Goal: Task Accomplishment & Management: Manage account settings

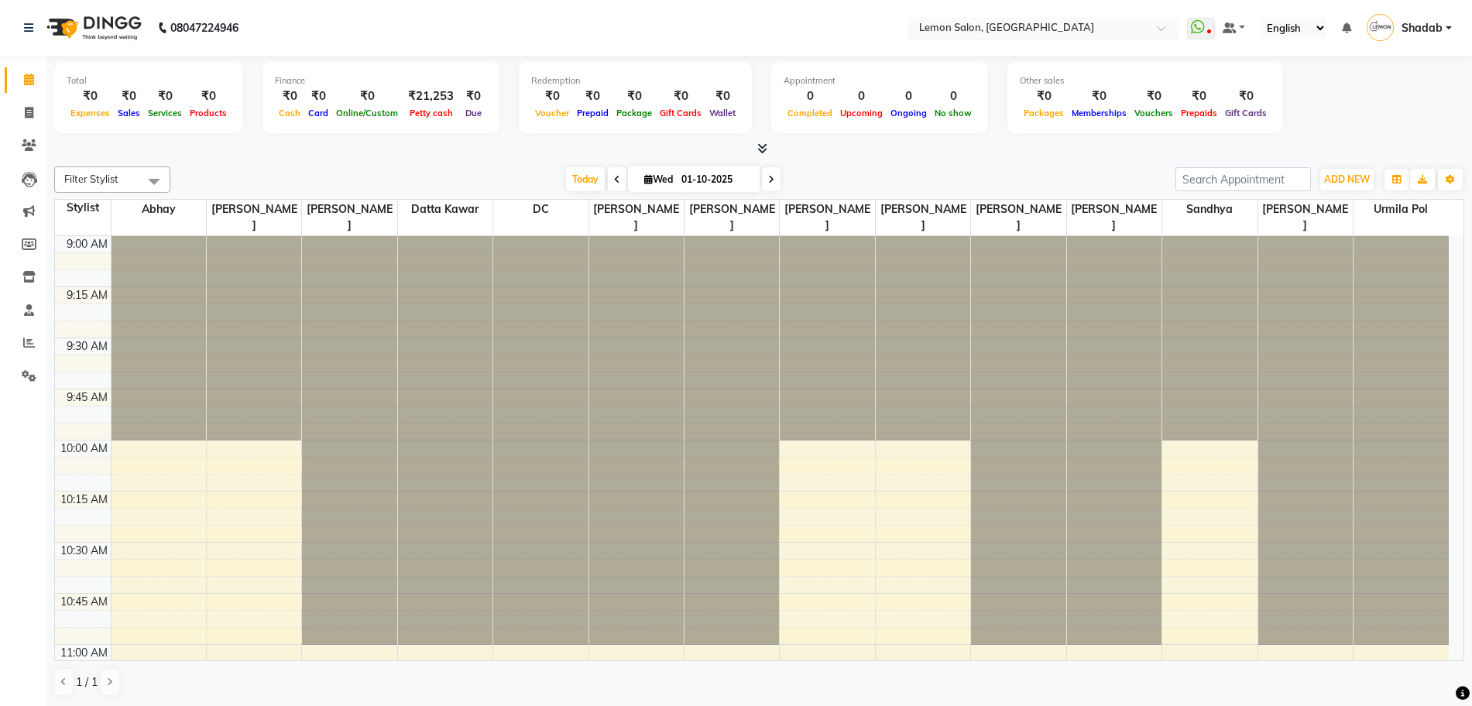
click at [1015, 30] on input "text" at bounding box center [1028, 29] width 225 height 15
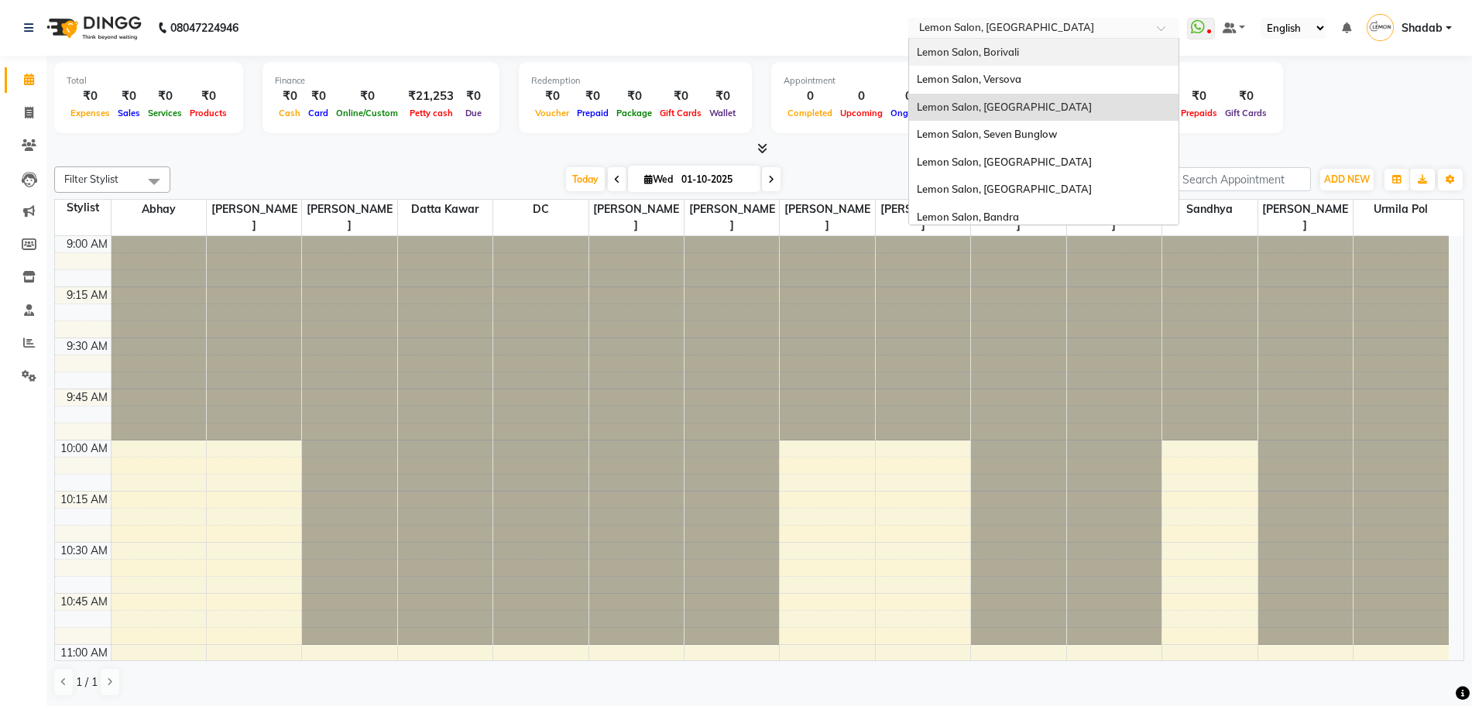
click at [997, 33] on input "text" at bounding box center [1028, 29] width 225 height 15
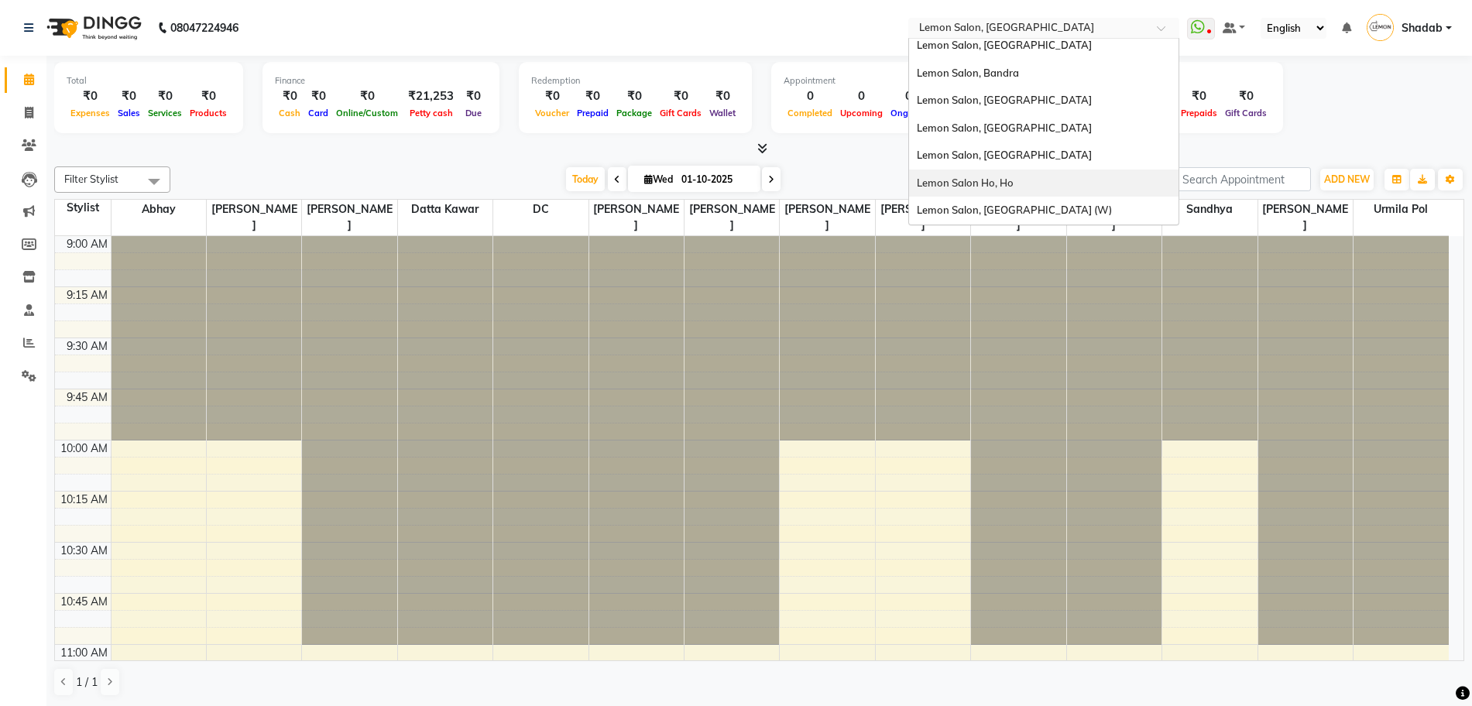
click at [1009, 177] on span "Lemon Salon Ho, Ho" at bounding box center [965, 183] width 97 height 12
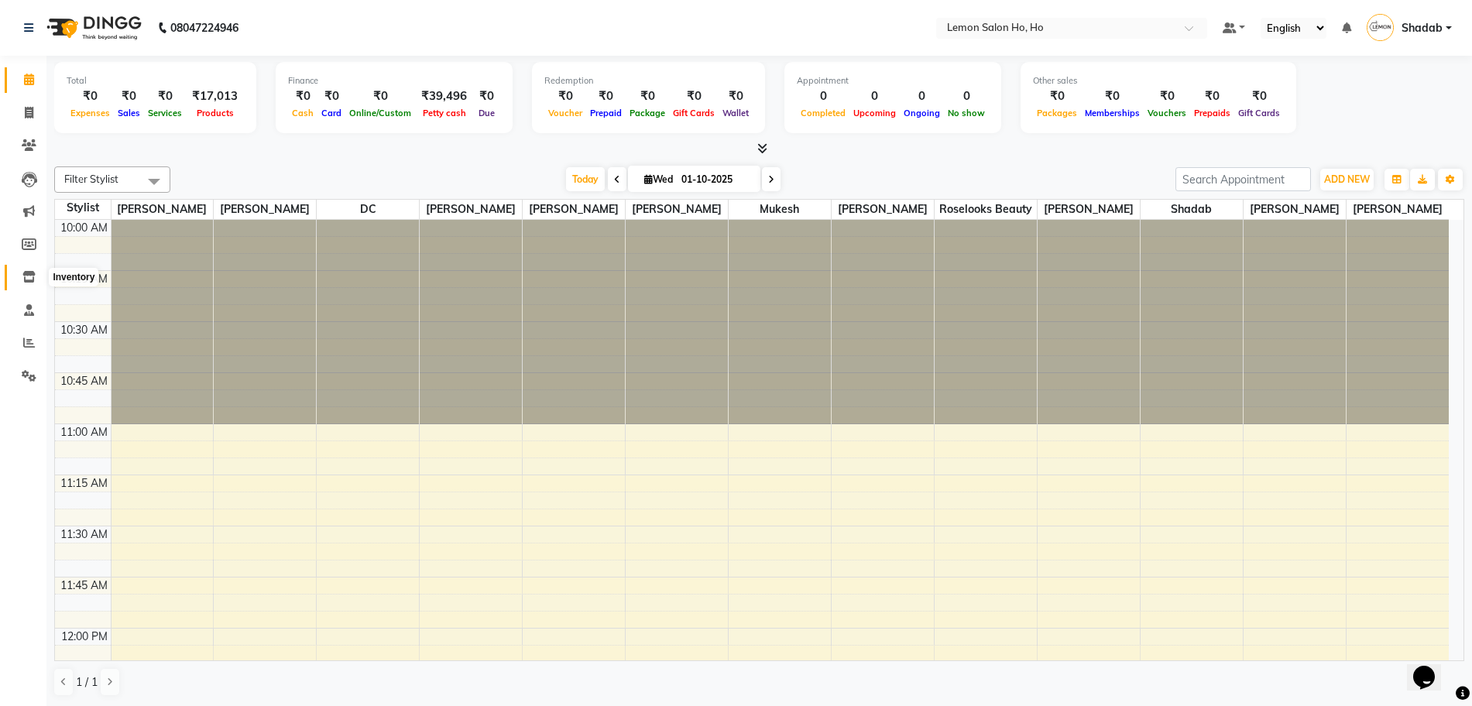
click at [28, 279] on icon at bounding box center [28, 277] width 13 height 12
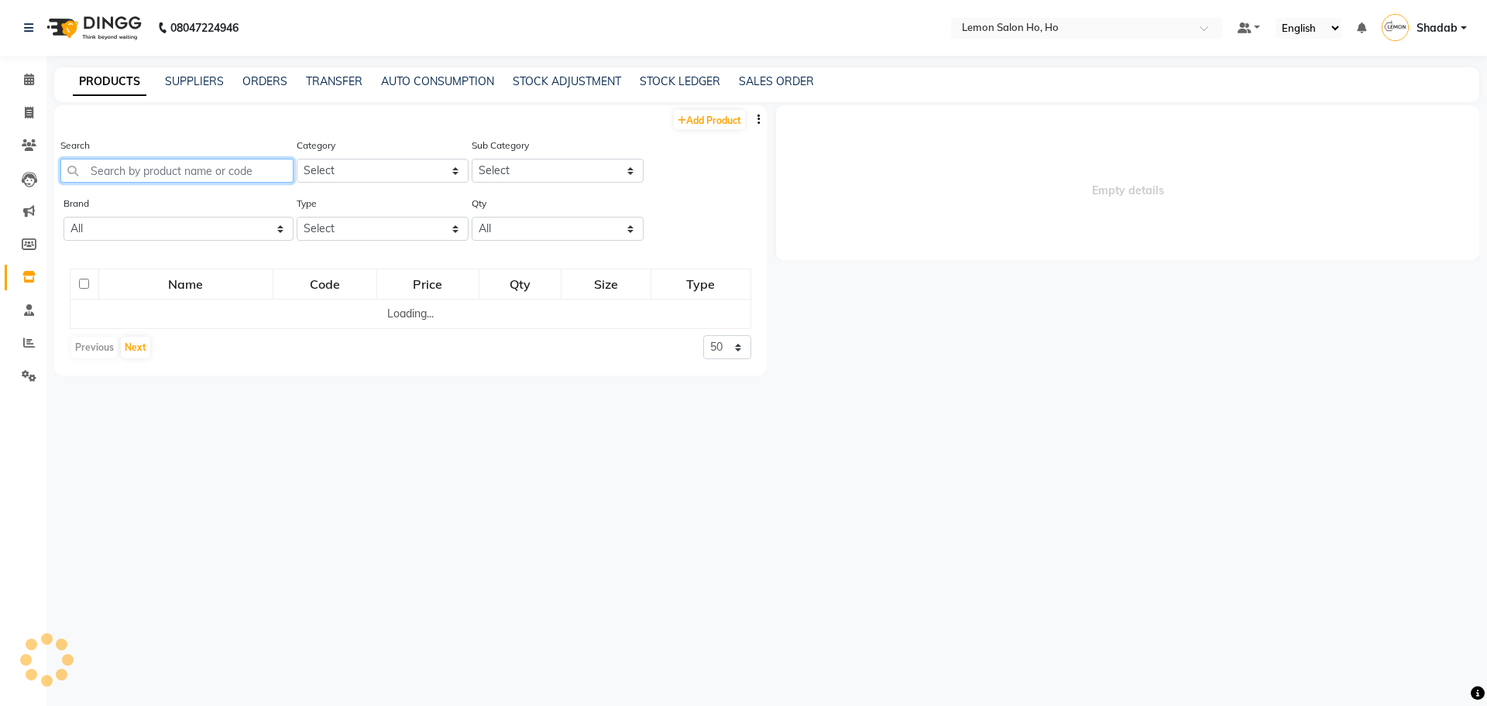
click at [177, 170] on input "text" at bounding box center [176, 171] width 233 height 24
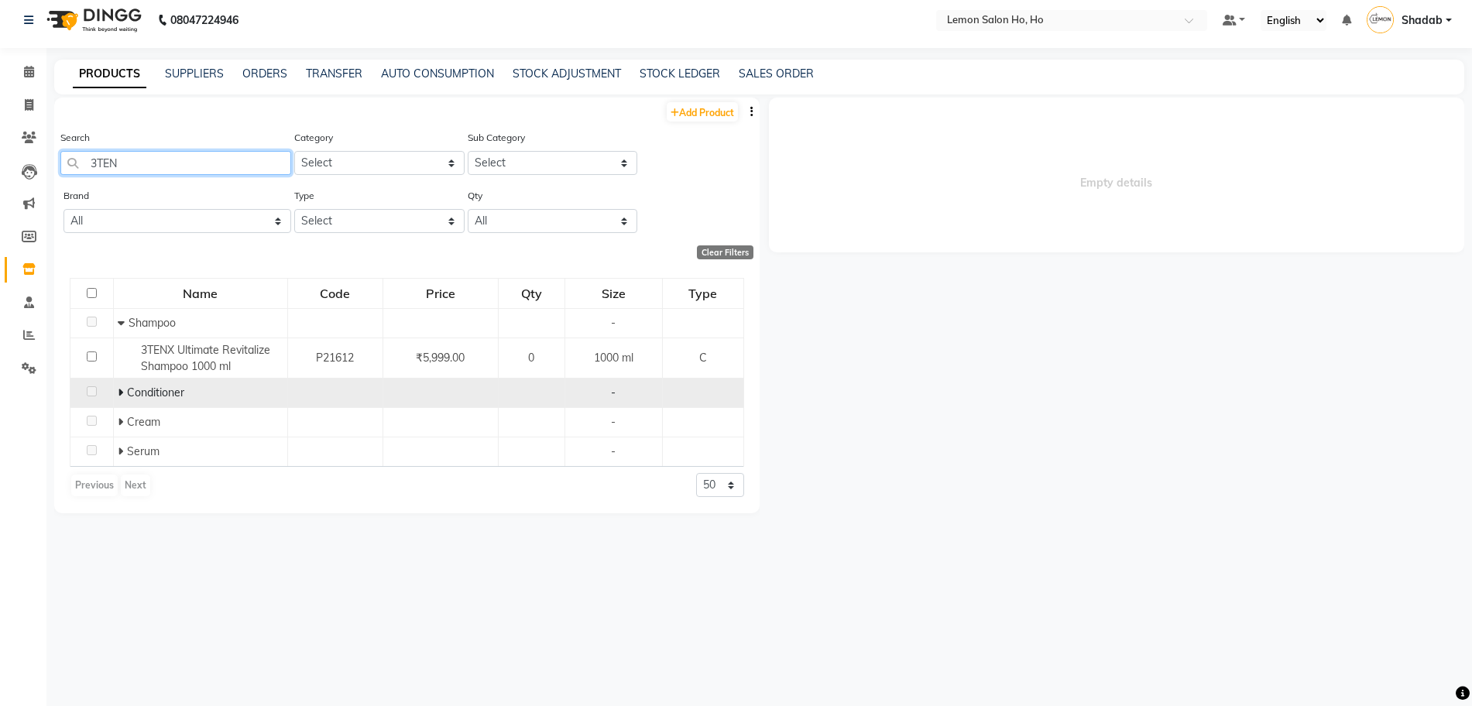
scroll to position [10, 0]
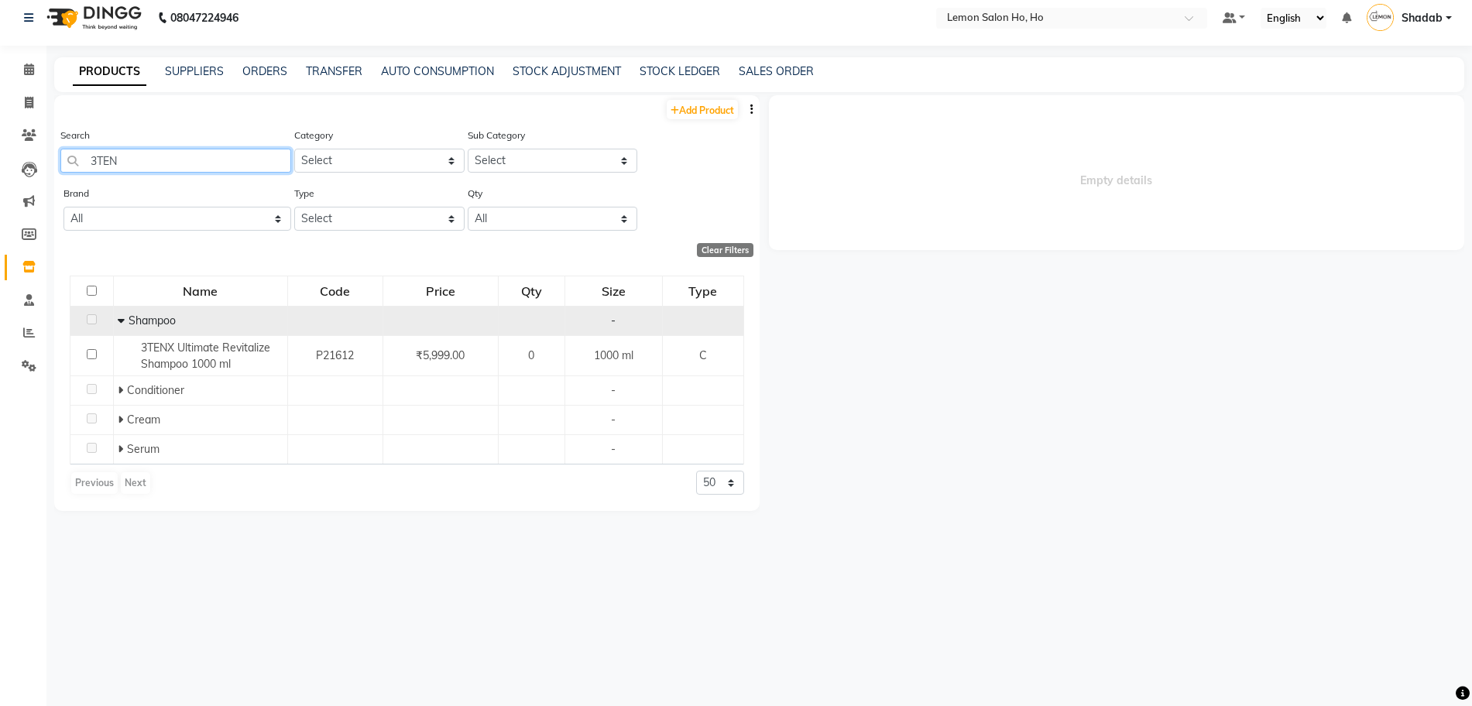
type input "3TEN"
click at [129, 327] on span "Shampoo" at bounding box center [152, 321] width 47 height 14
click at [122, 326] on span at bounding box center [121, 321] width 7 height 14
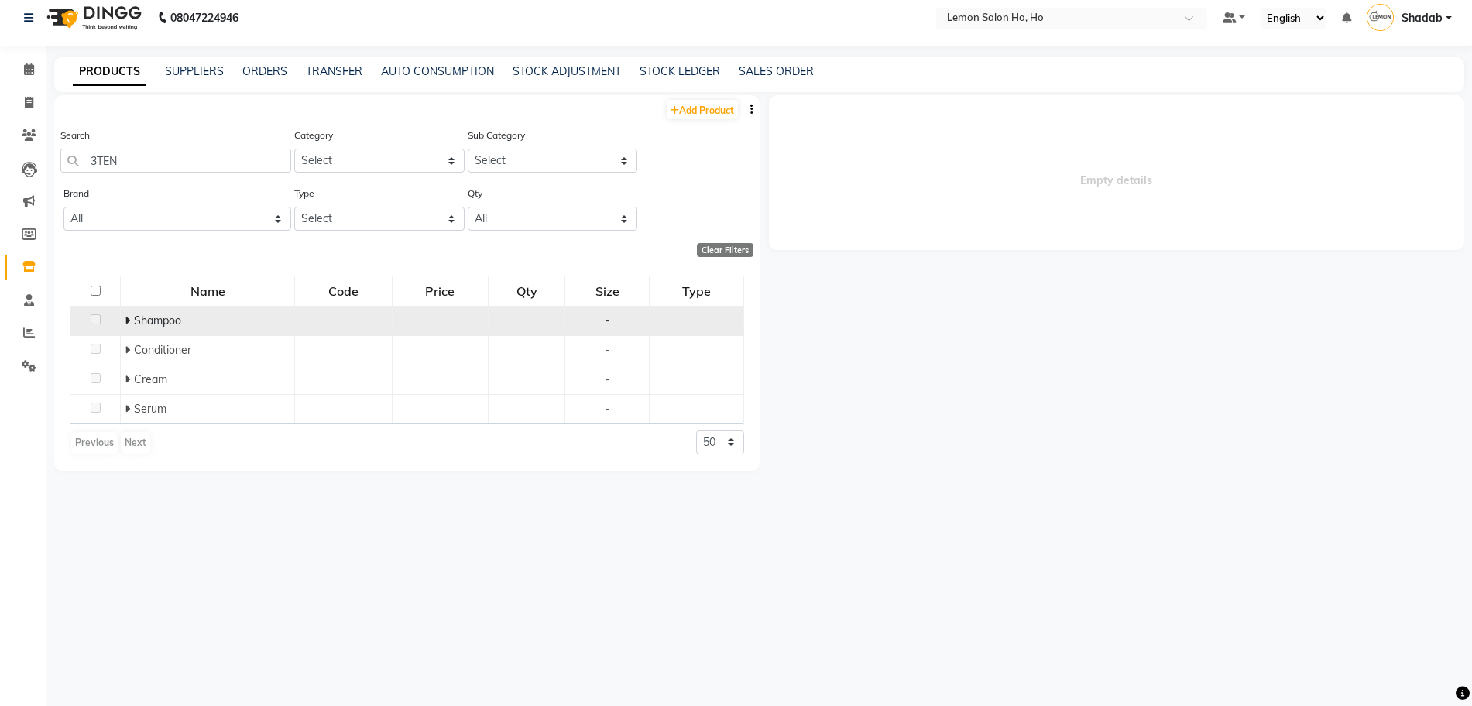
click at [122, 316] on td "Shampoo" at bounding box center [208, 320] width 174 height 29
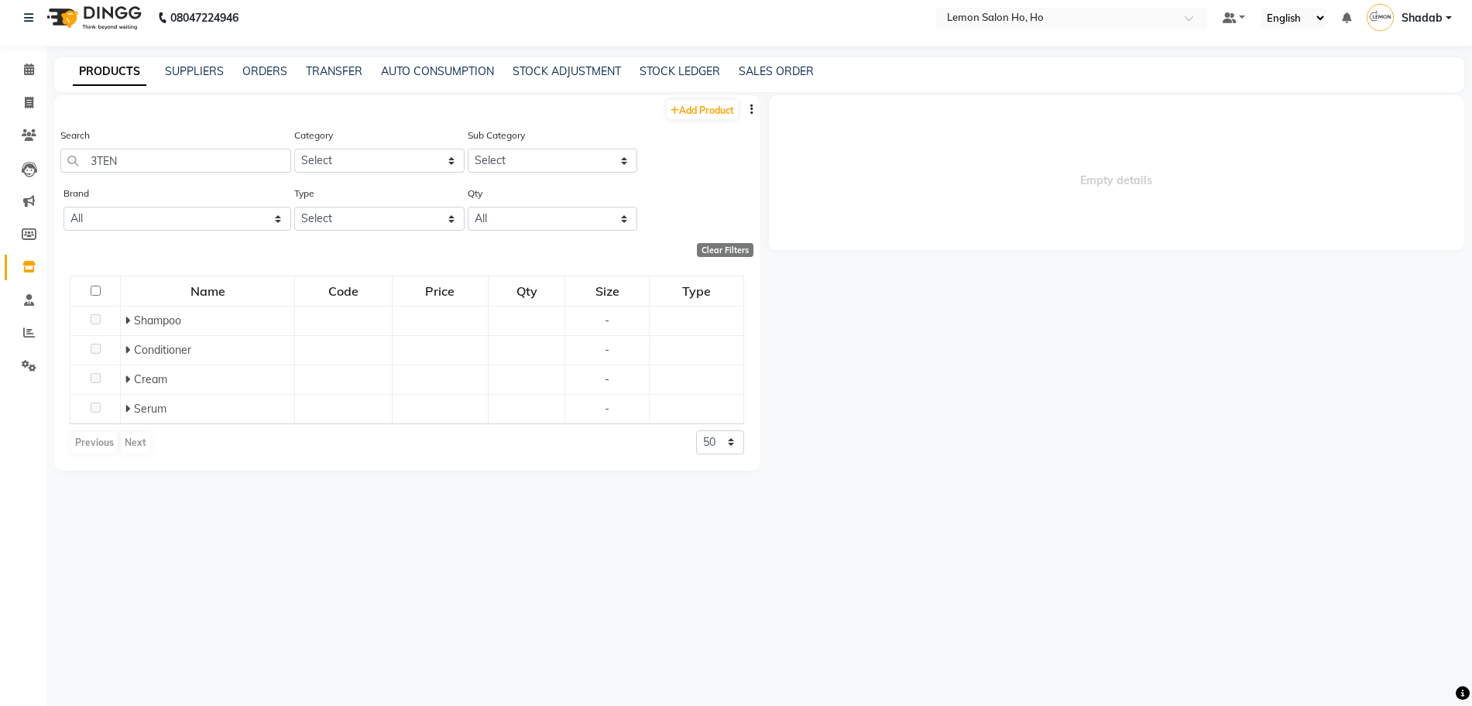
click at [127, 326] on span at bounding box center [127, 321] width 5 height 14
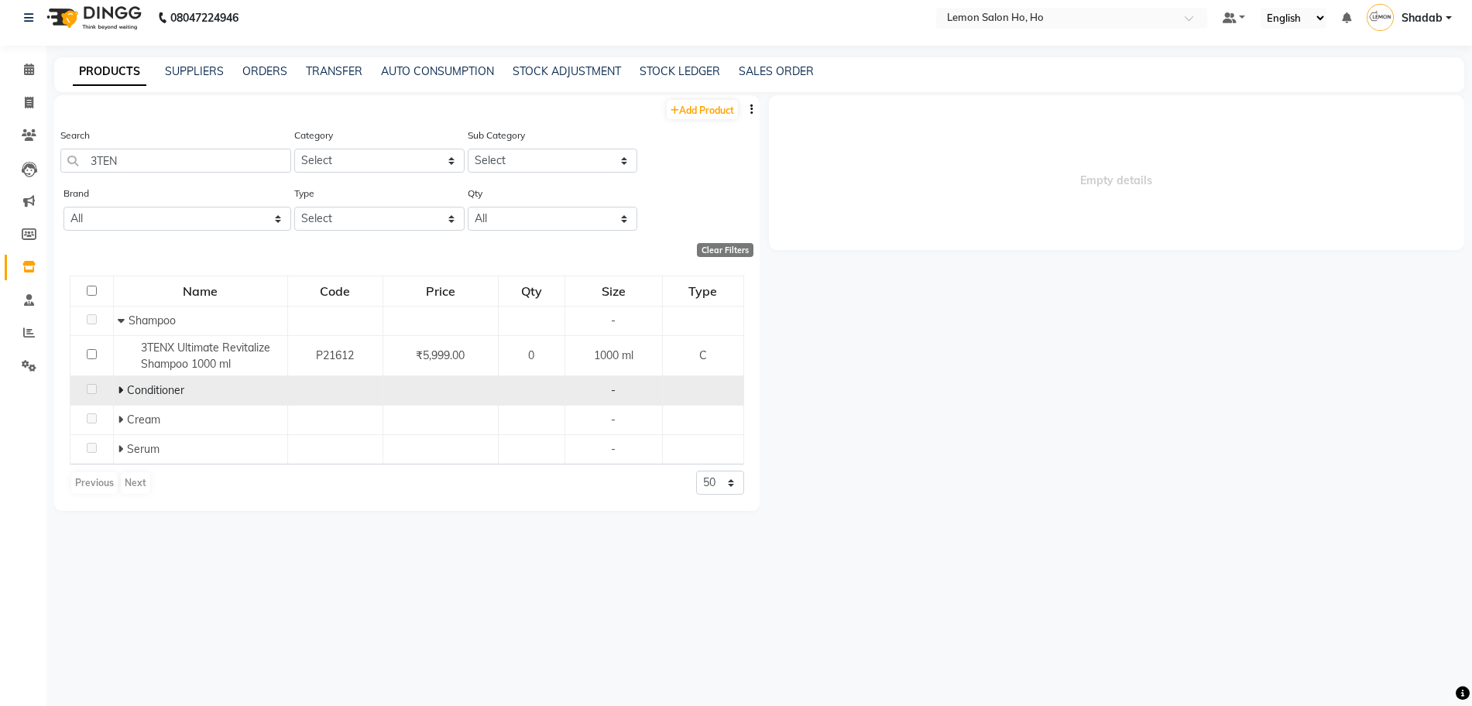
click at [122, 390] on icon at bounding box center [120, 390] width 5 height 11
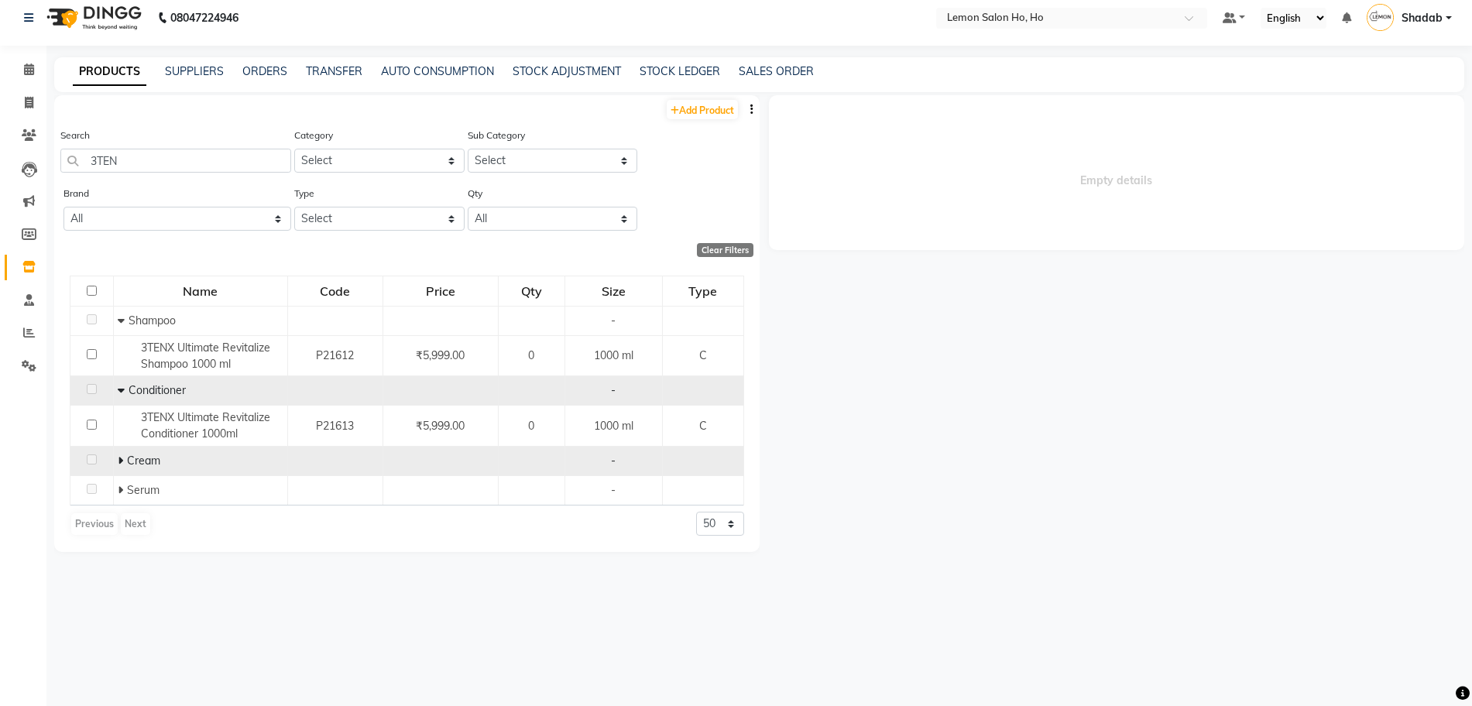
click at [122, 462] on icon at bounding box center [120, 460] width 5 height 11
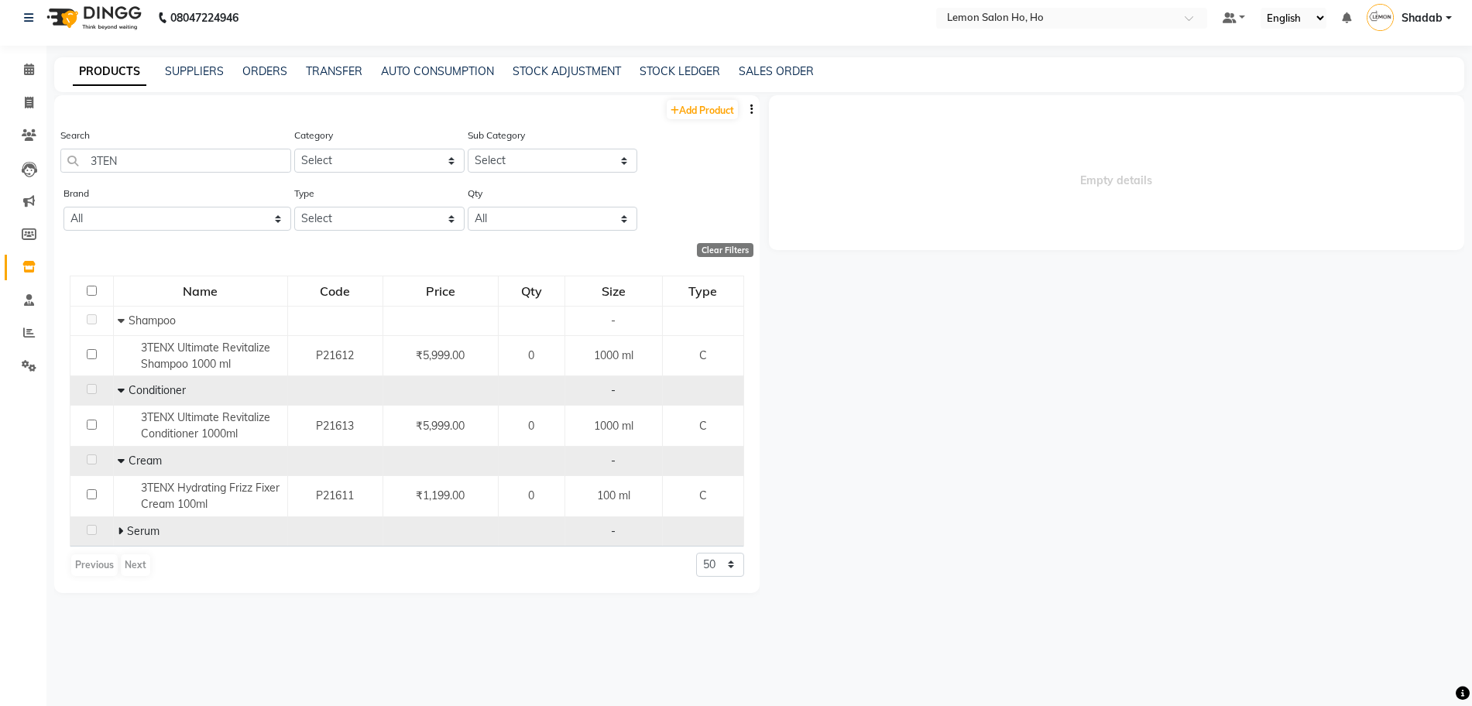
click at [119, 535] on icon at bounding box center [120, 531] width 5 height 11
click at [703, 112] on link "Add Product" at bounding box center [702, 109] width 71 height 19
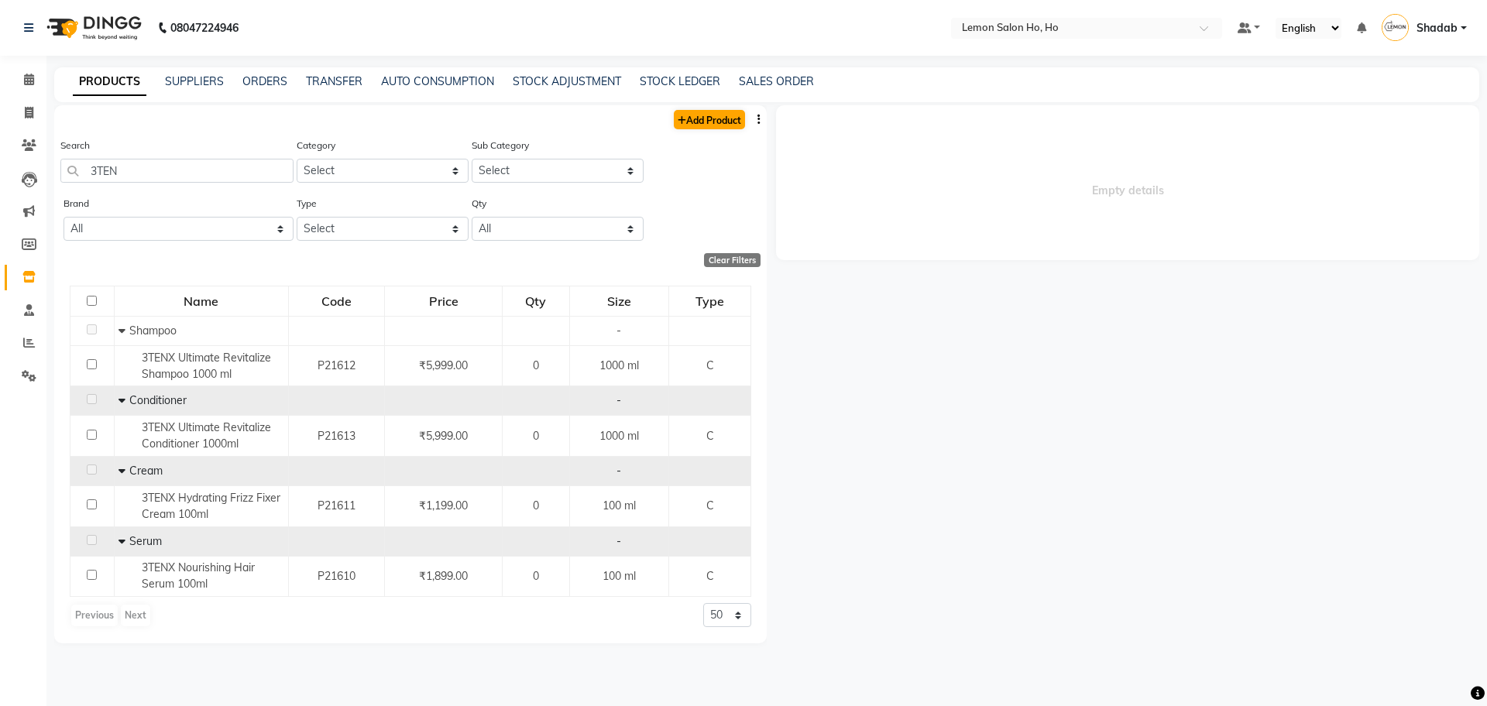
select select "true"
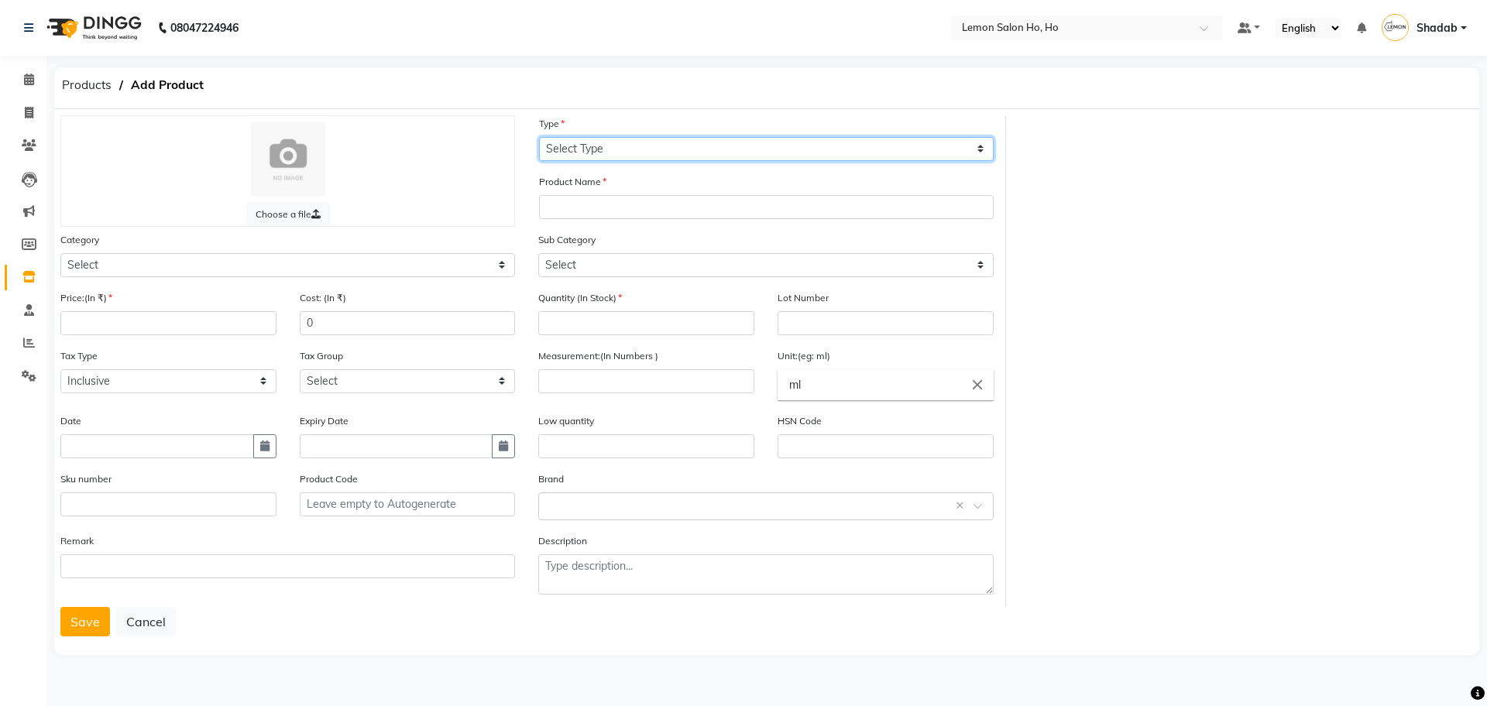
drag, startPoint x: 810, startPoint y: 136, endPoint x: 806, endPoint y: 149, distance: 13.7
click at [810, 137] on select "Select Type Both Retail Consumable" at bounding box center [766, 149] width 455 height 24
click at [539, 137] on select "Select Type Both Retail Consumable" at bounding box center [766, 149] width 455 height 24
click at [661, 158] on select "Select Type Both Retail Consumable" at bounding box center [766, 149] width 455 height 24
select select "C"
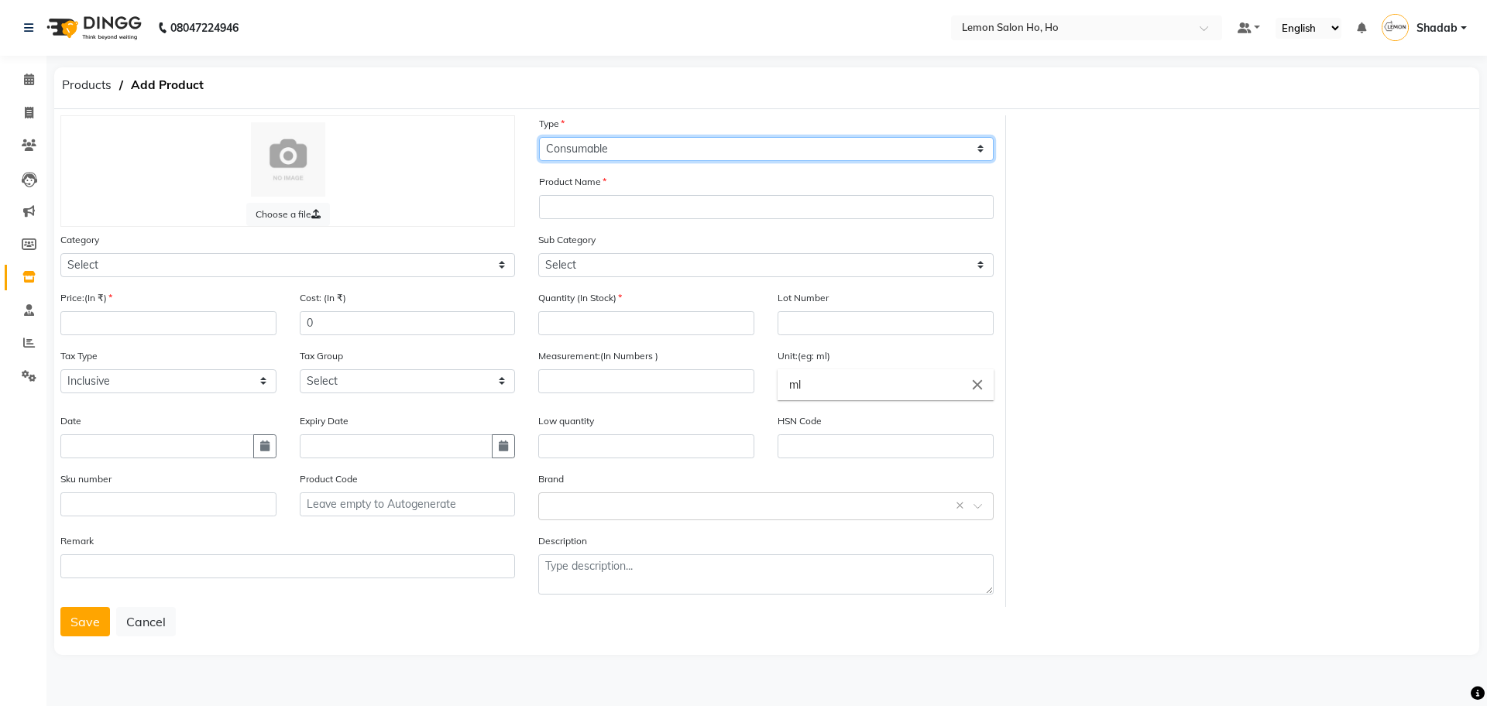
click at [539, 137] on select "Select Type Both Retail Consumable" at bounding box center [766, 149] width 455 height 24
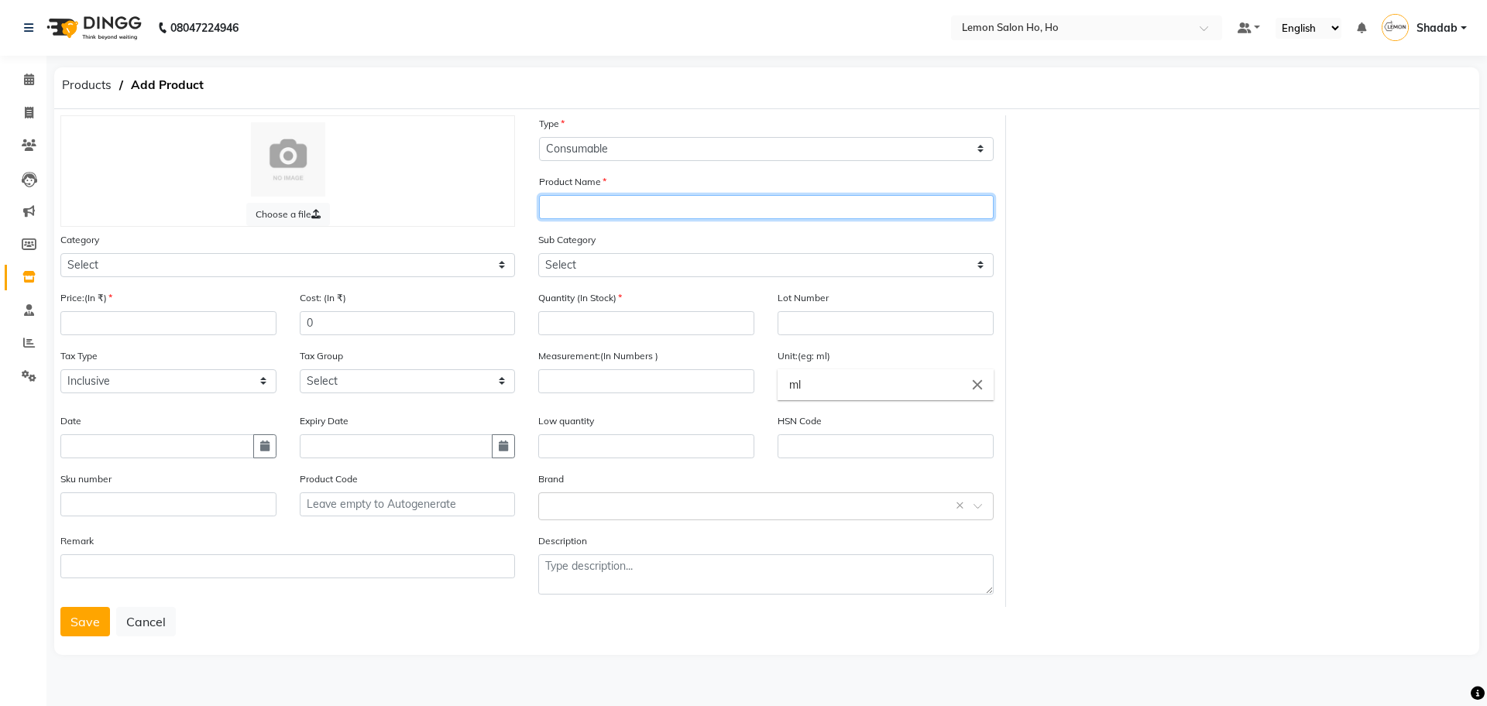
click at [647, 212] on input "text" at bounding box center [766, 207] width 455 height 24
type input "3TENX Ultimate Revitalize Hair Mask 500ml"
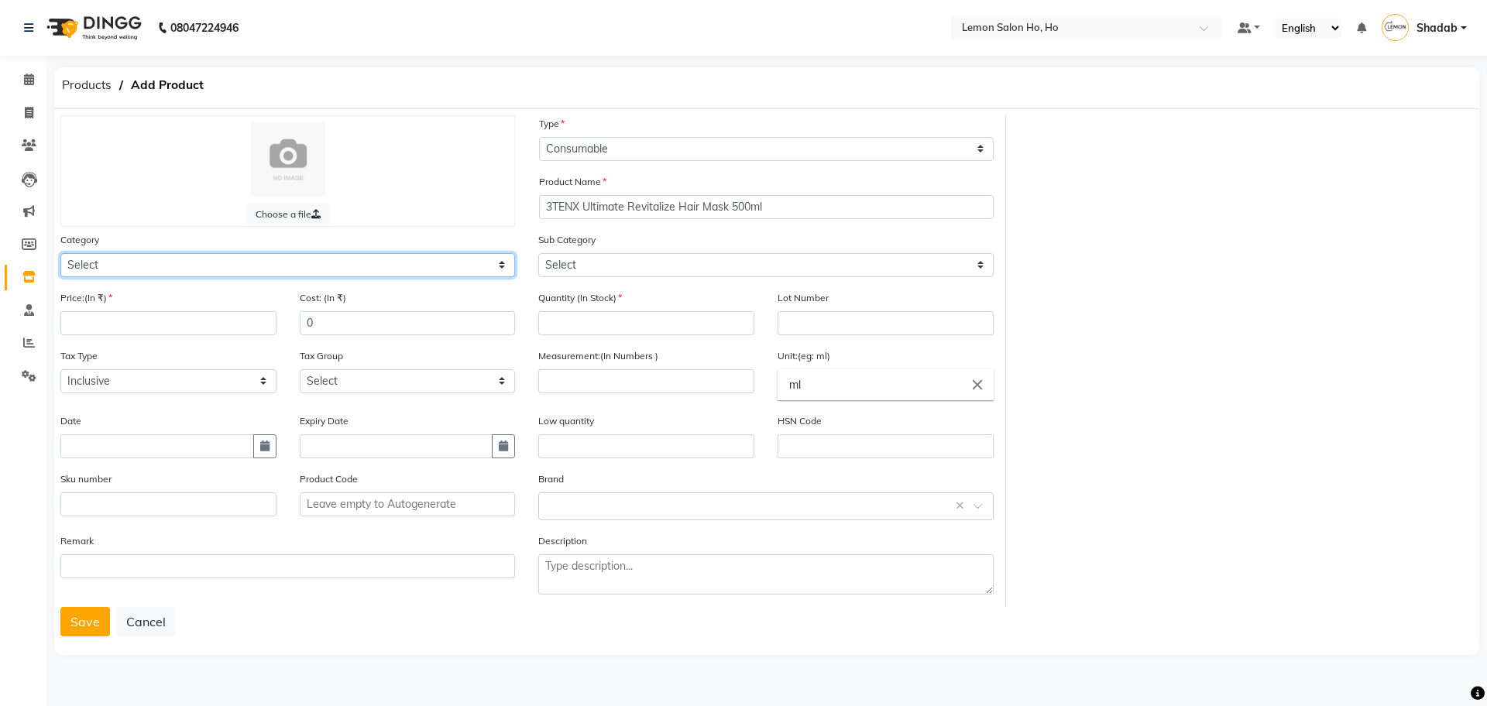
select select "213701100"
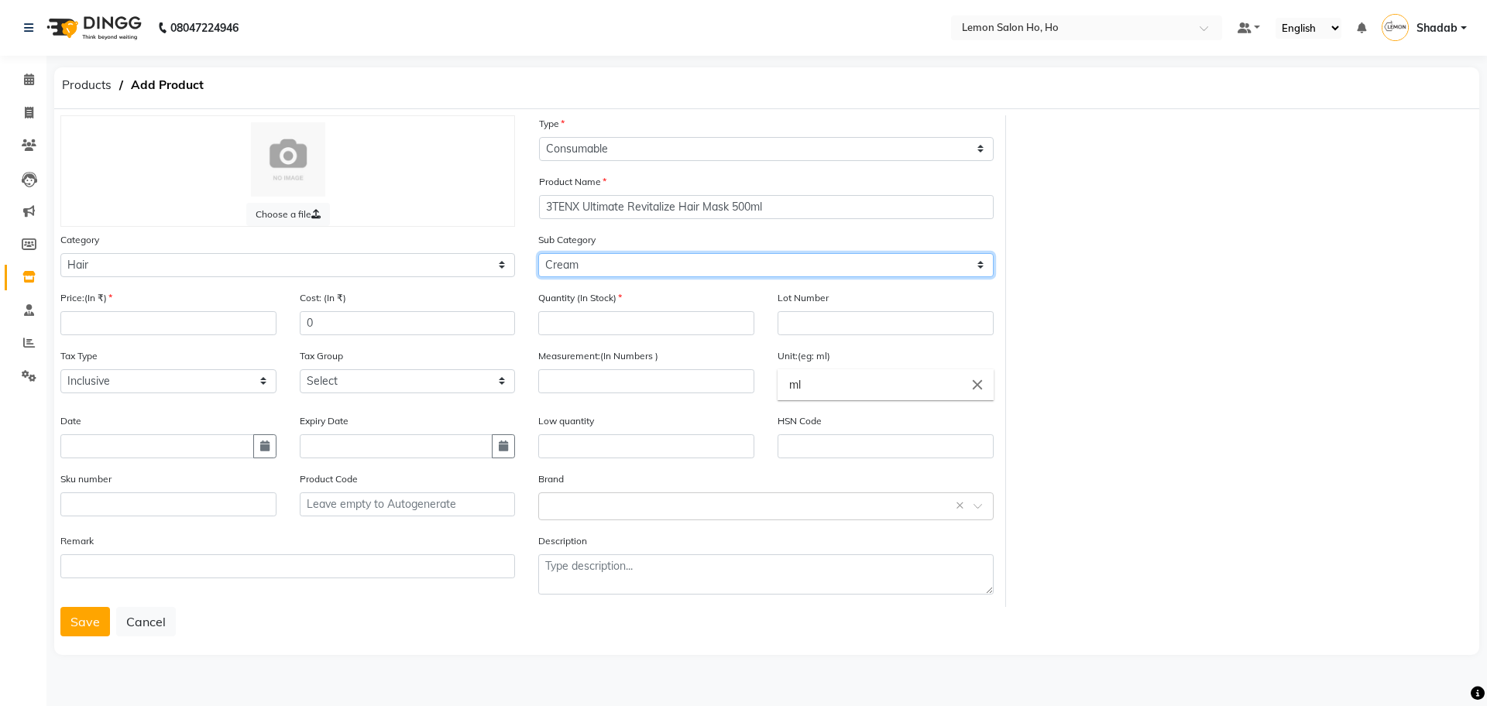
select select "213701104"
type input "4199"
type input "0"
type input "Lot-1"
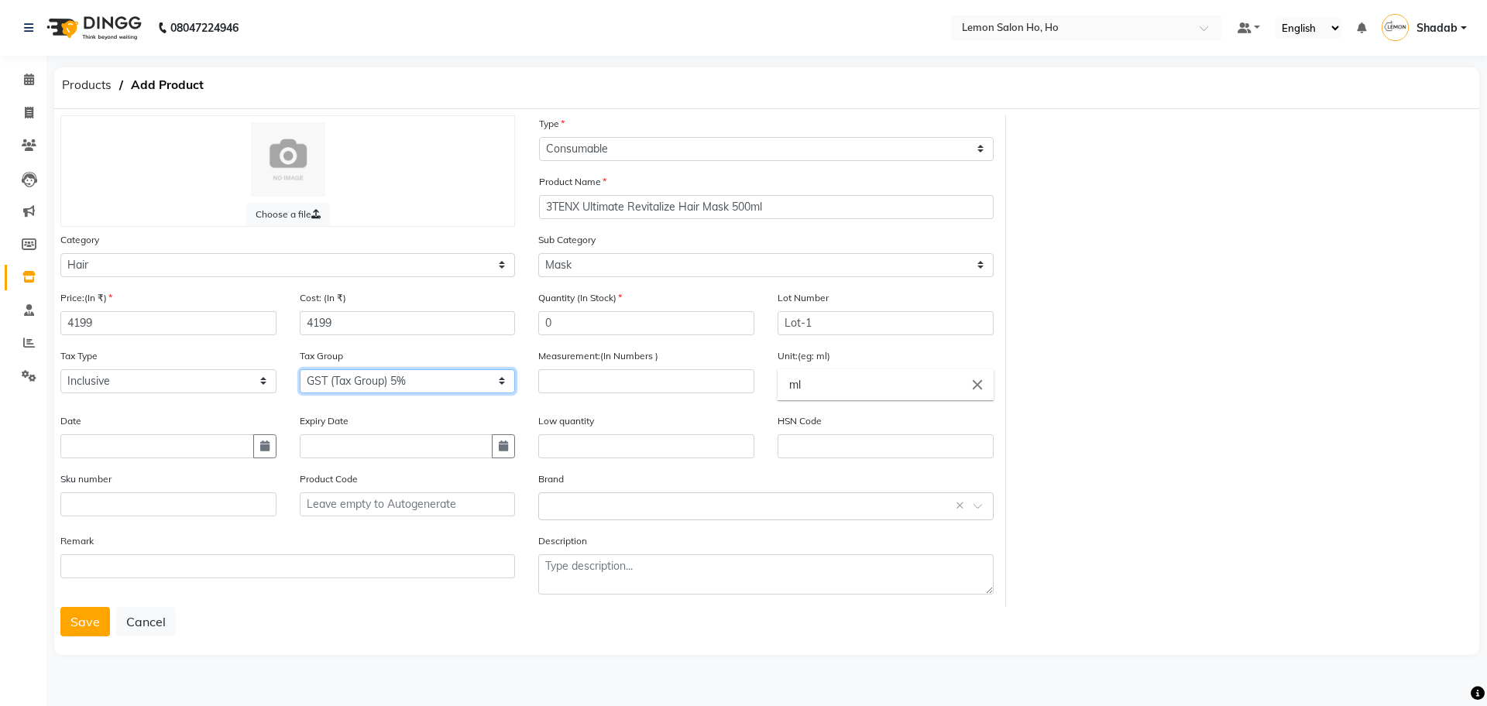
select select "2069"
type input "500"
type input "ml"
click at [60, 607] on button "Save" at bounding box center [85, 621] width 50 height 29
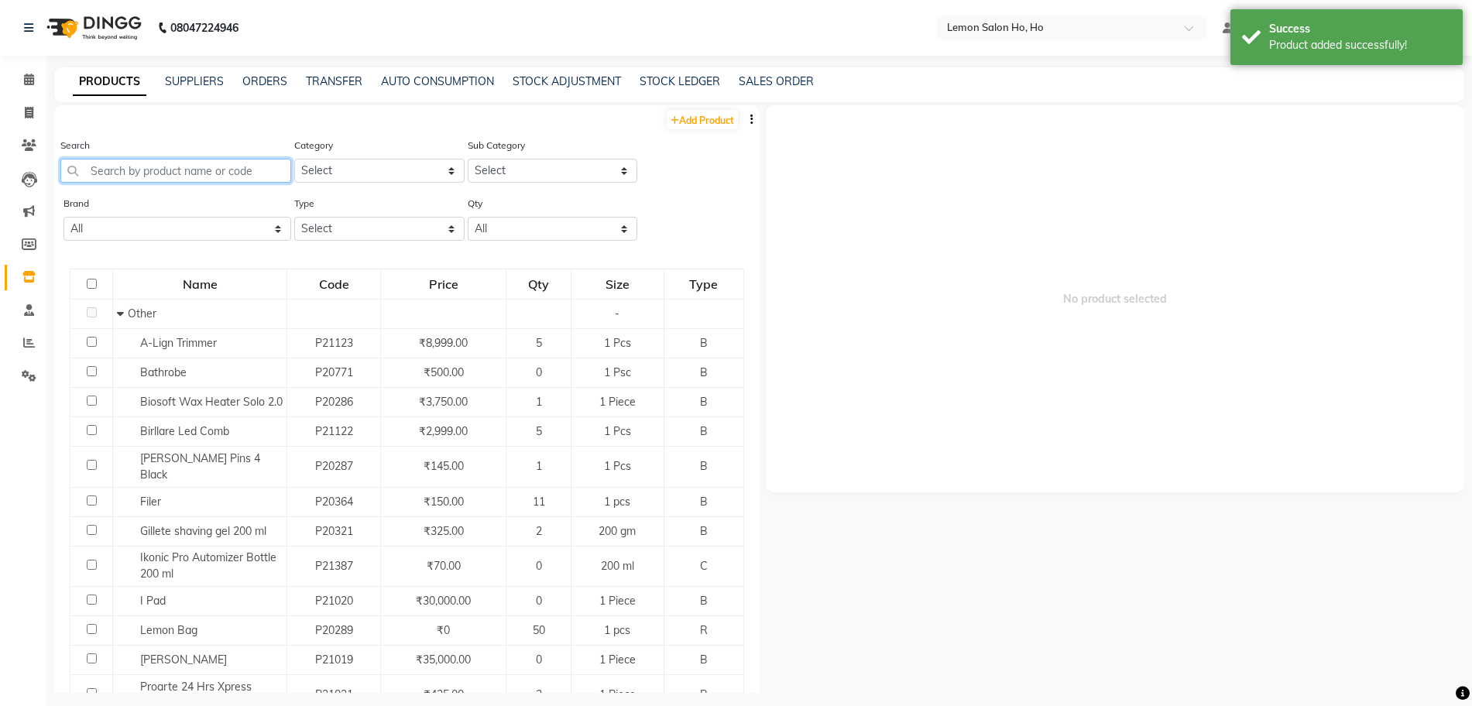
click at [192, 167] on input "text" at bounding box center [175, 171] width 231 height 24
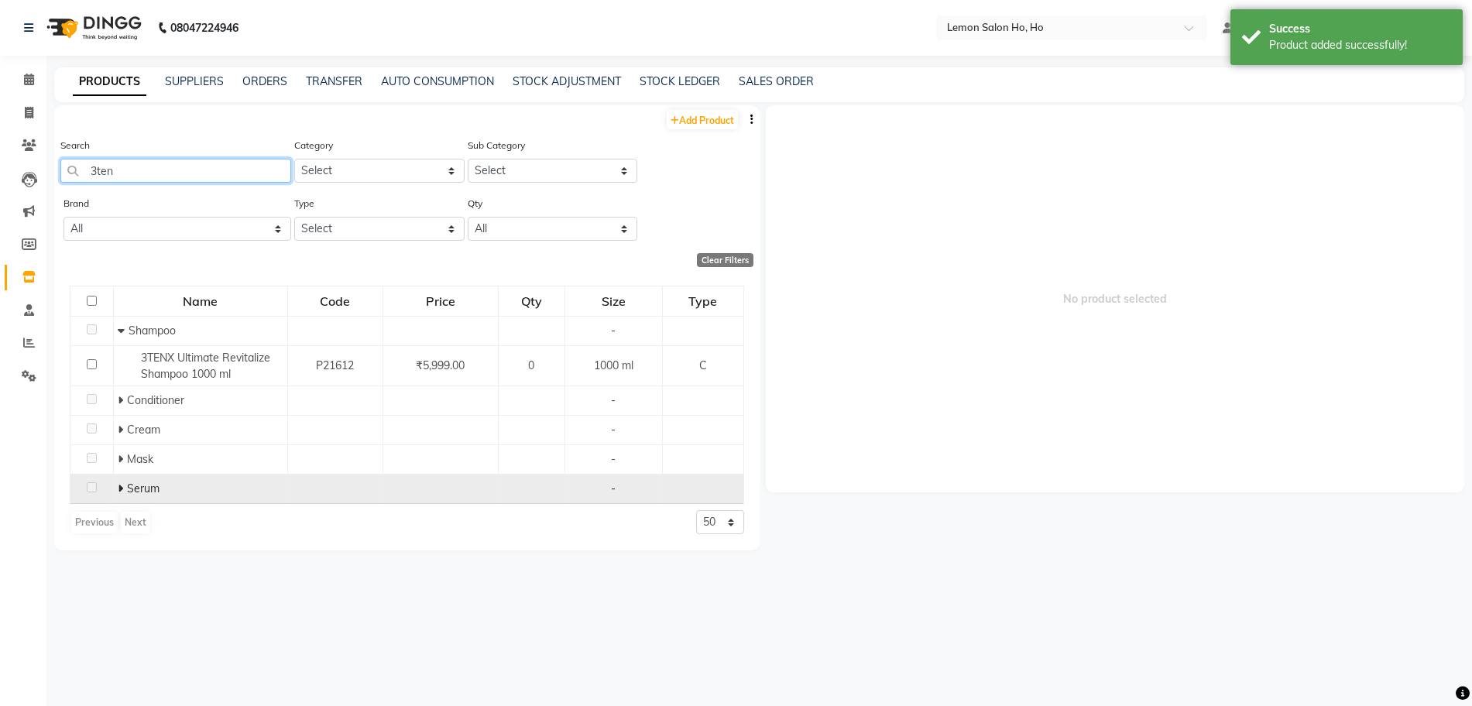
type input "3ten"
click at [118, 489] on icon at bounding box center [120, 488] width 5 height 11
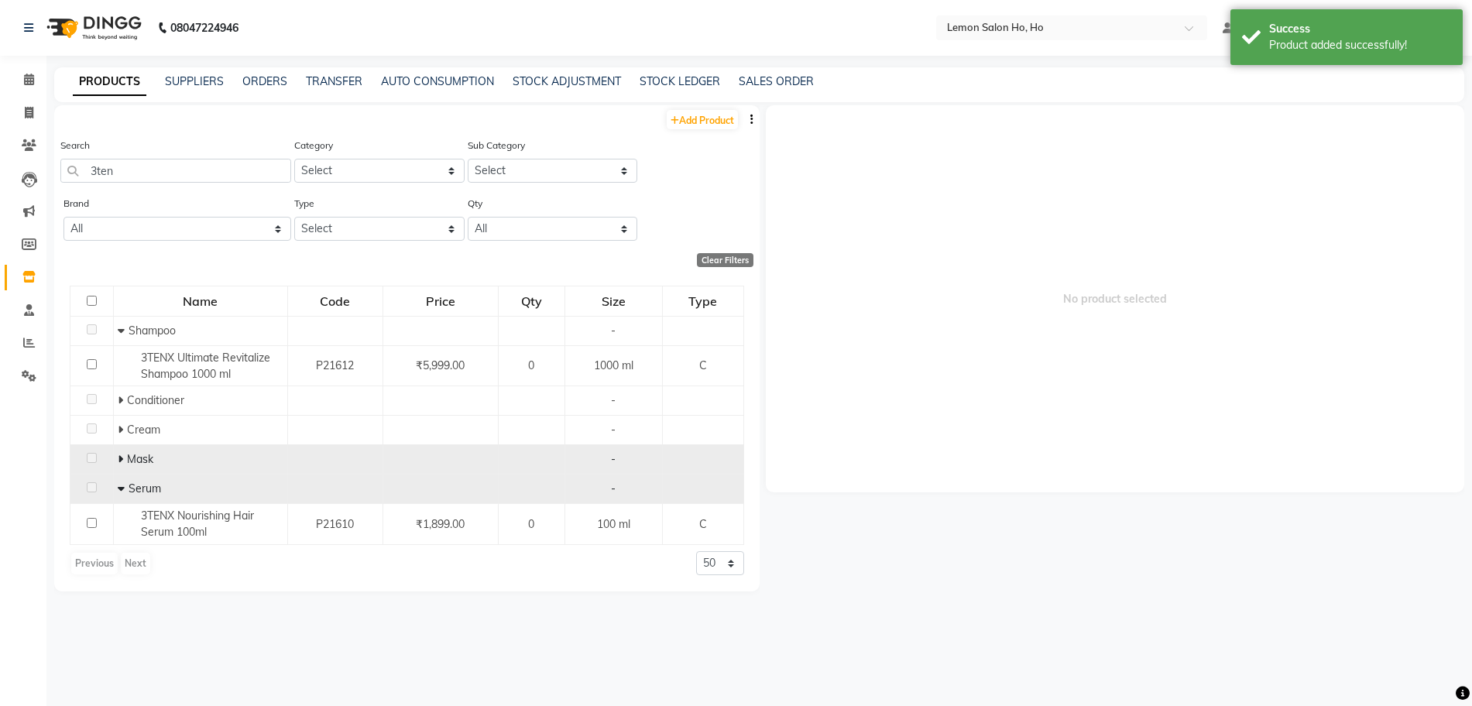
click at [115, 464] on td "Mask" at bounding box center [200, 459] width 174 height 29
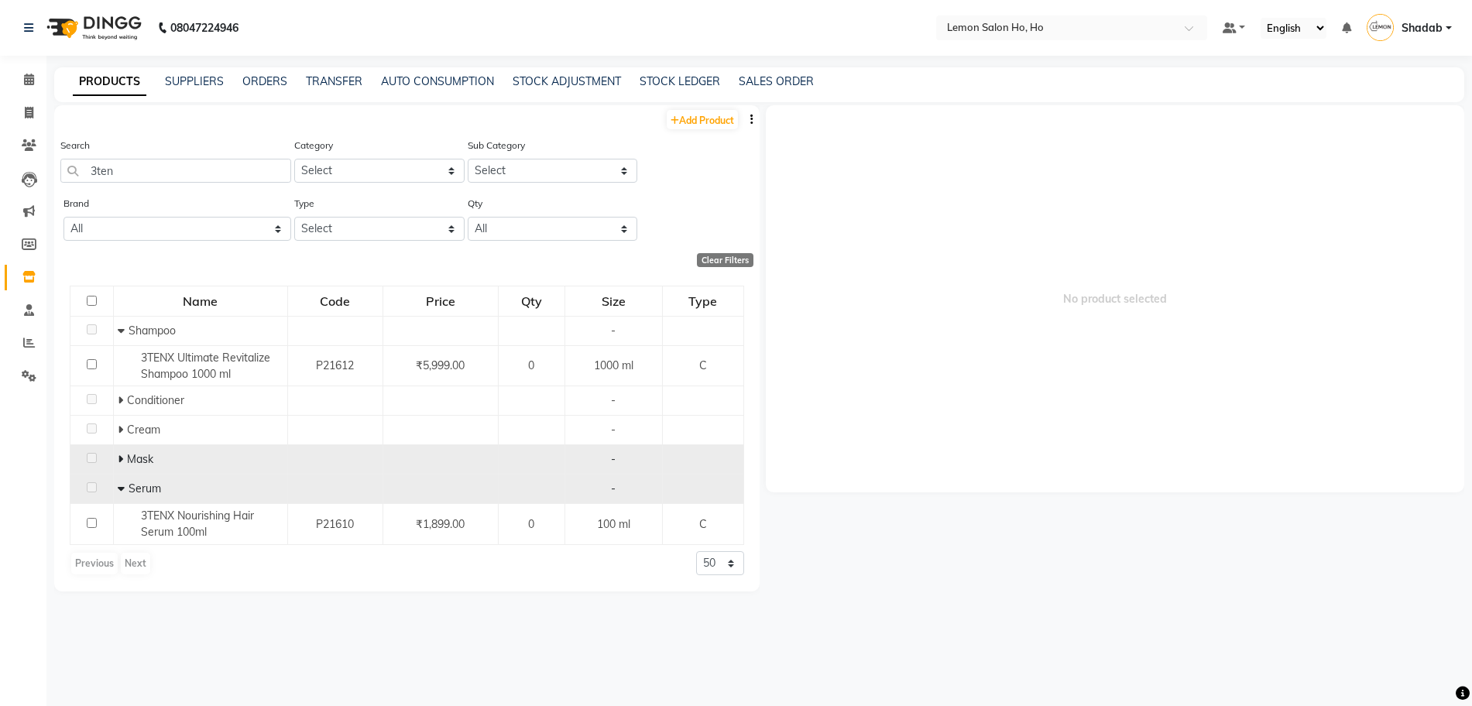
click at [122, 454] on icon at bounding box center [120, 459] width 5 height 11
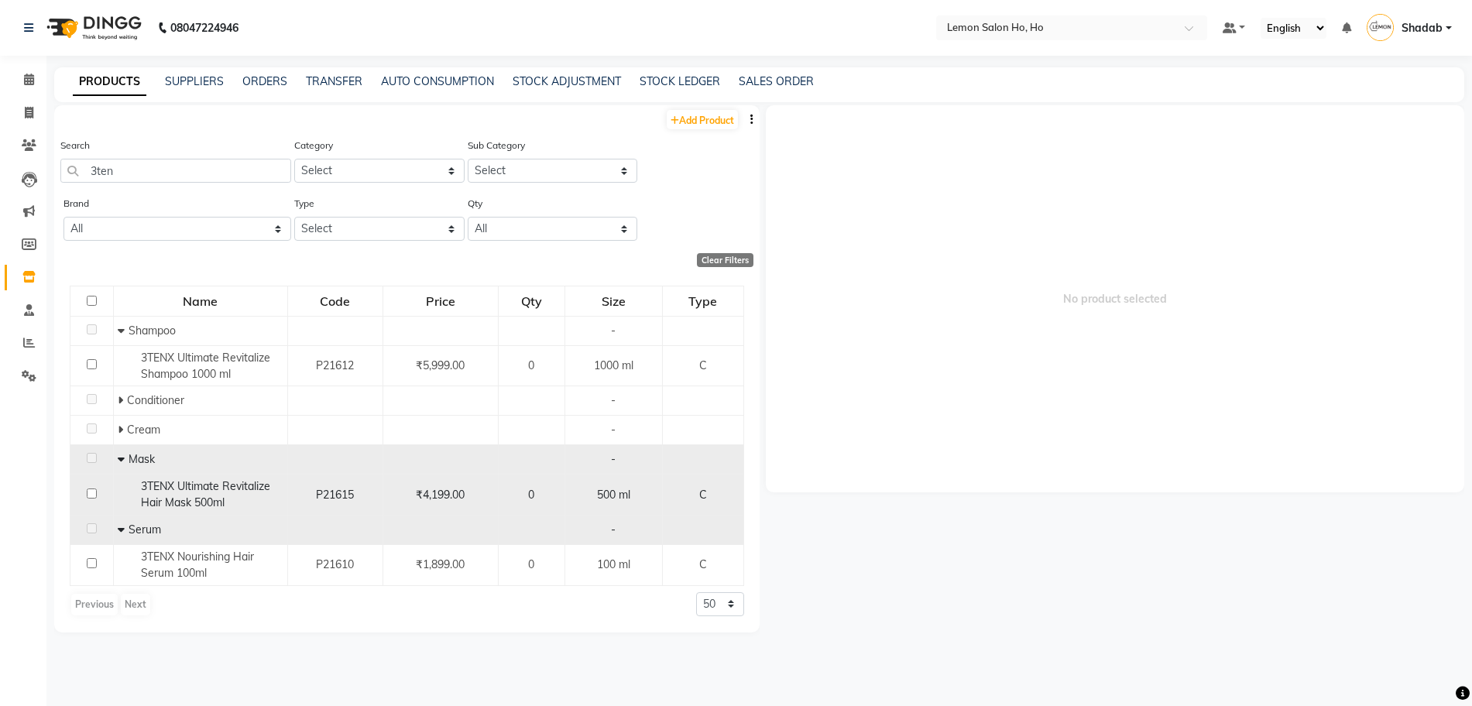
click at [183, 488] on span "3TENX Ultimate Revitalize Hair Mask 500ml" at bounding box center [205, 494] width 129 height 30
select select
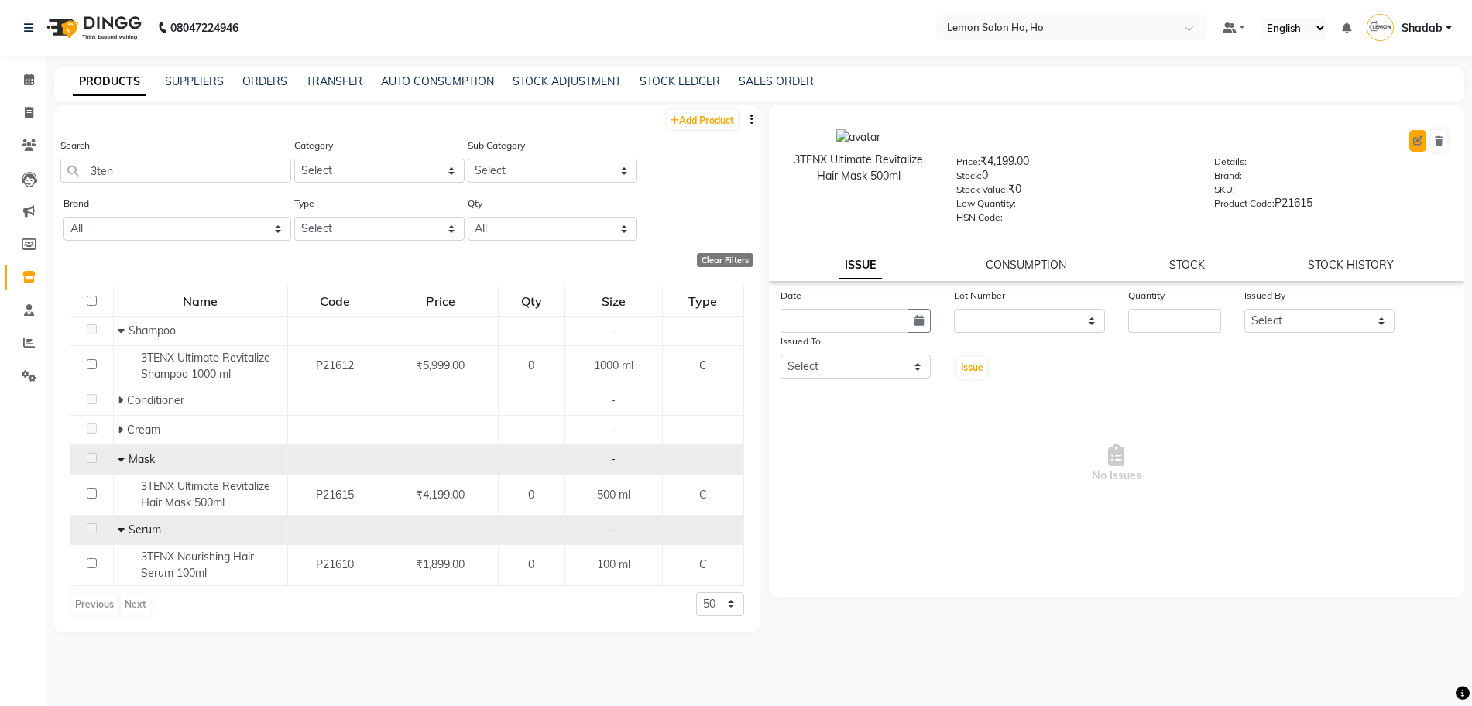
click at [1420, 136] on icon at bounding box center [1417, 140] width 9 height 9
select select "C"
select select "213701100"
select select "213701104"
select select "true"
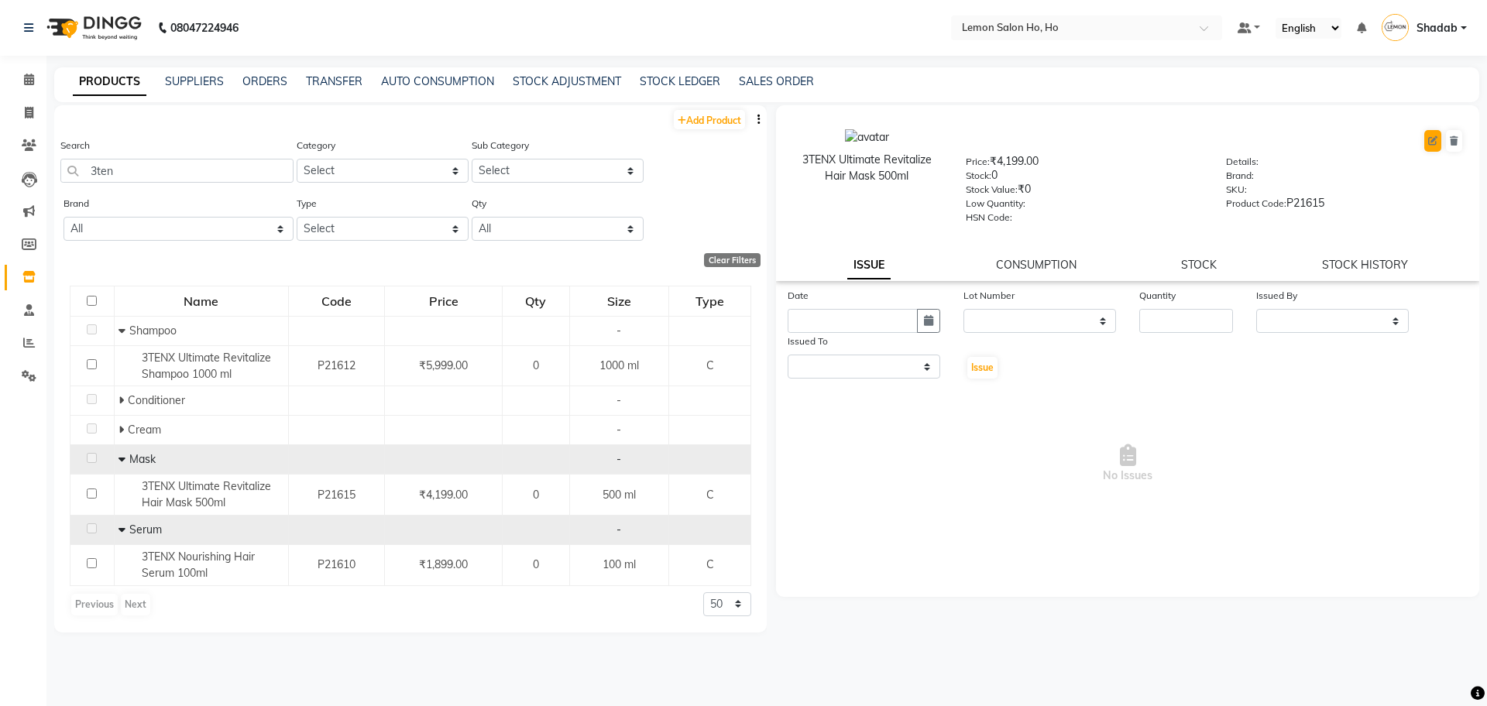
select select "2069"
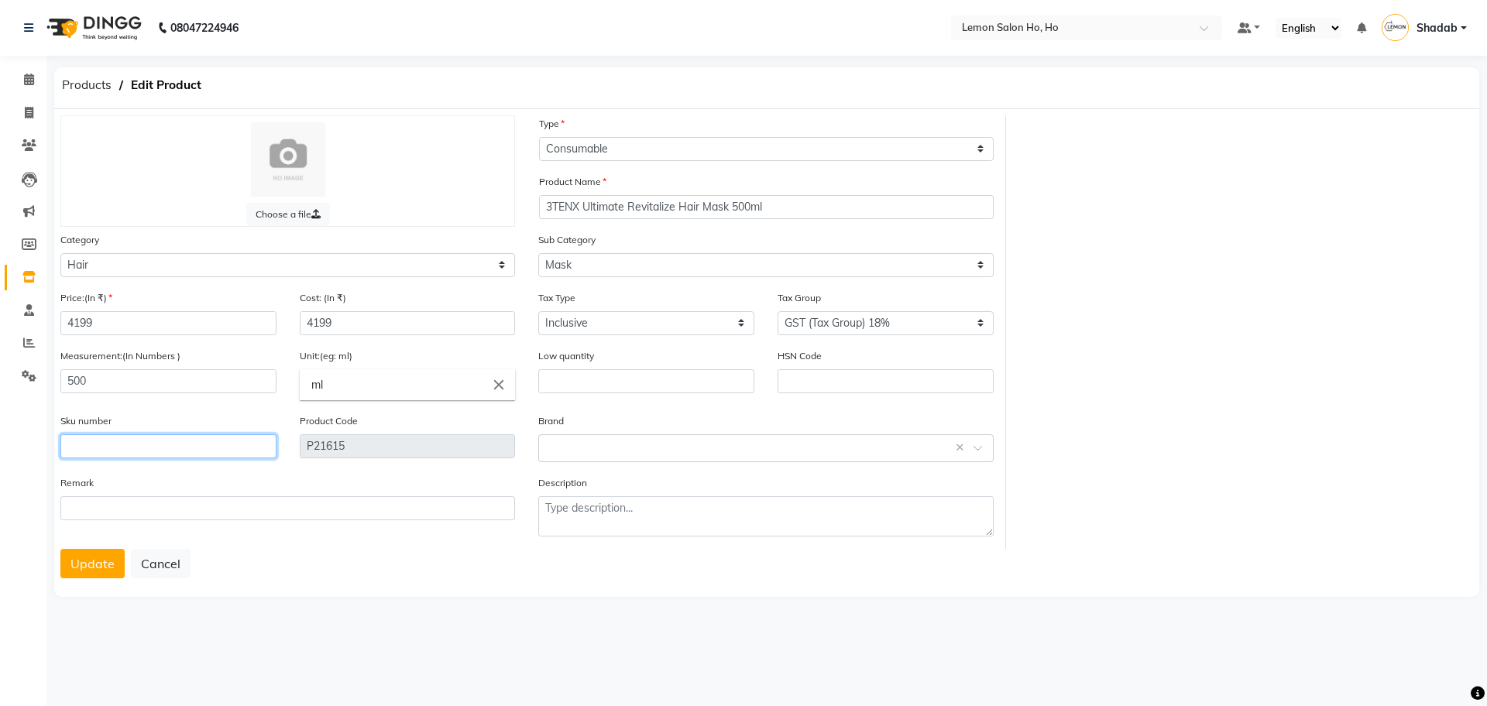
click at [123, 447] on input "text" at bounding box center [168, 446] width 216 height 24
click at [610, 376] on input "text" at bounding box center [646, 381] width 216 height 24
click at [820, 372] on input "text" at bounding box center [886, 381] width 216 height 24
click at [135, 445] on input "text" at bounding box center [168, 446] width 216 height 24
type input "8908020295302"
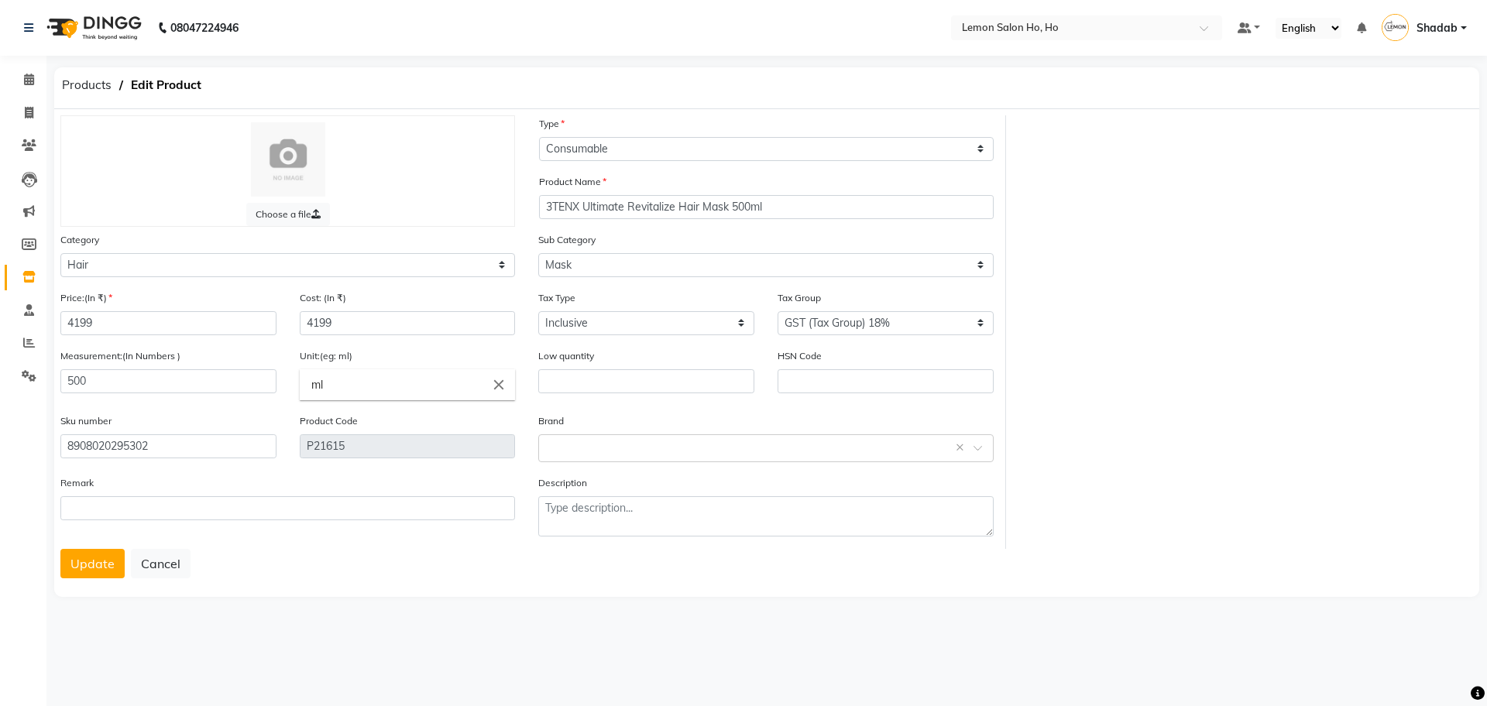
click at [336, 483] on div "Remark" at bounding box center [287, 498] width 455 height 46
click at [336, 493] on div "Remark" at bounding box center [287, 498] width 455 height 46
click at [81, 552] on button "Update" at bounding box center [92, 563] width 64 height 29
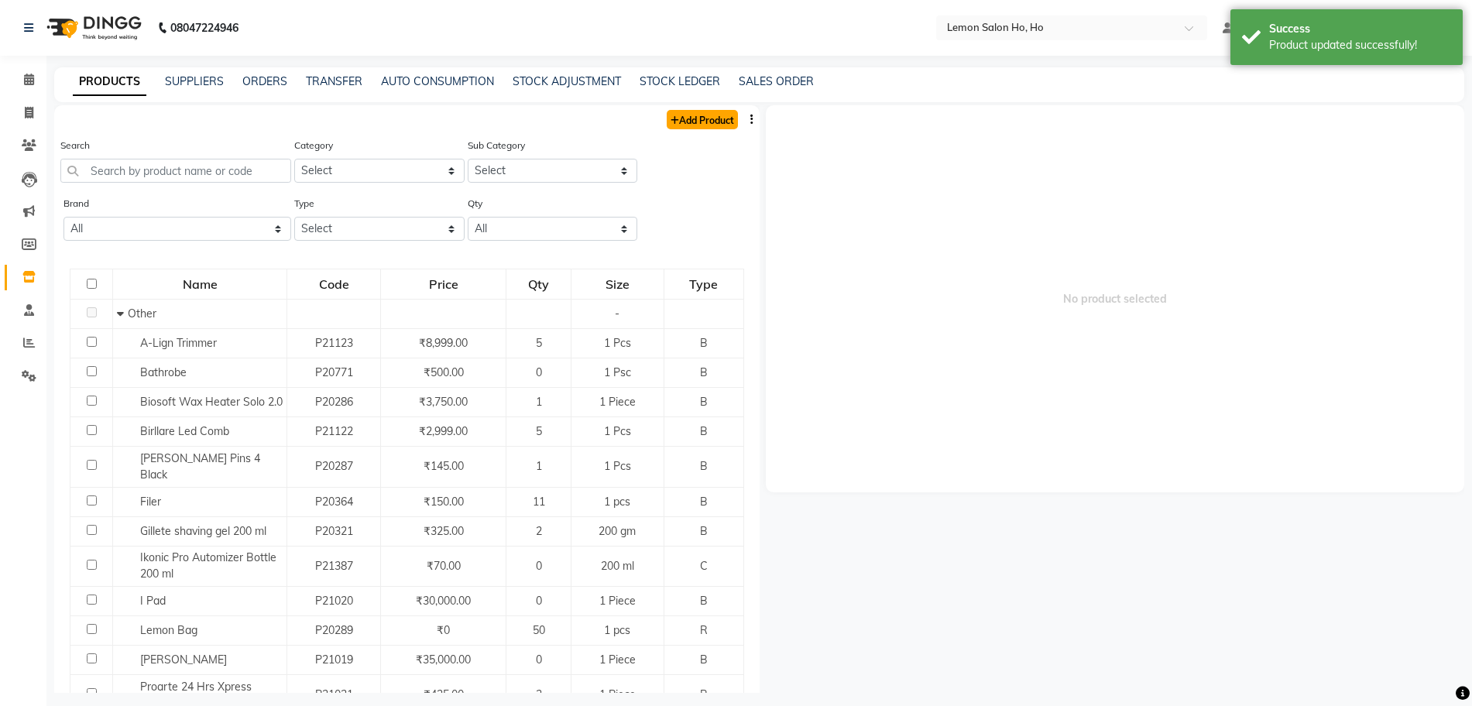
click at [689, 115] on link "Add Product" at bounding box center [702, 119] width 71 height 19
select select "true"
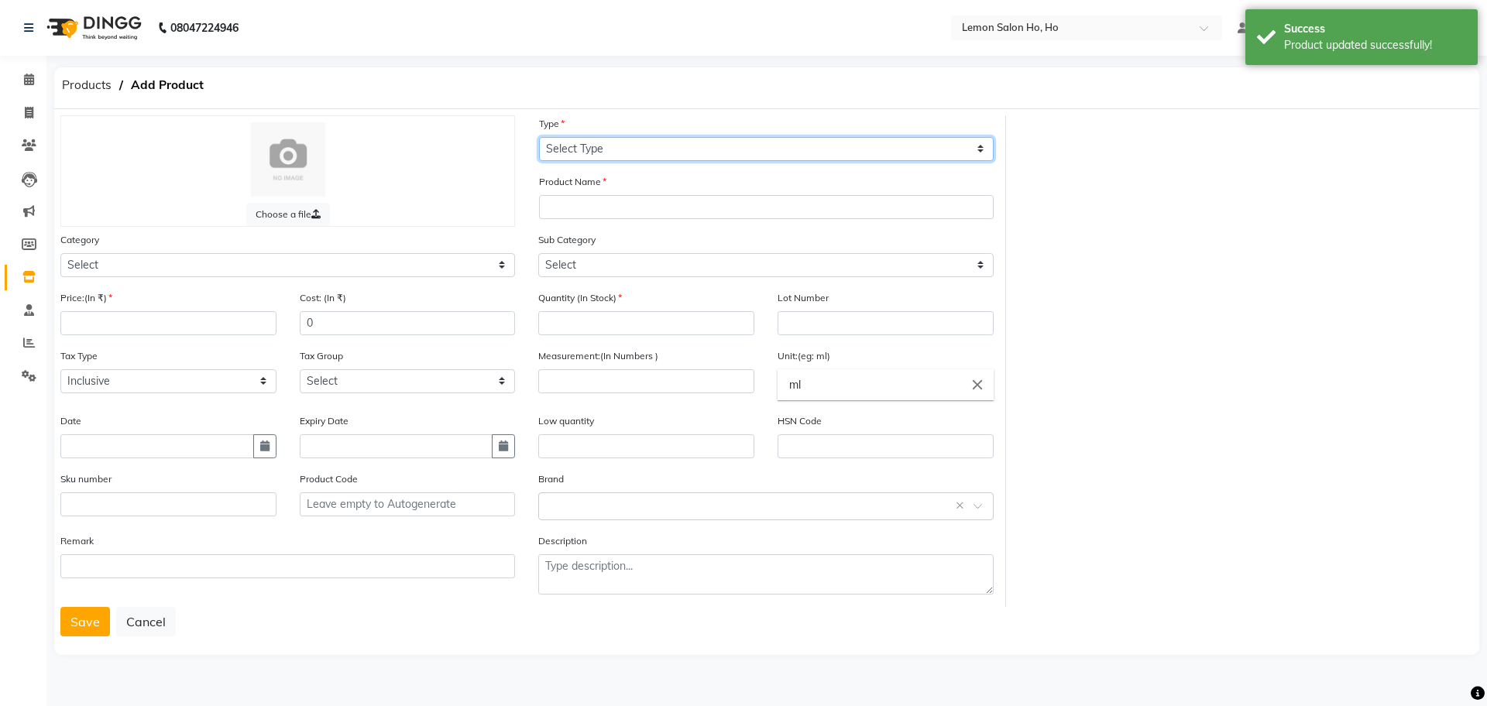
drag, startPoint x: 665, startPoint y: 142, endPoint x: 660, endPoint y: 159, distance: 17.9
click at [665, 142] on select "Select Type Both Retail Consumable" at bounding box center [766, 149] width 455 height 24
select select "C"
click at [539, 137] on select "Select Type Both Retail Consumable" at bounding box center [766, 149] width 455 height 24
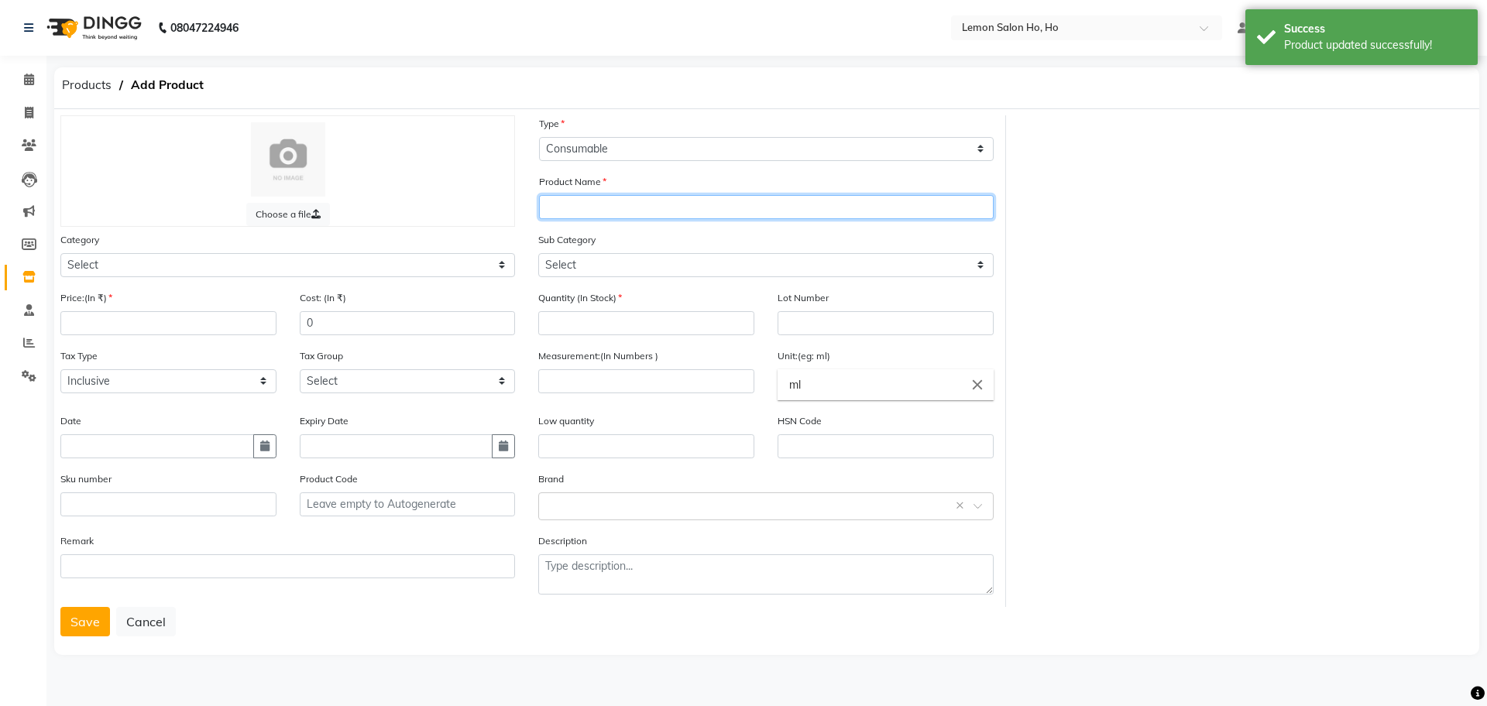
click at [595, 213] on input "text" at bounding box center [766, 207] width 455 height 24
type input "1"
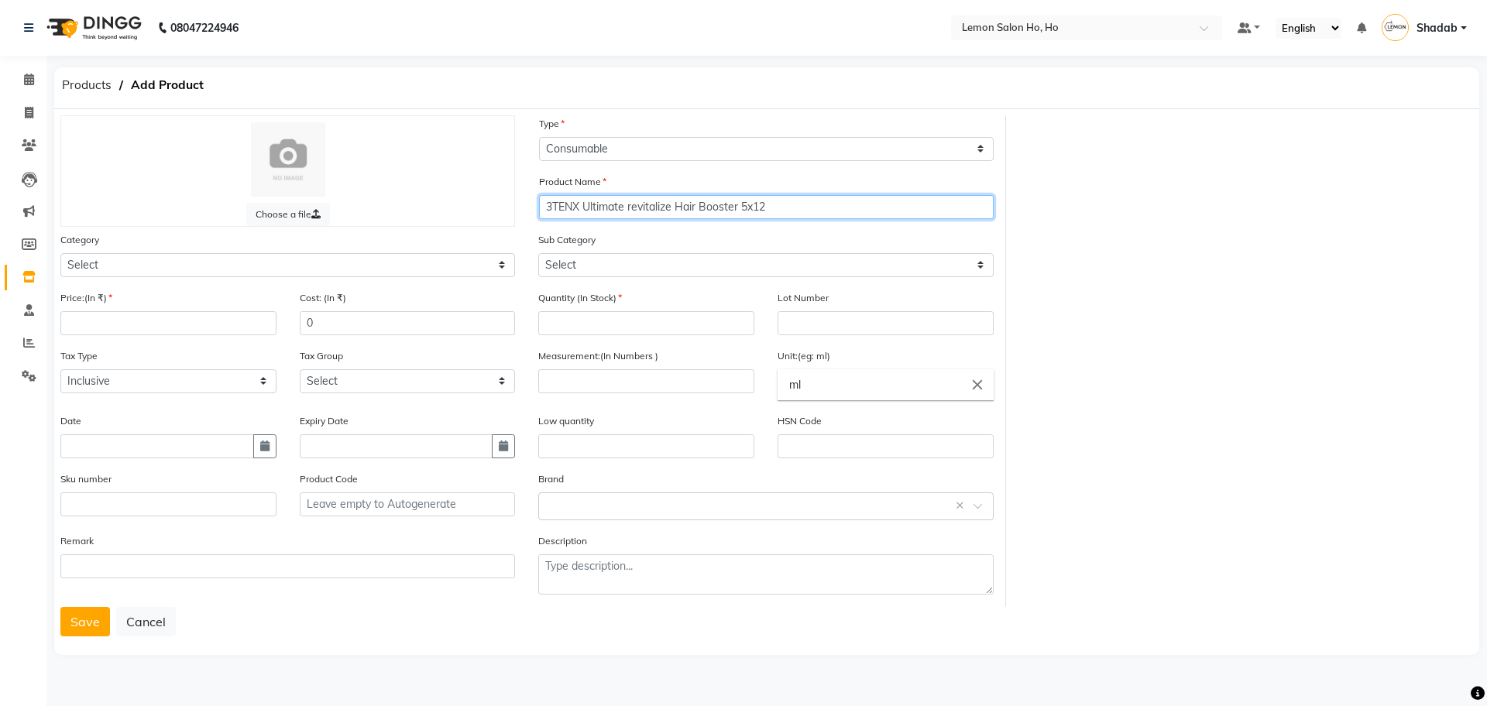
type input "3TENX Ultimate revitalize Hair Booster 5x12"
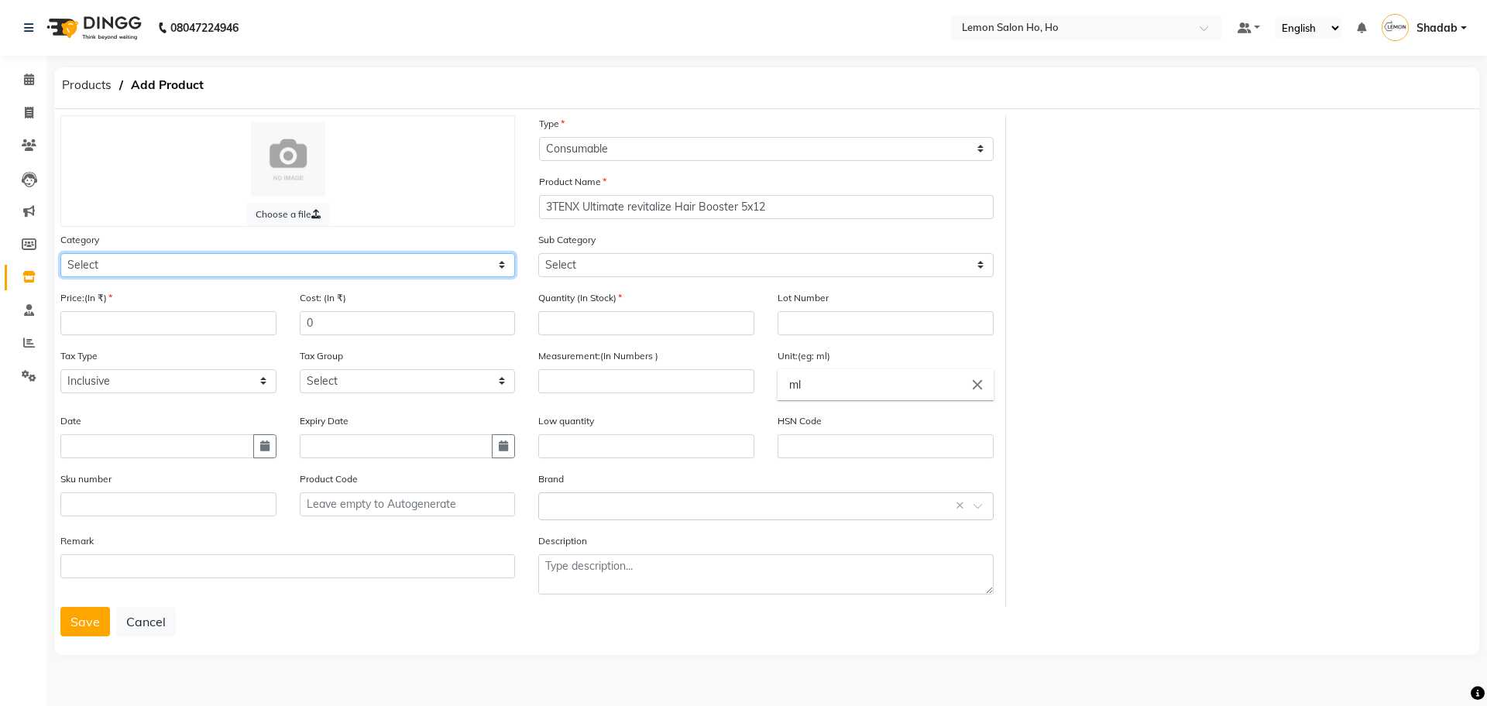
select select "213701100"
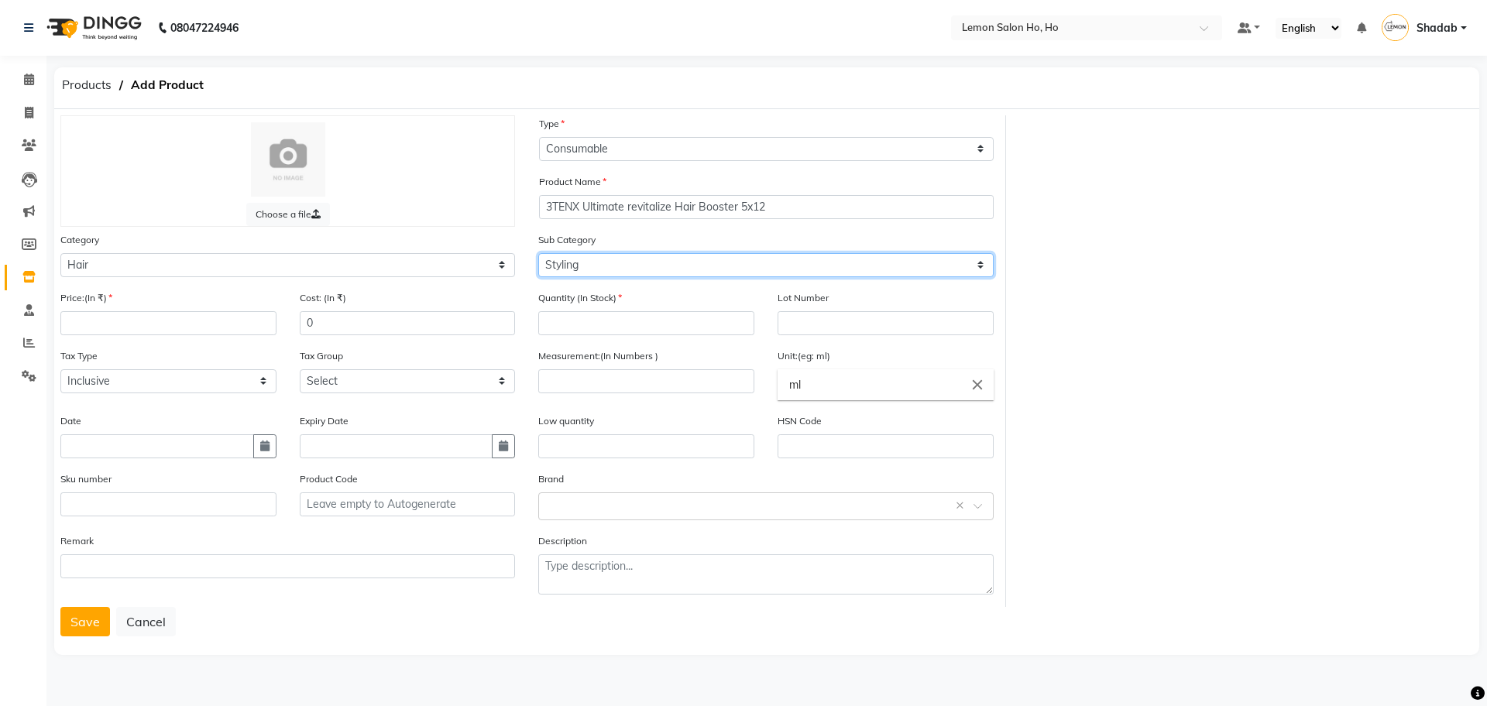
select select "213701109"
type input "6499"
type input "0"
type input "Lot-1"
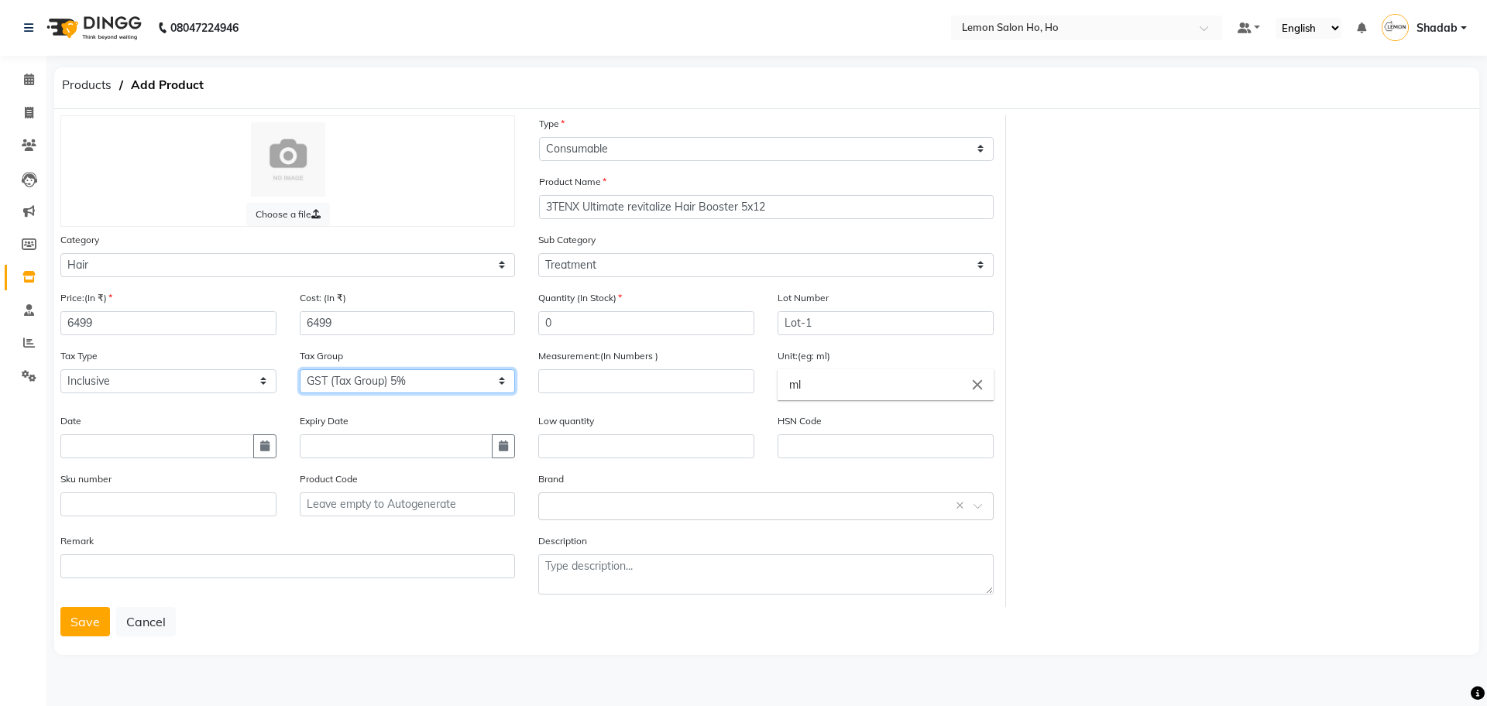
select select "2069"
type input "1"
type input "5"
click at [265, 436] on button "button" at bounding box center [264, 446] width 23 height 24
select select "10"
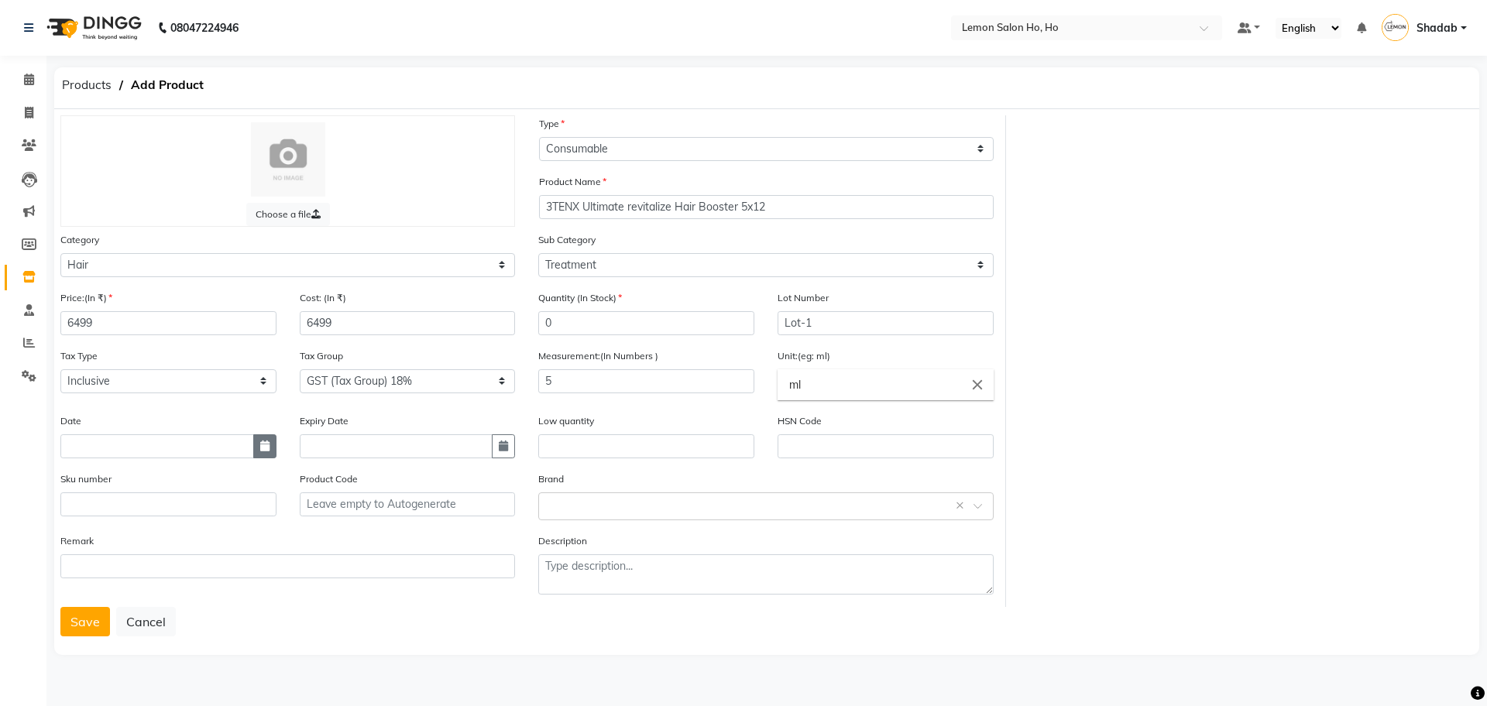
select select "2025"
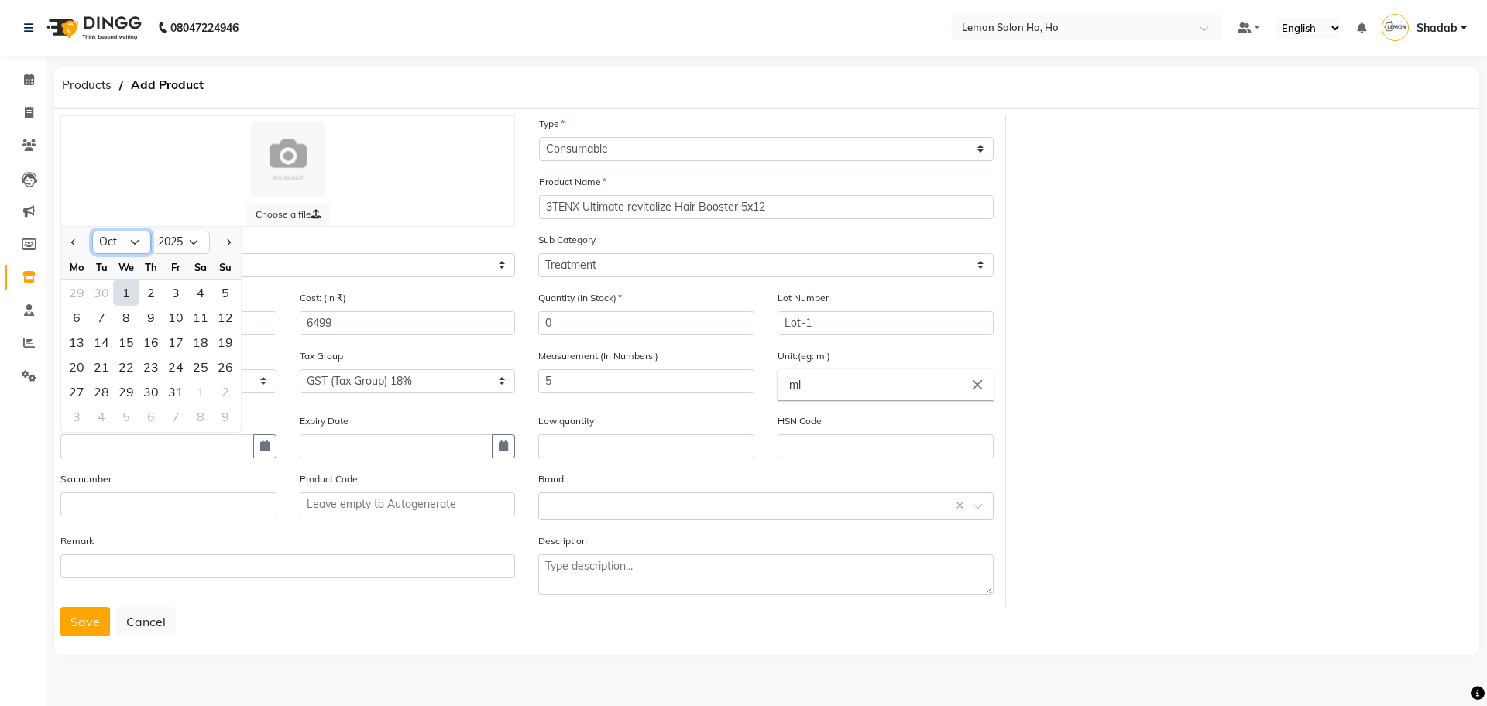
click at [131, 238] on select "Jan Feb Mar Apr May Jun [DATE] Aug Sep Oct Nov Dec" at bounding box center [121, 242] width 59 height 23
select select "3"
click at [92, 231] on select "Jan Feb Mar Apr May Jun [DATE] Aug Sep Oct Nov Dec" at bounding box center [121, 242] width 59 height 23
click at [137, 244] on select "Jan Feb Mar Apr May Jun [DATE] Aug Sep Oct Nov Dec" at bounding box center [121, 242] width 59 height 23
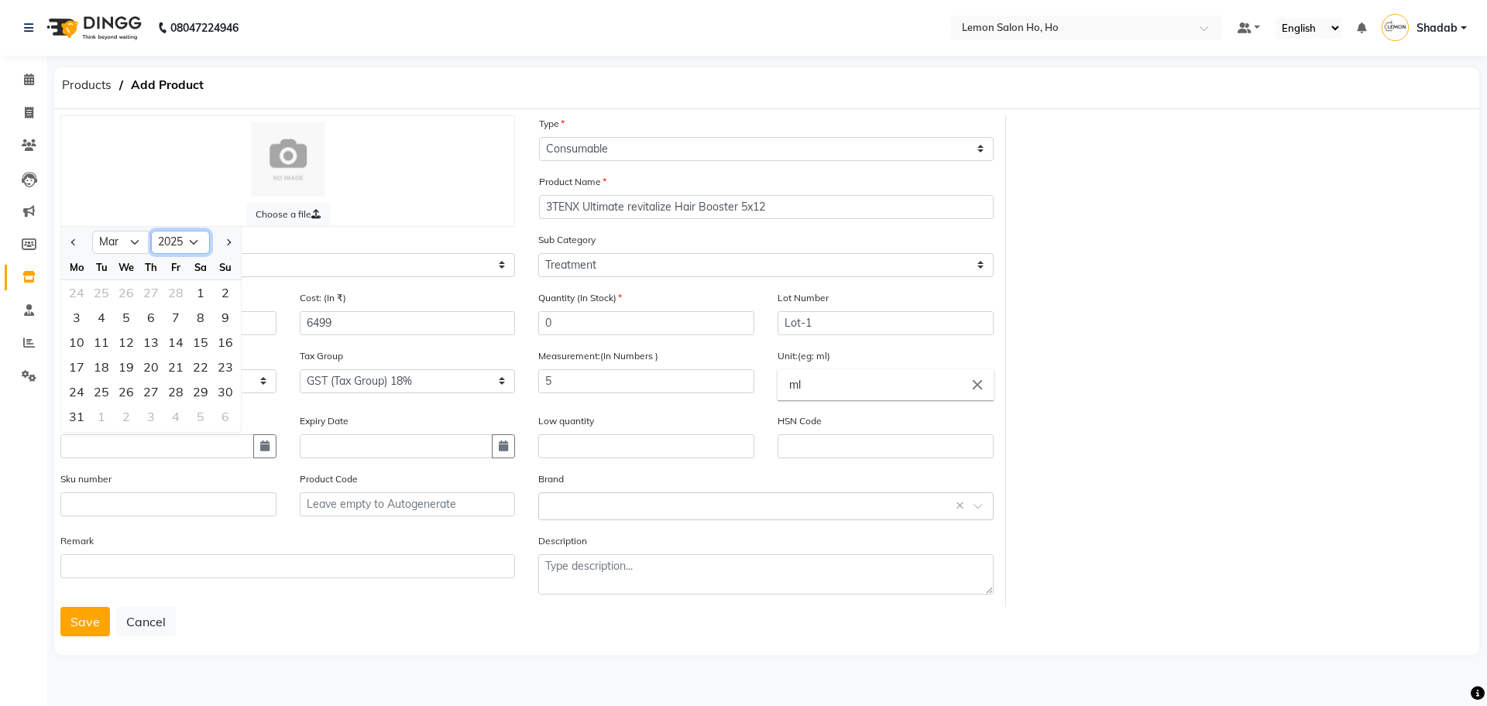
click at [182, 239] on select "2015 2016 2017 2018 2019 2020 2021 2022 2023 2024 2025 2026 2027 2028 2029 2030…" at bounding box center [180, 242] width 59 height 23
select select "2024"
click at [151, 231] on select "2015 2016 2017 2018 2019 2020 2021 2022 2023 2024 2025 2026 2027 2028 2029 2030…" at bounding box center [180, 242] width 59 height 23
click at [176, 290] on div "1" at bounding box center [175, 292] width 25 height 25
type input "01-03-2024"
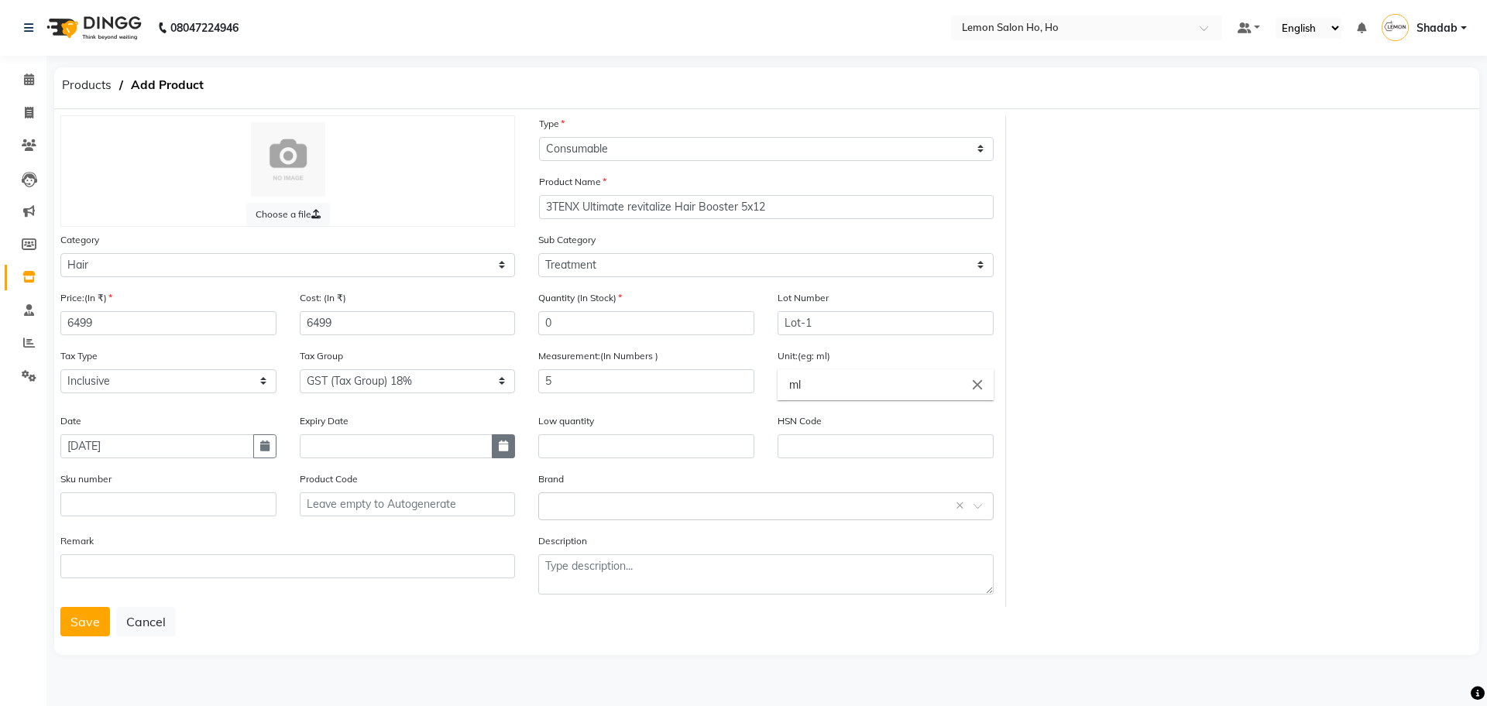
click at [503, 442] on icon "button" at bounding box center [503, 446] width 9 height 11
select select "10"
select select "2025"
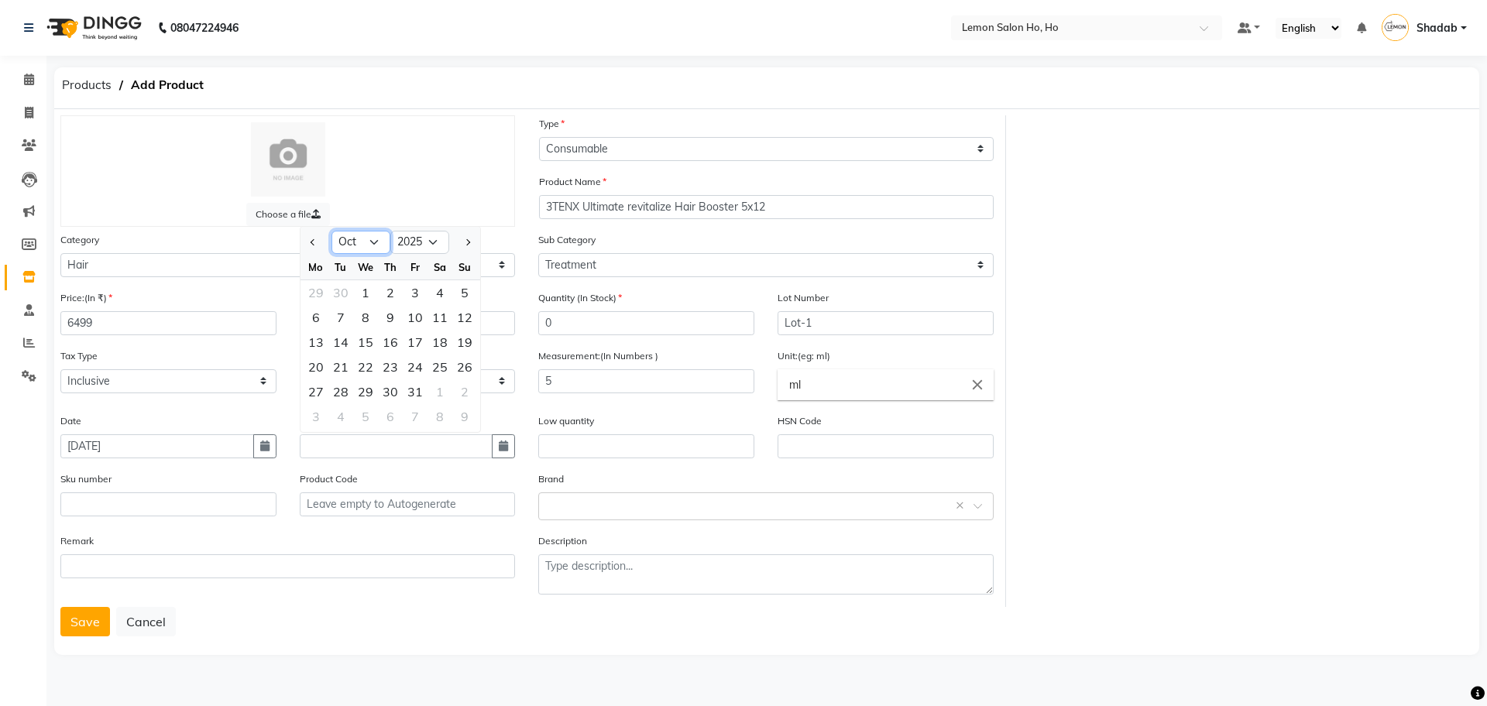
click at [376, 249] on select "Jan Feb Mar Apr May Jun Jul Aug Sep Oct Nov Dec" at bounding box center [360, 242] width 59 height 23
select select "3"
click at [331, 231] on select "Jan Feb Mar Apr May Jun Jul Aug Sep Oct Nov Dec" at bounding box center [360, 242] width 59 height 23
click at [434, 238] on select "2015 2016 2017 2018 2019 2020 2021 2022 2023 2024 2025 2026 2027 2028 2029 2030…" at bounding box center [419, 242] width 59 height 23
select select "2027"
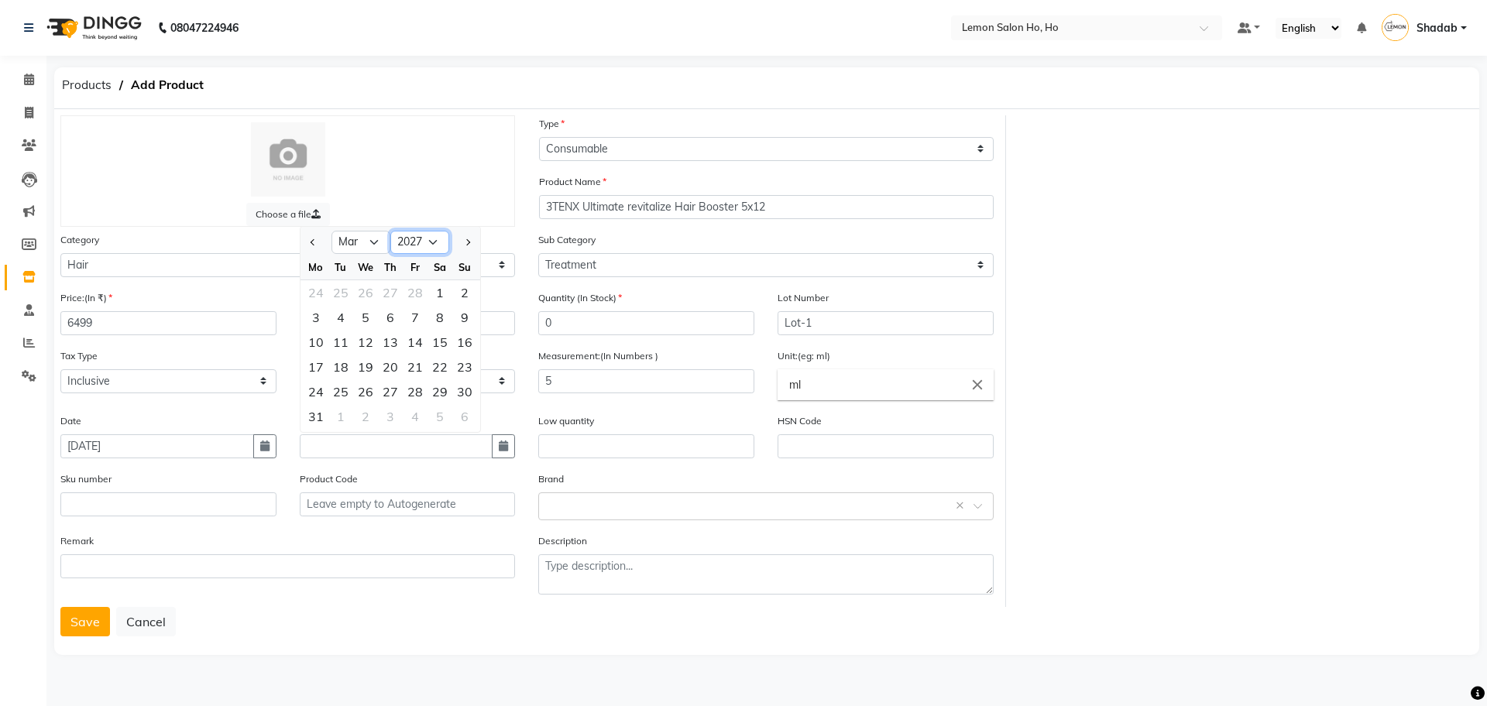
click at [390, 231] on select "2015 2016 2017 2018 2019 2020 2021 2022 2023 2024 2025 2026 2027 2028 2029 2030…" at bounding box center [419, 242] width 59 height 23
click at [320, 293] on div "1" at bounding box center [316, 292] width 25 height 25
type input "01-03-2027"
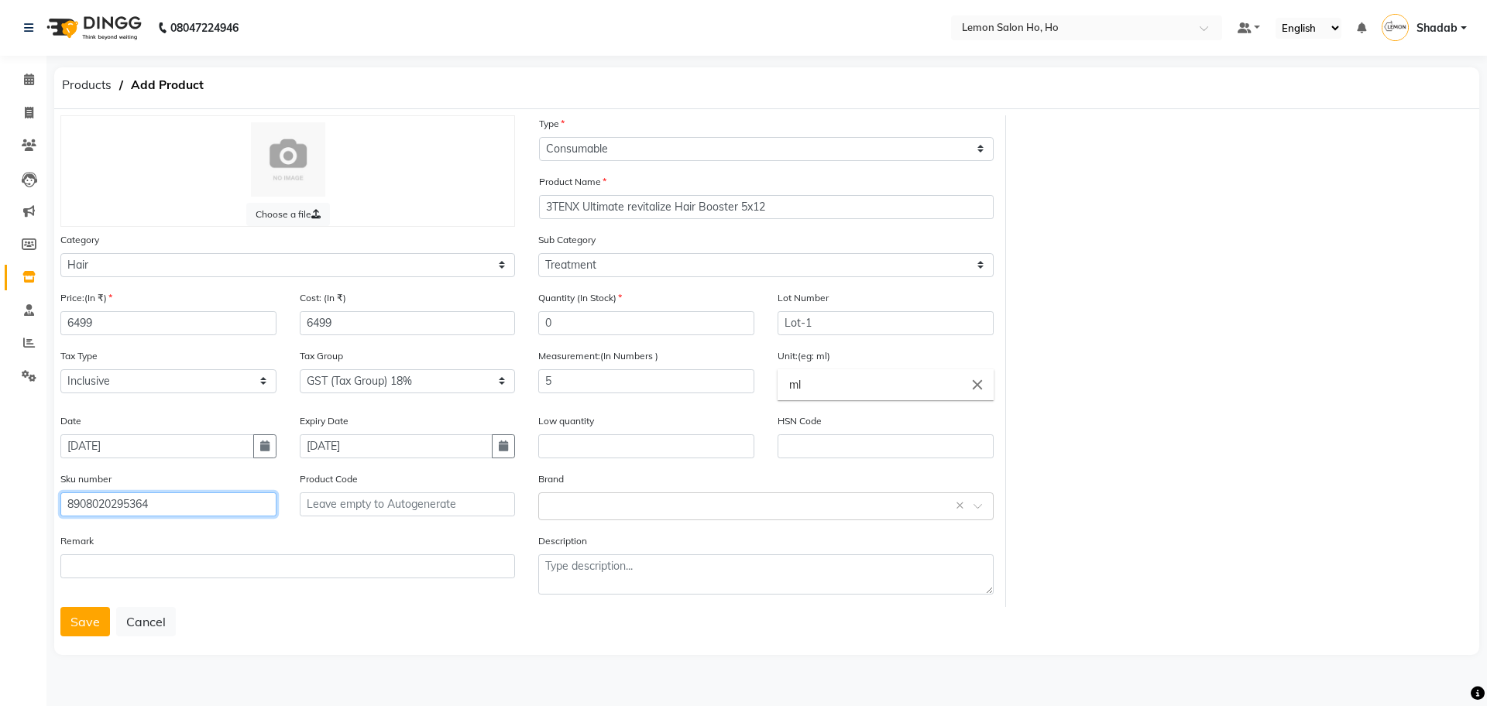
type input "8908020295364"
click at [74, 630] on button "Save" at bounding box center [85, 621] width 50 height 29
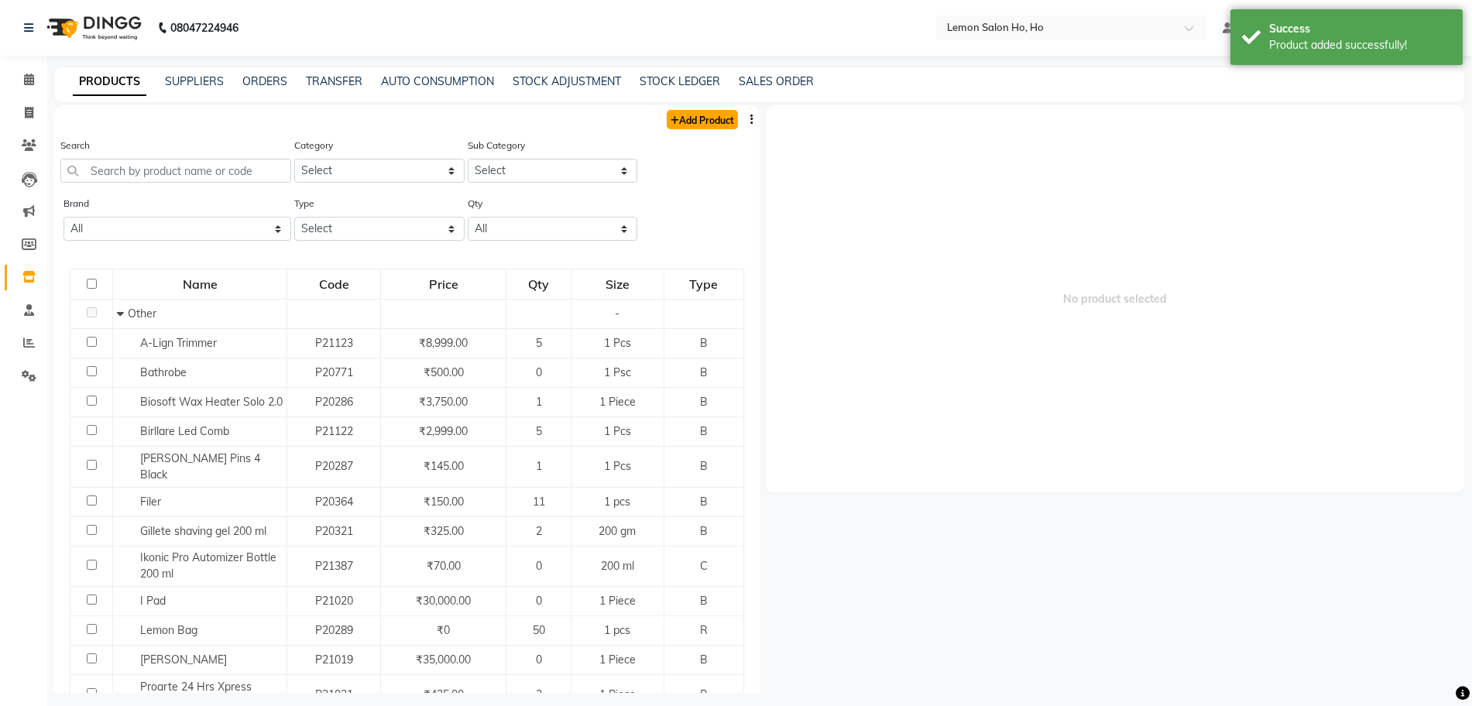
click at [716, 112] on link "Add Product" at bounding box center [702, 119] width 71 height 19
select select "true"
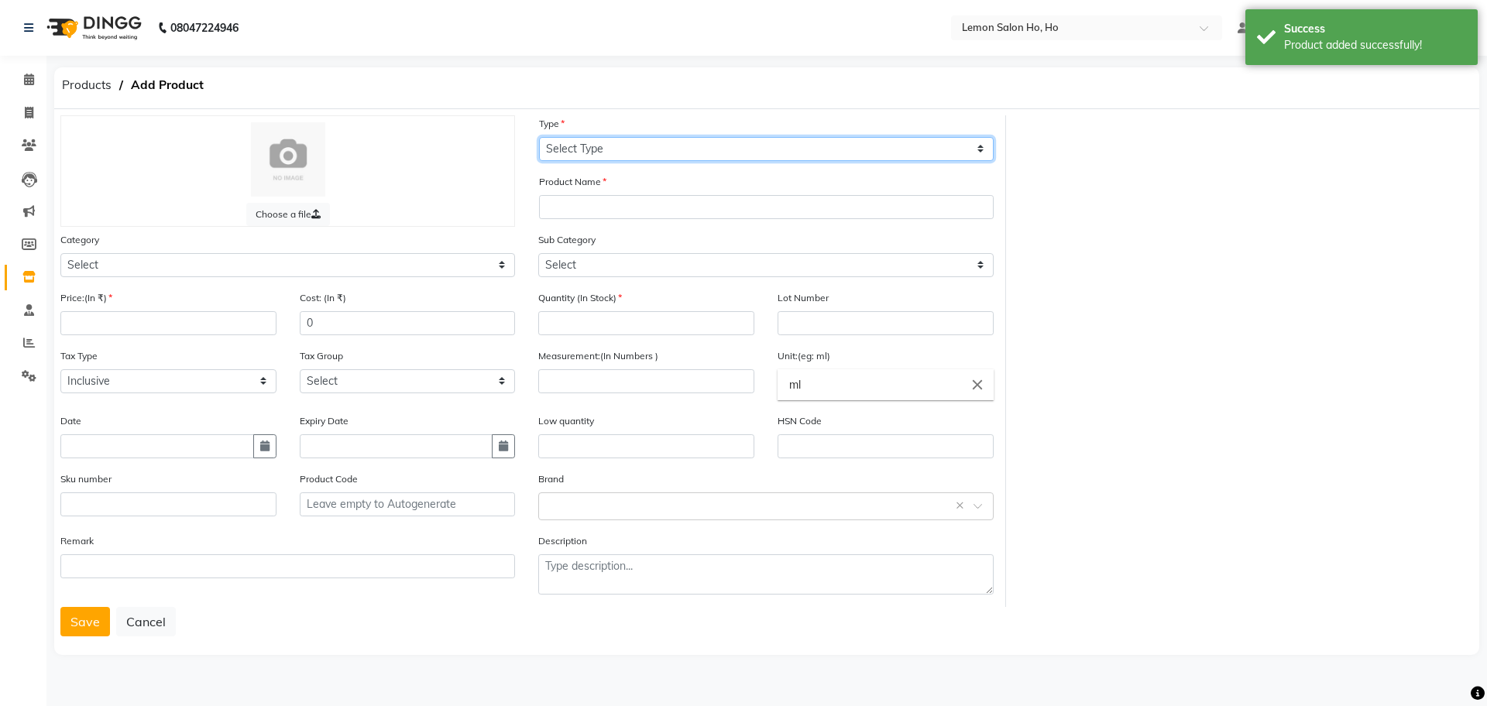
click at [611, 146] on select "Select Type Both Retail Consumable" at bounding box center [766, 149] width 455 height 24
select select "C"
click at [539, 137] on select "Select Type Both Retail Consumable" at bounding box center [766, 149] width 455 height 24
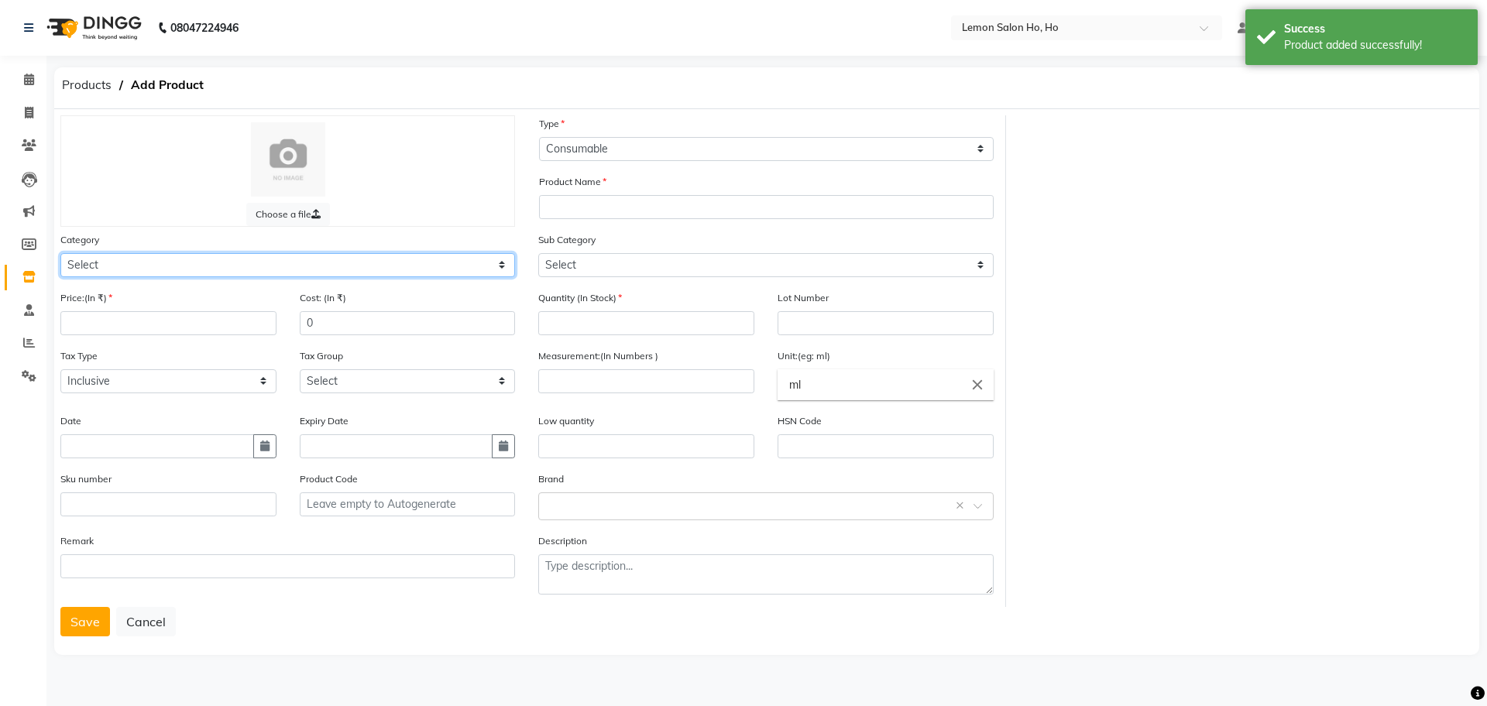
click at [335, 263] on select "Select Hair Skin Makeup Personal Care Appliances Beard Waxing Disposable Thread…" at bounding box center [287, 265] width 455 height 24
select select "213701100"
click at [60, 253] on select "Select Hair Skin Makeup Personal Care Appliances Beard Waxing Disposable Thread…" at bounding box center [287, 265] width 455 height 24
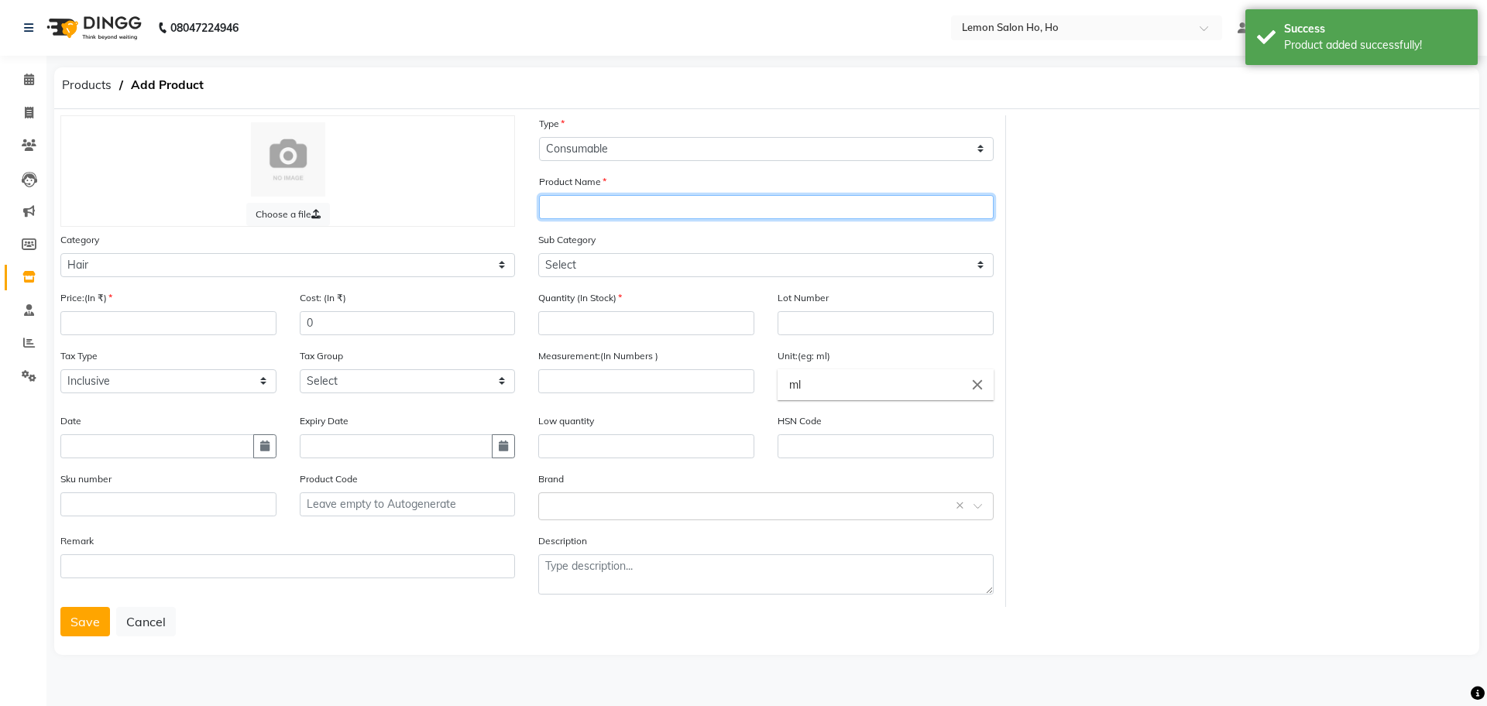
click at [579, 213] on input "text" at bounding box center [766, 207] width 455 height 24
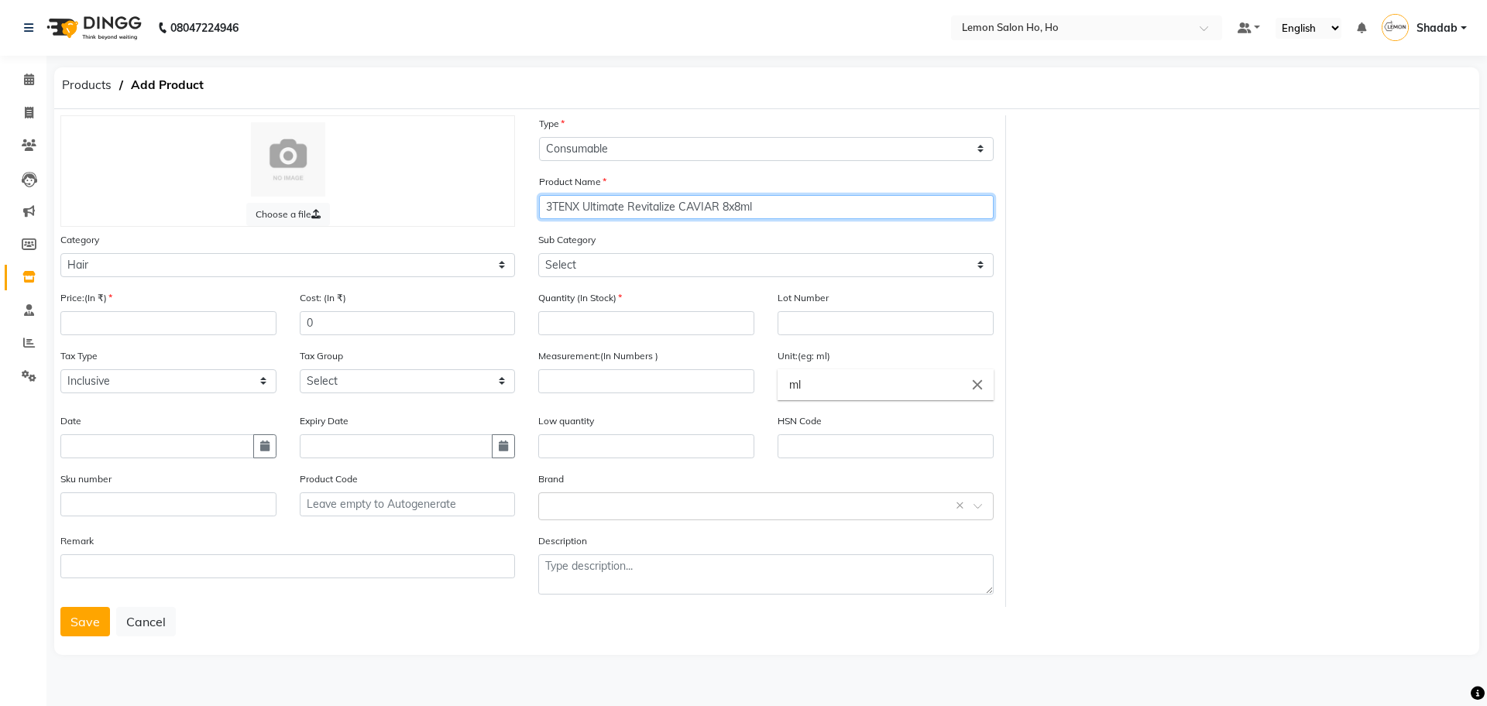
type input "3TENX Ultimate Revitalize CAVIAR 8x8ml"
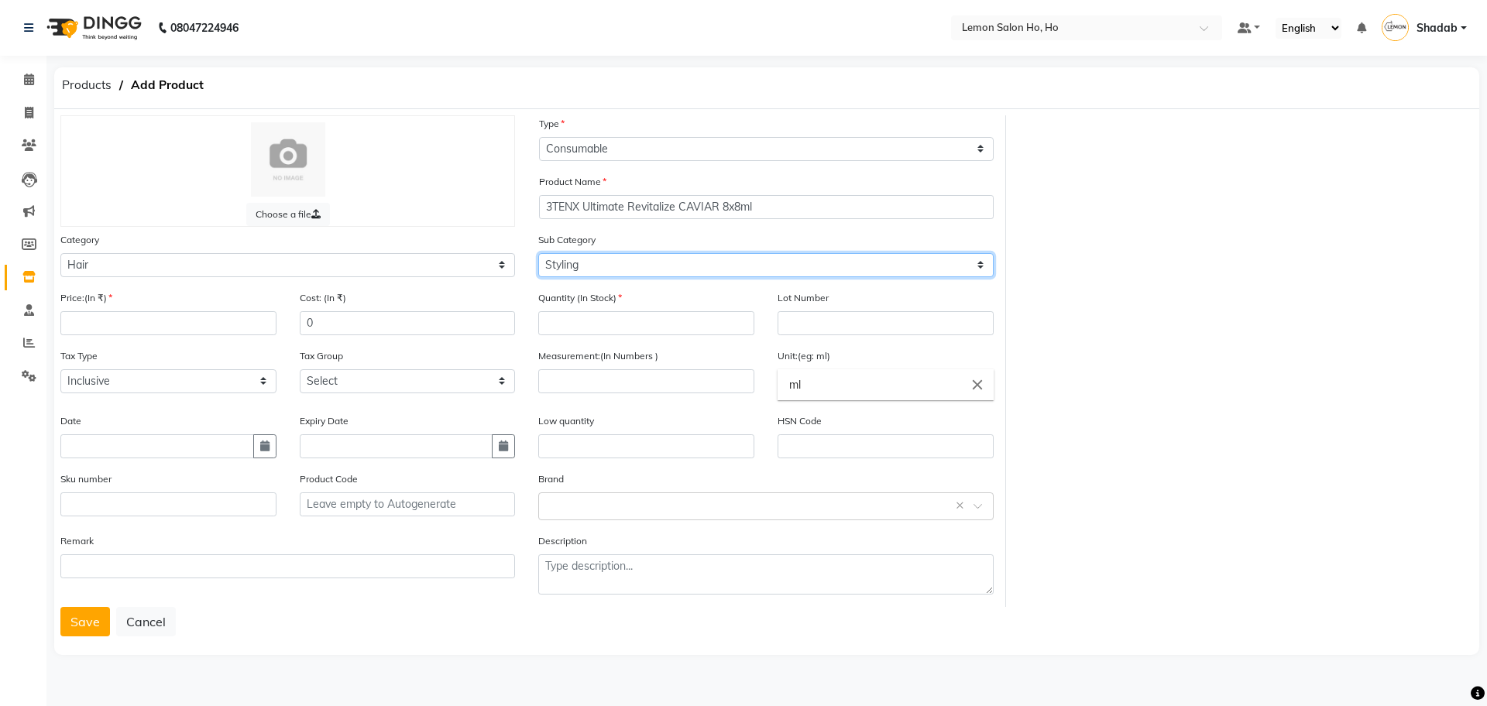
select select "213701109"
type input "5599"
type input "0"
type input "Lot-1"
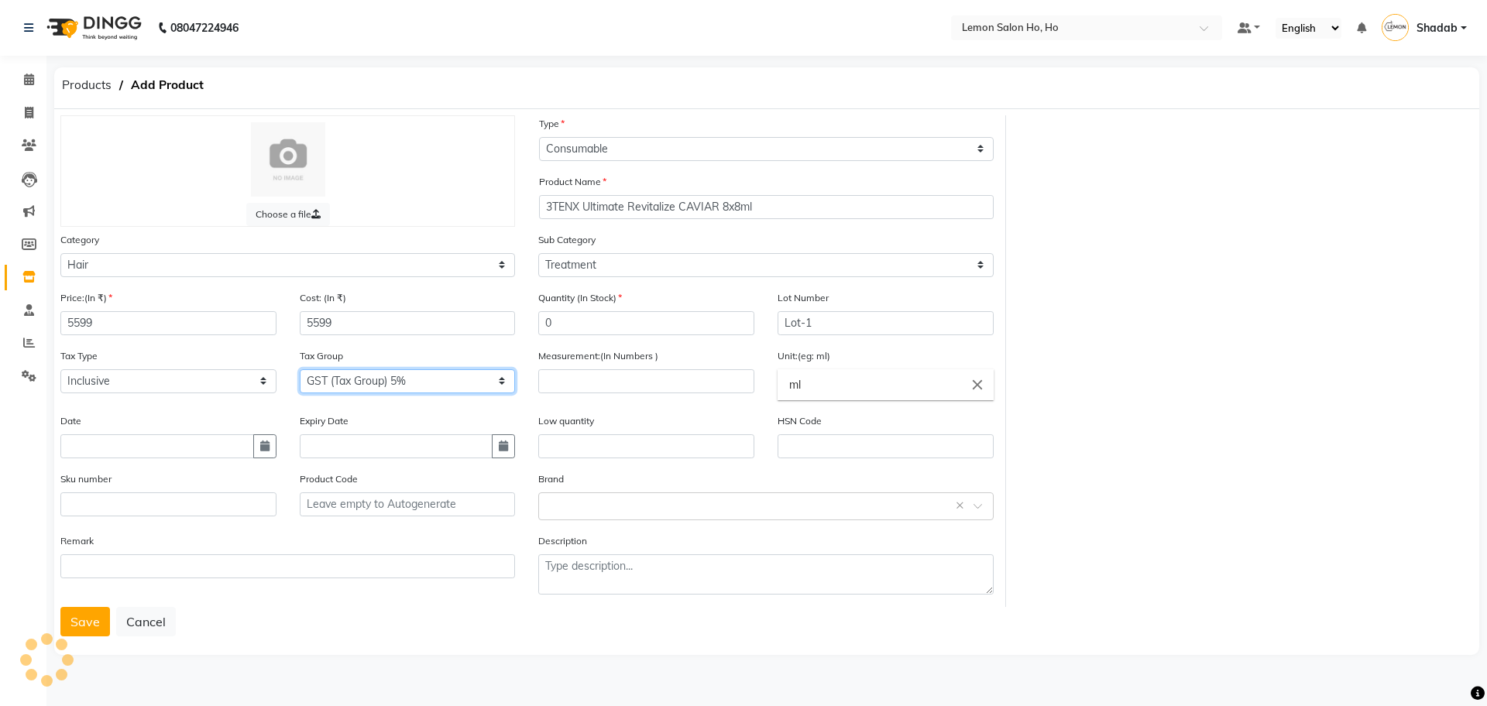
select select "2069"
type input "8"
click at [261, 448] on icon "button" at bounding box center [264, 446] width 9 height 11
select select "10"
select select "2025"
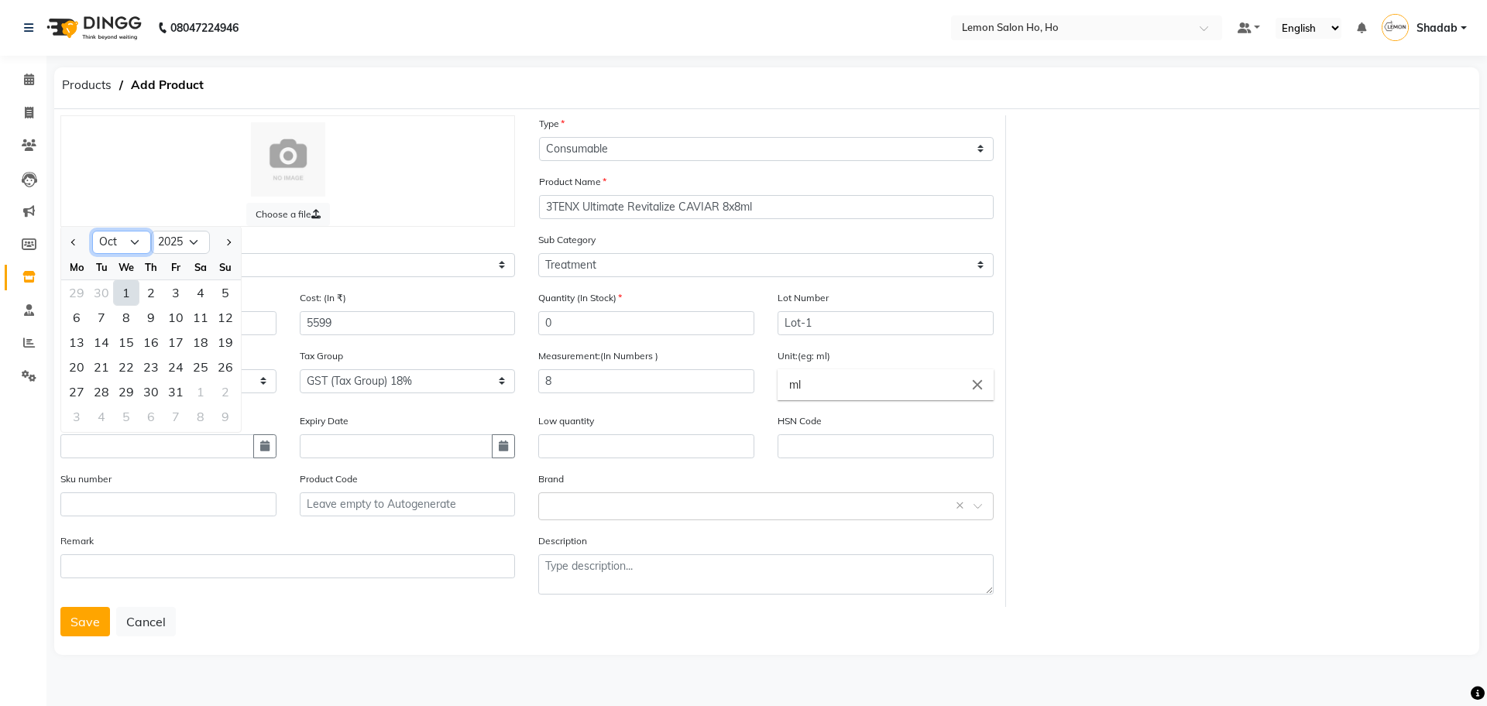
drag, startPoint x: 127, startPoint y: 238, endPoint x: 132, endPoint y: 252, distance: 14.7
click at [127, 238] on select "Jan Feb Mar Apr May Jun Jul Aug Sep Oct Nov Dec" at bounding box center [121, 242] width 59 height 23
select select "3"
click at [92, 231] on select "Jan Feb Mar Apr May Jun Jul Aug Sep Oct Nov Dec" at bounding box center [121, 242] width 59 height 23
click at [186, 239] on select "2015 2016 2017 2018 2019 2020 2021 2022 2023 2024 2025 2026 2027 2028 2029 2030…" at bounding box center [180, 242] width 59 height 23
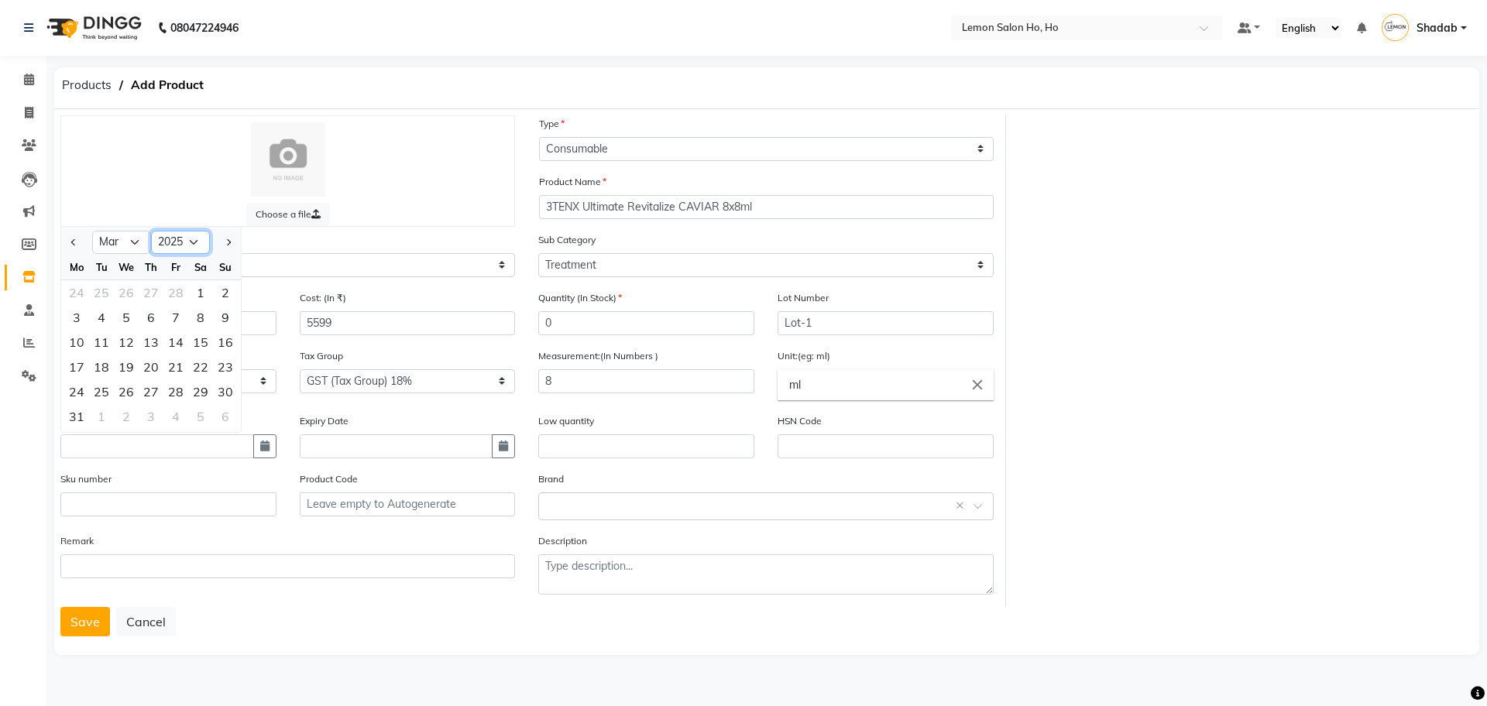
select select "2024"
click at [151, 231] on select "2015 2016 2017 2018 2019 2020 2021 2022 2023 2024 2025 2026 2027 2028 2029 2030…" at bounding box center [180, 242] width 59 height 23
click at [171, 296] on div "1" at bounding box center [175, 292] width 25 height 25
type input "01-03-2024"
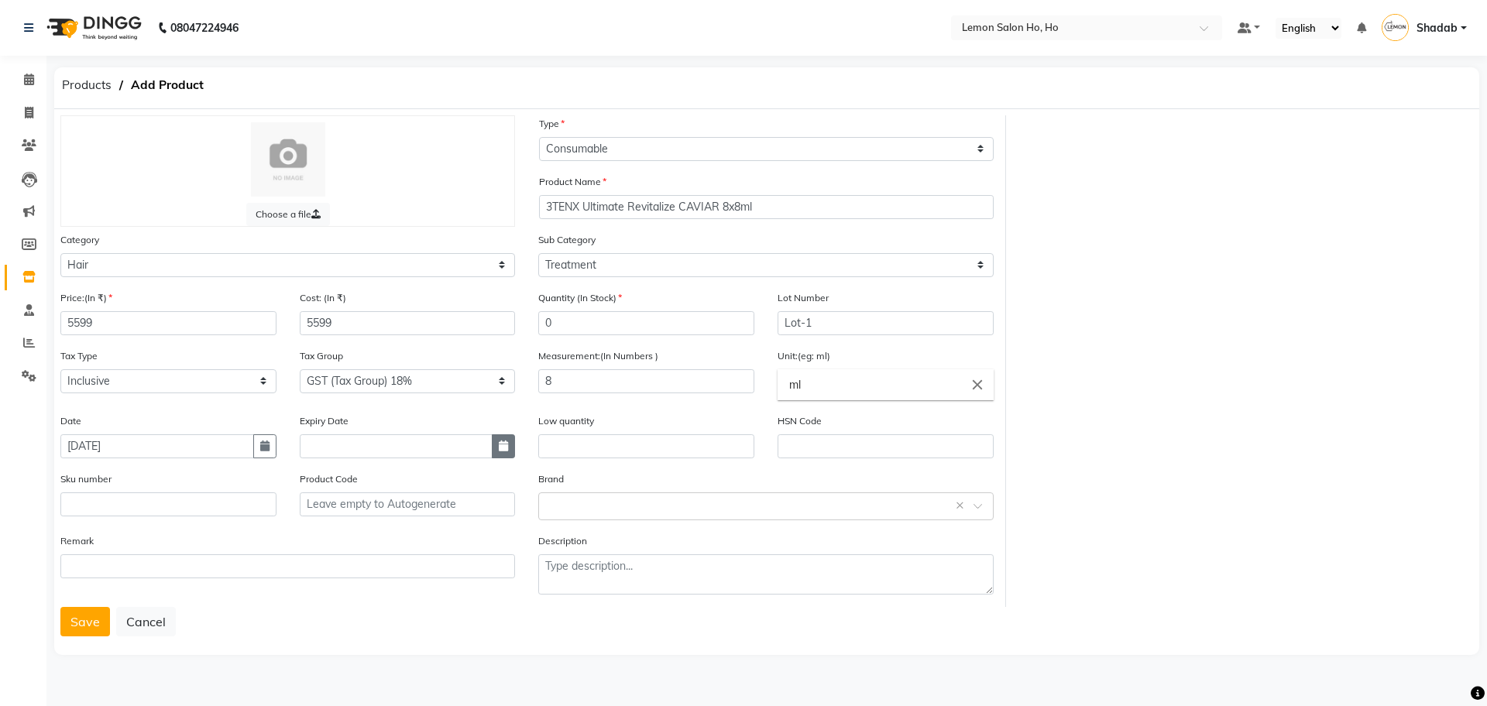
click at [502, 445] on icon "button" at bounding box center [503, 446] width 9 height 11
select select "10"
select select "2025"
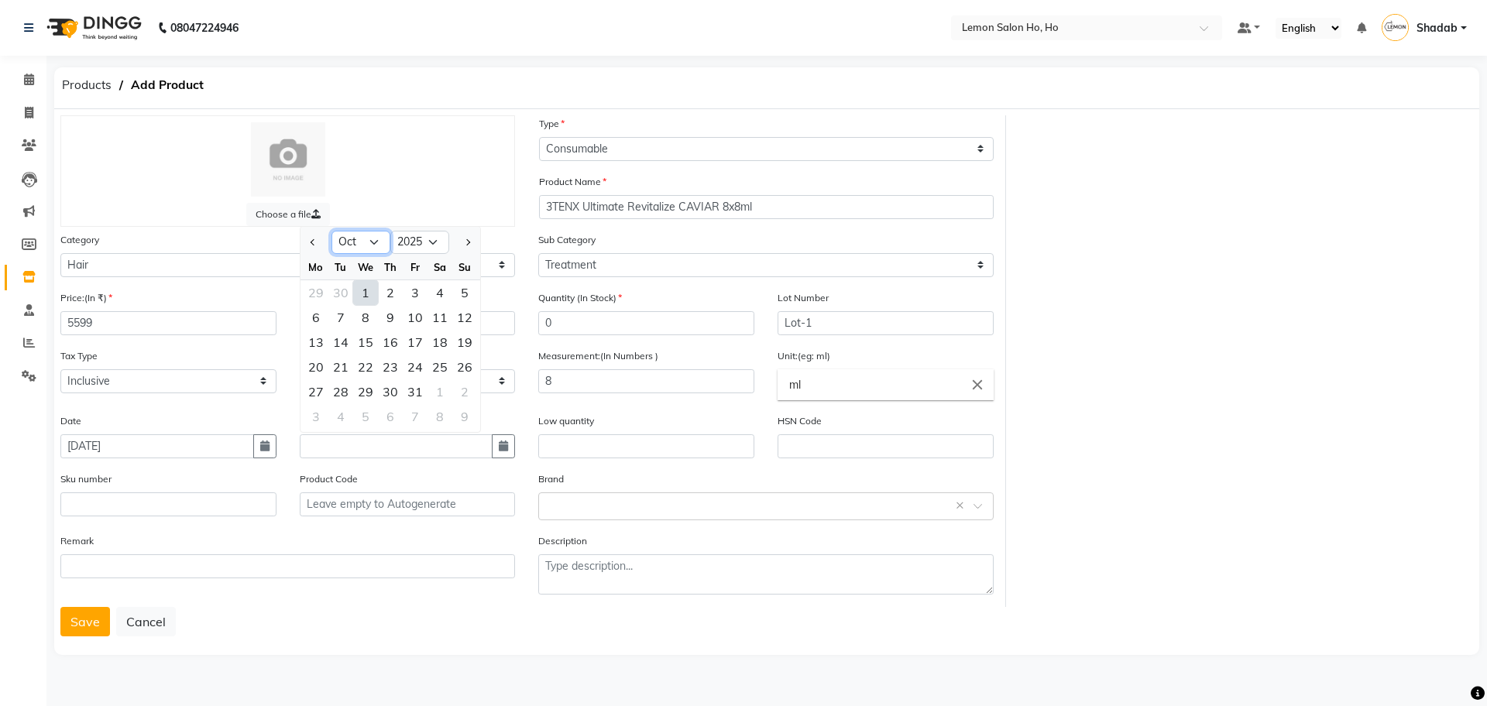
click at [372, 248] on select "Jan Feb Mar Apr May Jun Jul Aug Sep Oct Nov Dec" at bounding box center [360, 242] width 59 height 23
select select "3"
click at [331, 231] on select "Jan Feb Mar Apr May Jun Jul Aug Sep Oct Nov Dec" at bounding box center [360, 242] width 59 height 23
click at [439, 243] on select "2015 2016 2017 2018 2019 2020 2021 2022 2023 2024 2025 2026 2027 2028 2029 2030…" at bounding box center [419, 242] width 59 height 23
select select "2027"
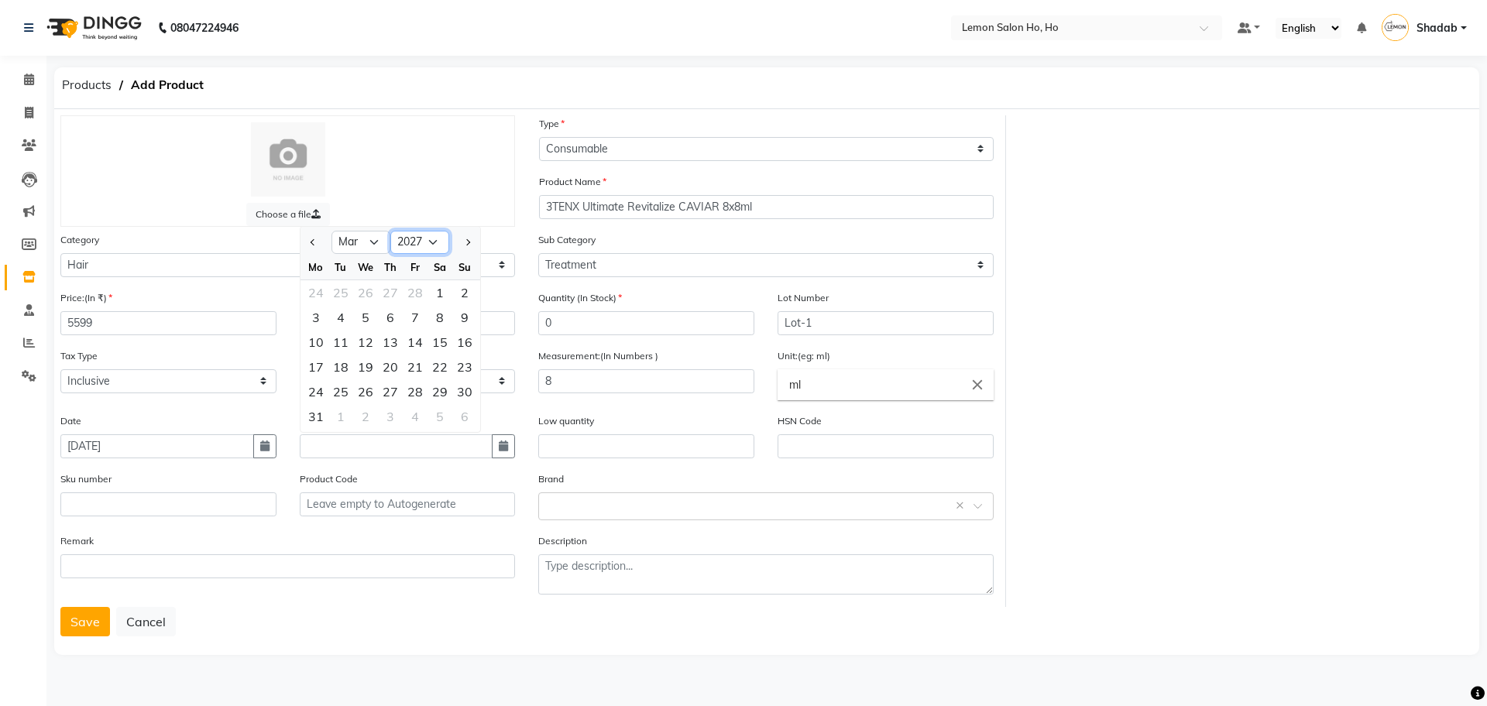
click at [390, 231] on select "2015 2016 2017 2018 2019 2020 2021 2022 2023 2024 2025 2026 2027 2028 2029 2030…" at bounding box center [419, 242] width 59 height 23
drag, startPoint x: 318, startPoint y: 296, endPoint x: 318, endPoint y: 329, distance: 33.3
click at [318, 296] on div "1" at bounding box center [316, 292] width 25 height 25
type input "01-03-2027"
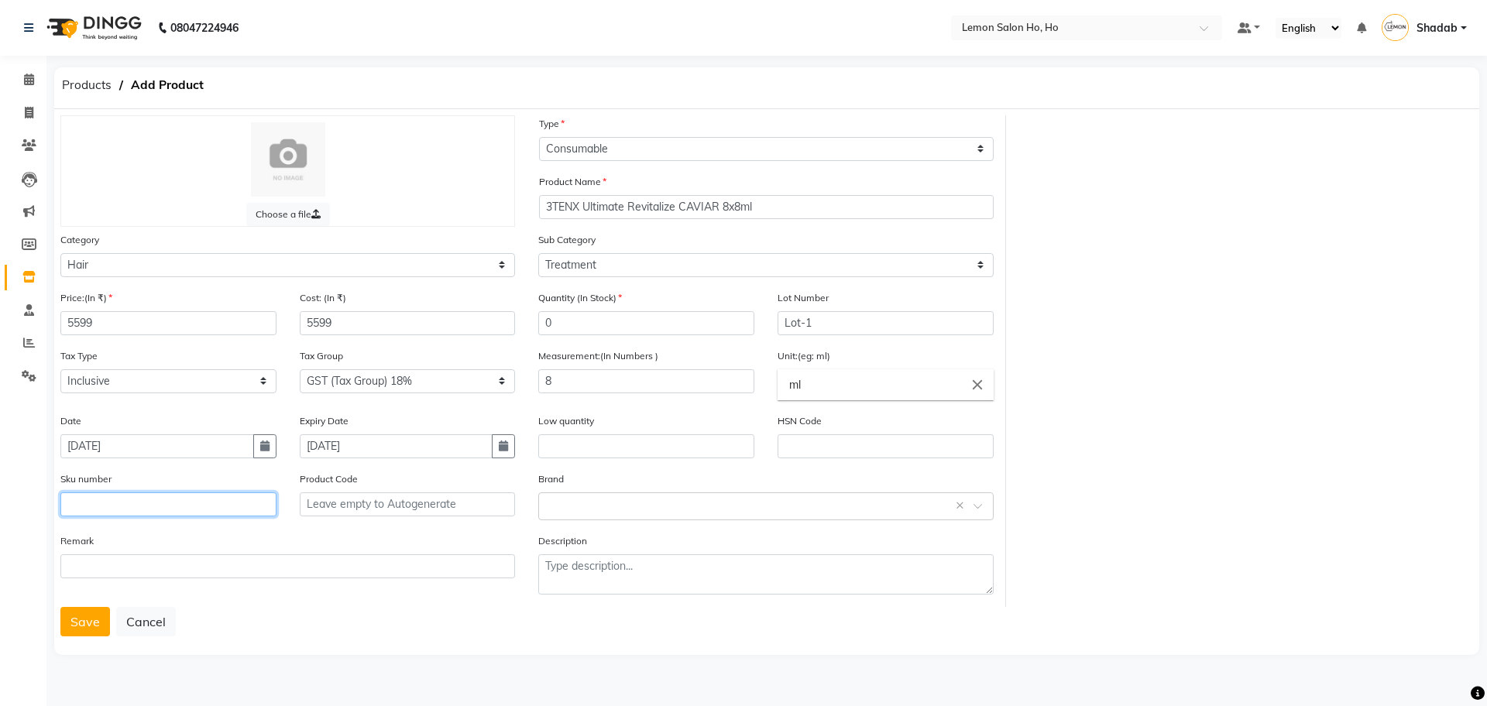
click at [194, 495] on input "text" at bounding box center [168, 505] width 216 height 24
type input "8908020295425"
click at [81, 635] on button "Save" at bounding box center [85, 621] width 50 height 29
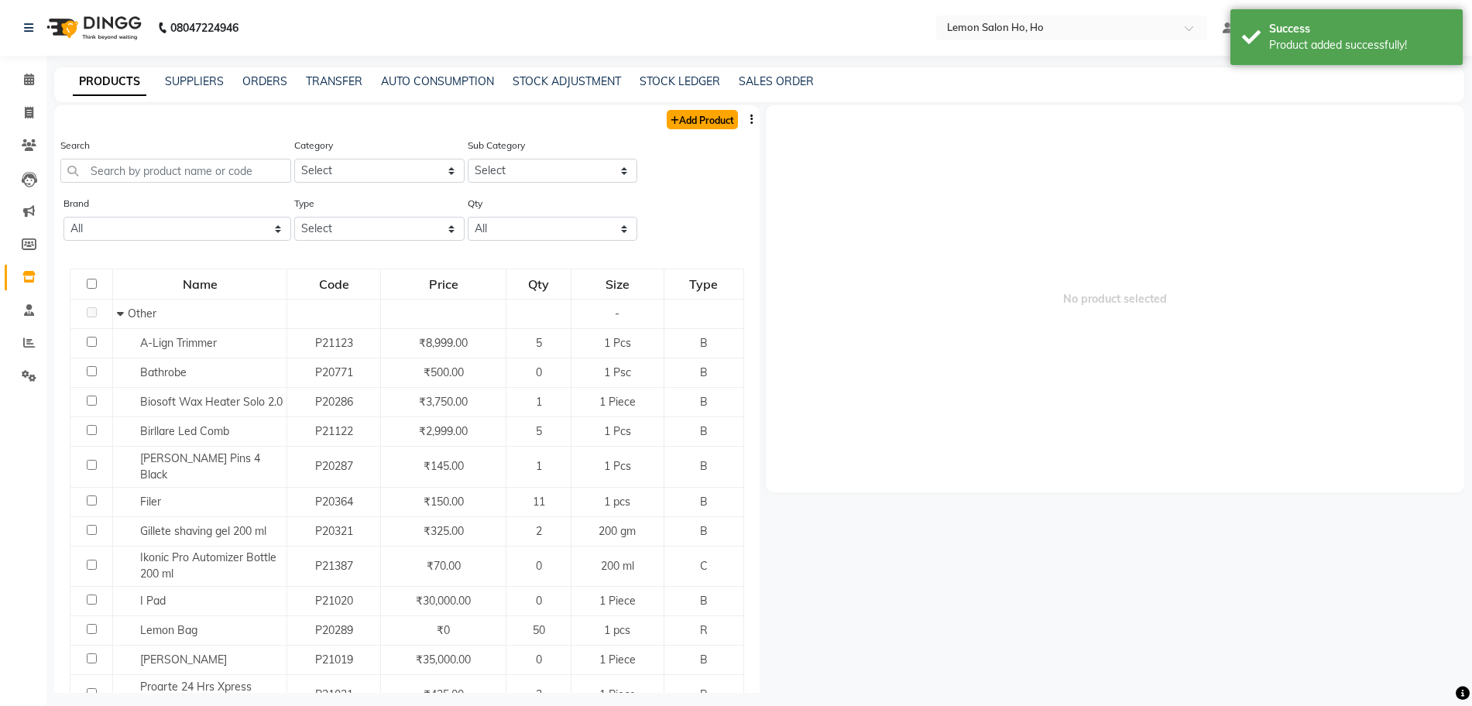
click at [705, 118] on link "Add Product" at bounding box center [702, 119] width 71 height 19
select select "true"
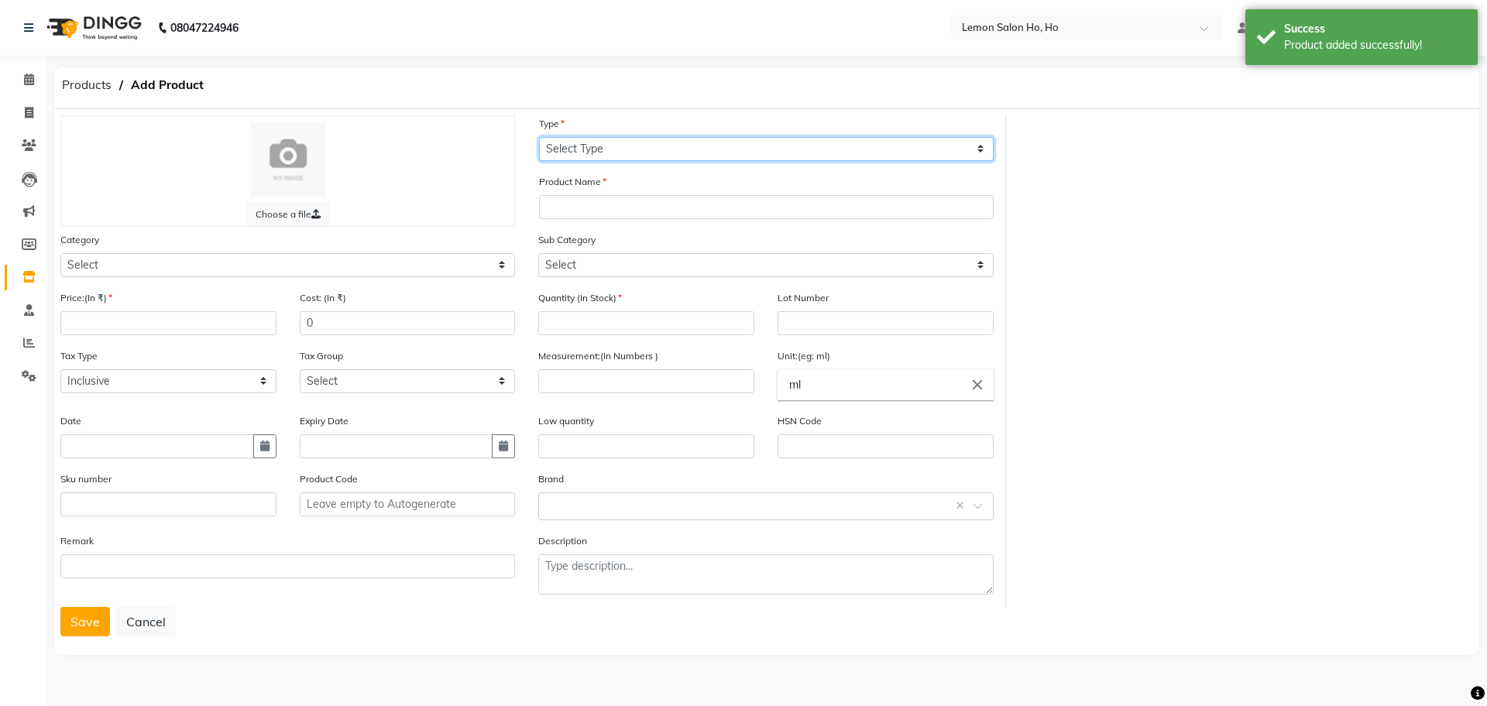
click at [684, 153] on select "Select Type Both Retail Consumable" at bounding box center [766, 149] width 455 height 24
select select "C"
click at [539, 137] on select "Select Type Both Retail Consumable" at bounding box center [766, 149] width 455 height 24
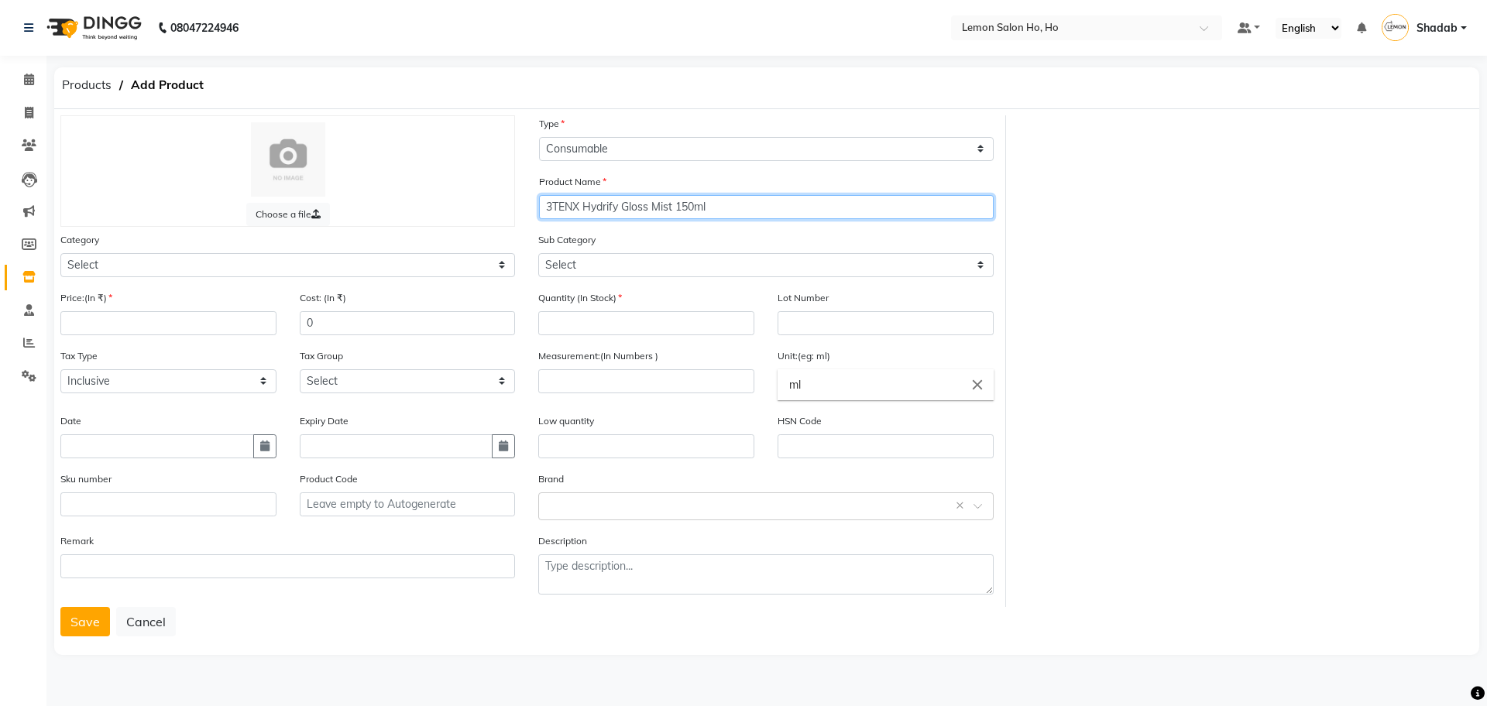
type input "3TENX Hydrify Gloss Mist 150ml"
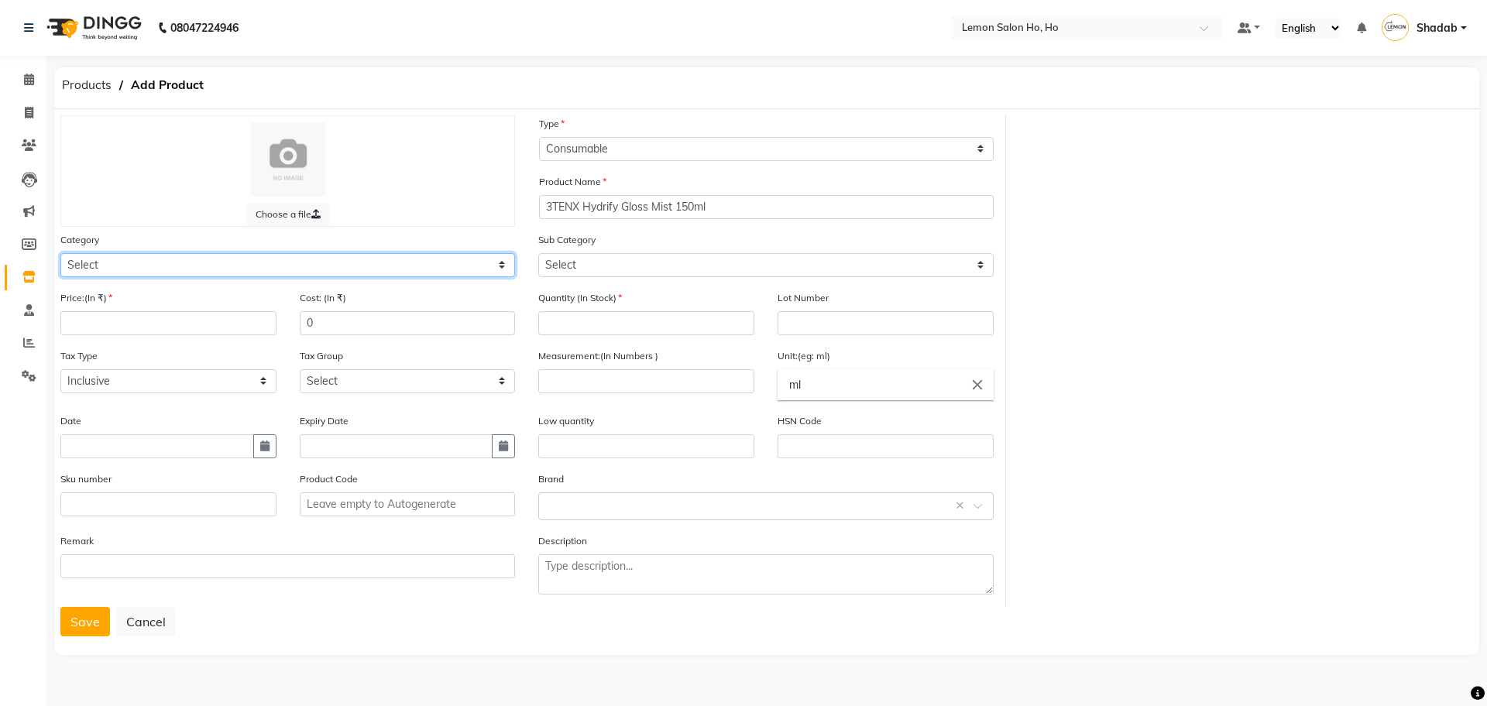
select select "213701100"
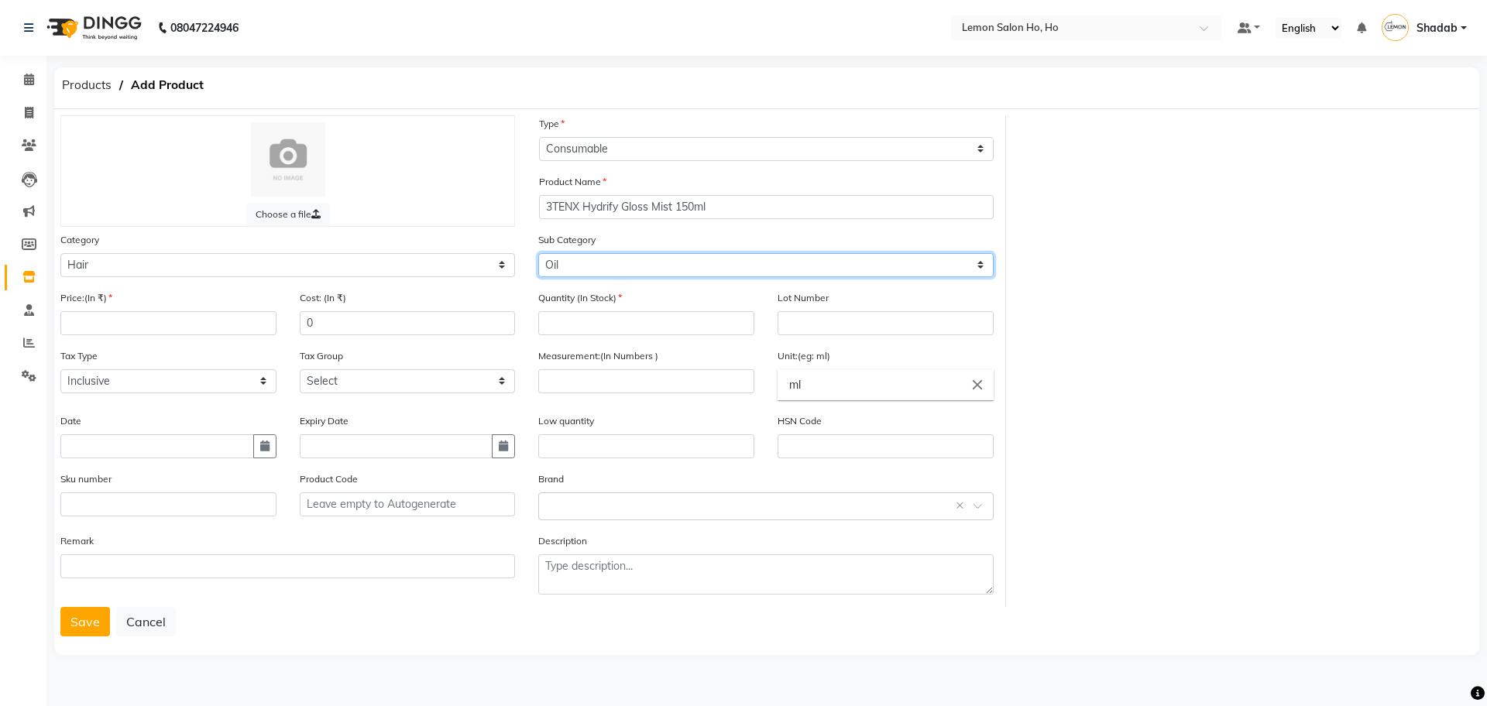
select select "213701106"
type input "1800"
type input "0"
type input "Lot-1"
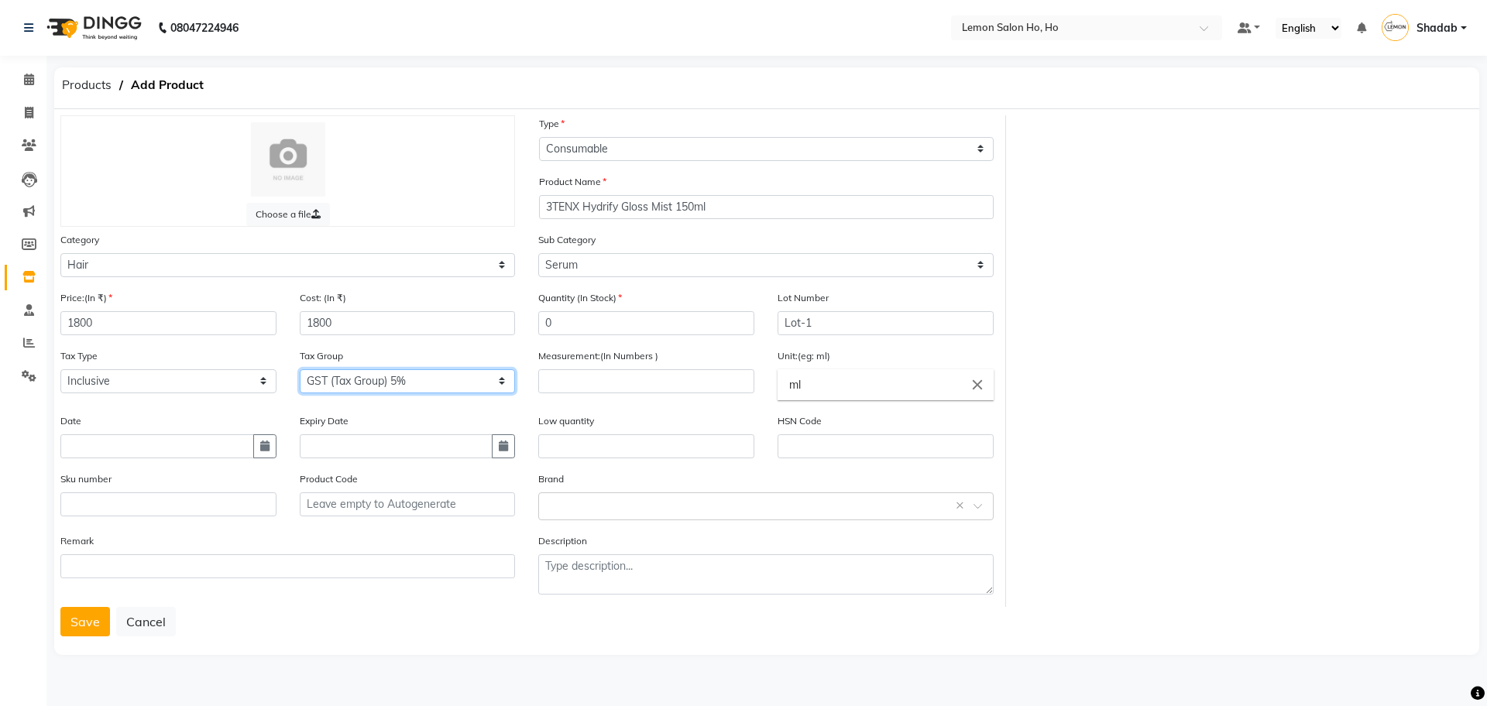
select select "2069"
type input "150"
click at [254, 452] on button "button" at bounding box center [264, 446] width 23 height 24
select select "10"
select select "2025"
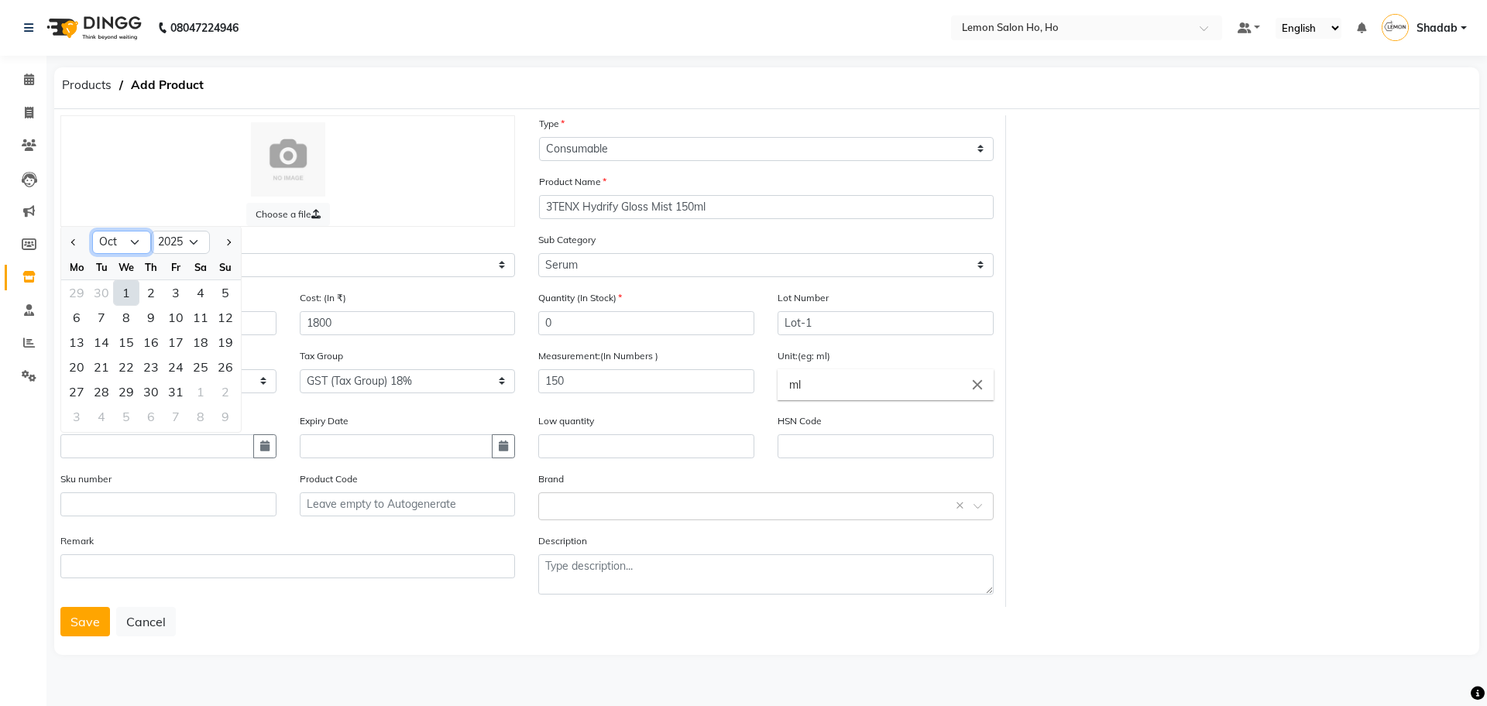
click at [129, 249] on select "Jan Feb Mar Apr May Jun Jul Aug Sep Oct Nov Dec" at bounding box center [121, 242] width 59 height 23
select select "1"
click at [92, 231] on select "Jan Feb Mar Apr May Jun Jul Aug Sep Oct Nov Dec" at bounding box center [121, 242] width 59 height 23
click at [121, 294] on div "1" at bounding box center [126, 292] width 25 height 25
type input "01-01-2025"
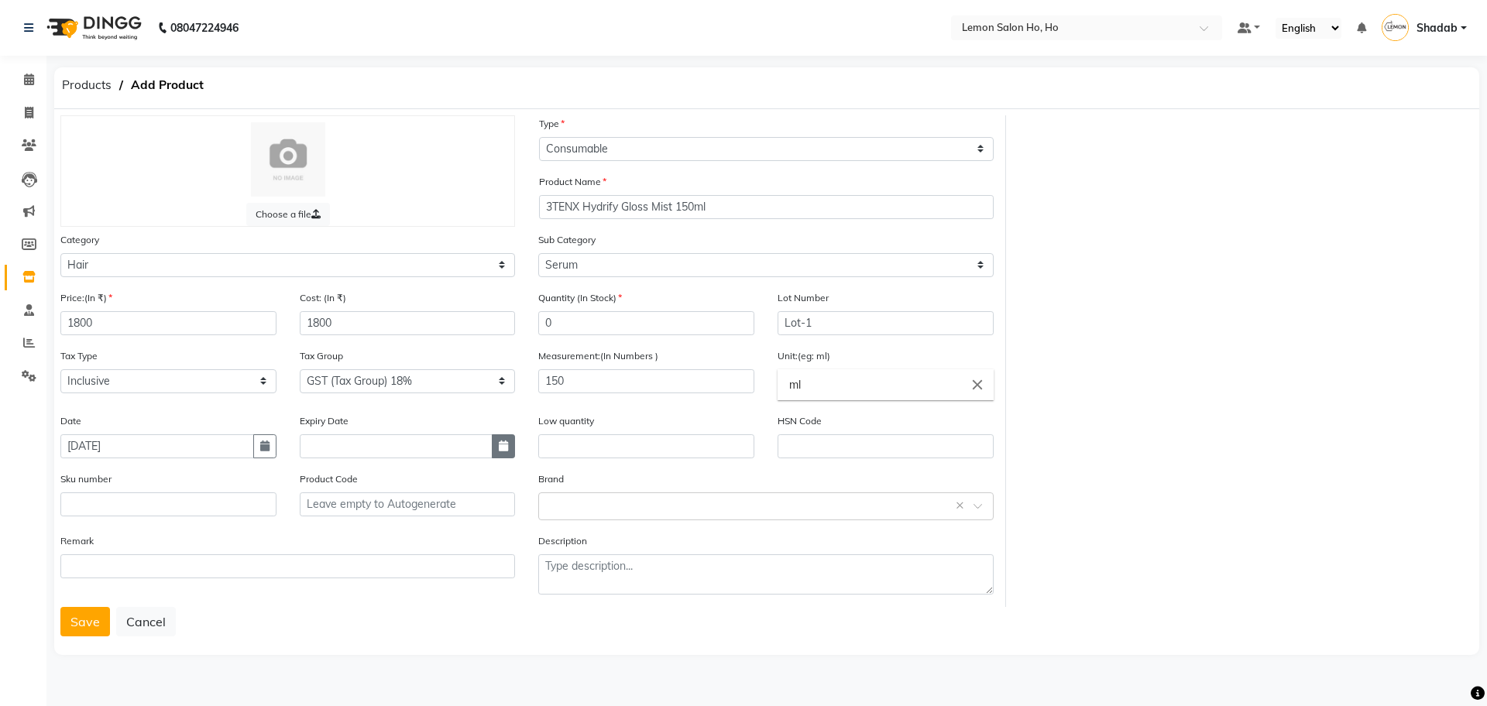
click at [507, 446] on icon "button" at bounding box center [503, 446] width 9 height 11
select select "10"
select select "2025"
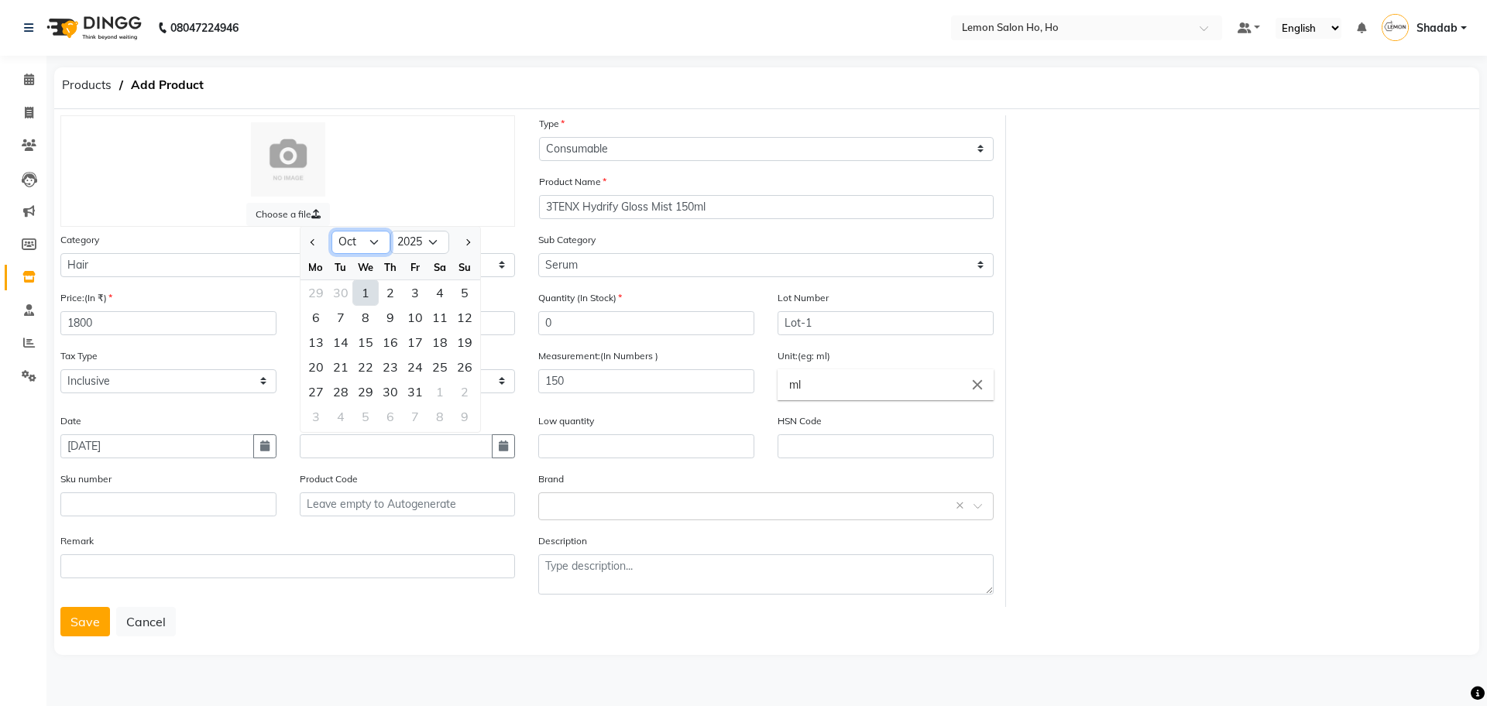
click at [376, 242] on select "Jan Feb Mar Apr May Jun Jul Aug Sep Oct Nov Dec" at bounding box center [360, 242] width 59 height 23
select select "1"
click at [331, 231] on select "Jan Feb Mar Apr May Jun Jul Aug Sep Oct Nov Dec" at bounding box center [360, 242] width 59 height 23
drag, startPoint x: 434, startPoint y: 237, endPoint x: 435, endPoint y: 249, distance: 11.7
click at [434, 237] on select "2015 2016 2017 2018 2019 2020 2021 2022 2023 2024 2025 2026 2027 2028 2029 2030…" at bounding box center [419, 242] width 59 height 23
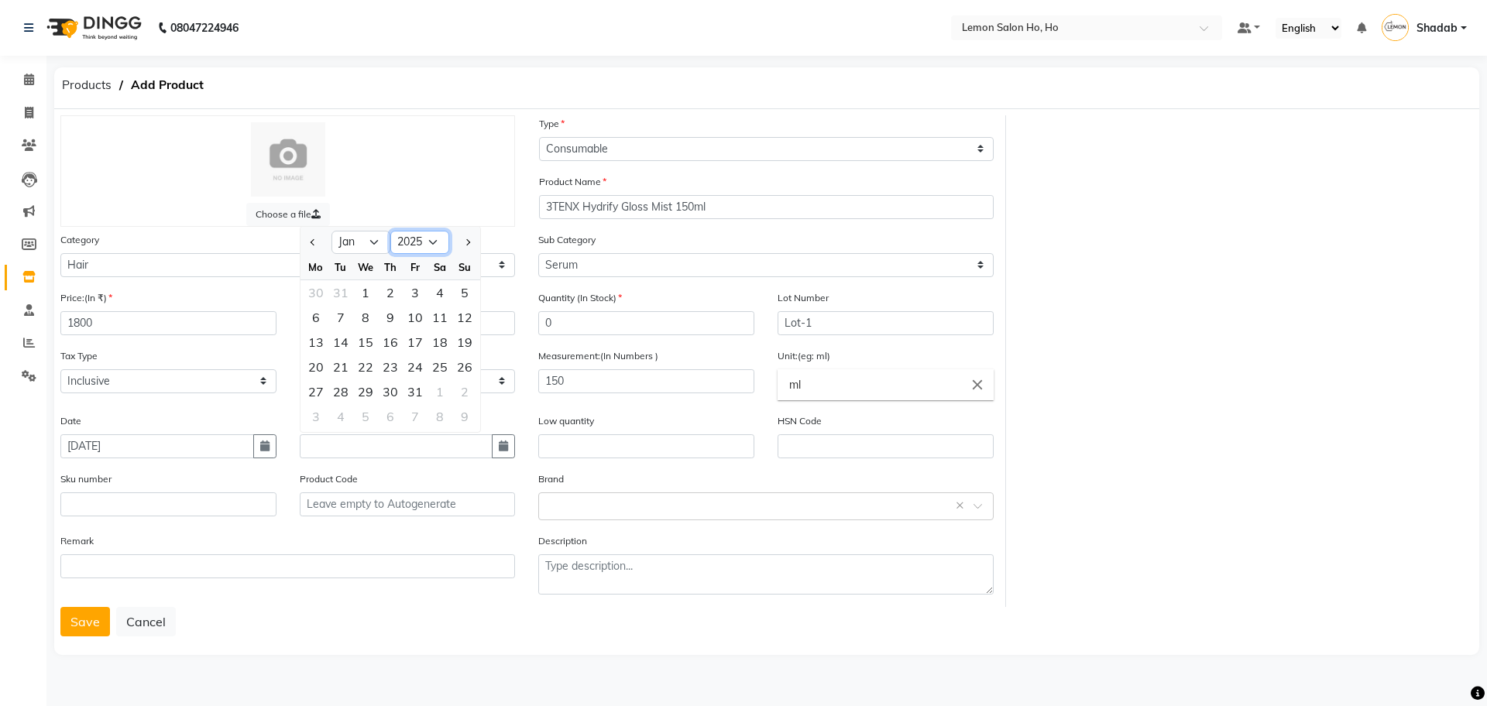
select select "2028"
click at [390, 231] on select "2015 2016 2017 2018 2019 2020 2021 2022 2023 2024 2025 2026 2027 2028 2029 2030…" at bounding box center [419, 242] width 59 height 23
click at [439, 289] on div "1" at bounding box center [440, 292] width 25 height 25
type input "01-01-2028"
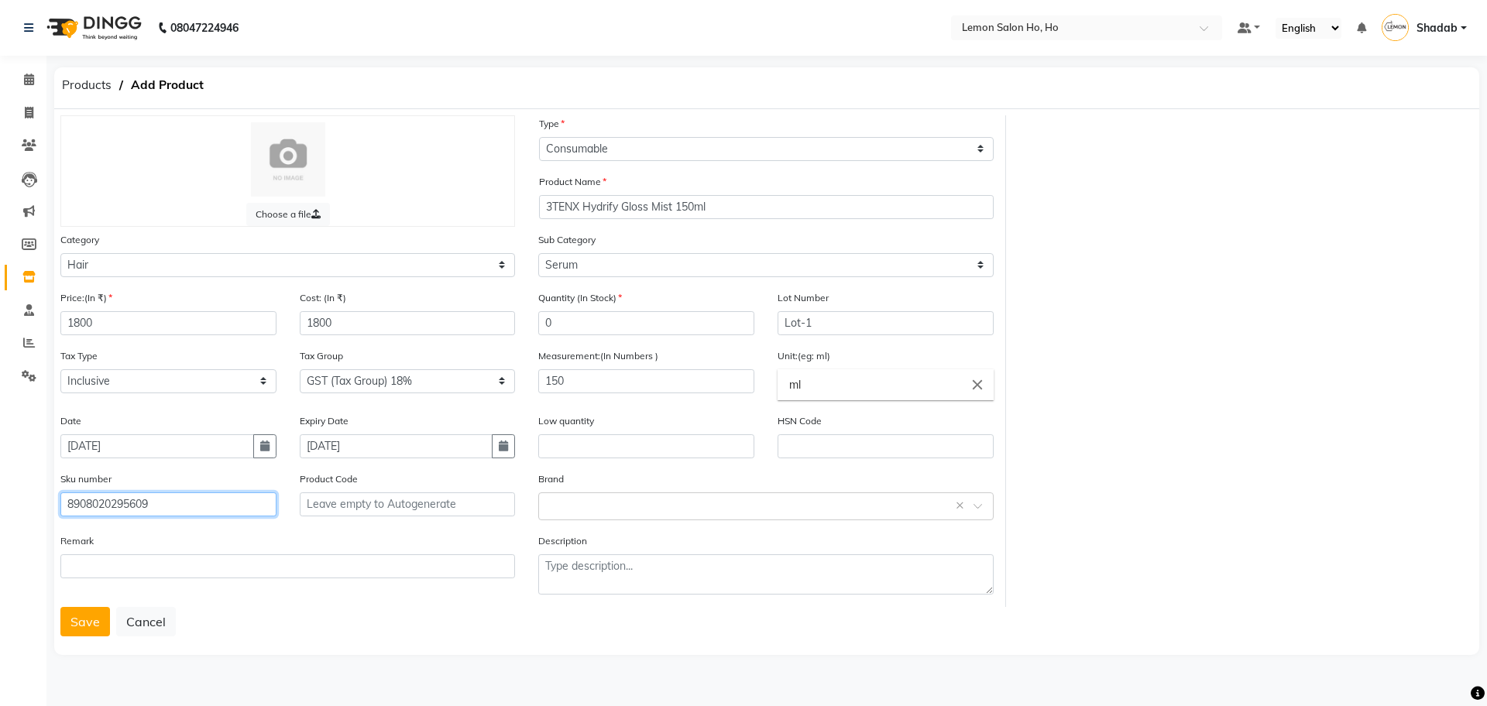
type input "8908020295609"
click at [94, 622] on button "Save" at bounding box center [85, 621] width 50 height 29
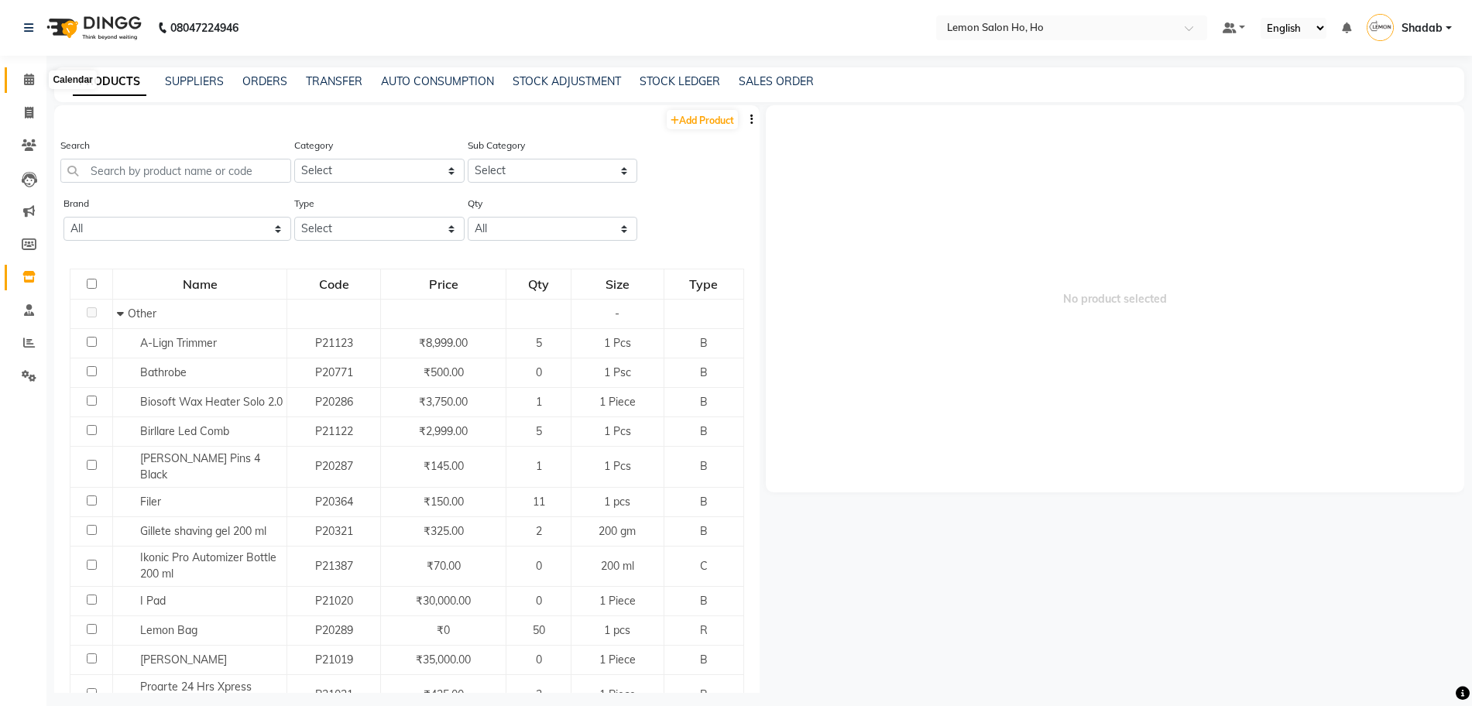
click at [29, 71] on span at bounding box center [28, 80] width 27 height 18
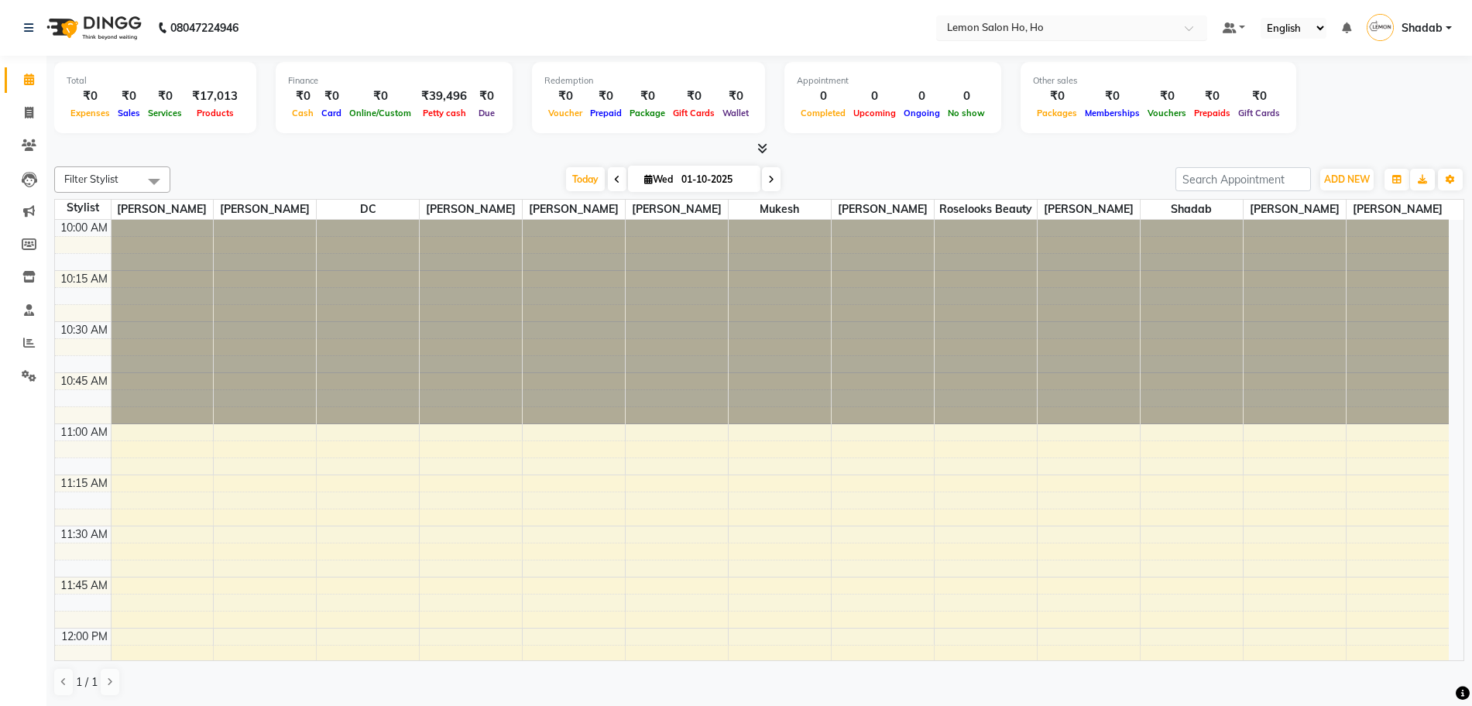
click at [1037, 31] on input "text" at bounding box center [1056, 26] width 225 height 15
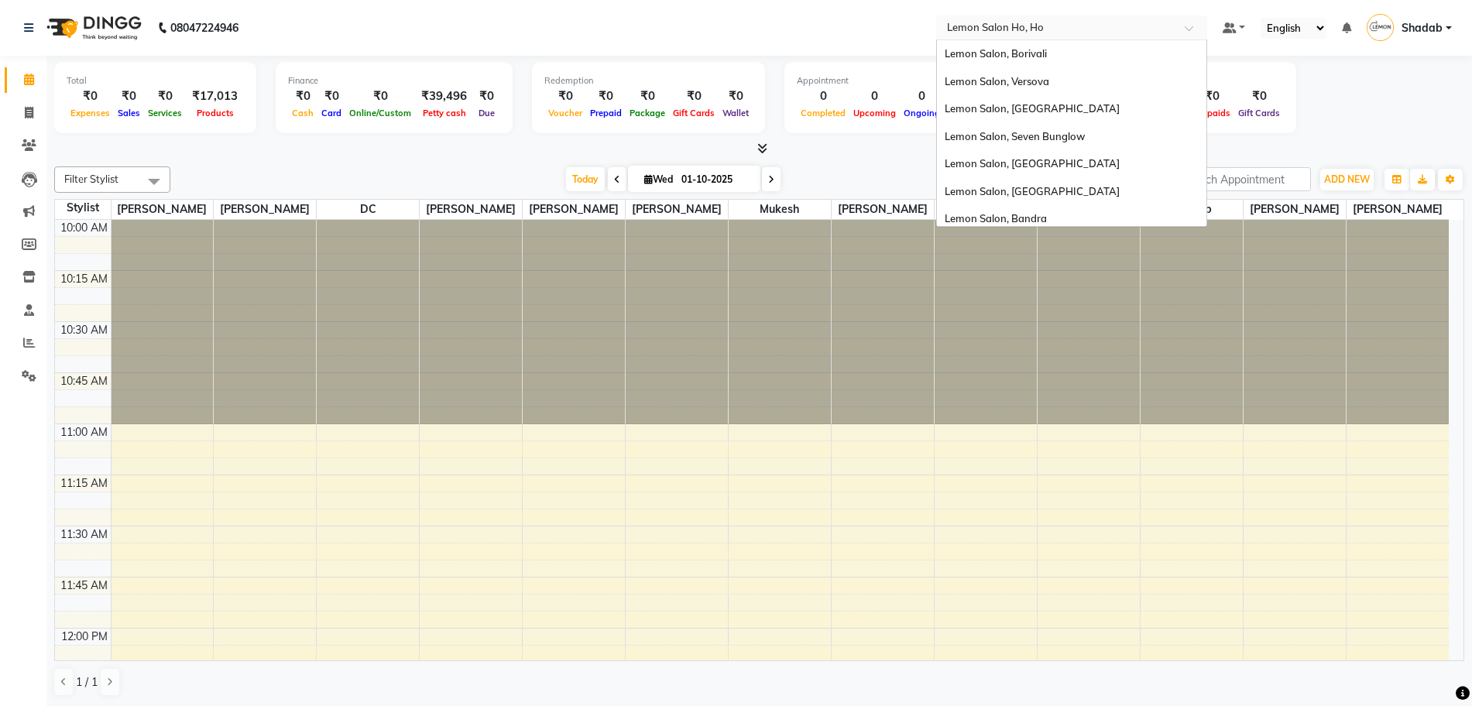
scroll to position [144, 0]
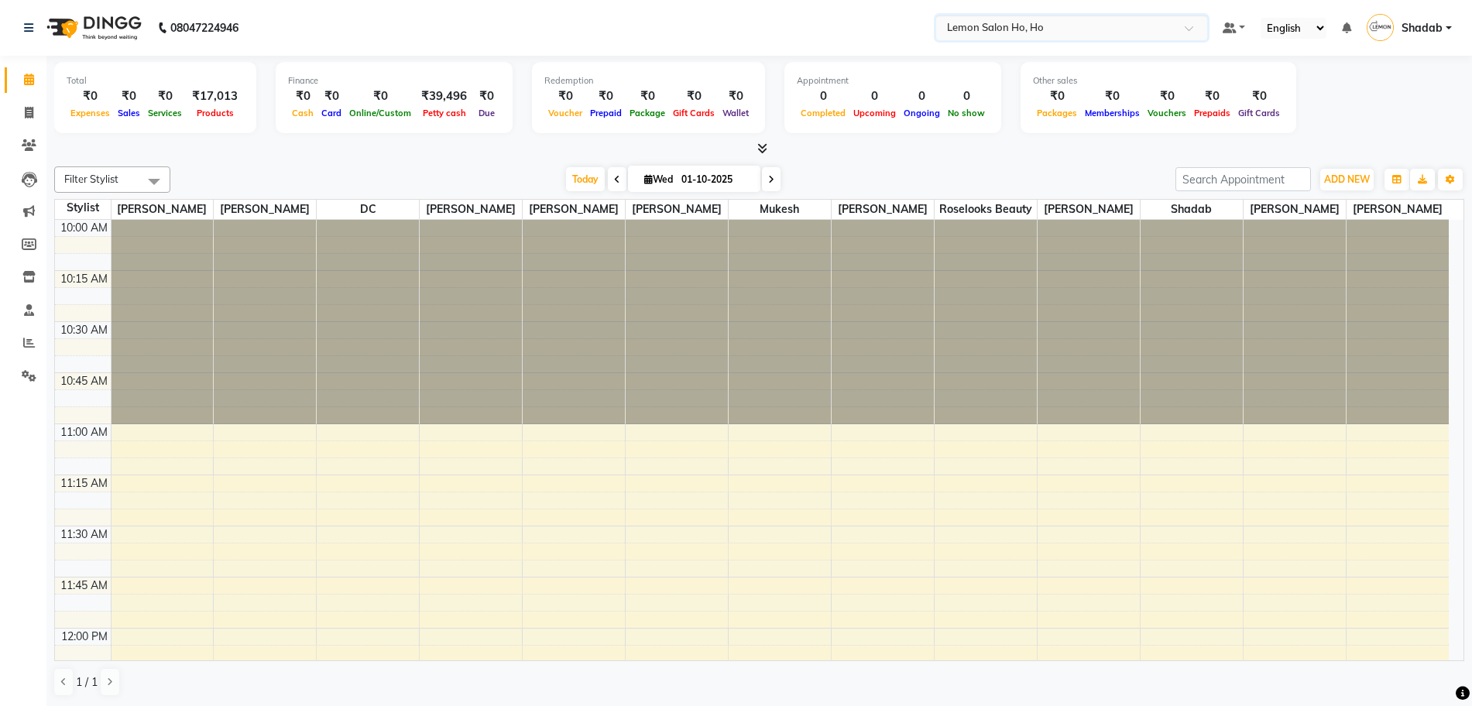
click at [1003, 20] on input "text" at bounding box center [1056, 26] width 225 height 15
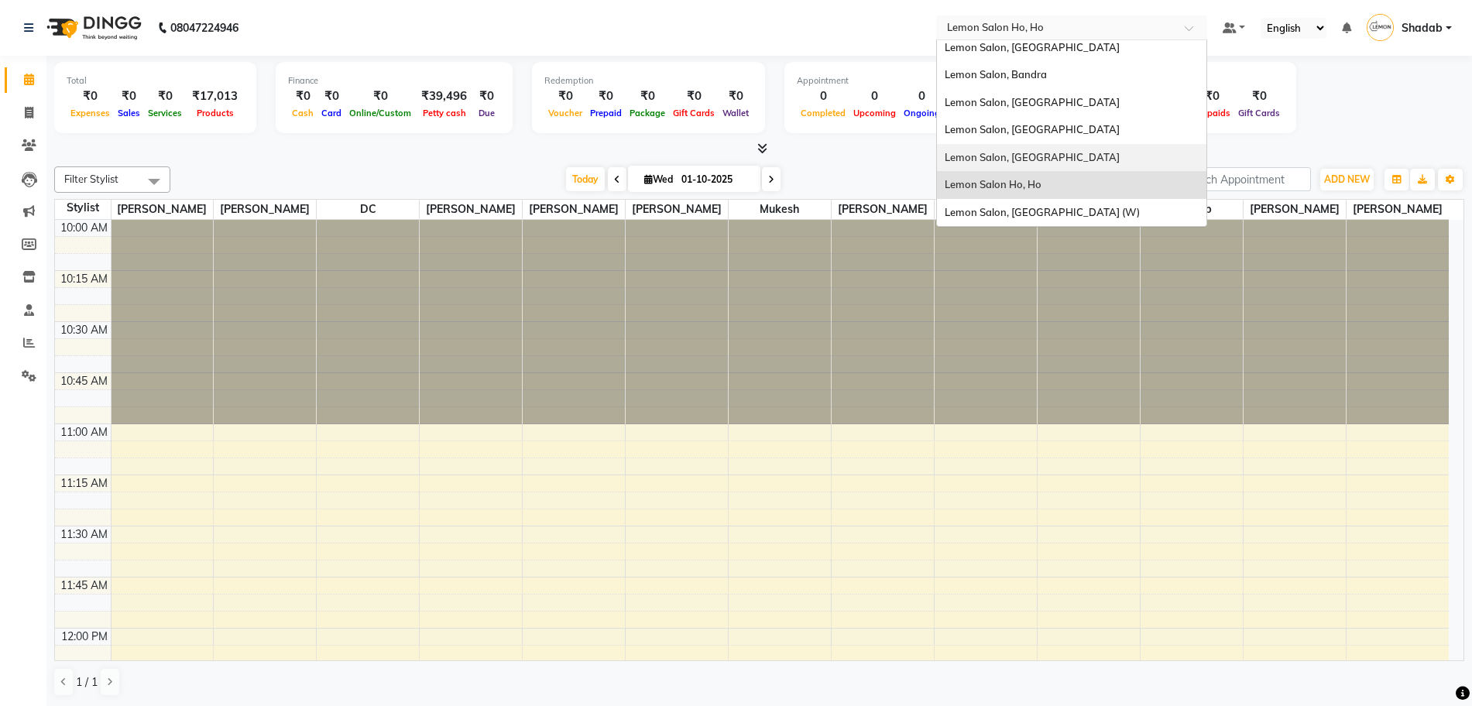
click at [1061, 151] on div "Lemon Salon, Oshiwara" at bounding box center [1072, 158] width 270 height 28
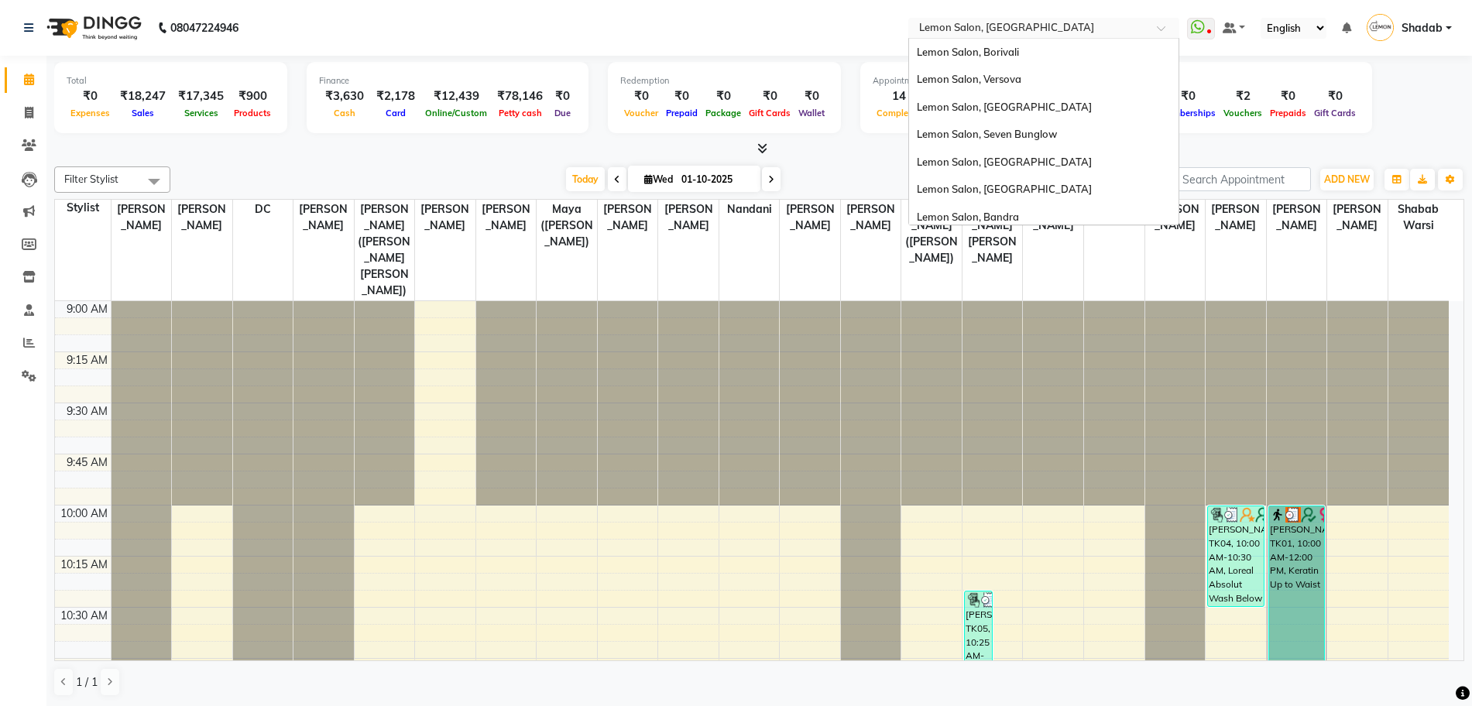
click at [1059, 30] on input "text" at bounding box center [1028, 29] width 225 height 15
click at [1029, 187] on div "Lemon Salon, [GEOGRAPHIC_DATA]" at bounding box center [1044, 190] width 270 height 28
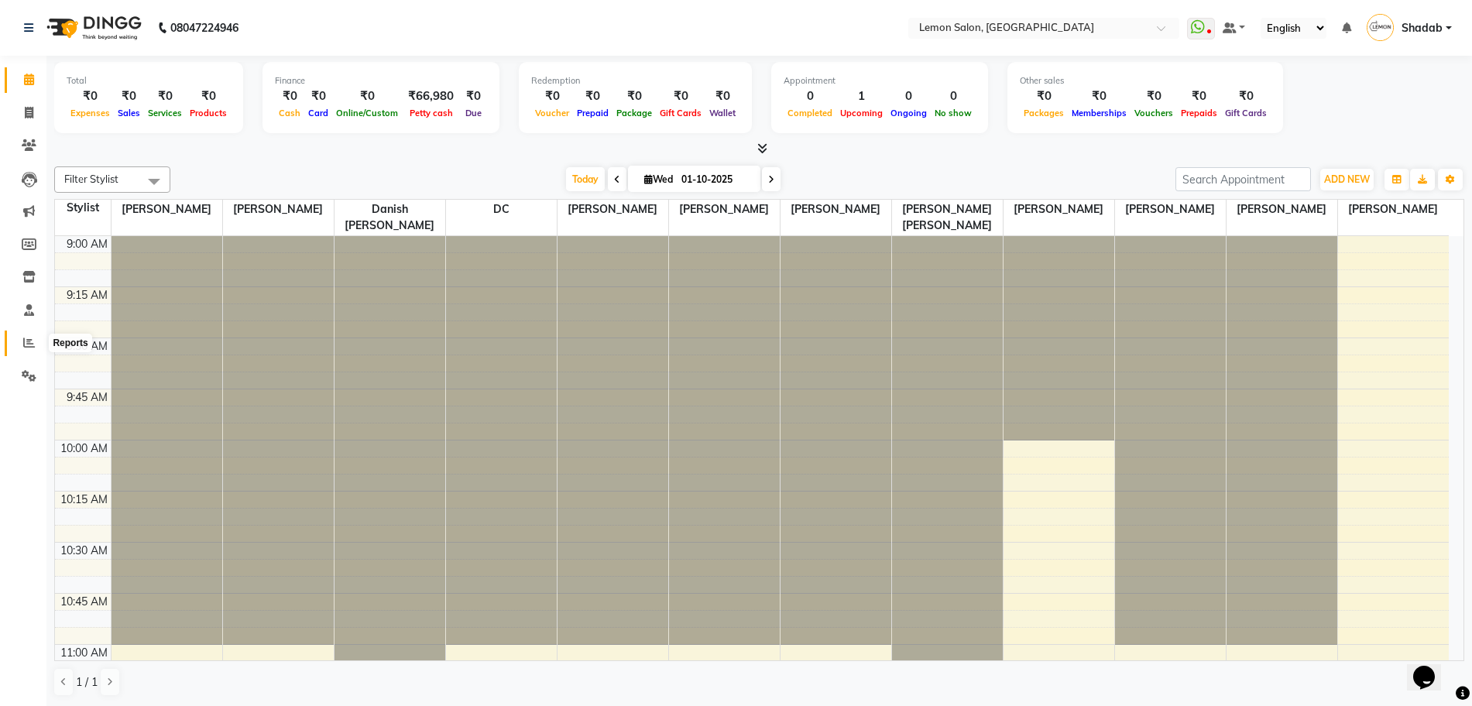
click at [32, 335] on span at bounding box center [28, 344] width 27 height 18
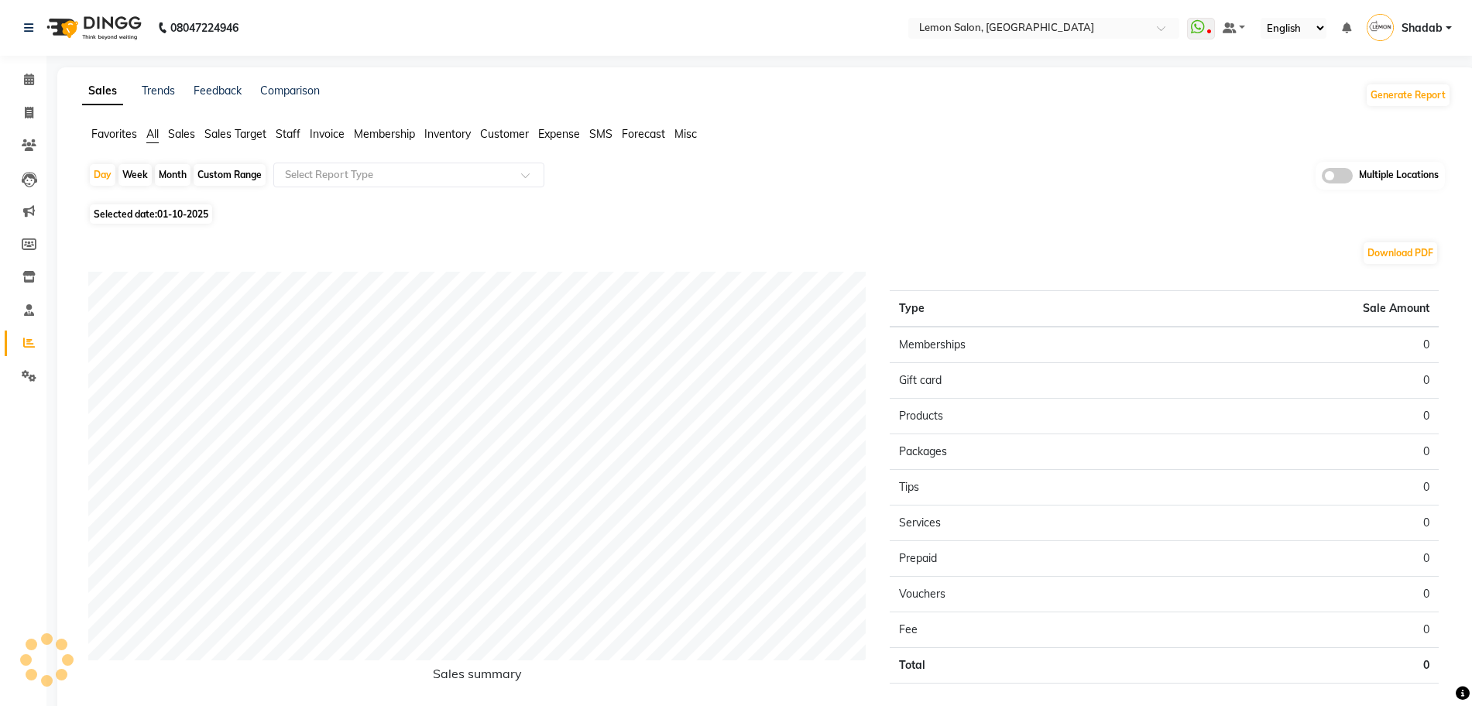
click at [166, 177] on div "Month" at bounding box center [173, 175] width 36 height 22
select select "10"
select select "2025"
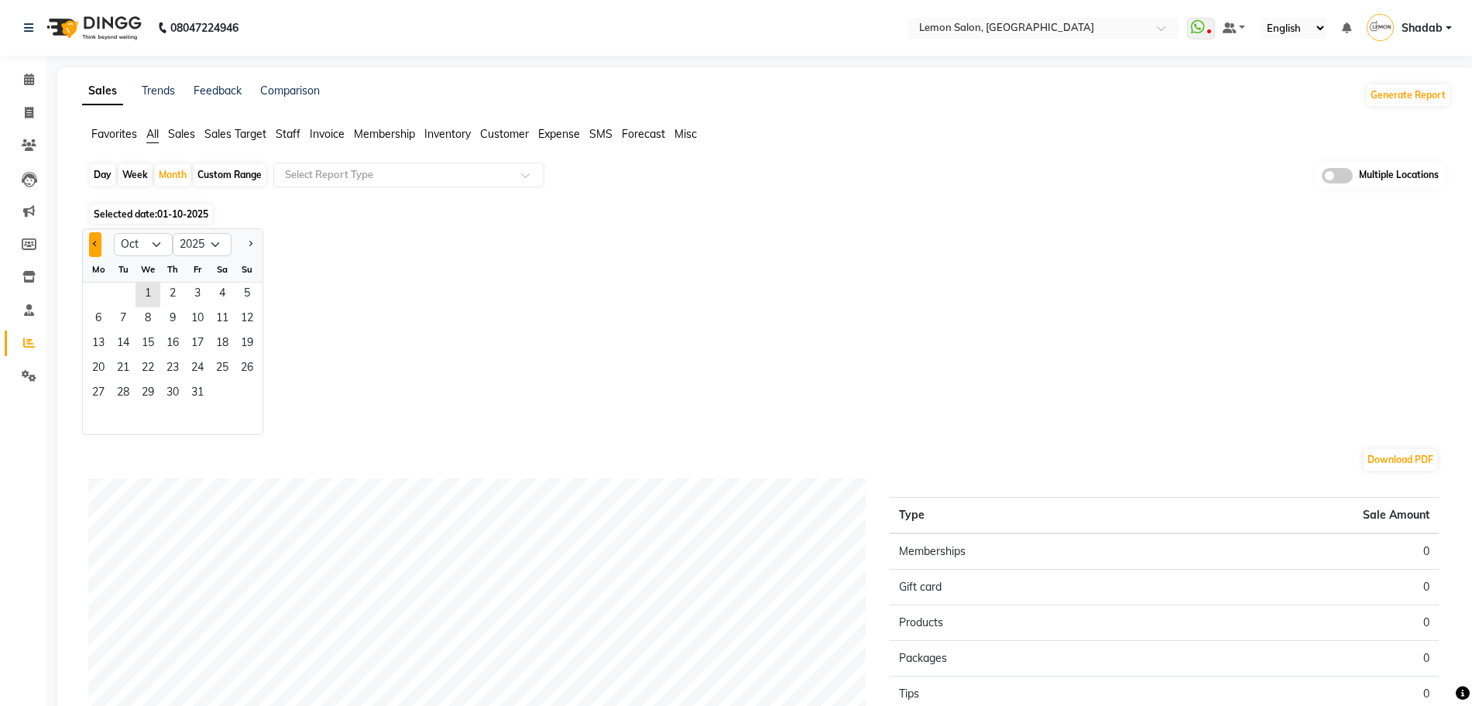
click at [98, 239] on button "Previous month" at bounding box center [95, 244] width 12 height 25
select select "9"
click at [101, 291] on span "1" at bounding box center [98, 295] width 25 height 25
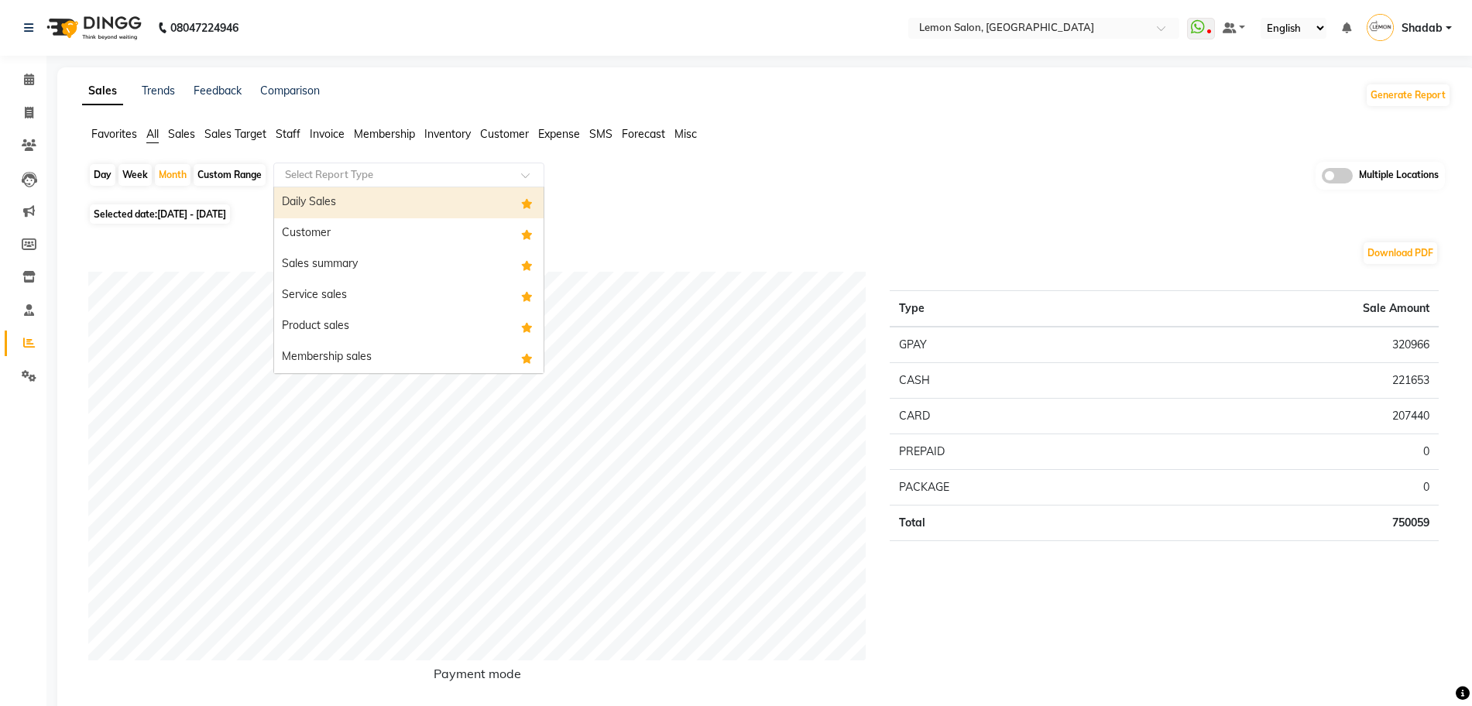
click at [322, 172] on input "text" at bounding box center [393, 174] width 223 height 15
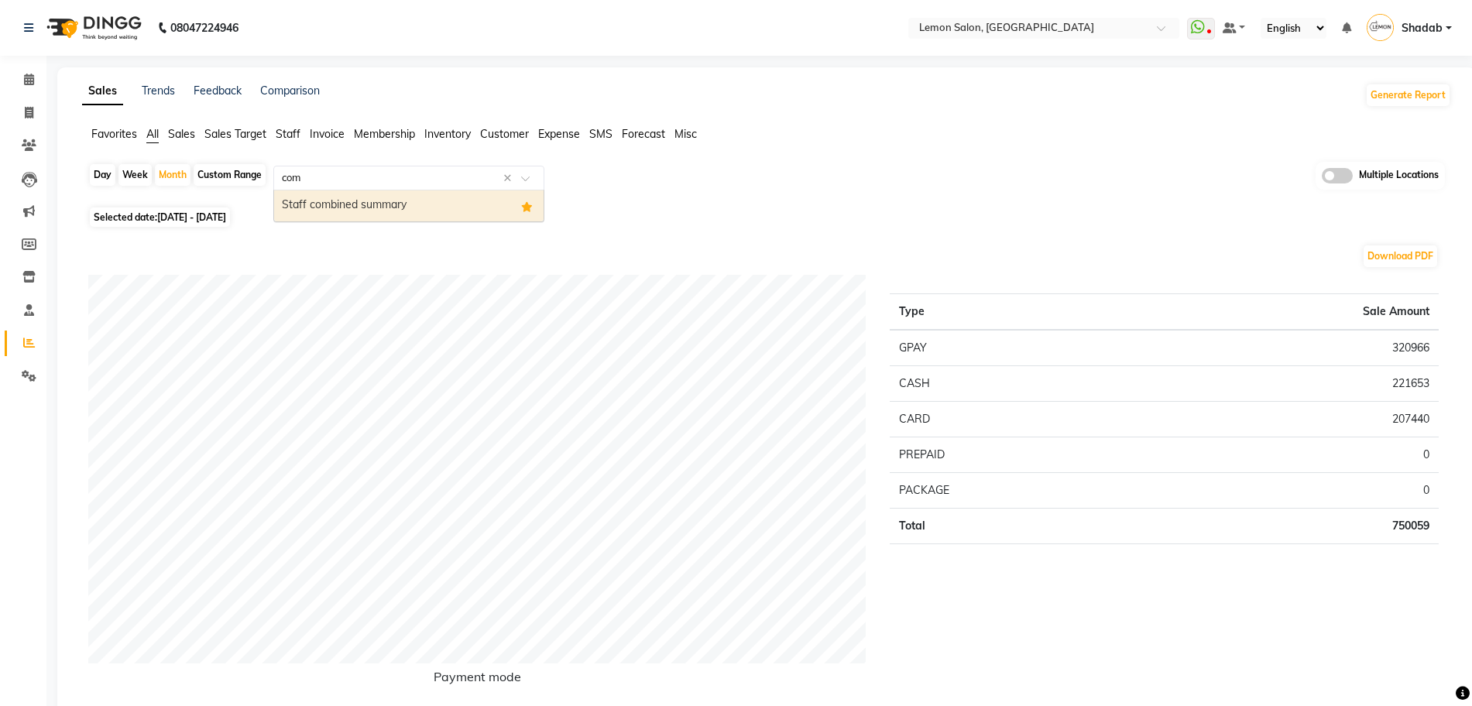
type input "comb"
click at [362, 215] on div "Staff combined summary" at bounding box center [409, 206] width 270 height 31
select select "full_report"
select select "csv"
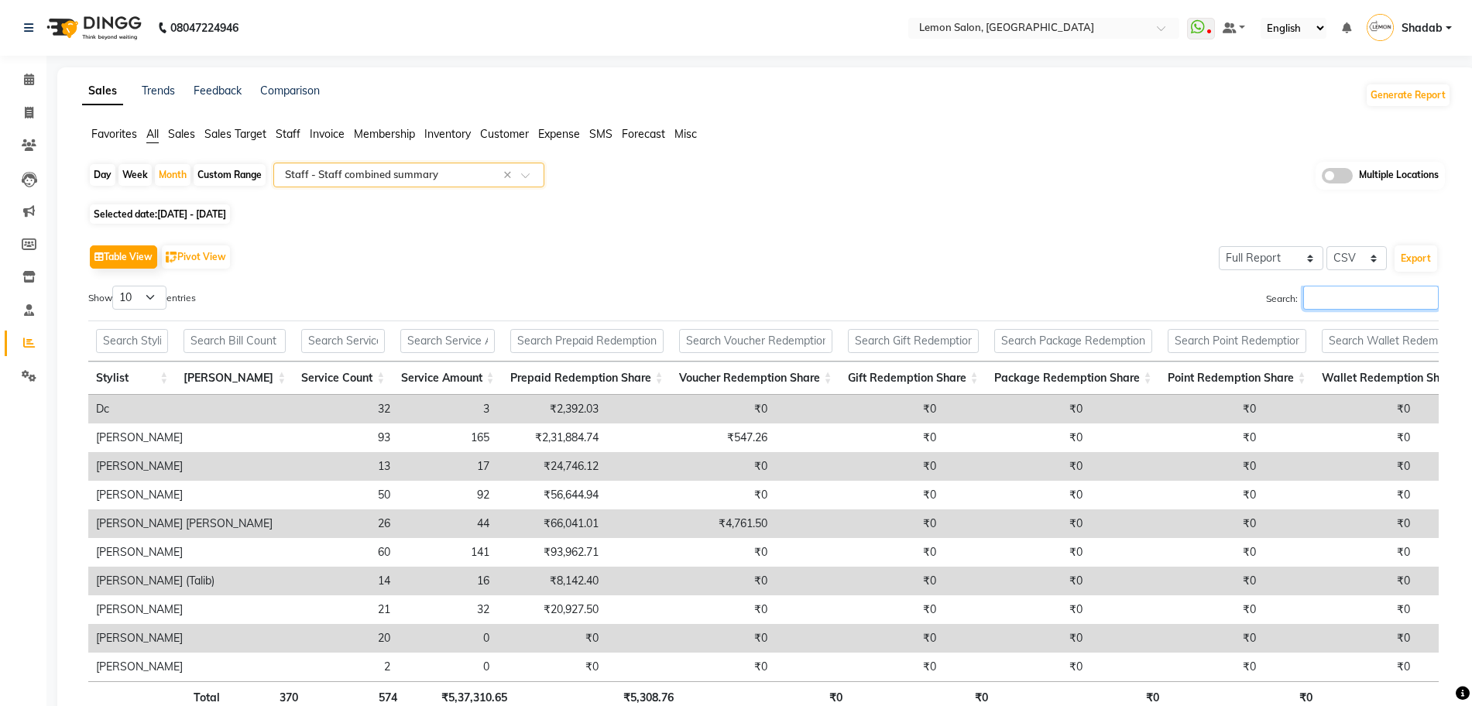
click at [1373, 295] on input "Search:" at bounding box center [1371, 298] width 136 height 24
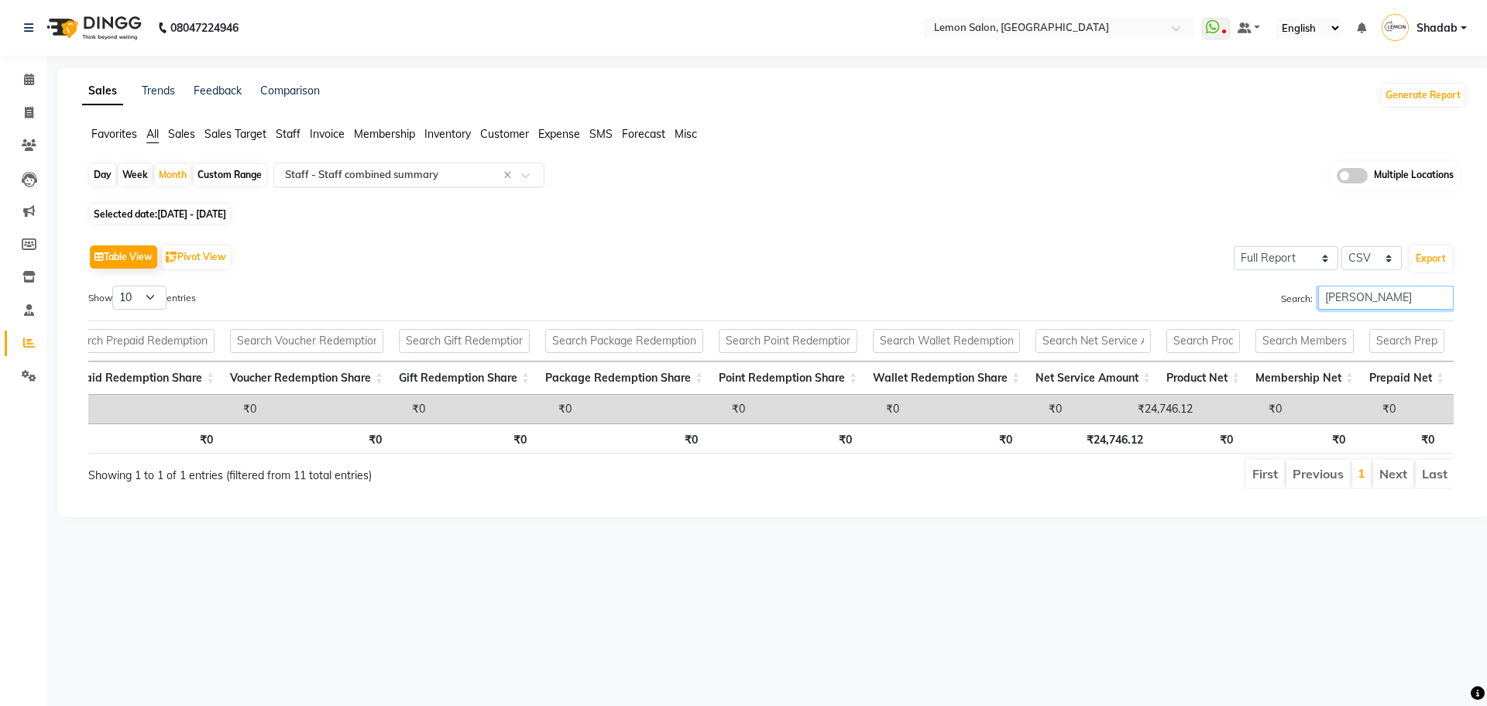
type input "manis"
click at [406, 176] on input "text" at bounding box center [393, 174] width 223 height 15
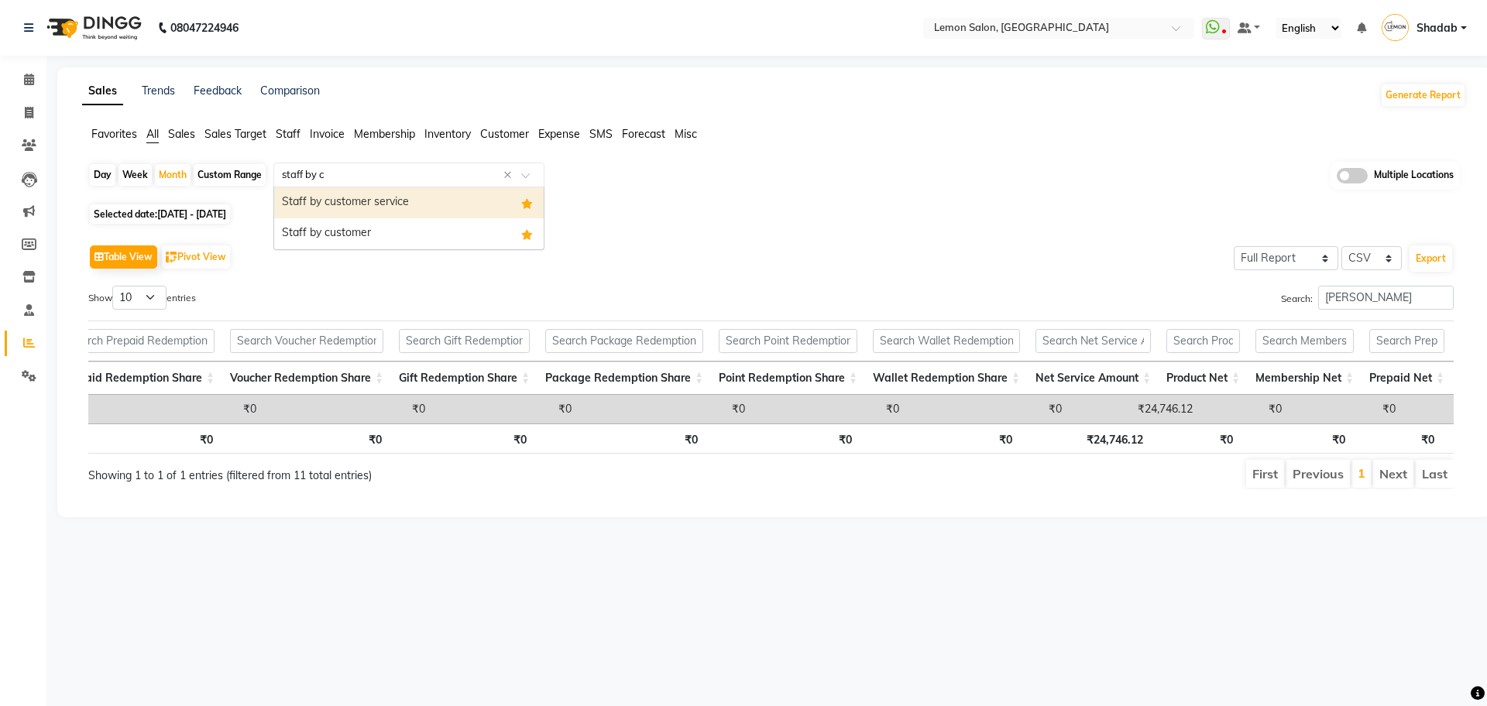
type input "staff by cu"
click at [426, 204] on div "Staff by customer service" at bounding box center [409, 202] width 270 height 31
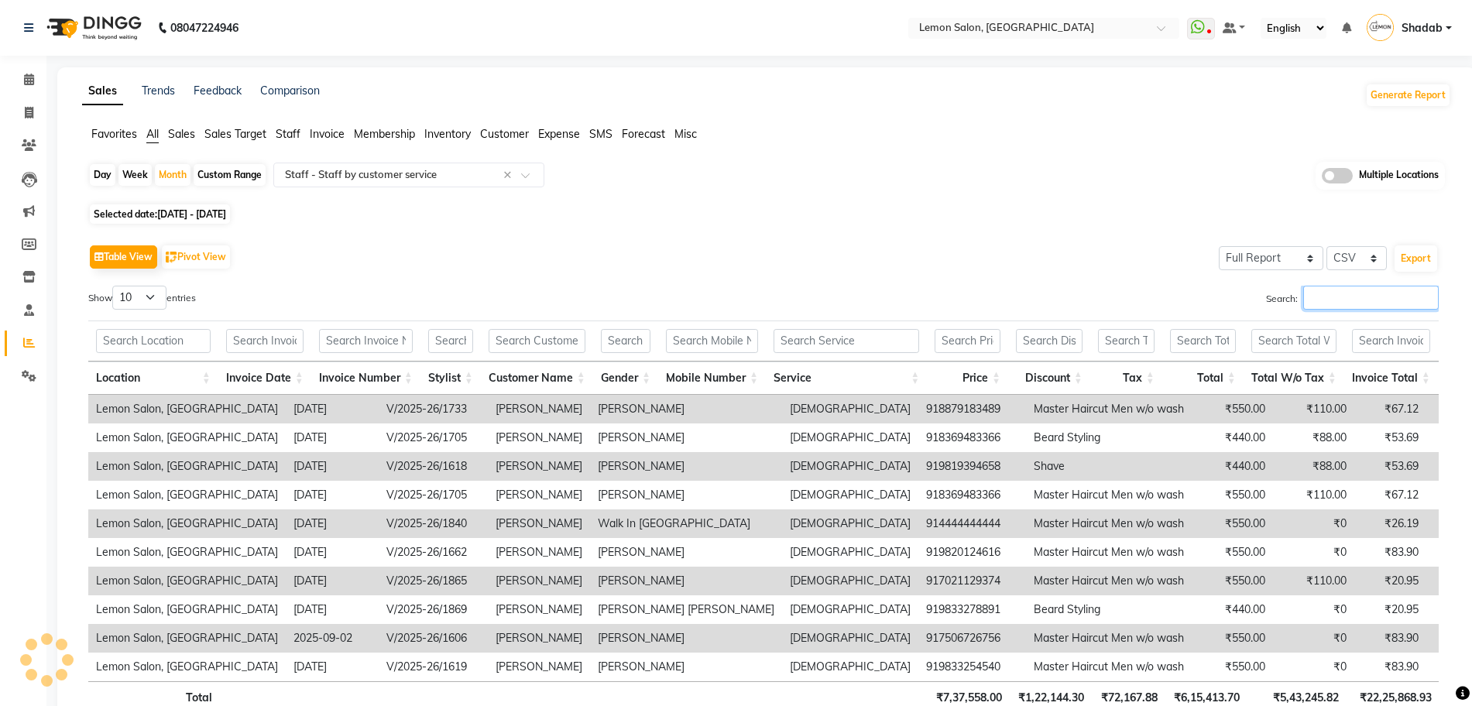
click at [1358, 294] on input "Search:" at bounding box center [1371, 298] width 136 height 24
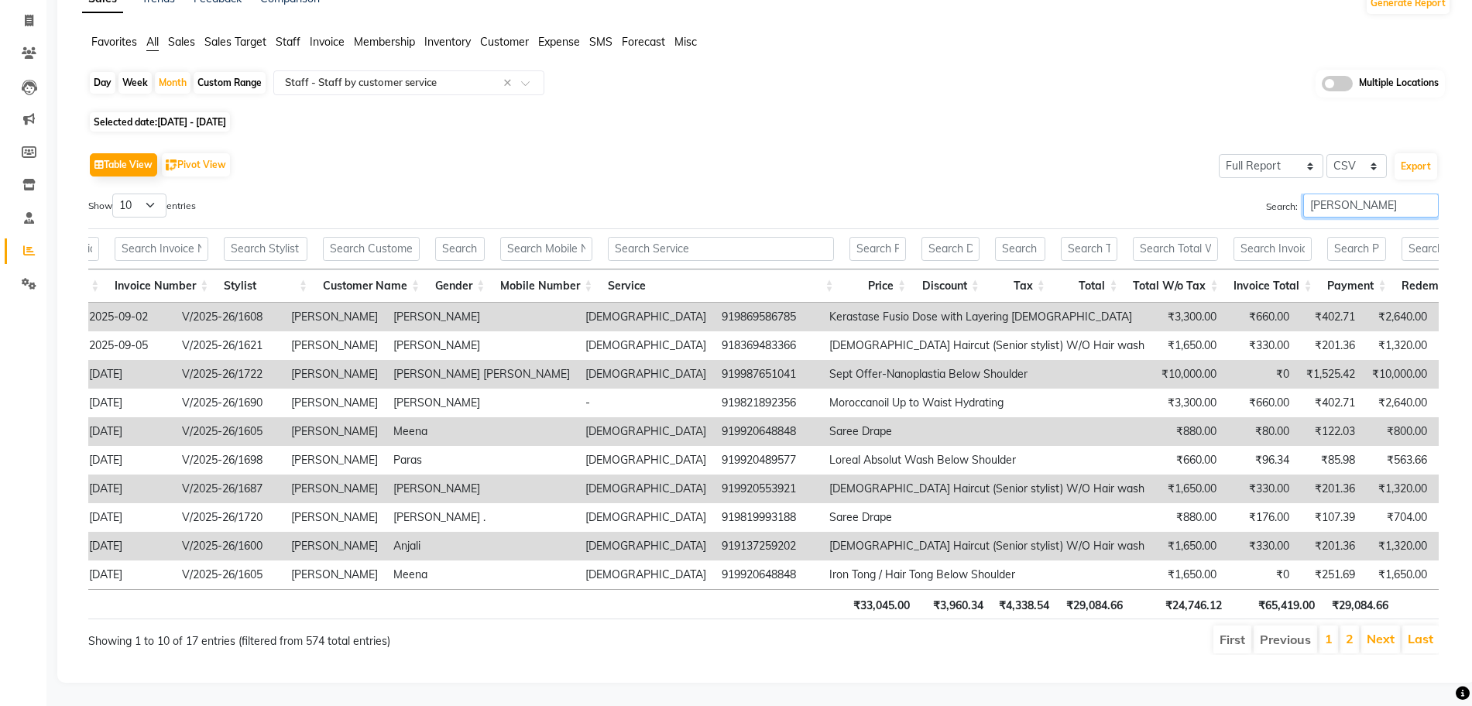
scroll to position [0, 247]
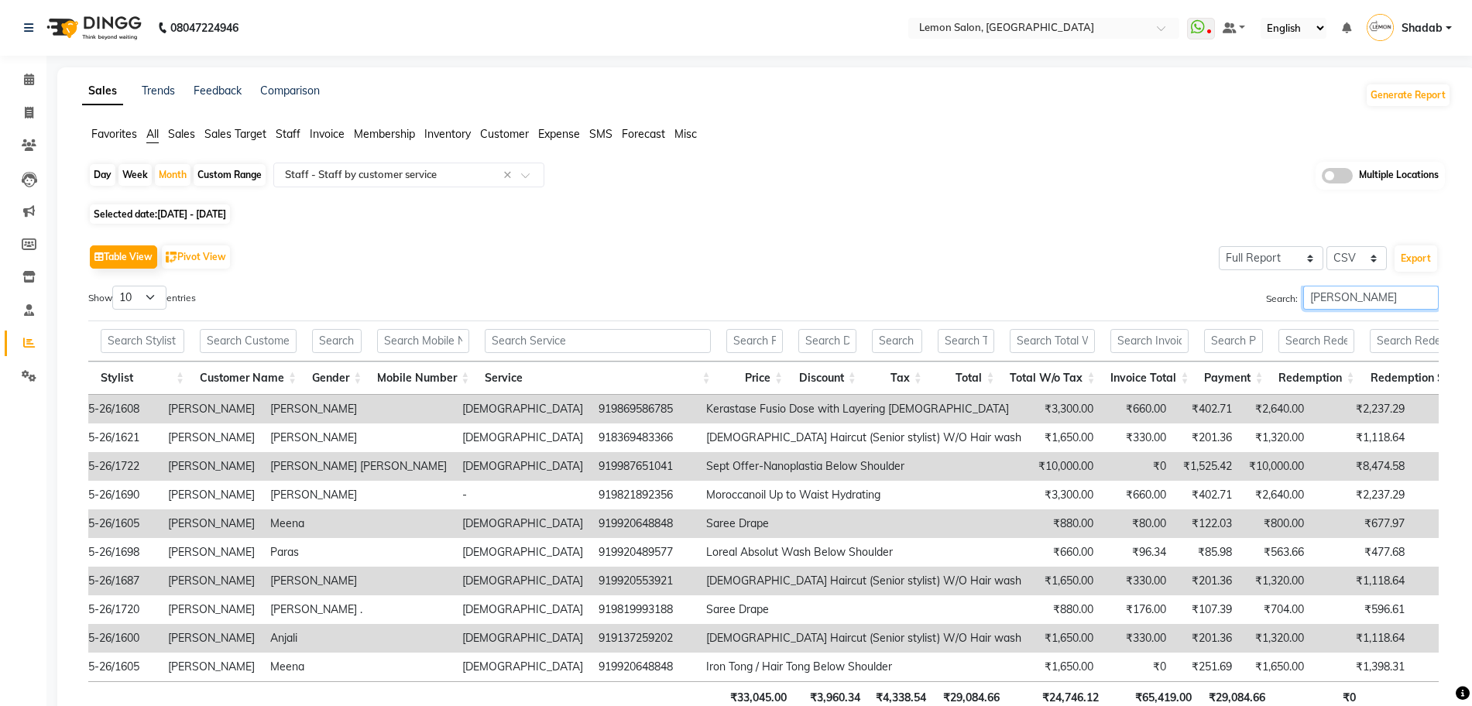
type input "manisha malviya"
drag, startPoint x: 427, startPoint y: 702, endPoint x: 328, endPoint y: 702, distance: 98.4
click at [328, 702] on tr "Total ₹33,045.00 ₹3,960.34 ₹4,338.54 ₹29,084.66 ₹24,746.12 ₹65,419.00 ₹29,084.6…" at bounding box center [624, 697] width 1727 height 30
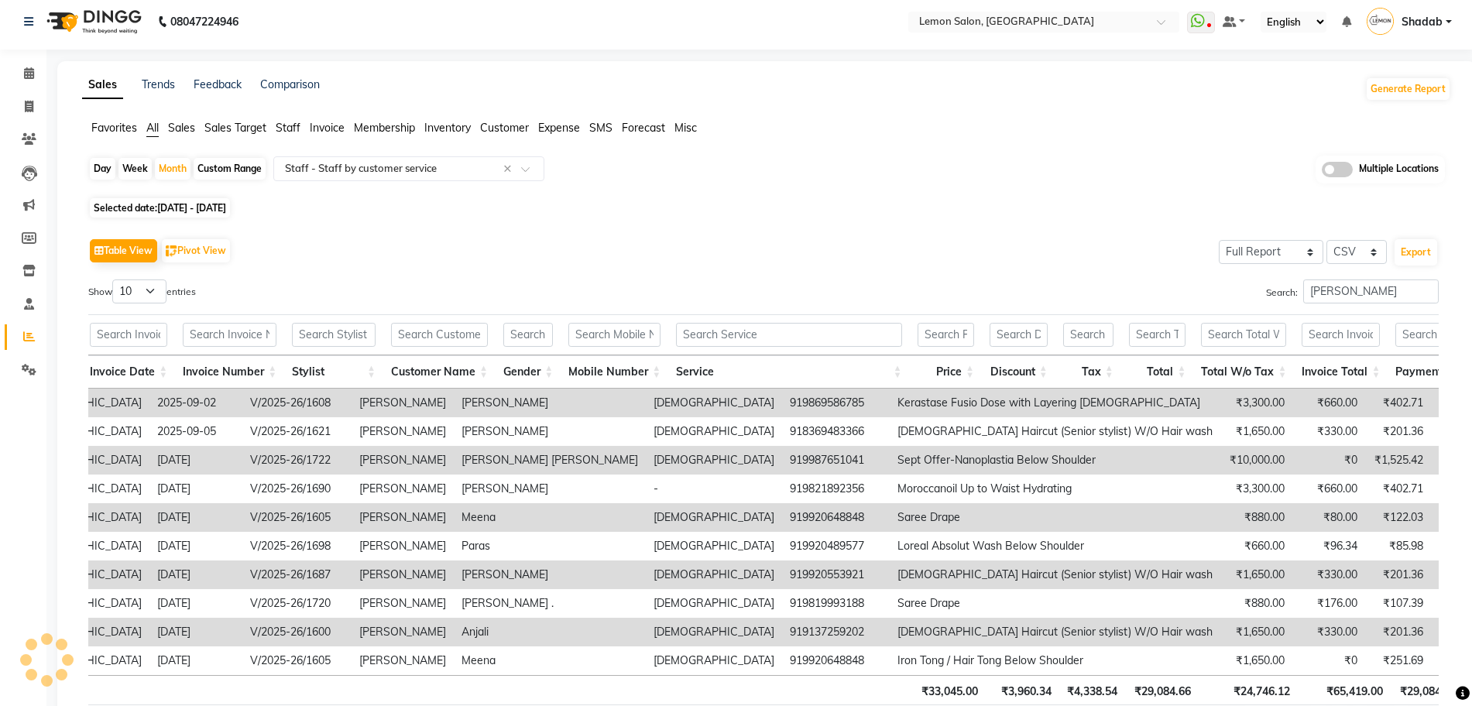
scroll to position [0, 0]
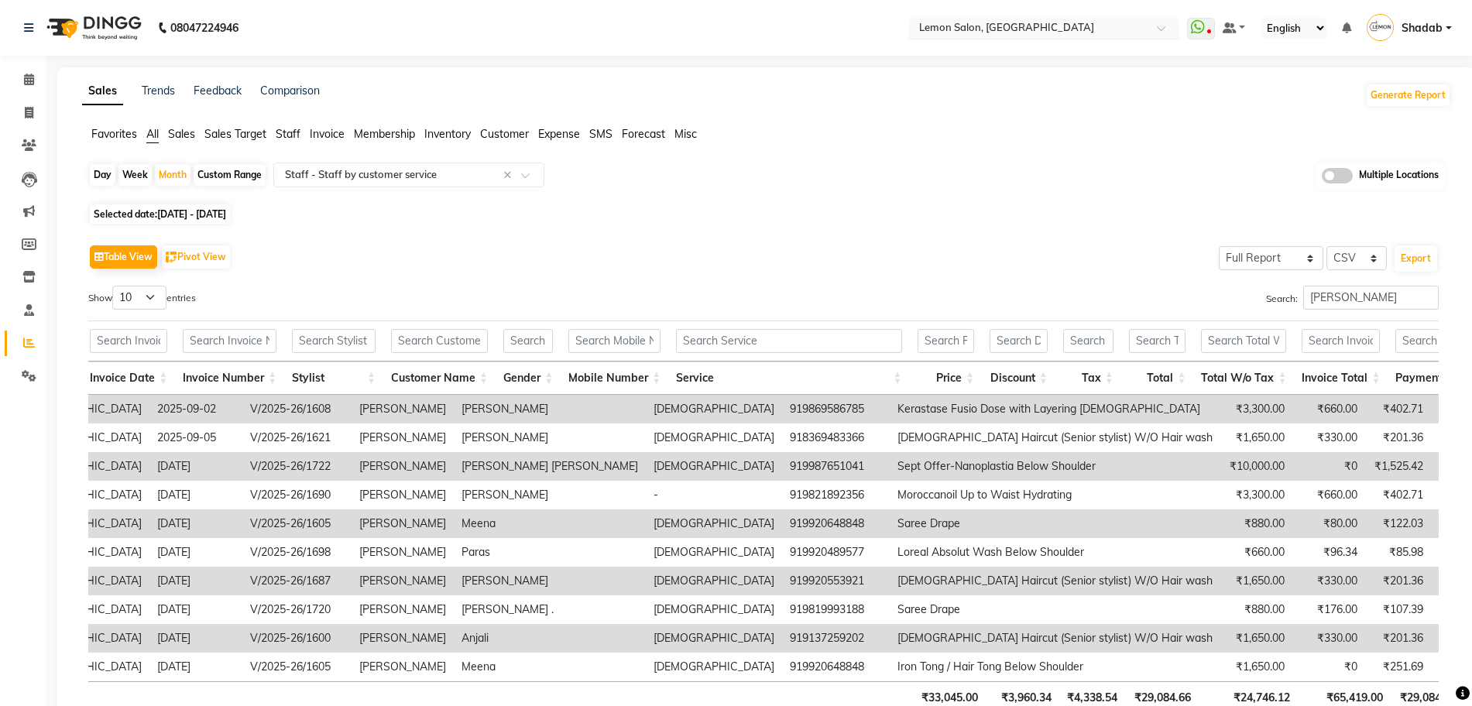
click at [1017, 21] on span "Lemon Salon, Kandivali" at bounding box center [1006, 27] width 175 height 12
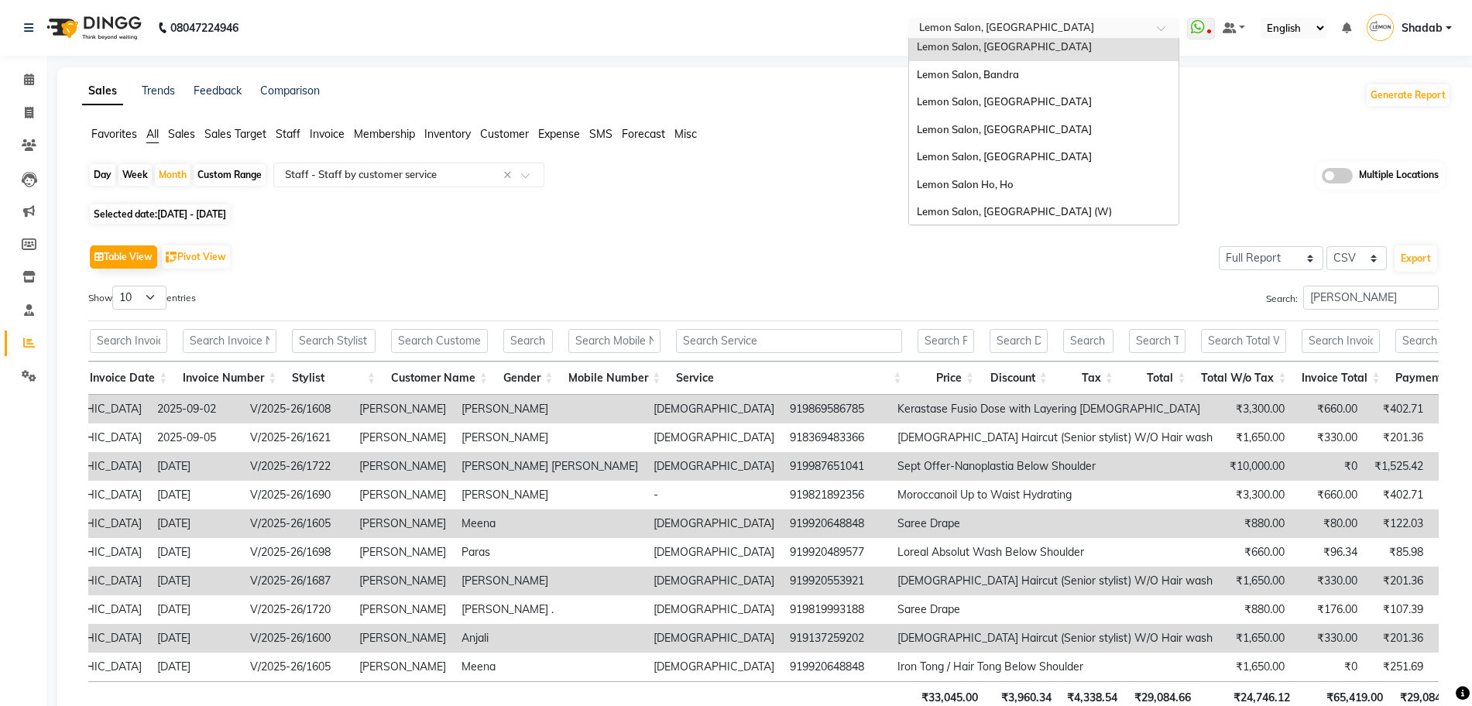
scroll to position [144, 0]
click at [1023, 180] on div "Lemon Salon Ho, Ho" at bounding box center [1044, 184] width 270 height 28
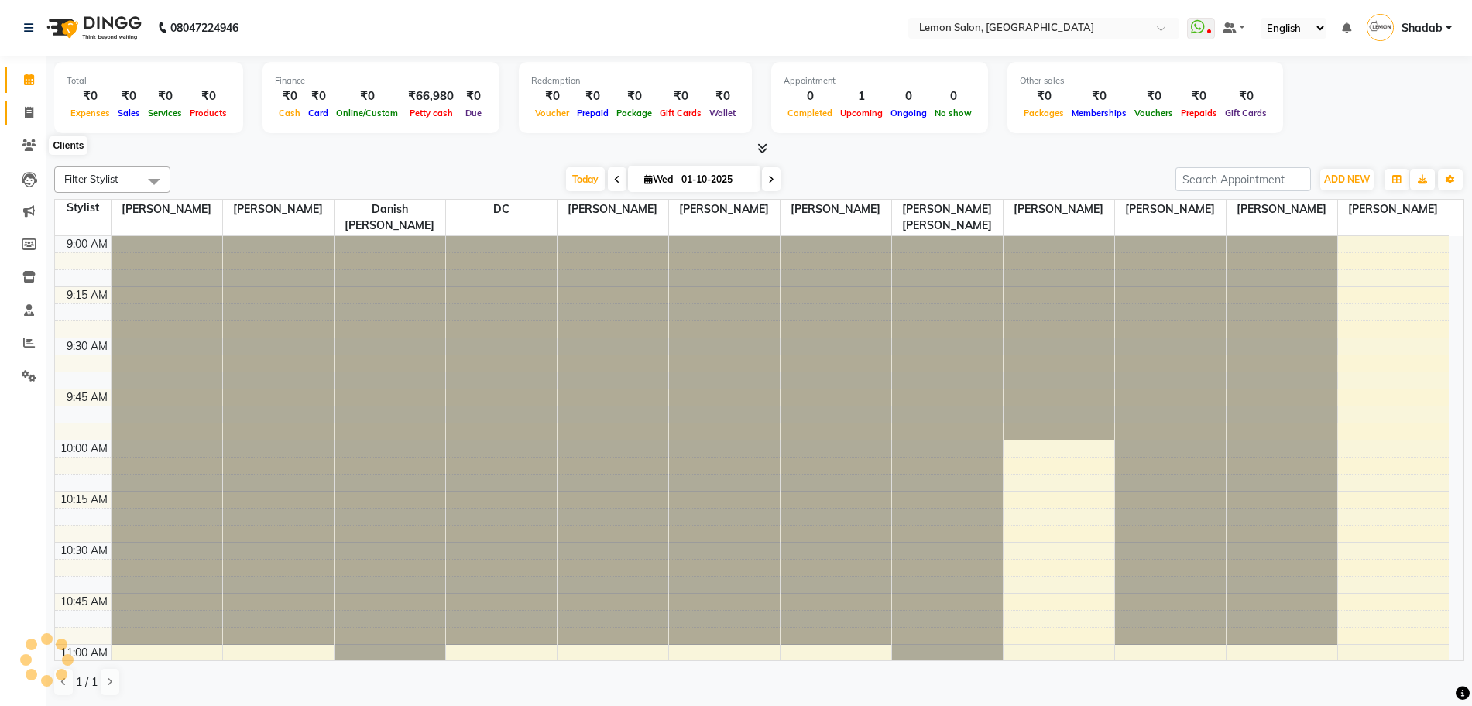
click at [26, 116] on icon at bounding box center [29, 113] width 9 height 12
select select "service"
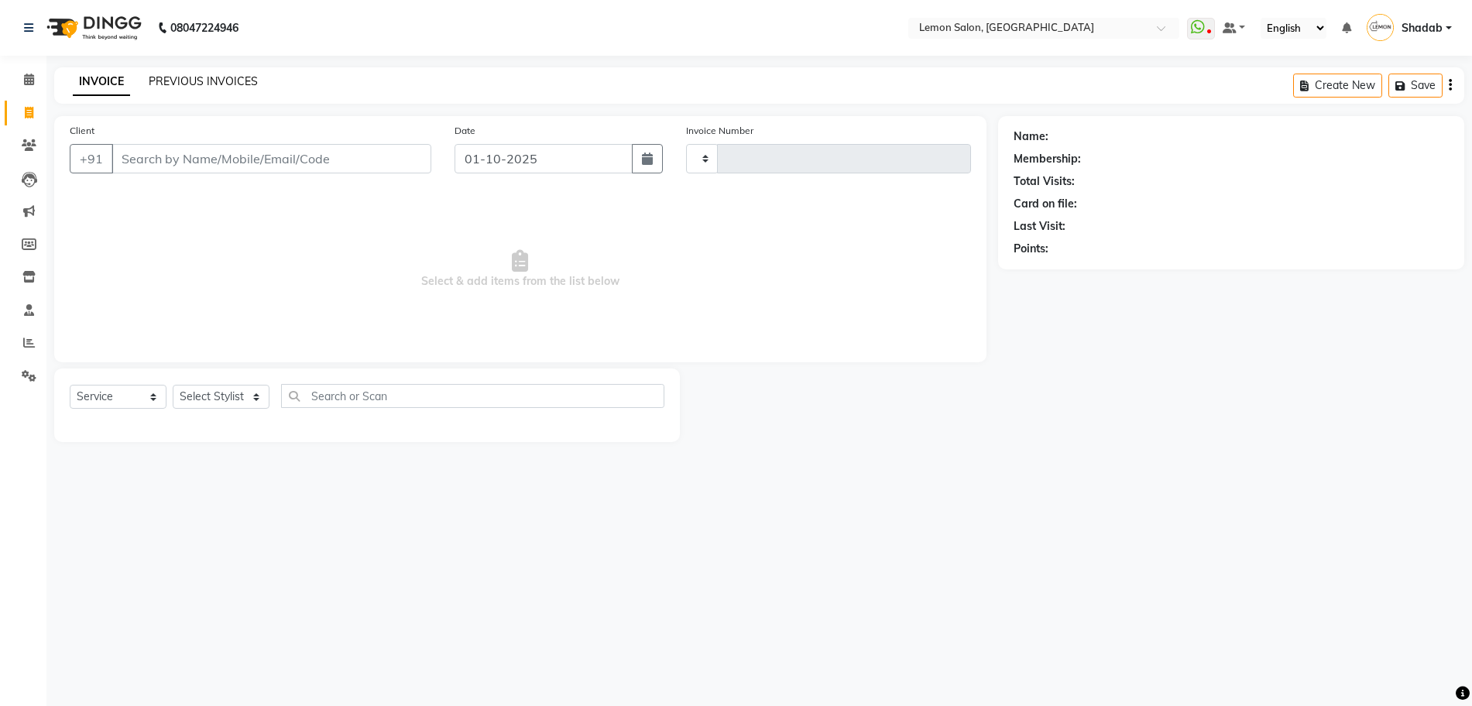
type input "1875"
select select "569"
click at [184, 77] on link "PREVIOUS INVOICES" at bounding box center [203, 81] width 109 height 14
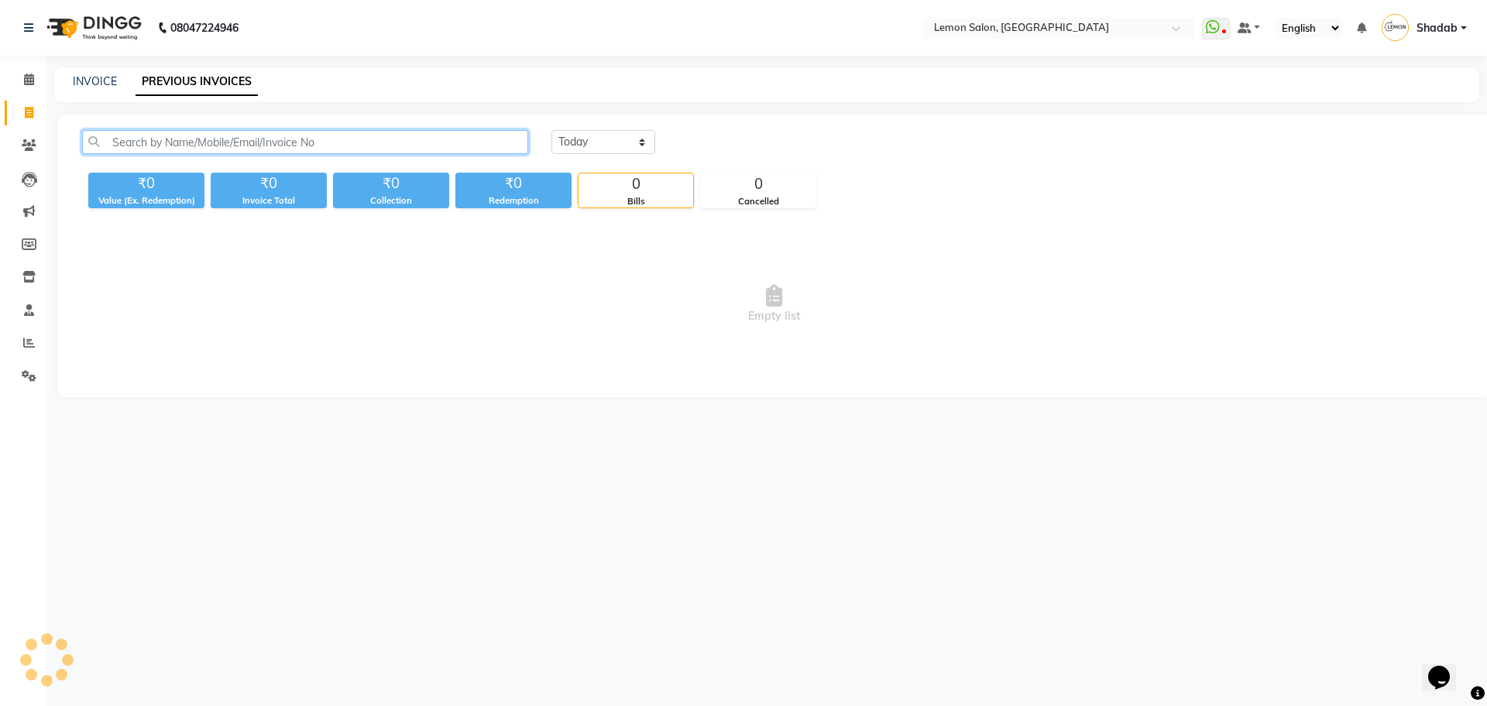
click at [171, 144] on input "text" at bounding box center [305, 142] width 446 height 24
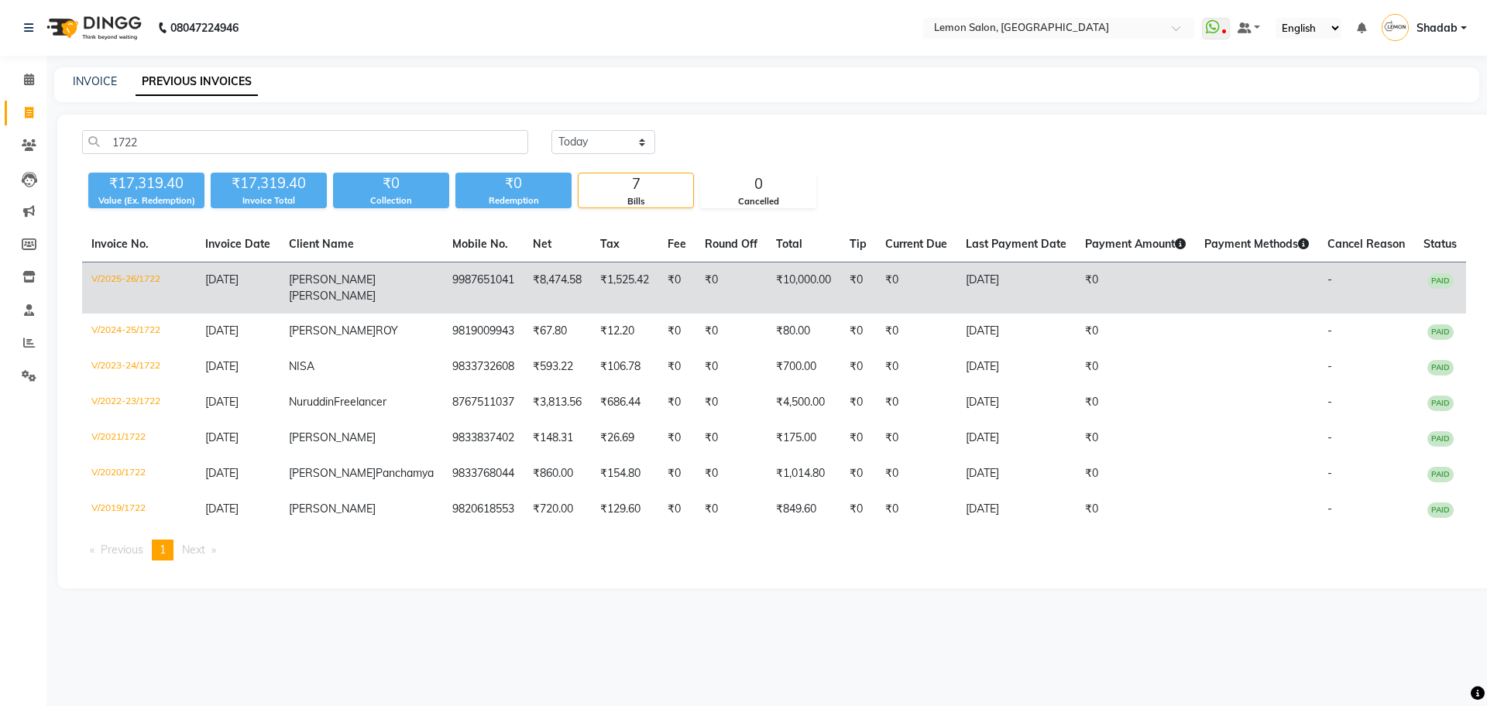
click at [280, 287] on td "[DATE]" at bounding box center [238, 289] width 84 height 52
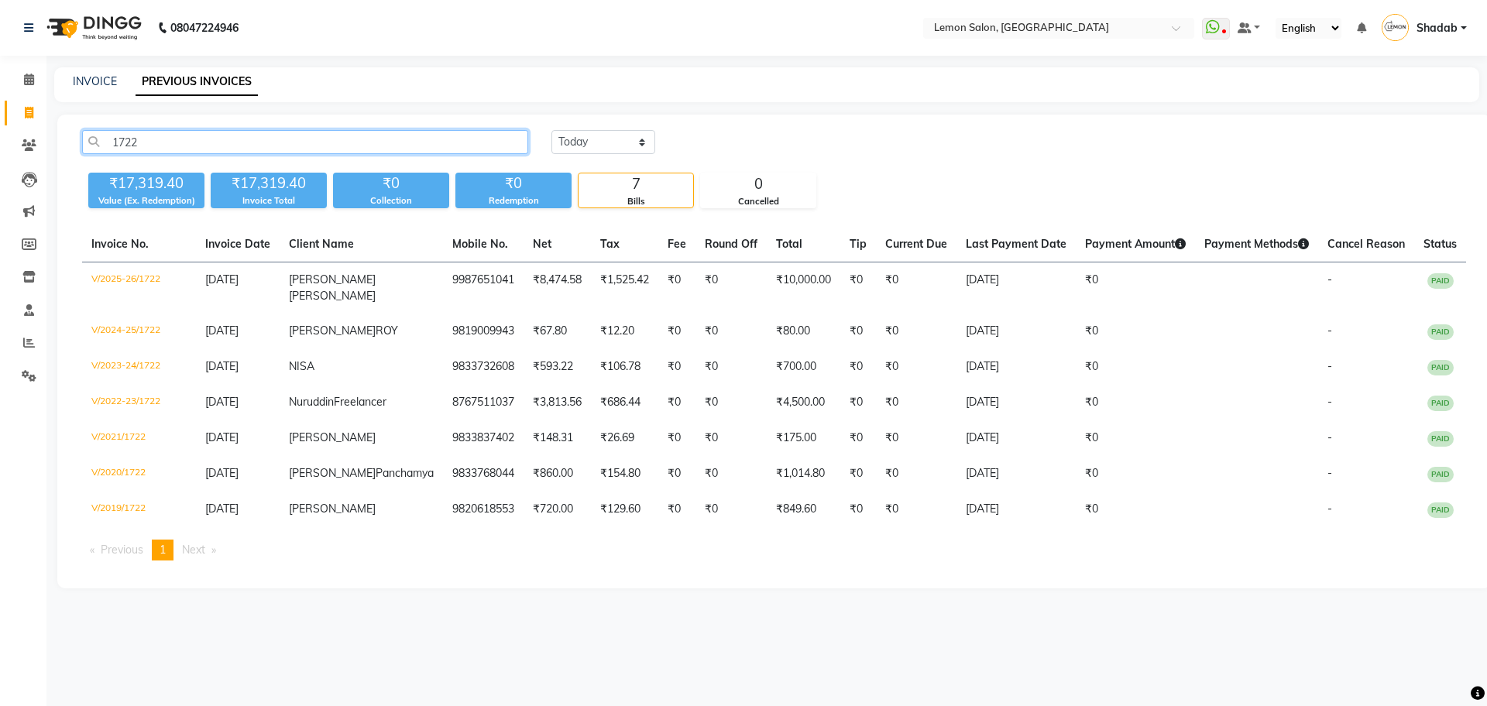
click at [193, 146] on input "1722" at bounding box center [305, 142] width 446 height 24
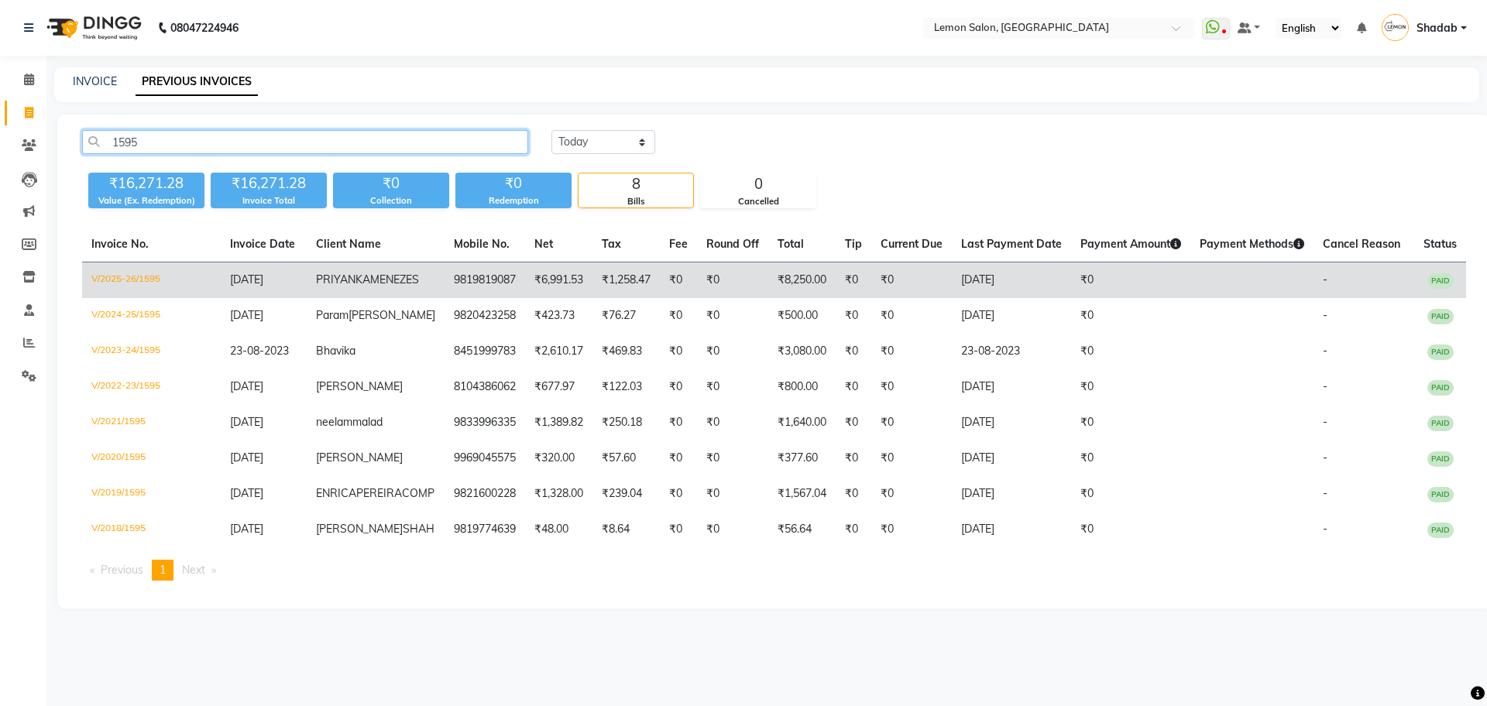
type input "1595"
click at [149, 285] on td "V/2025-26/1595" at bounding box center [151, 281] width 139 height 36
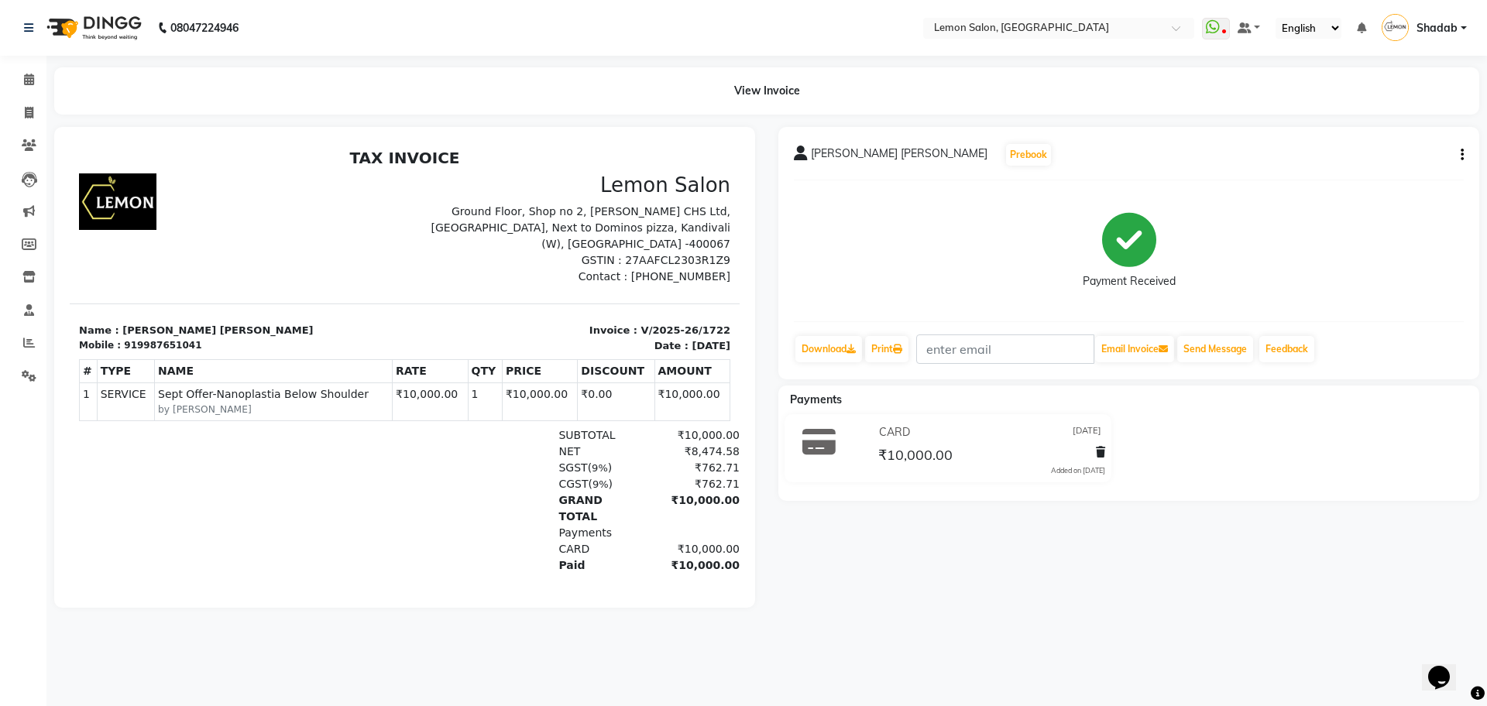
click at [1461, 155] on icon "button" at bounding box center [1462, 155] width 3 height 1
drag, startPoint x: 1351, startPoint y: 180, endPoint x: 1310, endPoint y: 125, distance: 68.0
click at [1342, 161] on div "Cancel Invoice Split Service Amount Edit Item Staff Edit Invoice Print Settings" at bounding box center [1385, 155] width 125 height 109
click at [1461, 156] on icon "button" at bounding box center [1462, 155] width 3 height 1
click at [1377, 177] on div "Edit Invoice" at bounding box center [1385, 174] width 106 height 19
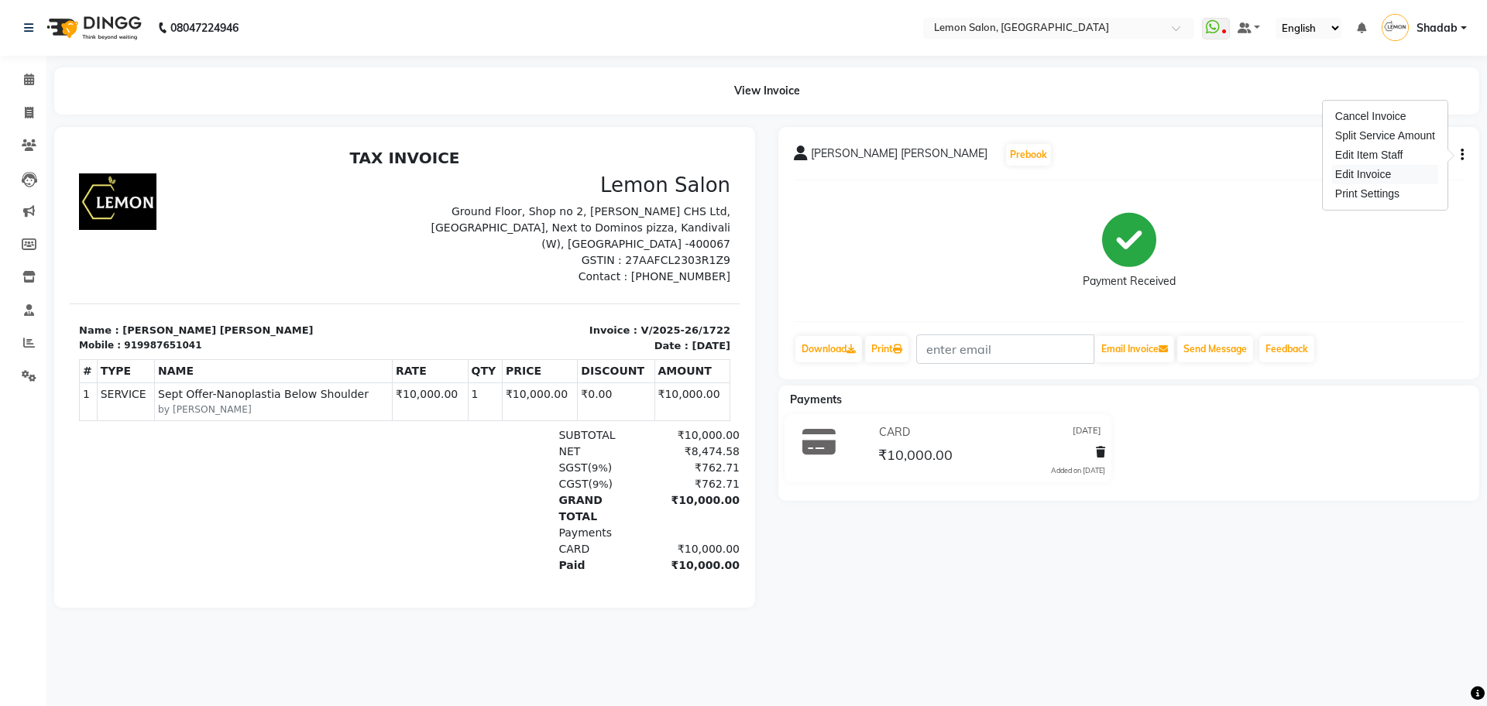
select select "service"
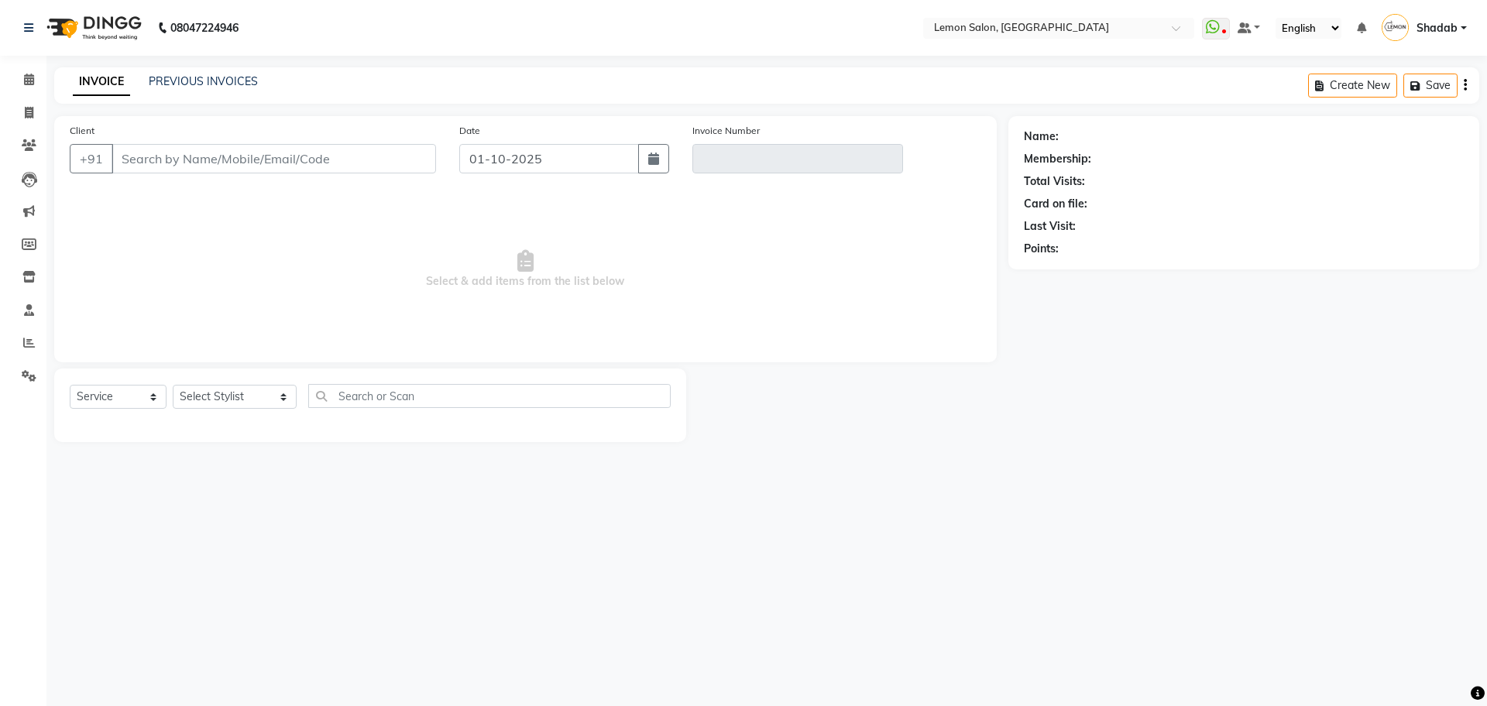
type input "9987651041"
type input "V/2025-26/1722"
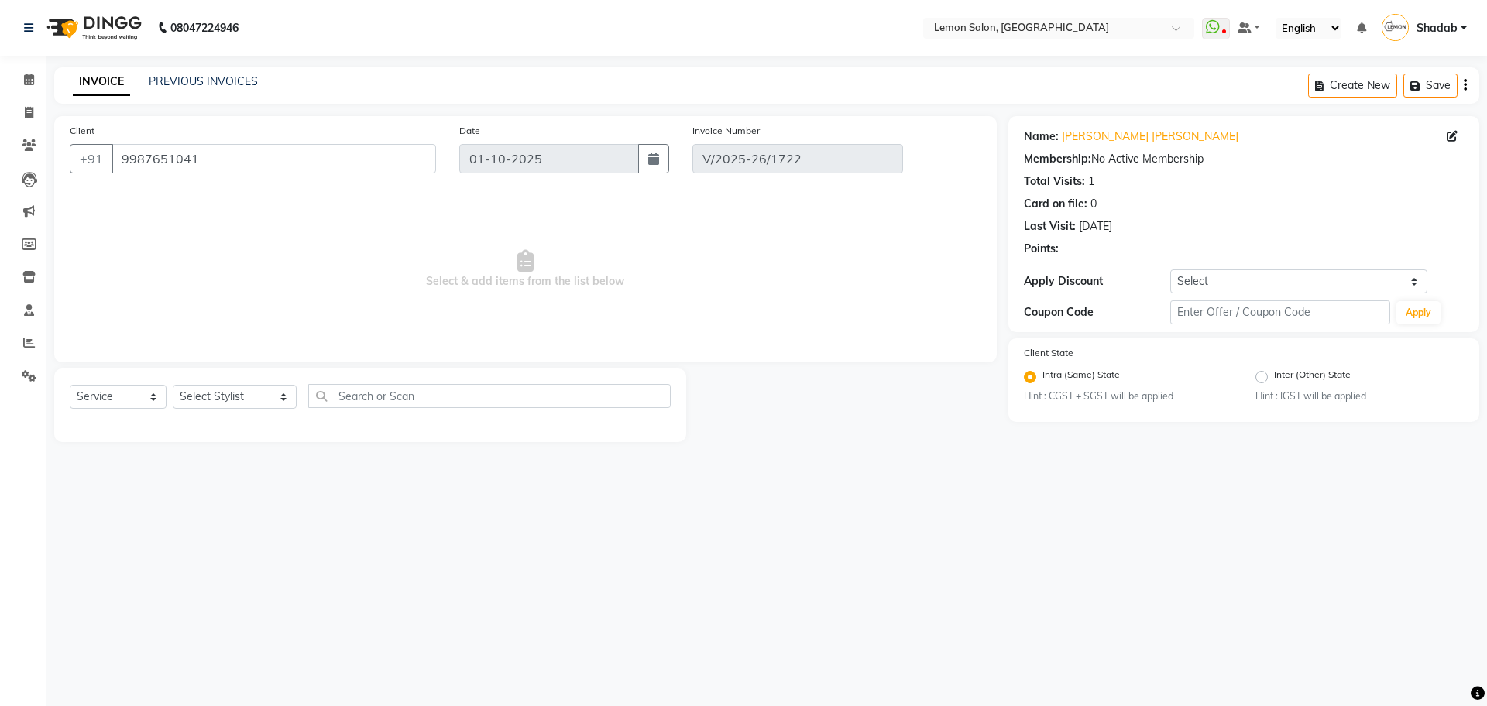
type input "[DATE]"
select select "select"
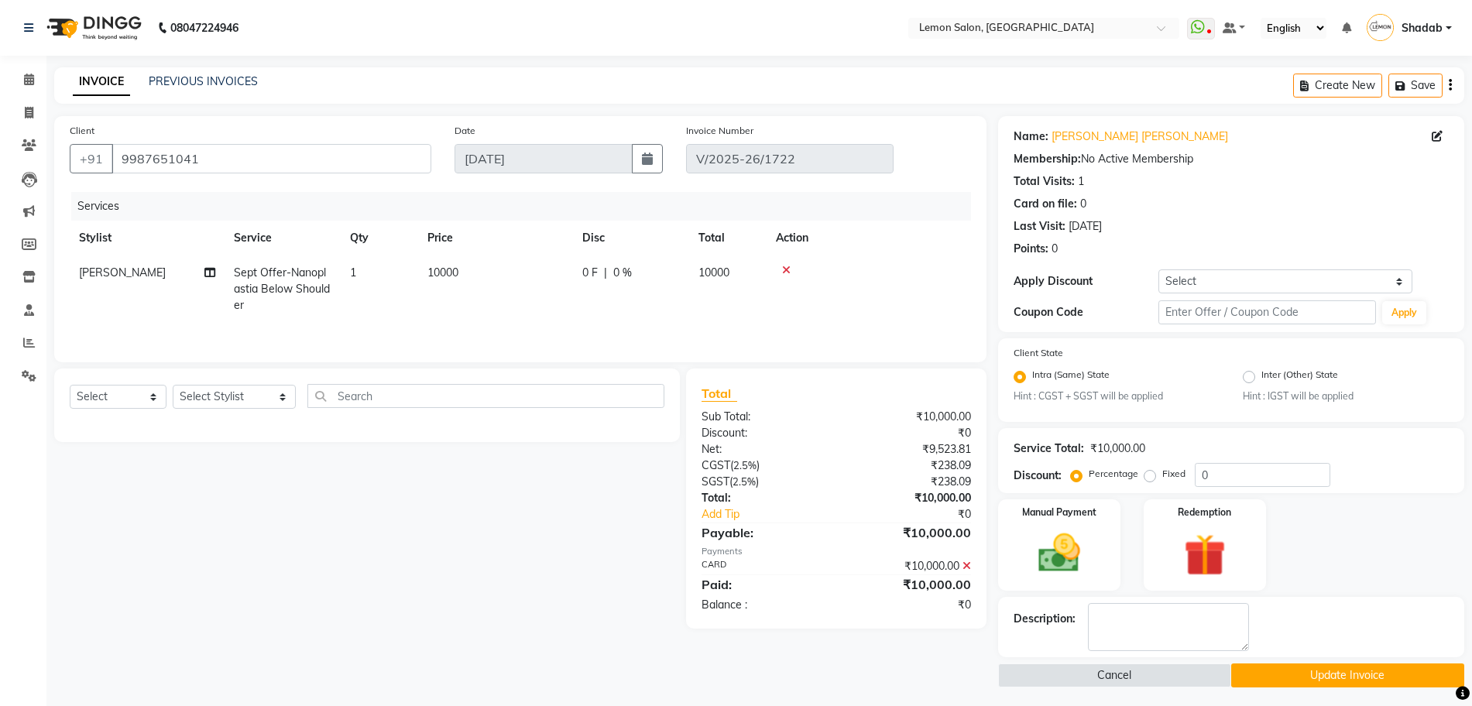
scroll to position [5, 0]
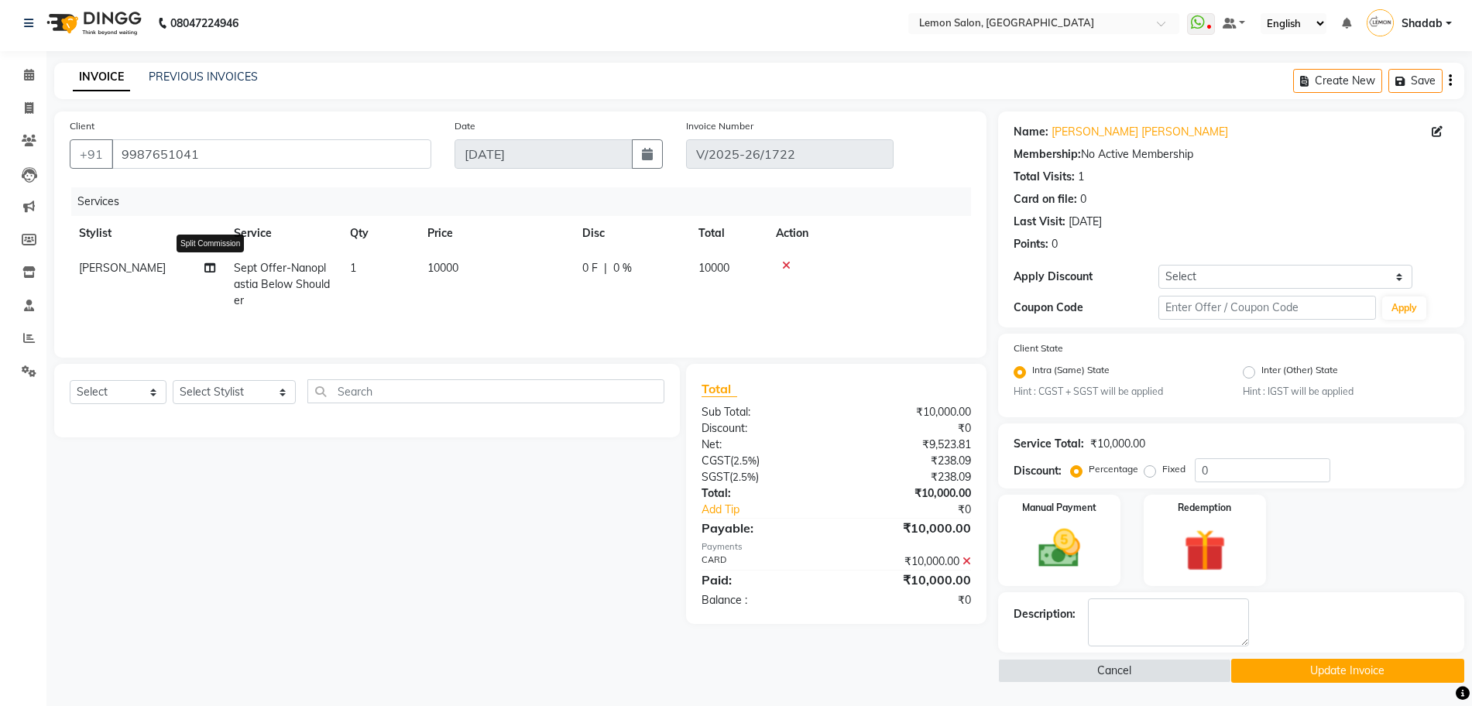
click at [208, 273] on icon at bounding box center [209, 268] width 11 height 11
select select "62741"
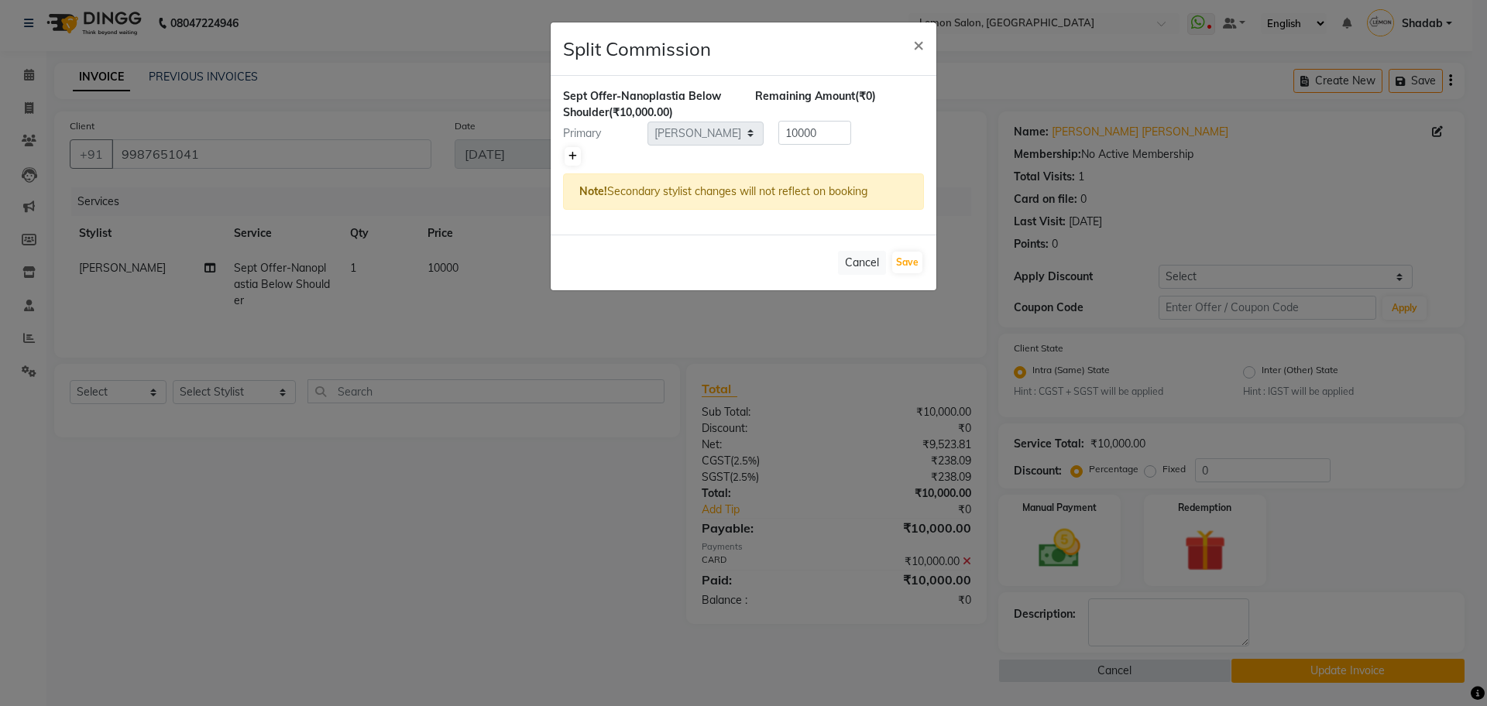
click at [576, 159] on link at bounding box center [573, 156] width 16 height 19
type input "5000"
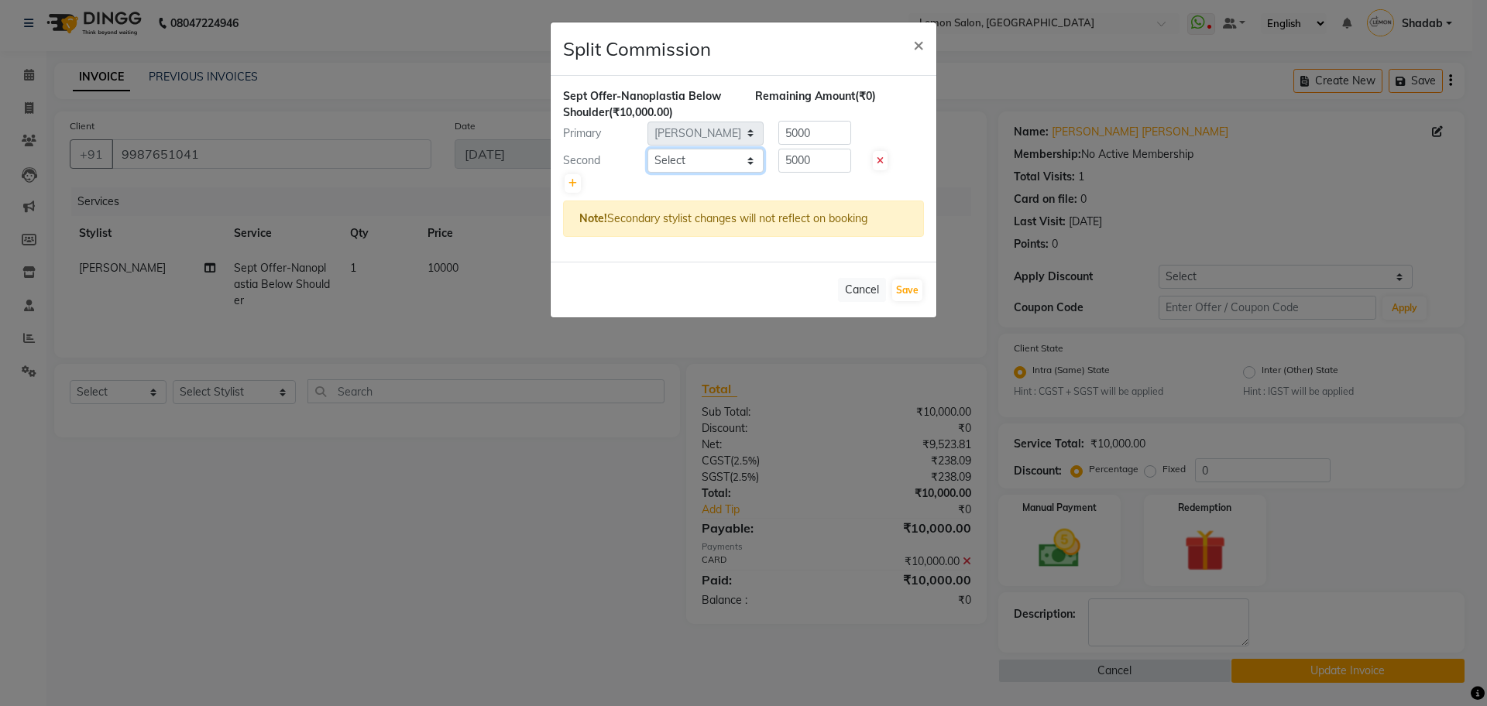
drag, startPoint x: 740, startPoint y: 164, endPoint x: 723, endPoint y: 170, distance: 18.6
click at [740, 163] on select "Select Arun Arndive [PERSON_NAME] Danish [PERSON_NAME] [PERSON_NAME] [PERSON_NA…" at bounding box center [705, 161] width 116 height 24
select select "7385"
click at [647, 149] on select "Select Arun Arndive [PERSON_NAME] Danish [PERSON_NAME] [PERSON_NAME] [PERSON_NA…" at bounding box center [705, 161] width 116 height 24
click at [800, 156] on input "5000" at bounding box center [814, 161] width 73 height 24
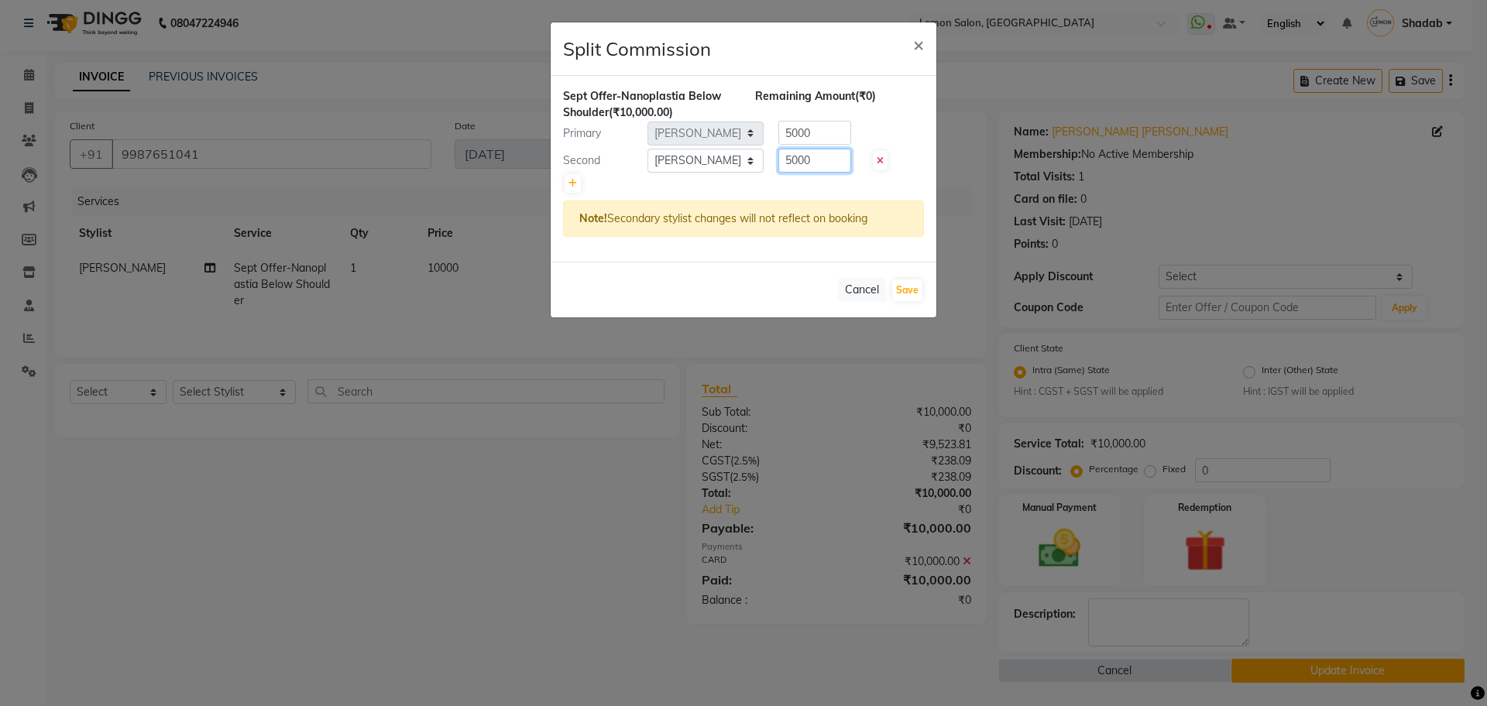
click at [800, 156] on input "5000" at bounding box center [814, 161] width 73 height 24
type input "8250"
click at [764, 266] on div "Cancel Save" at bounding box center [744, 290] width 386 height 56
click at [754, 185] on div at bounding box center [743, 184] width 361 height 22
click at [792, 136] on input "5000" at bounding box center [814, 133] width 73 height 24
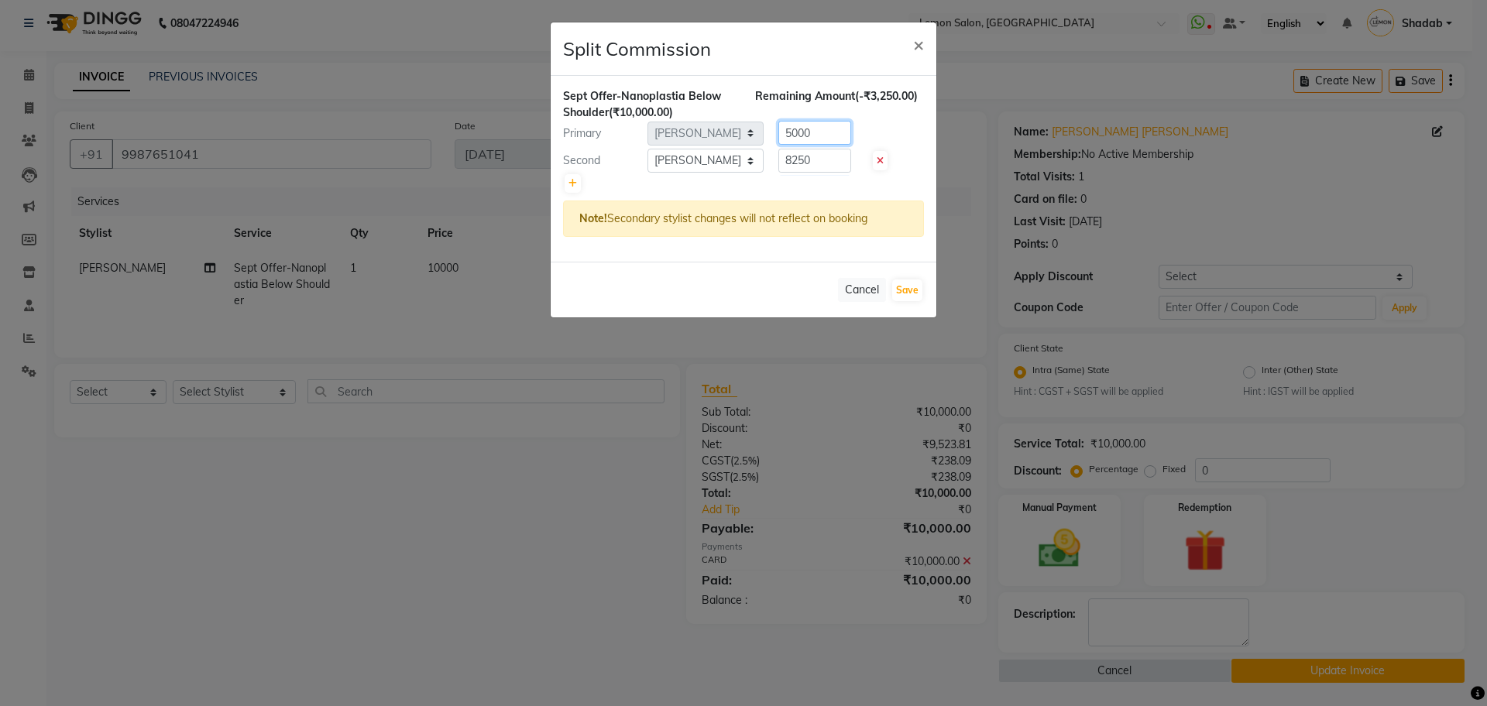
click at [792, 136] on input "5000" at bounding box center [814, 133] width 73 height 24
click at [764, 290] on div "Cancel Save" at bounding box center [744, 290] width 386 height 56
click at [794, 129] on input "2750" at bounding box center [814, 133] width 73 height 24
type input "1750"
click at [902, 282] on button "Save" at bounding box center [907, 291] width 30 height 22
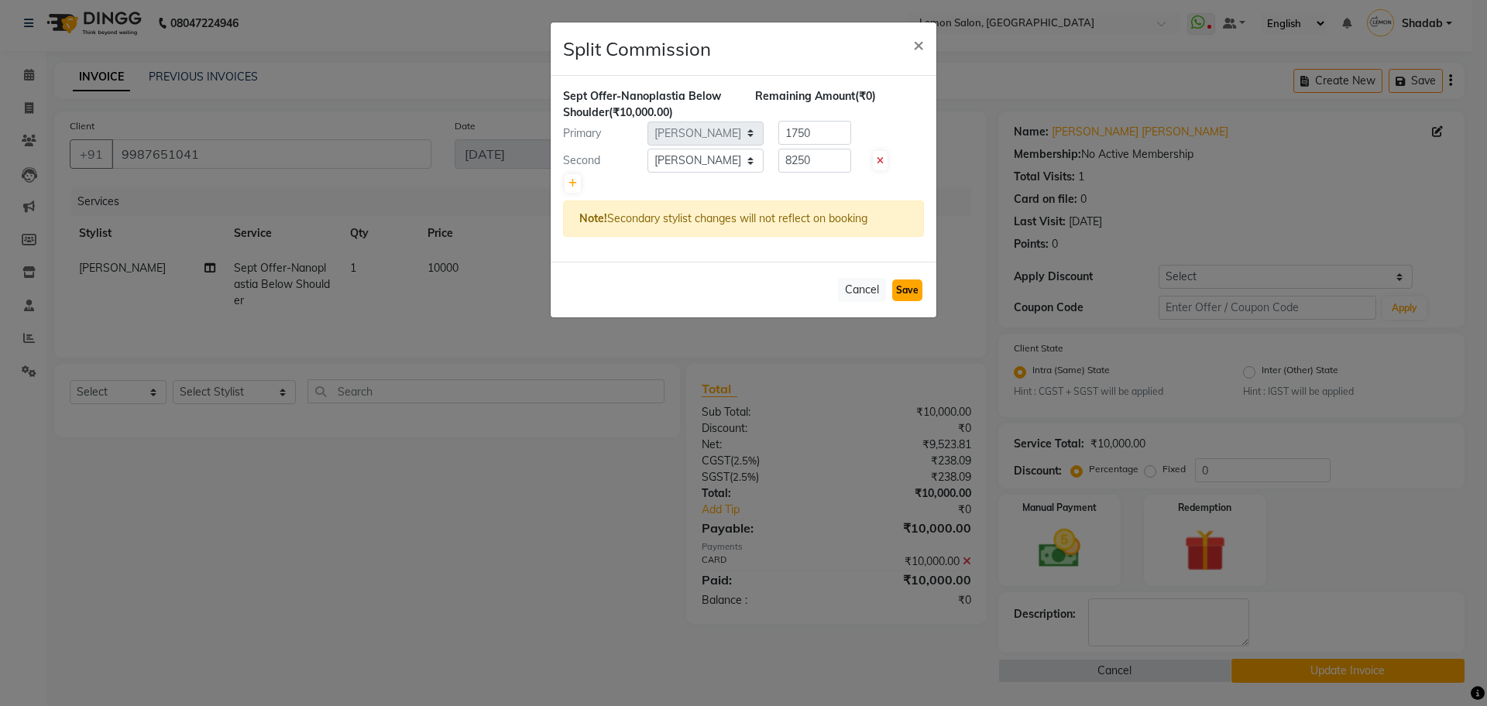
select select "Select"
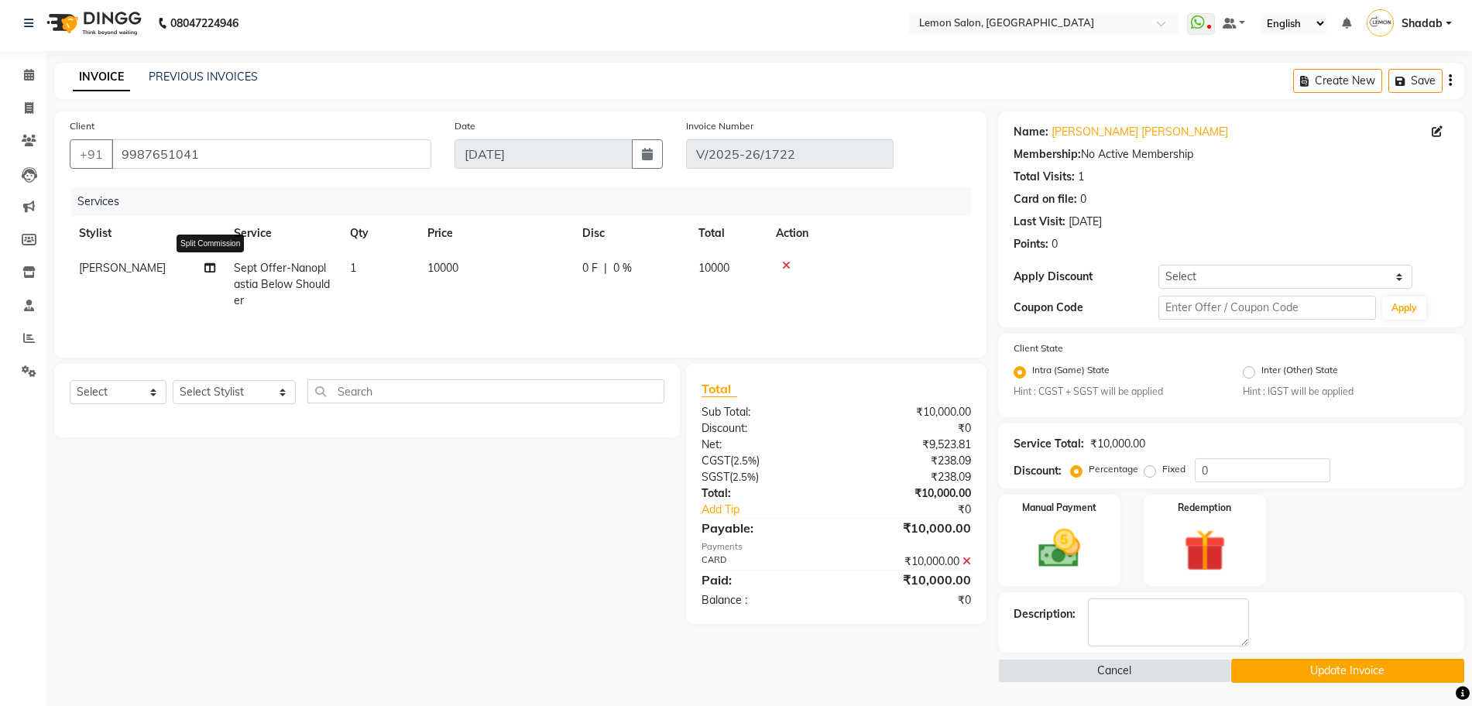
click at [205, 267] on icon at bounding box center [209, 268] width 11 height 11
select select "62741"
select select "7385"
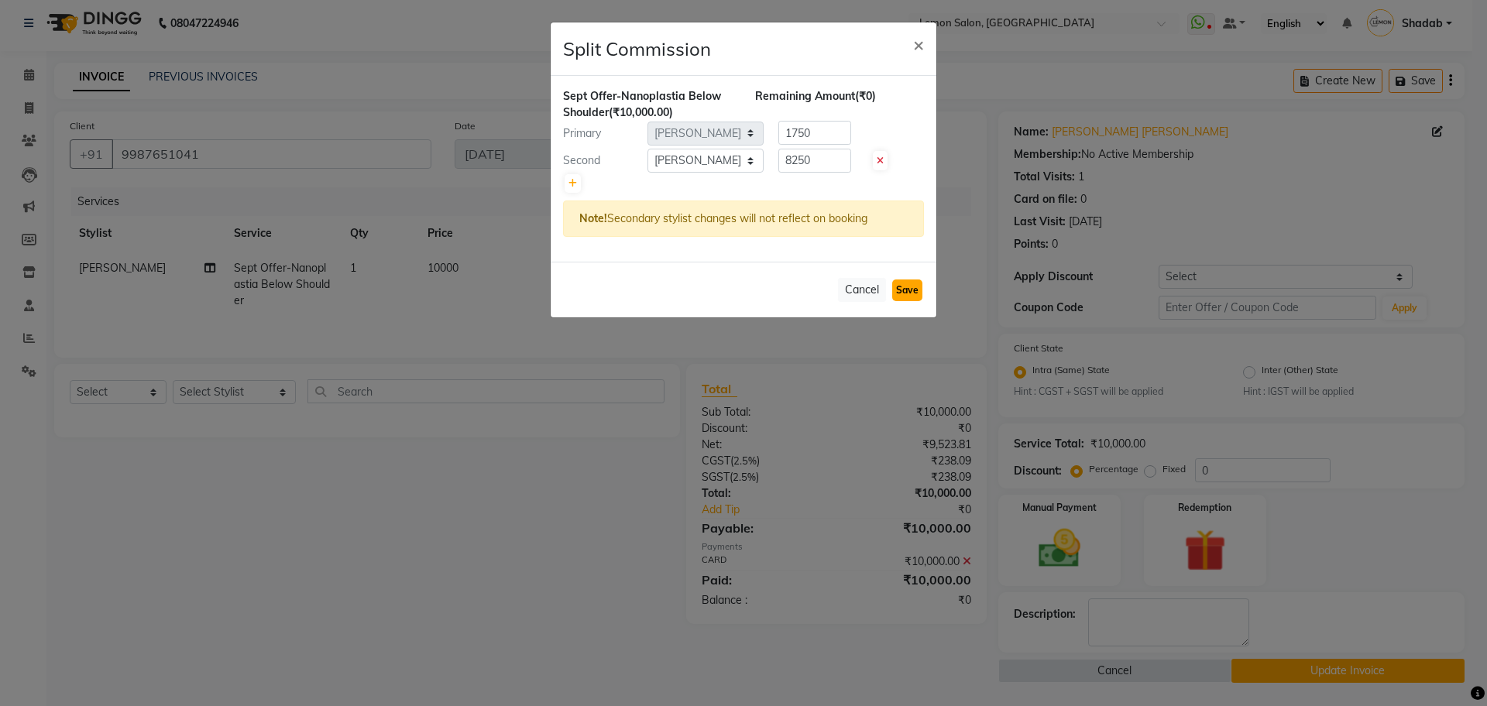
click at [900, 287] on button "Save" at bounding box center [907, 291] width 30 height 22
select select "Select"
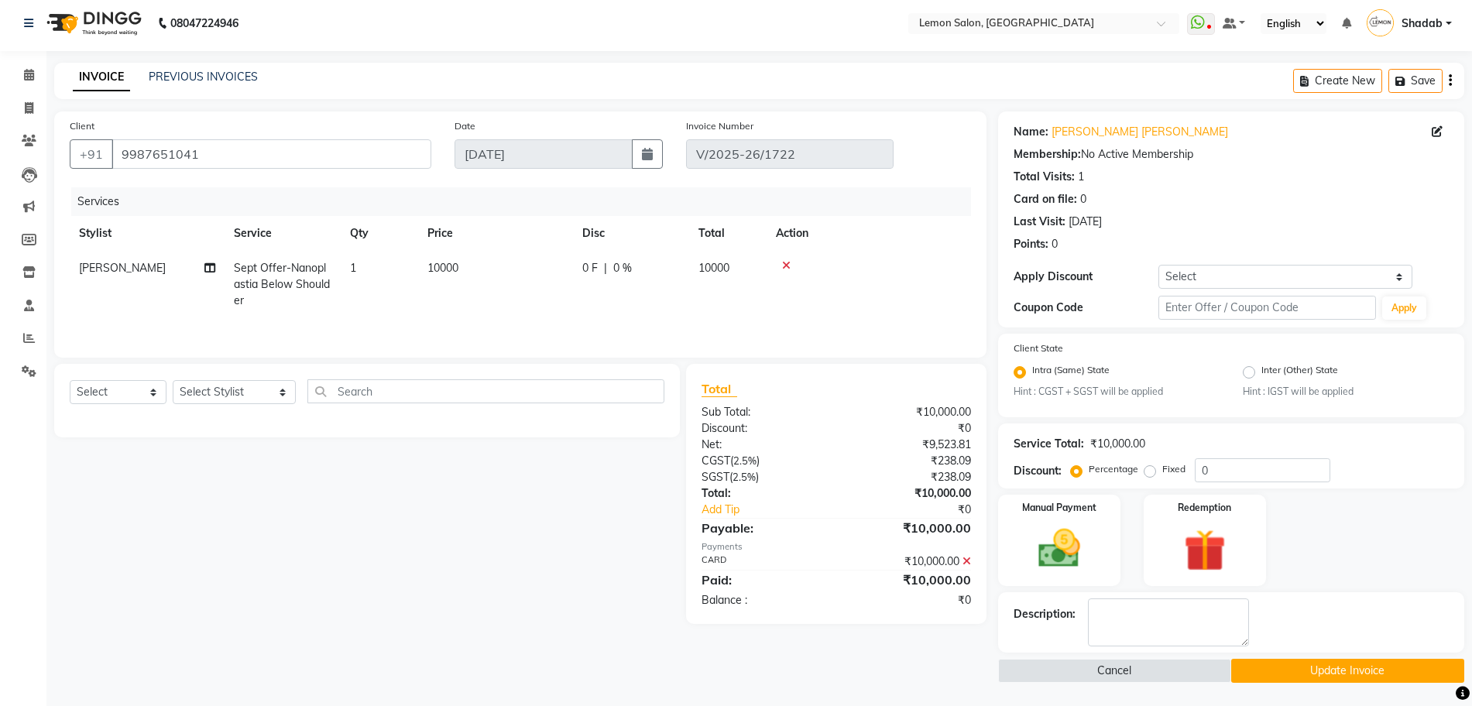
click at [1313, 677] on button "Update Invoice" at bounding box center [1347, 671] width 233 height 24
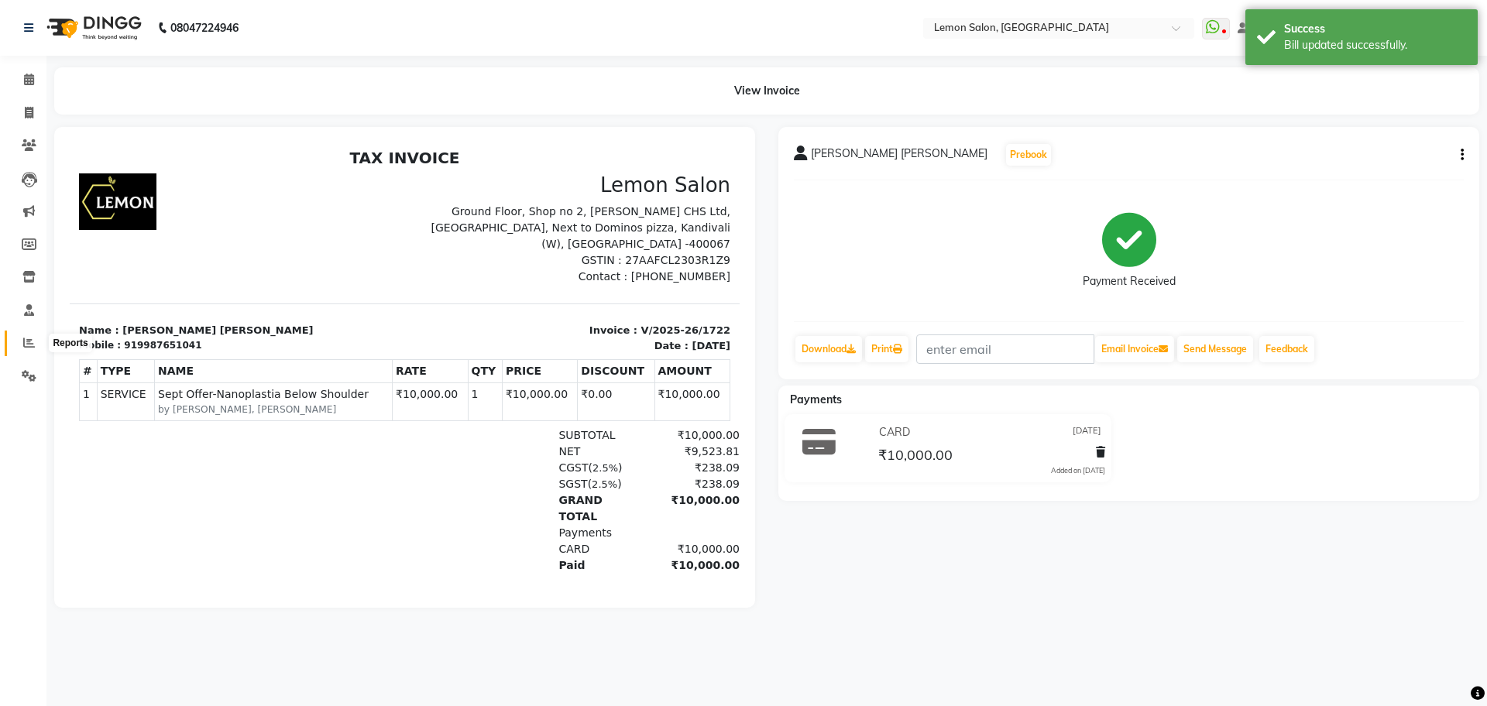
click at [20, 342] on span at bounding box center [28, 344] width 27 height 18
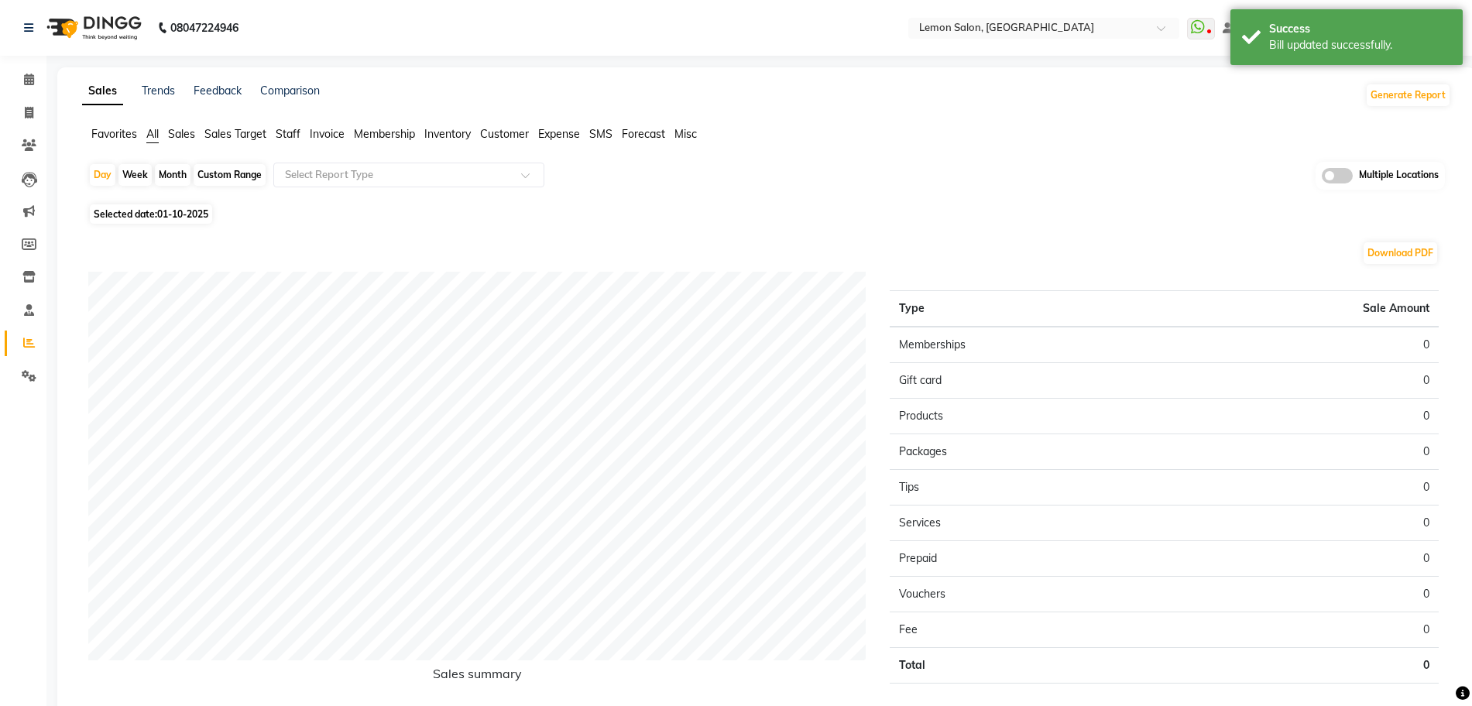
click at [175, 168] on div "Month" at bounding box center [173, 175] width 36 height 22
select select "10"
select select "2025"
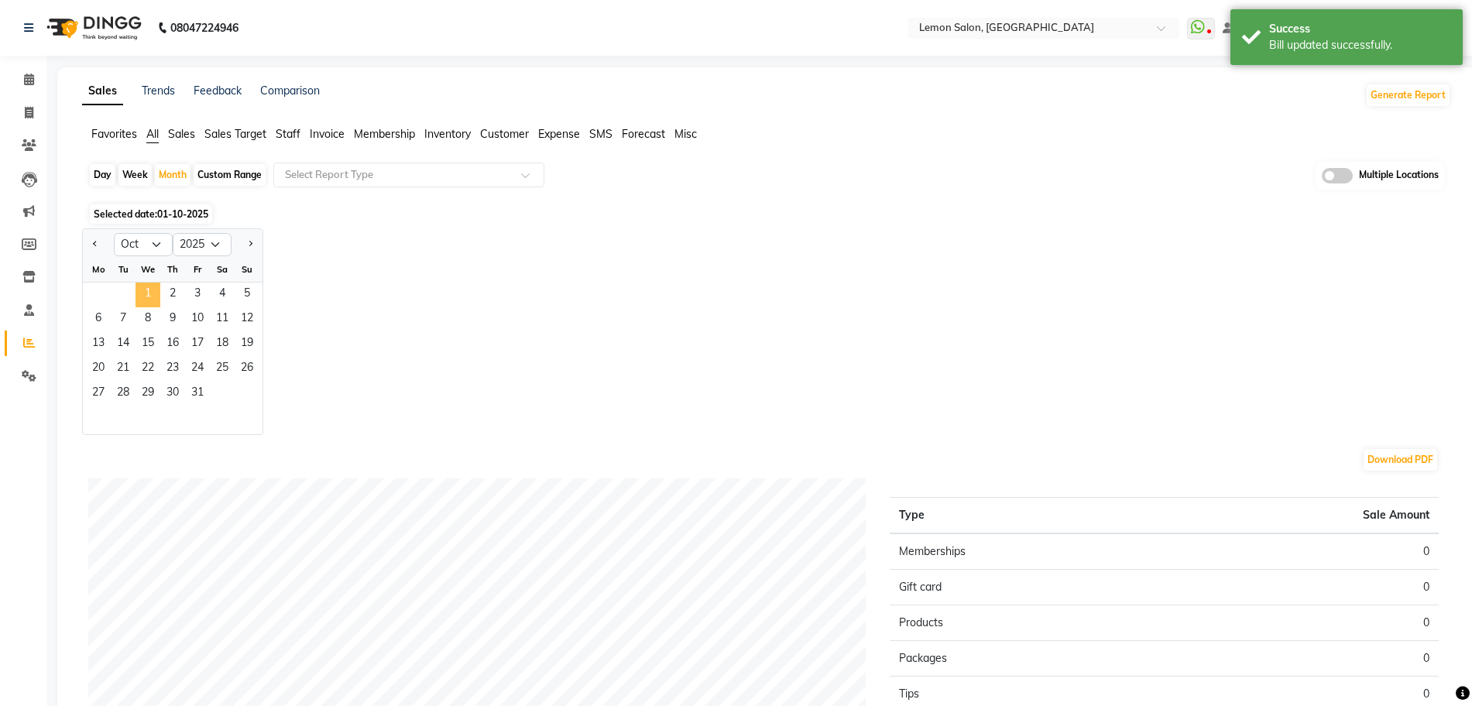
click at [155, 297] on span "1" at bounding box center [148, 295] width 25 height 25
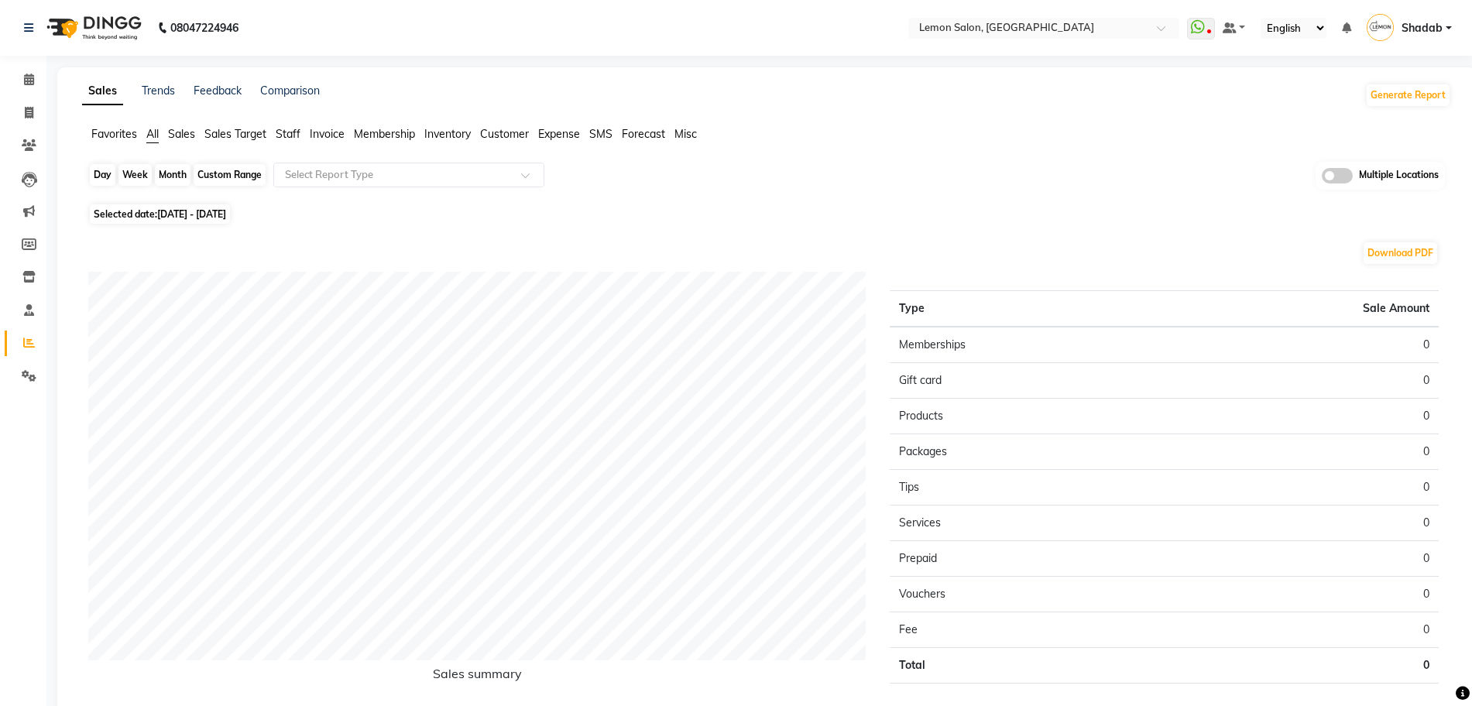
click at [184, 176] on div "Month" at bounding box center [173, 175] width 36 height 22
select select "10"
select select "2025"
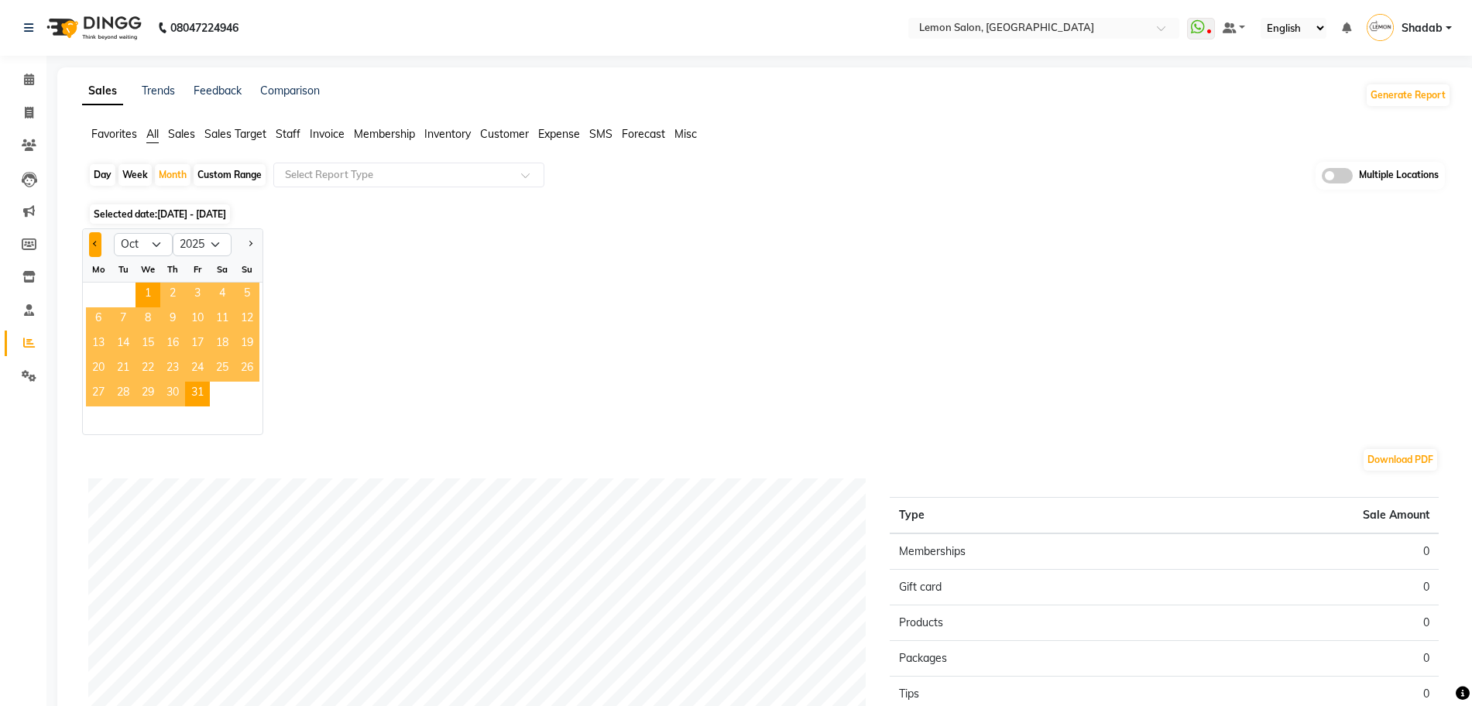
click at [95, 242] on span "Previous month" at bounding box center [95, 243] width 5 height 5
select select "9"
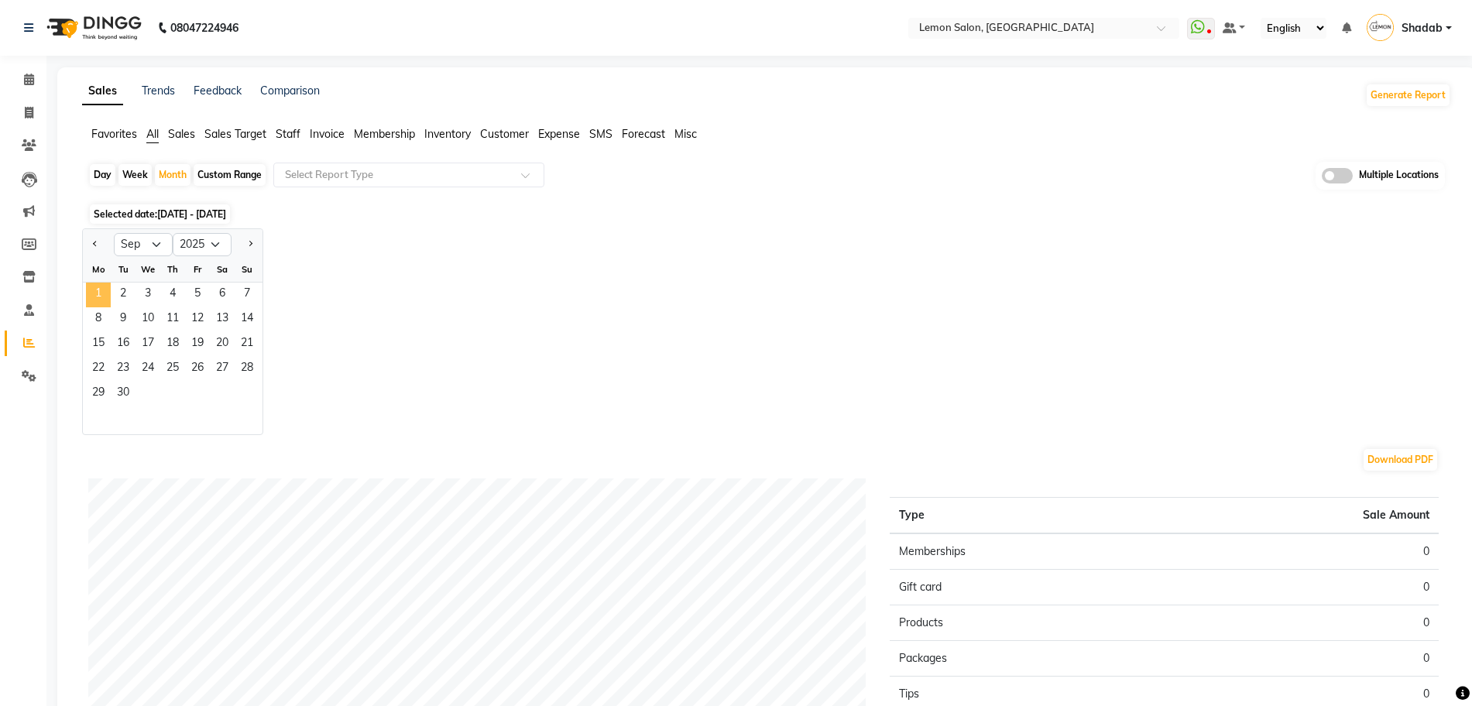
click at [94, 294] on span "1" at bounding box center [98, 295] width 25 height 25
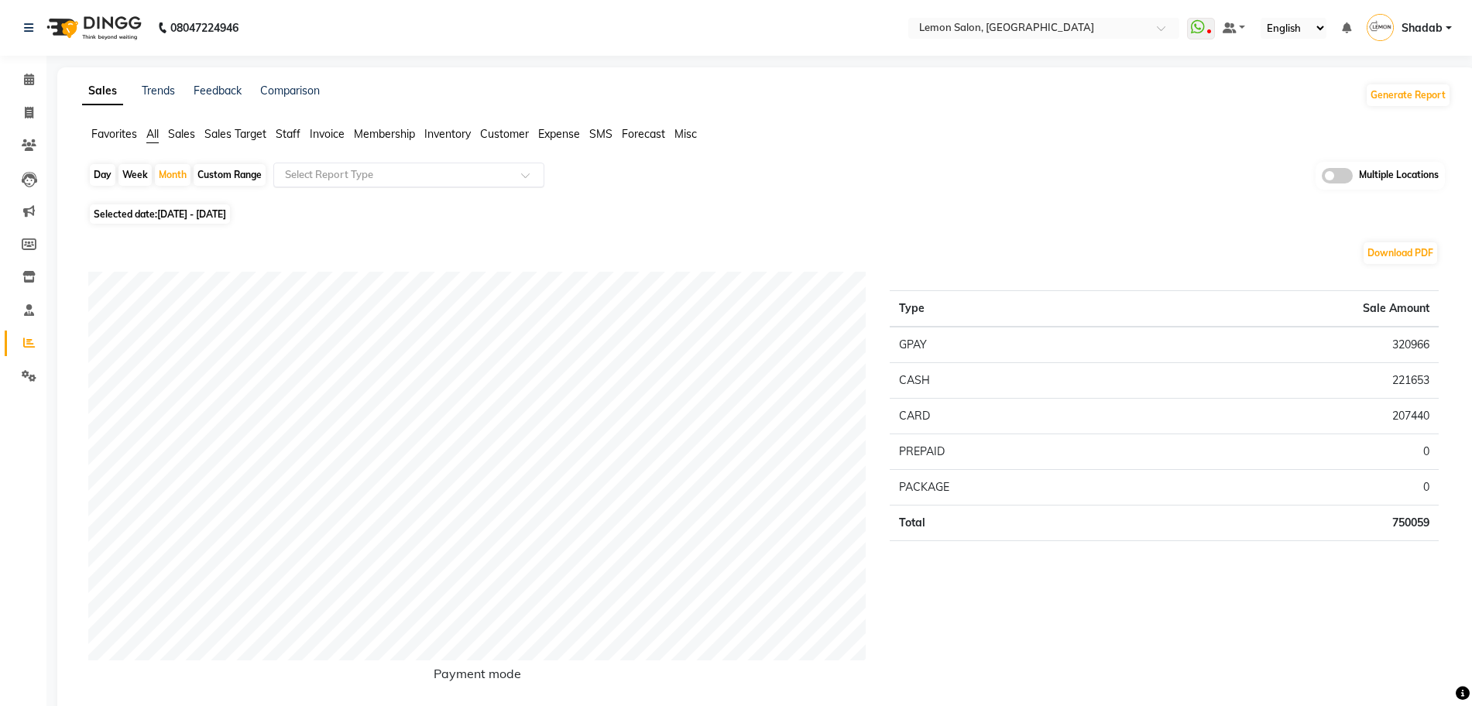
click at [362, 179] on input "text" at bounding box center [393, 174] width 223 height 15
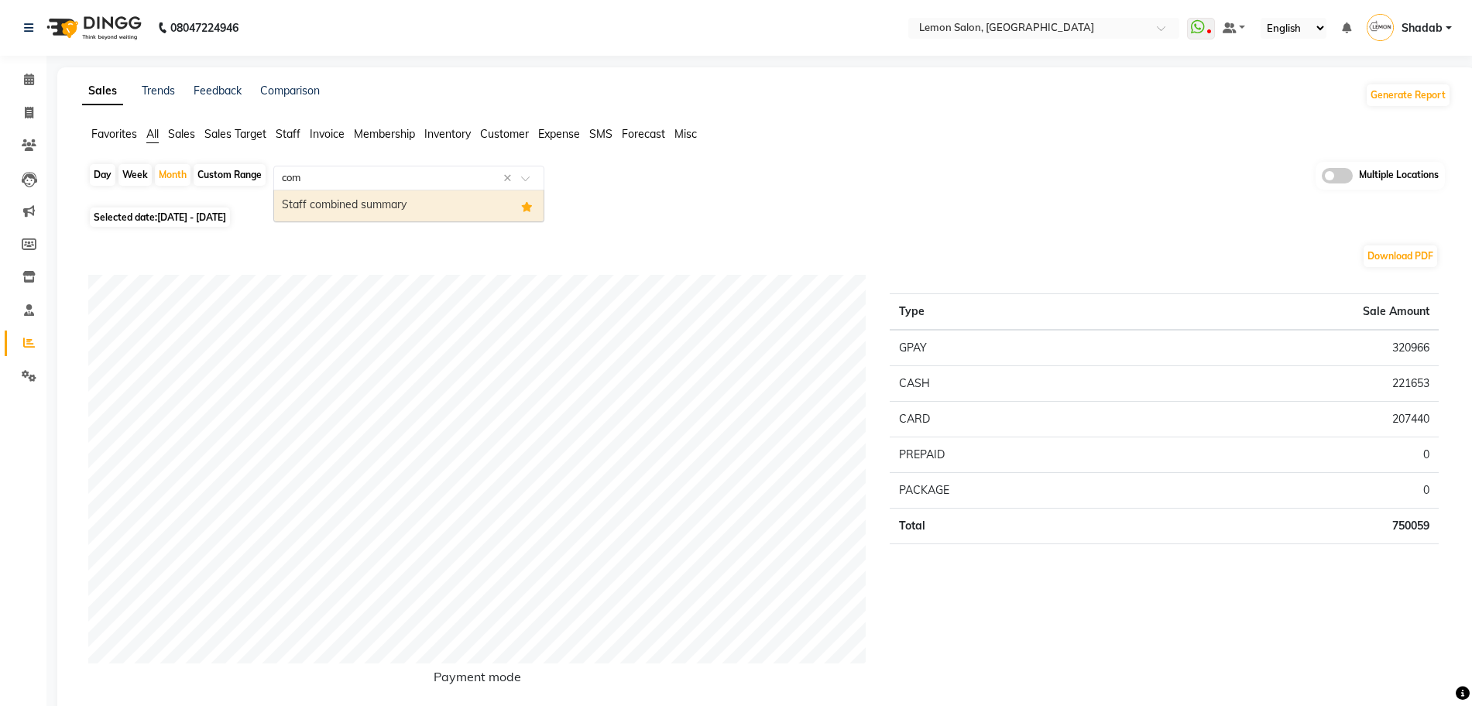
type input "comb"
click at [362, 200] on div "Staff combined summary" at bounding box center [409, 206] width 270 height 31
select select "full_report"
select select "csv"
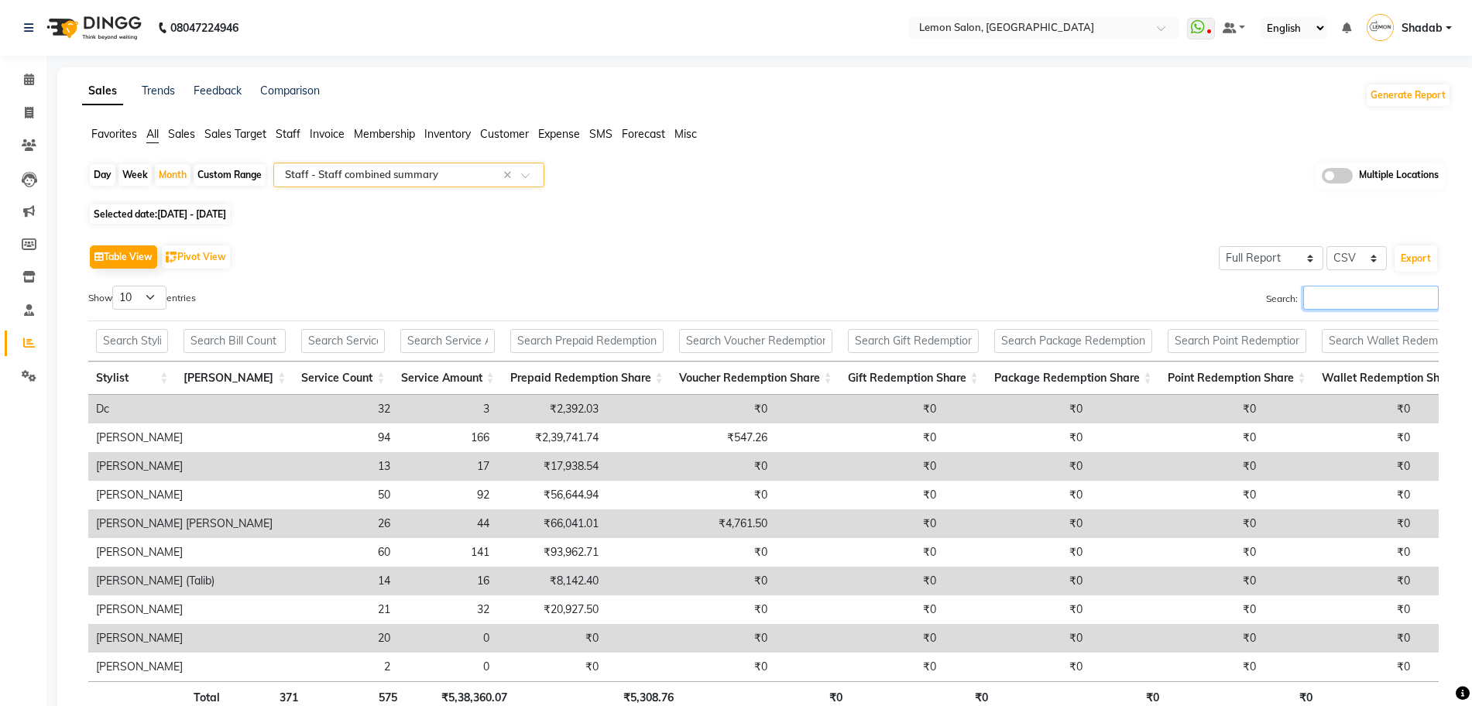
click at [1342, 304] on input "Search:" at bounding box center [1371, 298] width 136 height 24
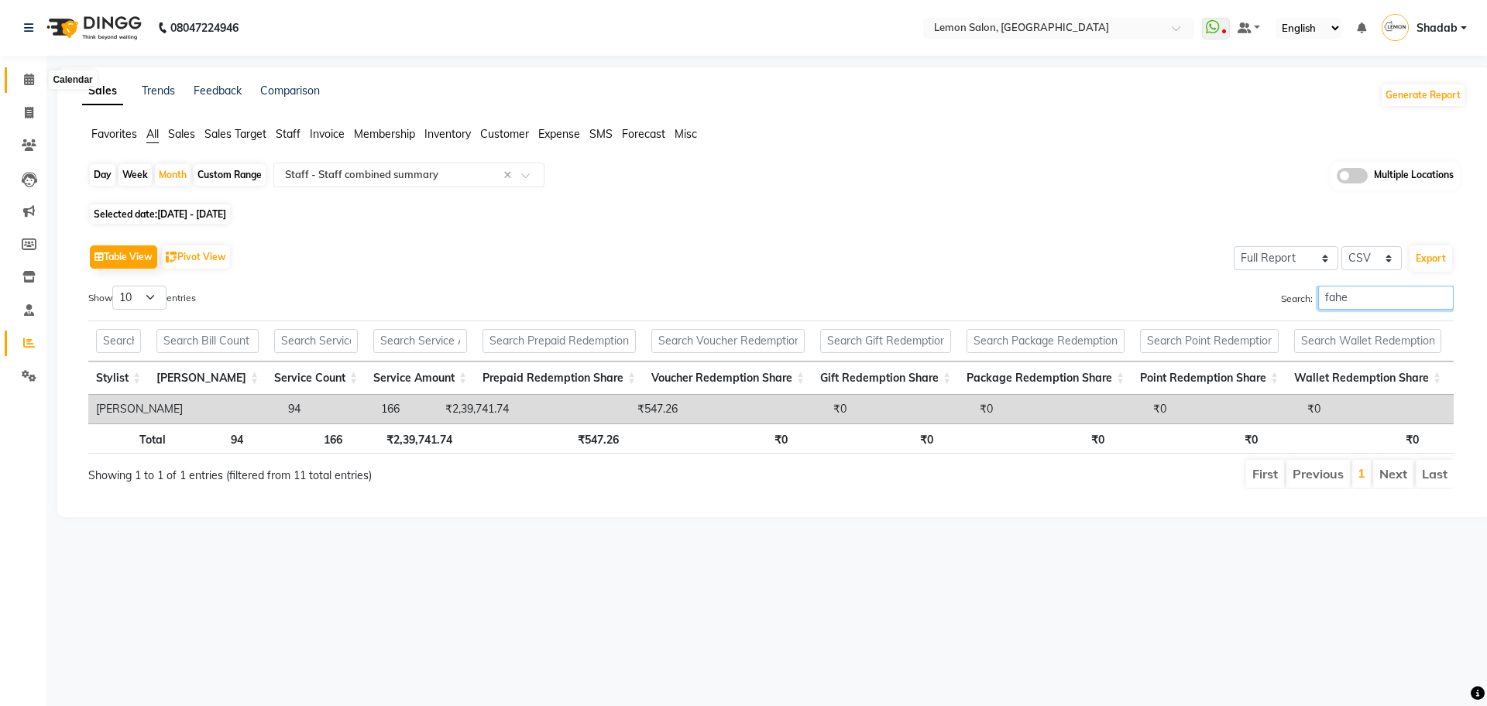
type input "fahe"
click at [28, 86] on span at bounding box center [28, 80] width 27 height 18
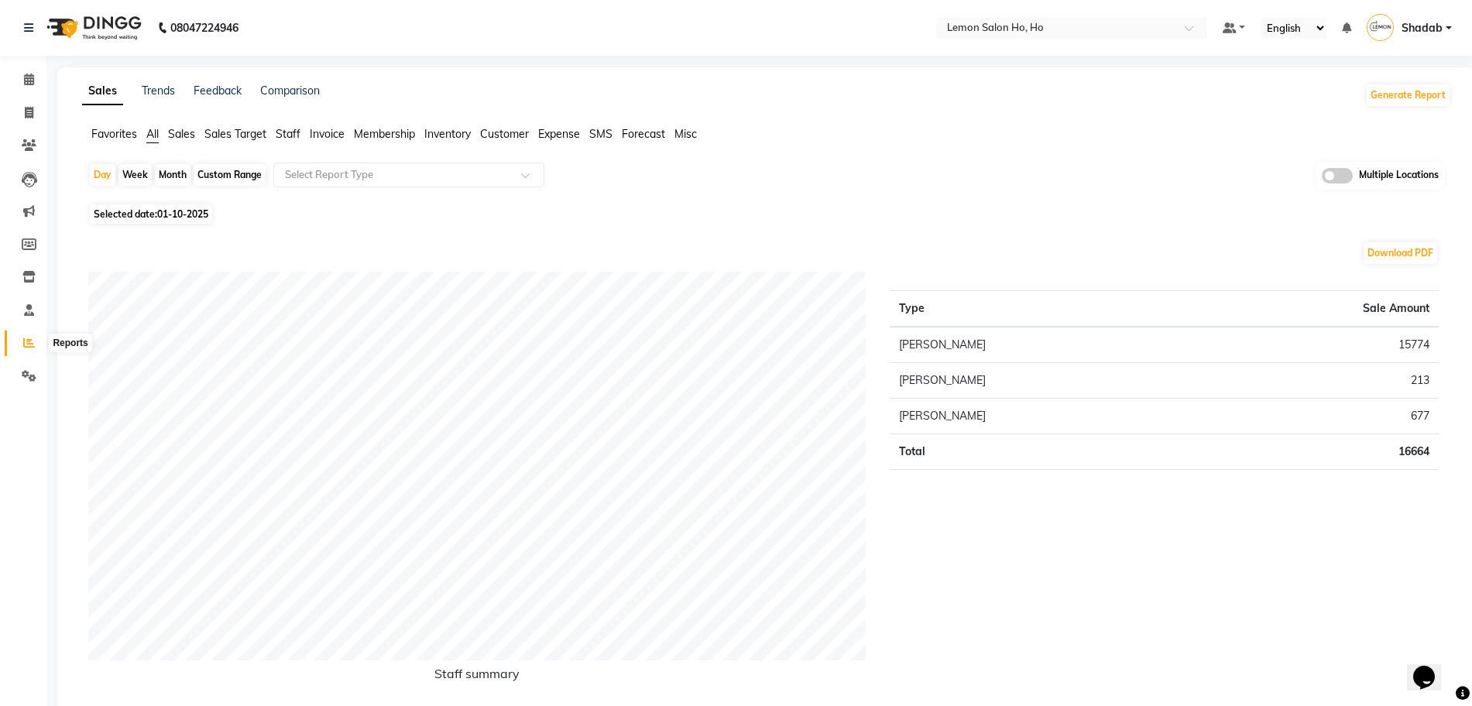
click at [25, 342] on icon at bounding box center [29, 343] width 12 height 12
click at [228, 180] on div "Custom Range" at bounding box center [230, 175] width 72 height 22
select select "10"
select select "2025"
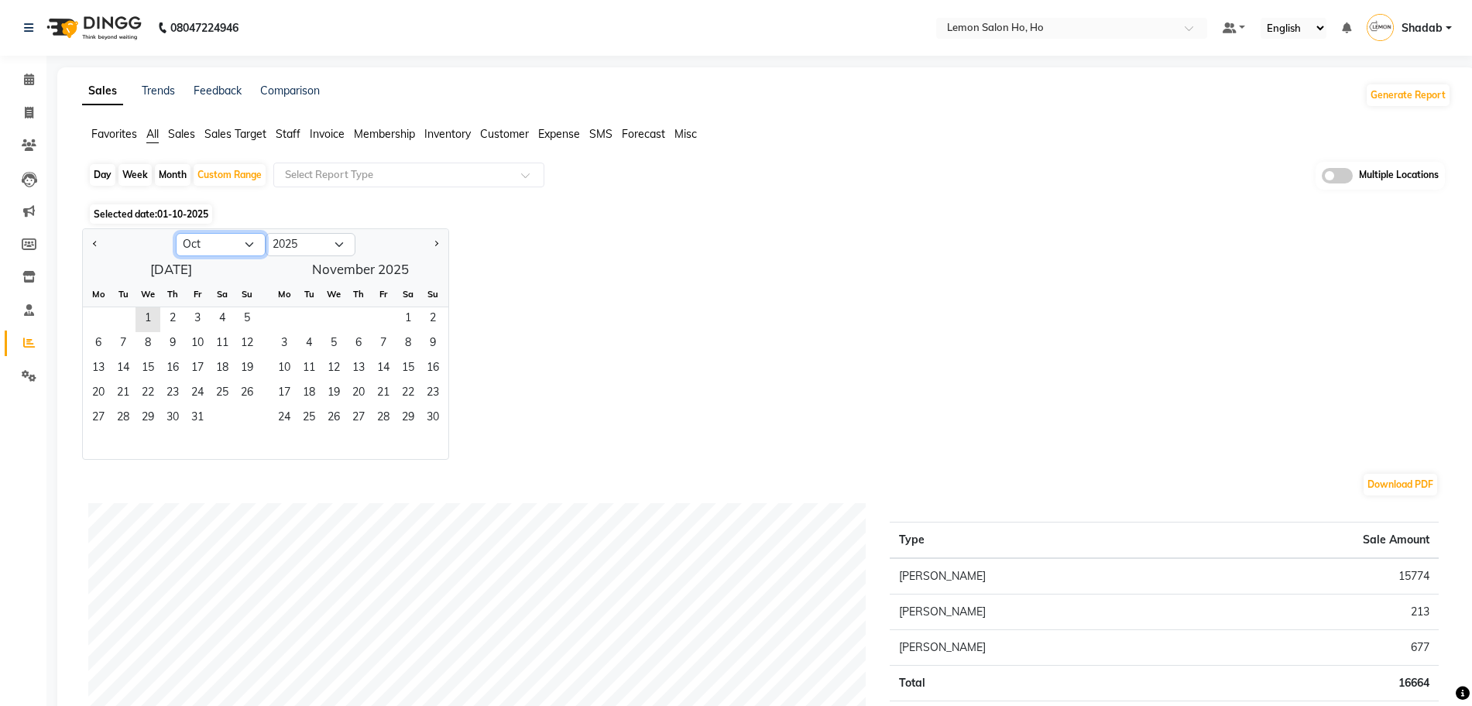
click at [212, 249] on select "Jan Feb Mar Apr May Jun Jul Aug Sep Oct Nov Dec" at bounding box center [221, 244] width 90 height 23
click at [176, 233] on select "Jan Feb Mar Apr May Jun Jul Aug Sep Oct Nov Dec" at bounding box center [221, 244] width 90 height 23
click at [125, 315] on span "1" at bounding box center [123, 319] width 25 height 25
click at [254, 246] on select "Jan Feb Mar Apr May Jun Jul Aug Sep Oct Nov Dec" at bounding box center [221, 244] width 90 height 23
select select "9"
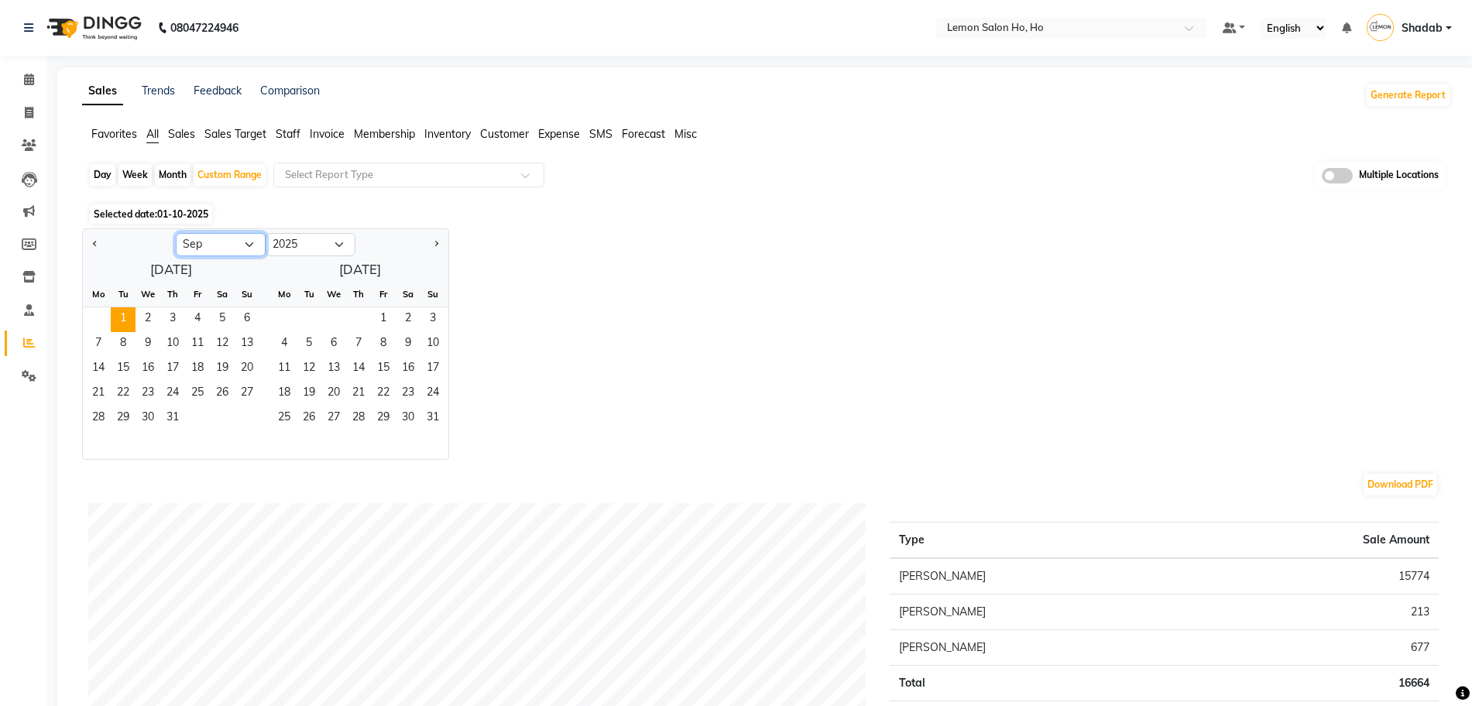
click at [176, 233] on select "Jan Feb Mar Apr May Jun Jul Aug Sep Oct Nov Dec" at bounding box center [221, 244] width 90 height 23
click at [123, 413] on span "30" at bounding box center [123, 419] width 25 height 25
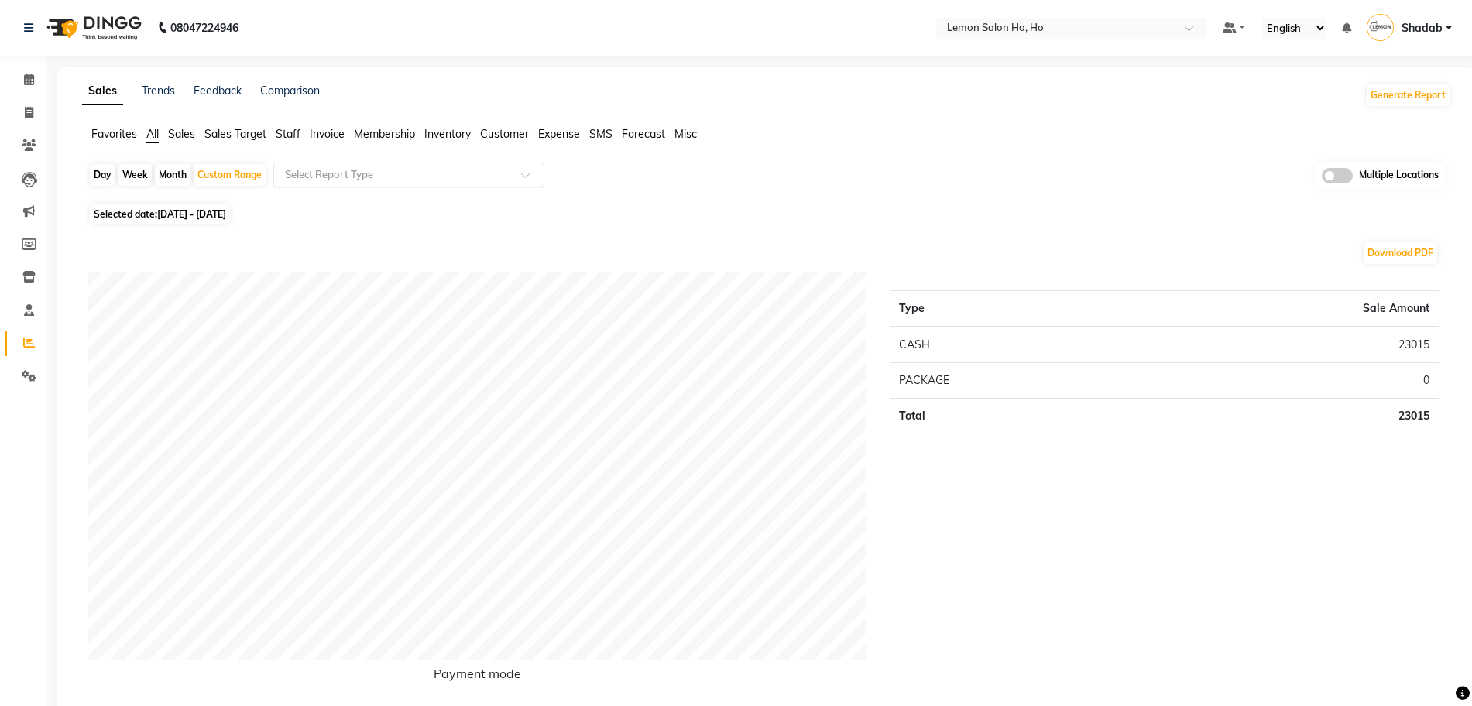
click at [448, 180] on input "text" at bounding box center [393, 174] width 223 height 15
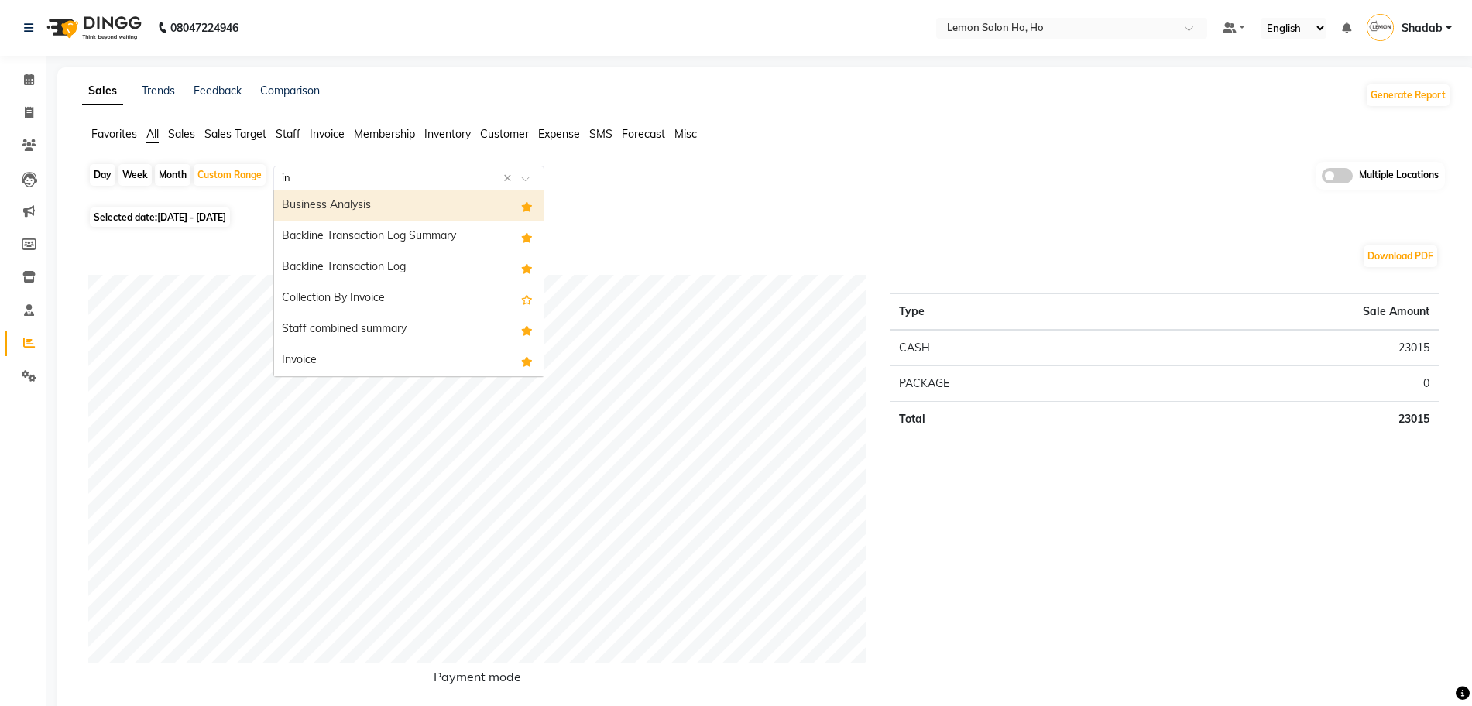
type input "i"
type input "transfer"
click at [451, 215] on div "Transfer summary" at bounding box center [409, 206] width 270 height 31
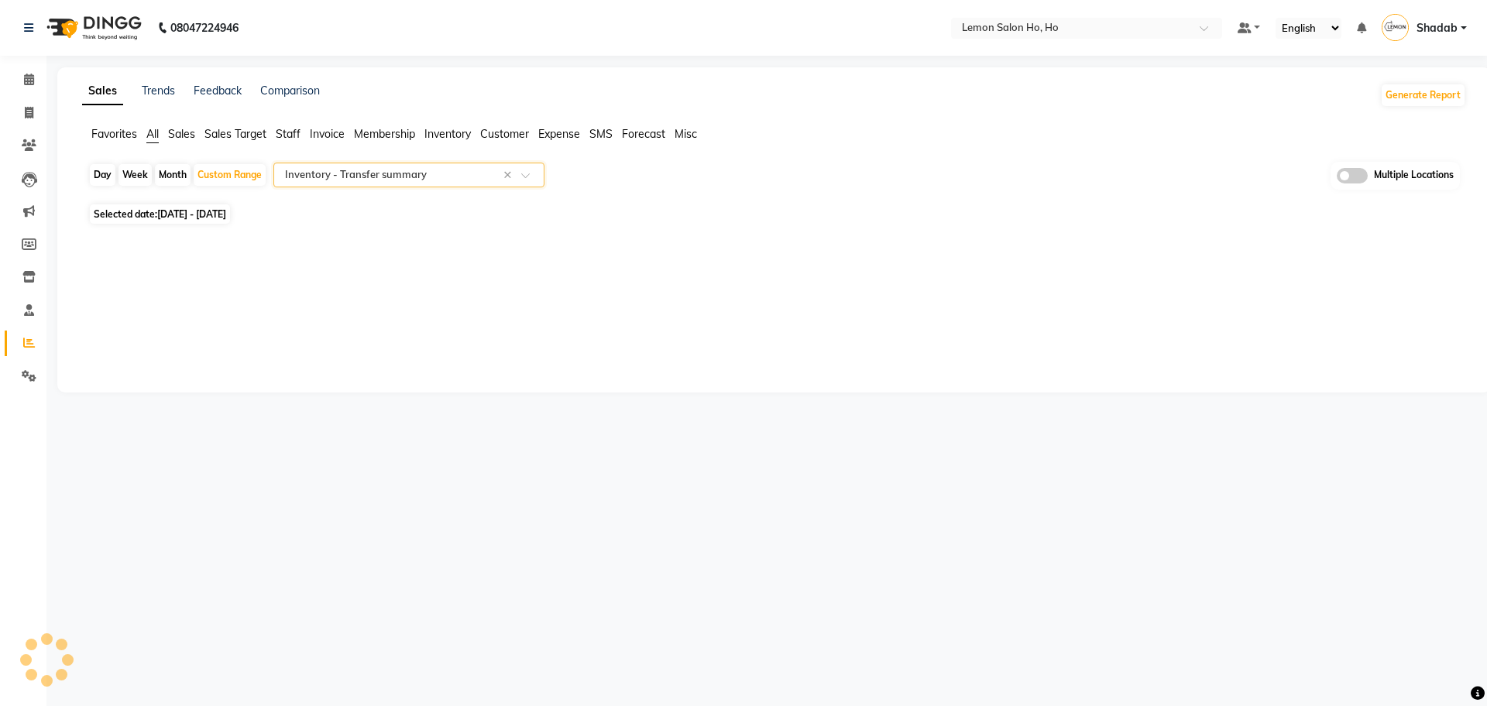
select select "full_report"
select select "csv"
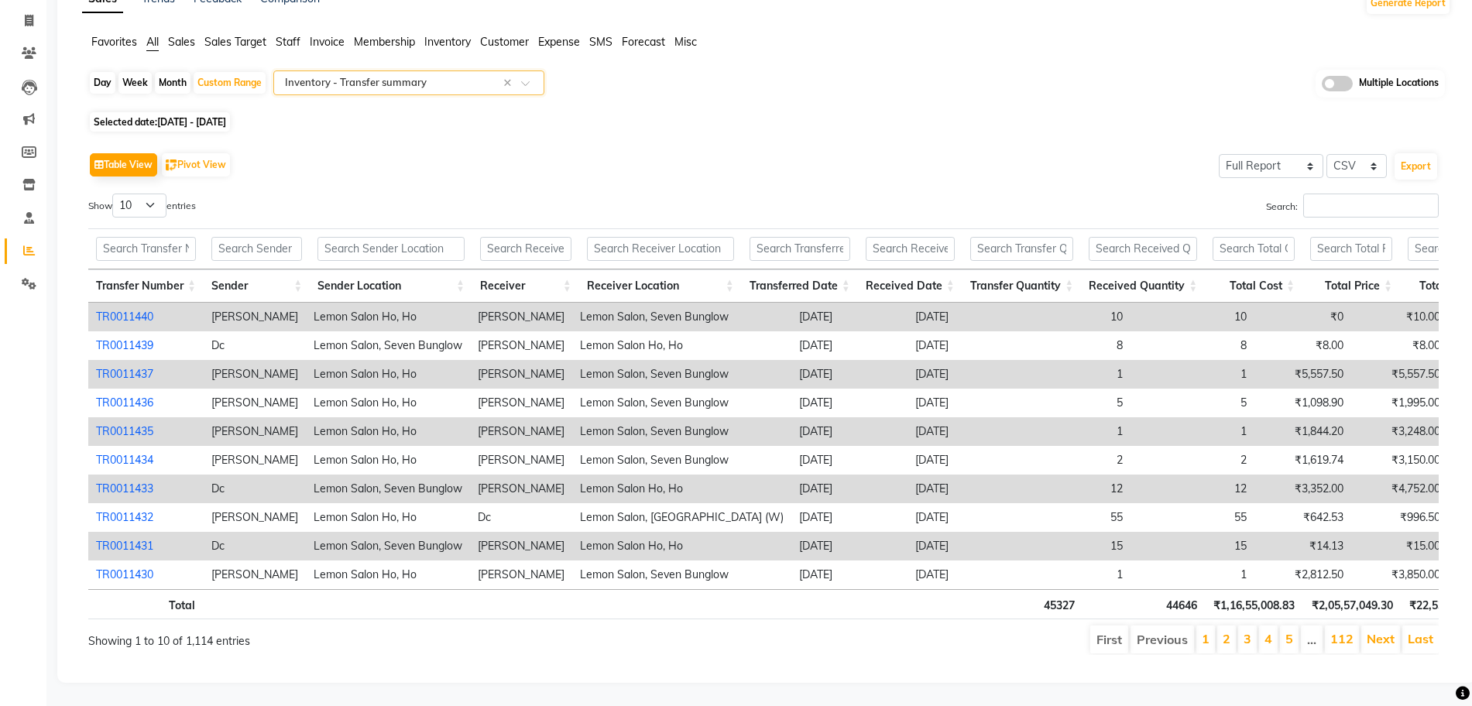
scroll to position [122, 0]
click at [418, 237] on input "text" at bounding box center [391, 249] width 147 height 24
click at [723, 237] on input "text" at bounding box center [660, 249] width 147 height 24
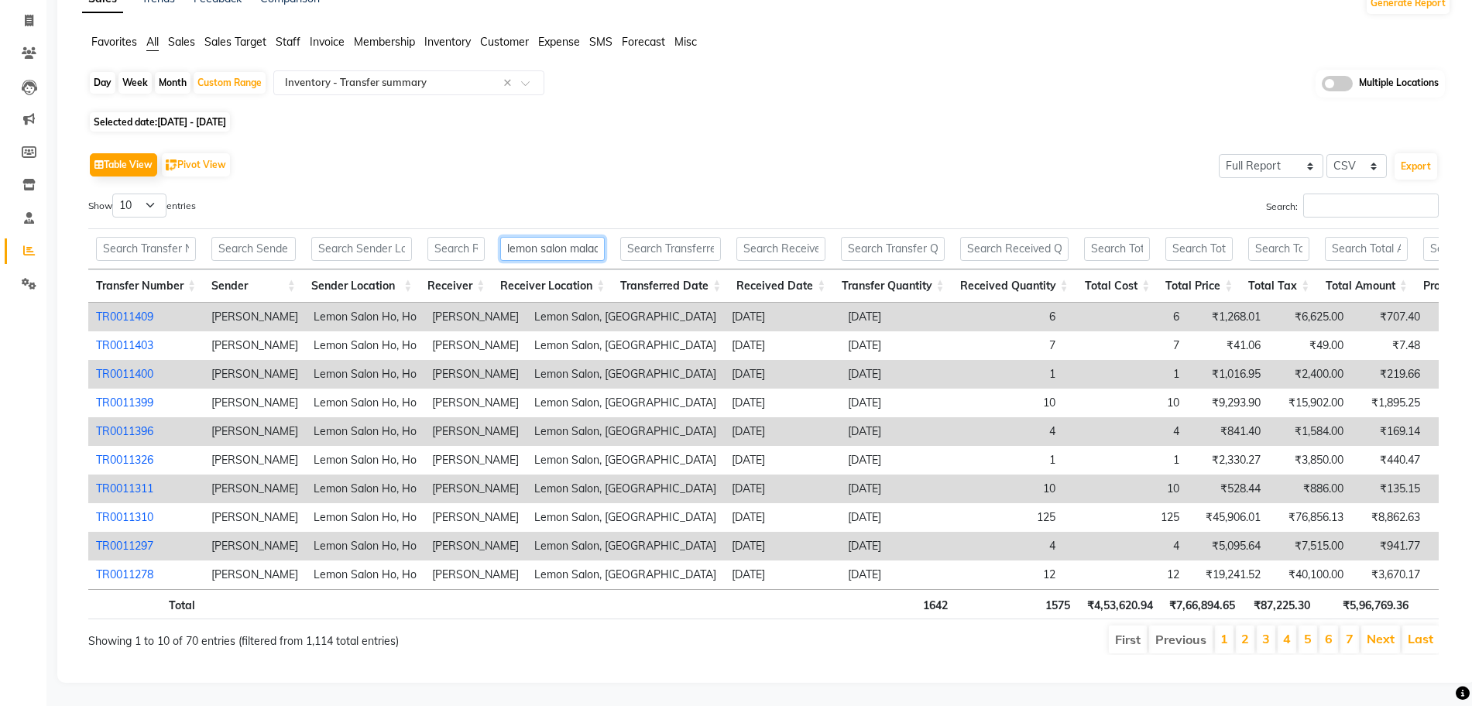
scroll to position [0, 8]
type input "lemon salon malad"
click at [1246, 631] on link "2" at bounding box center [1245, 638] width 8 height 15
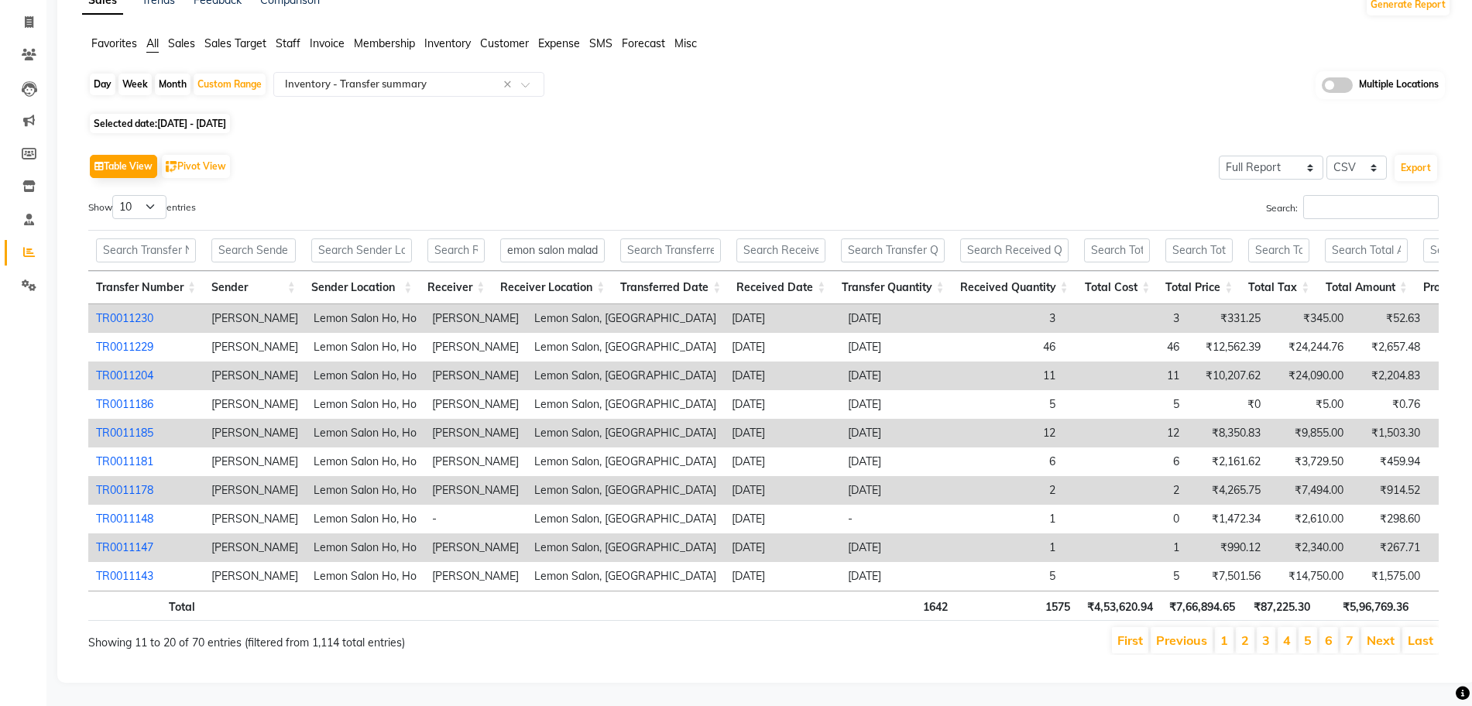
scroll to position [120, 0]
click at [1262, 627] on li "3" at bounding box center [1266, 640] width 19 height 26
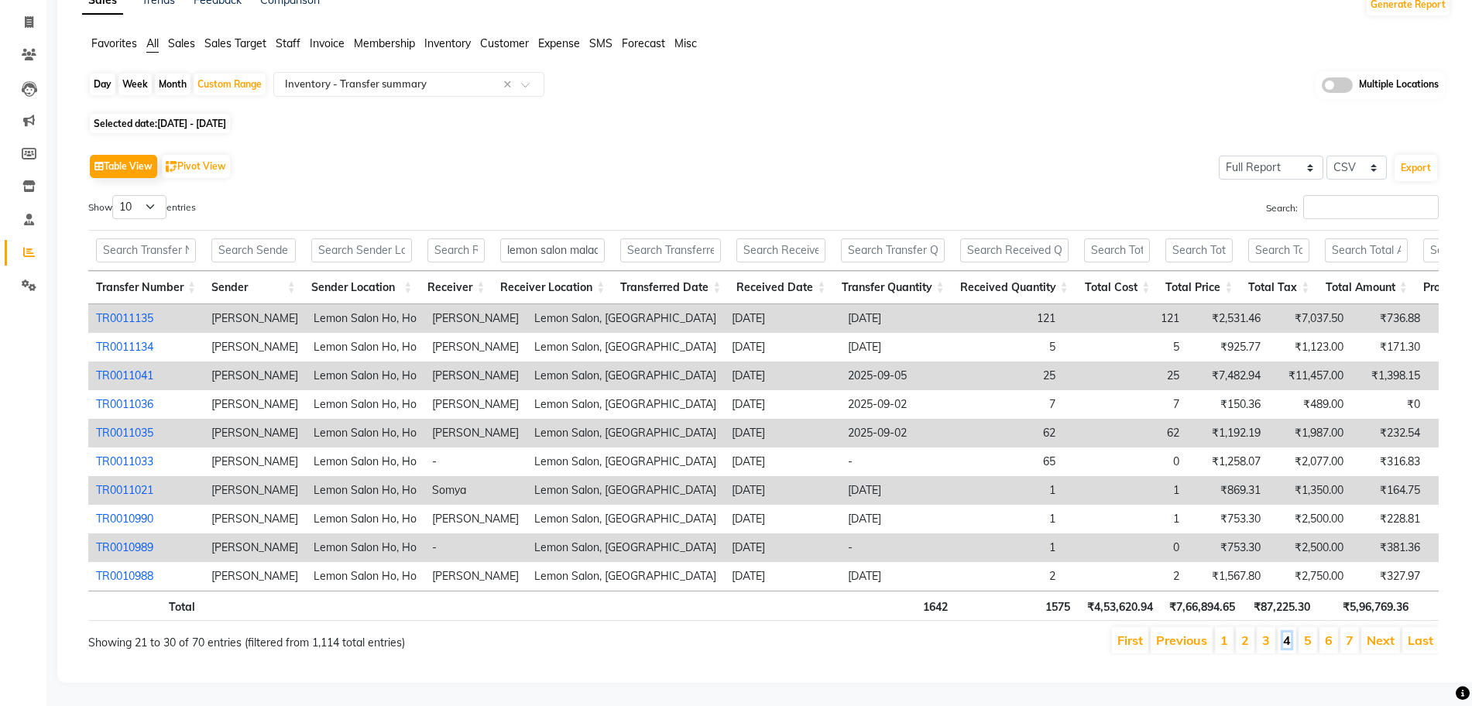
click at [1286, 633] on link "4" at bounding box center [1287, 640] width 8 height 15
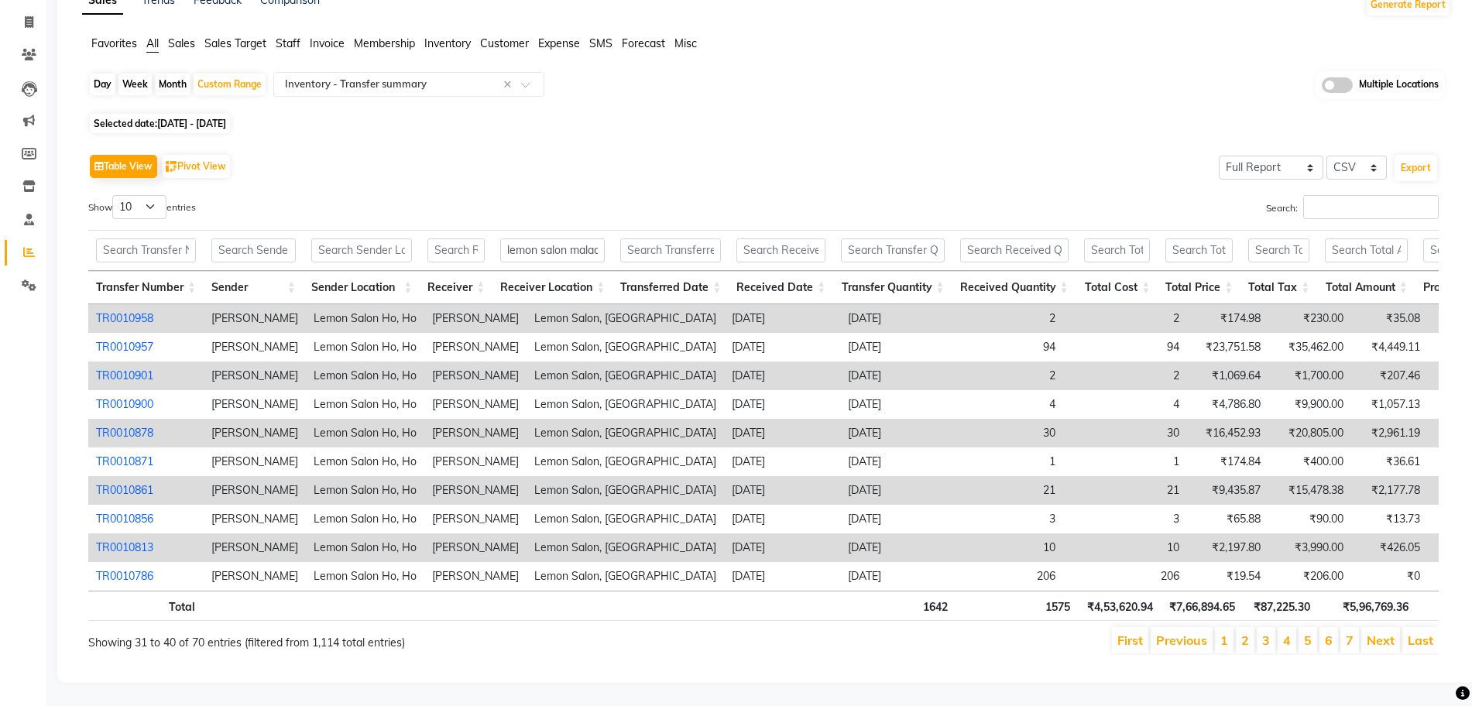
click at [1319, 627] on ul "First Previous 1 2 3 4 5 6 7 Next Last" at bounding box center [1050, 640] width 778 height 26
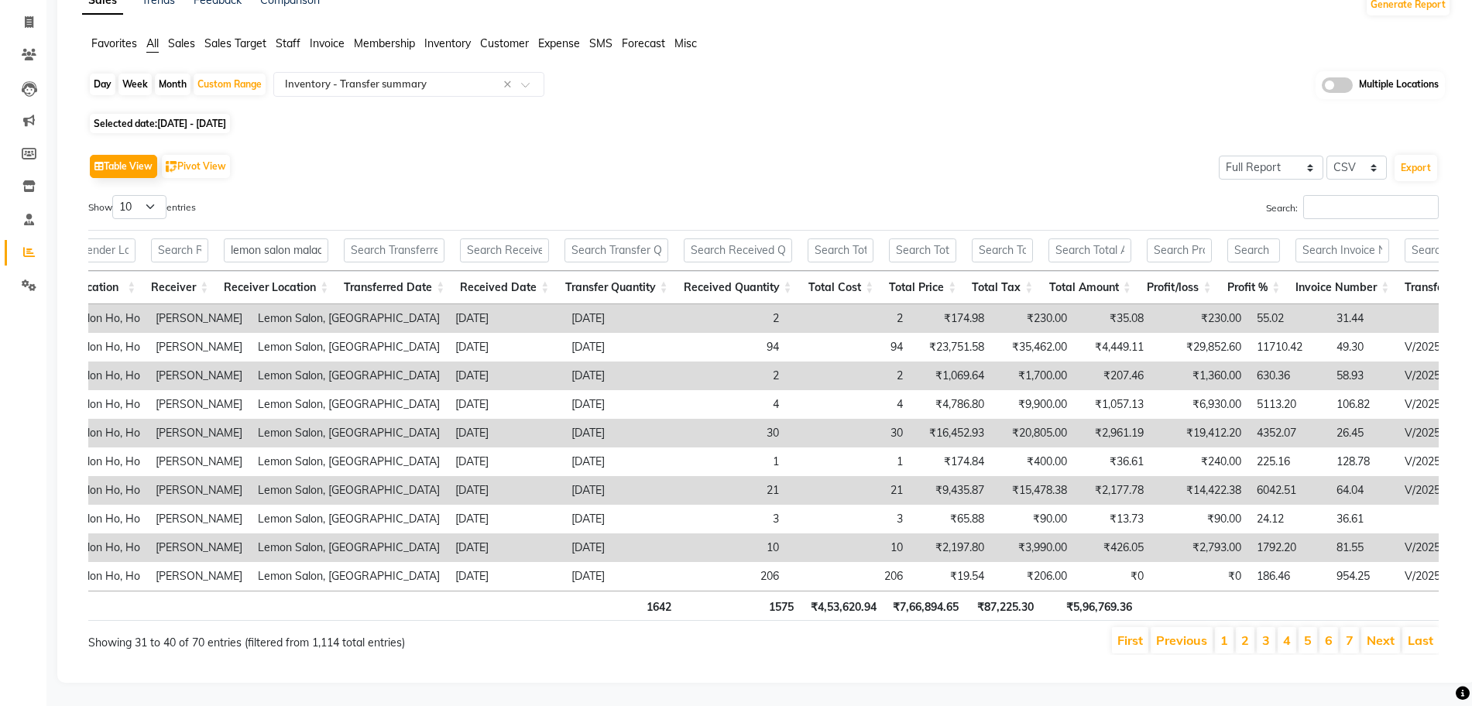
scroll to position [0, 342]
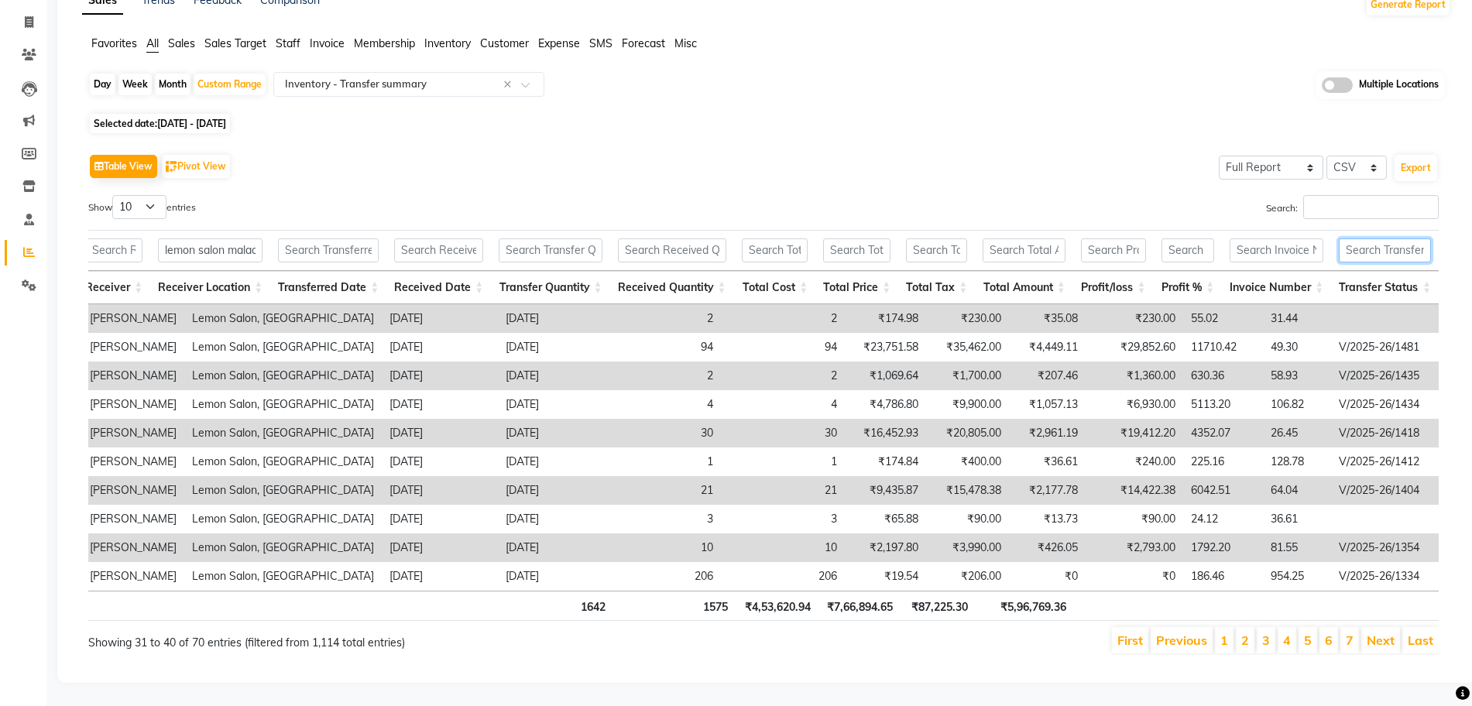
click at [1391, 239] on input "text" at bounding box center [1385, 251] width 92 height 24
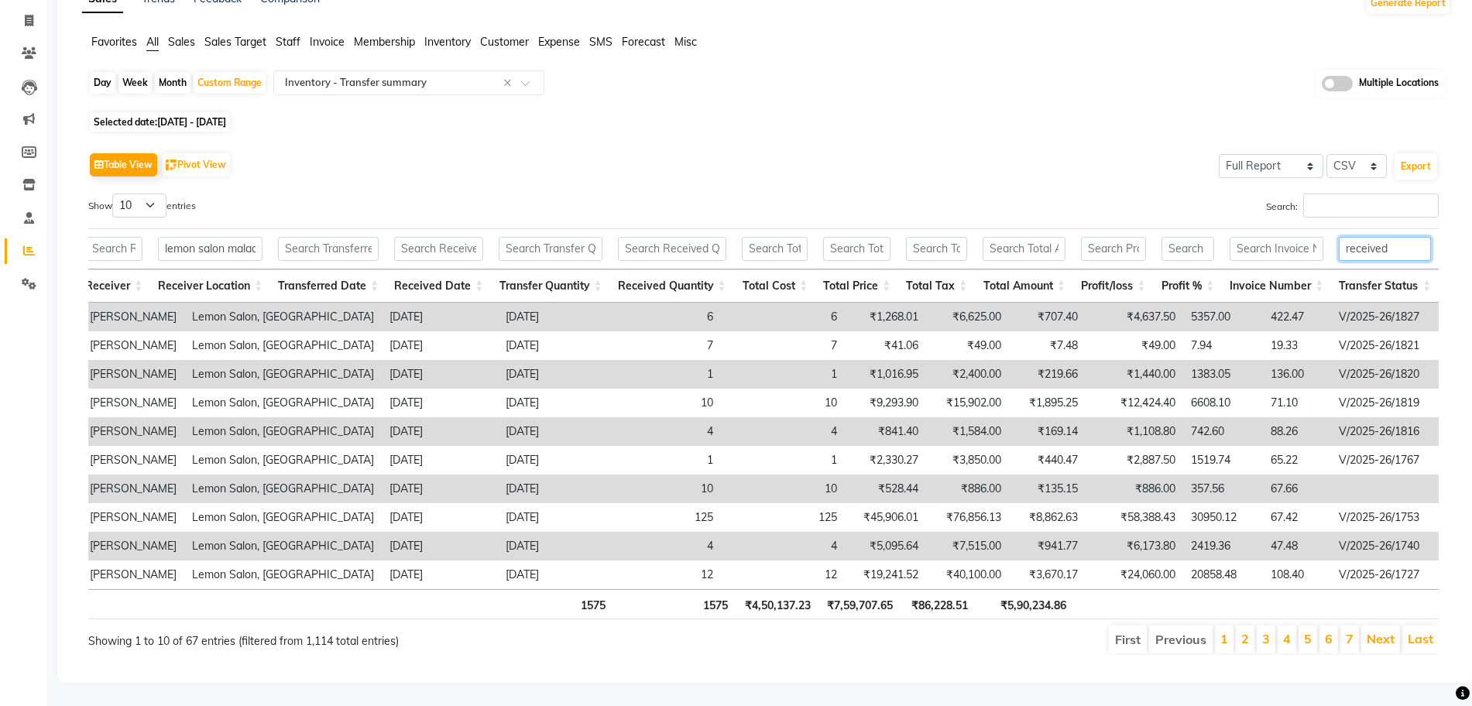
scroll to position [122, 0]
type input "received"
click at [228, 72] on div "Custom Range" at bounding box center [230, 83] width 72 height 22
select select "7"
select select "2025"
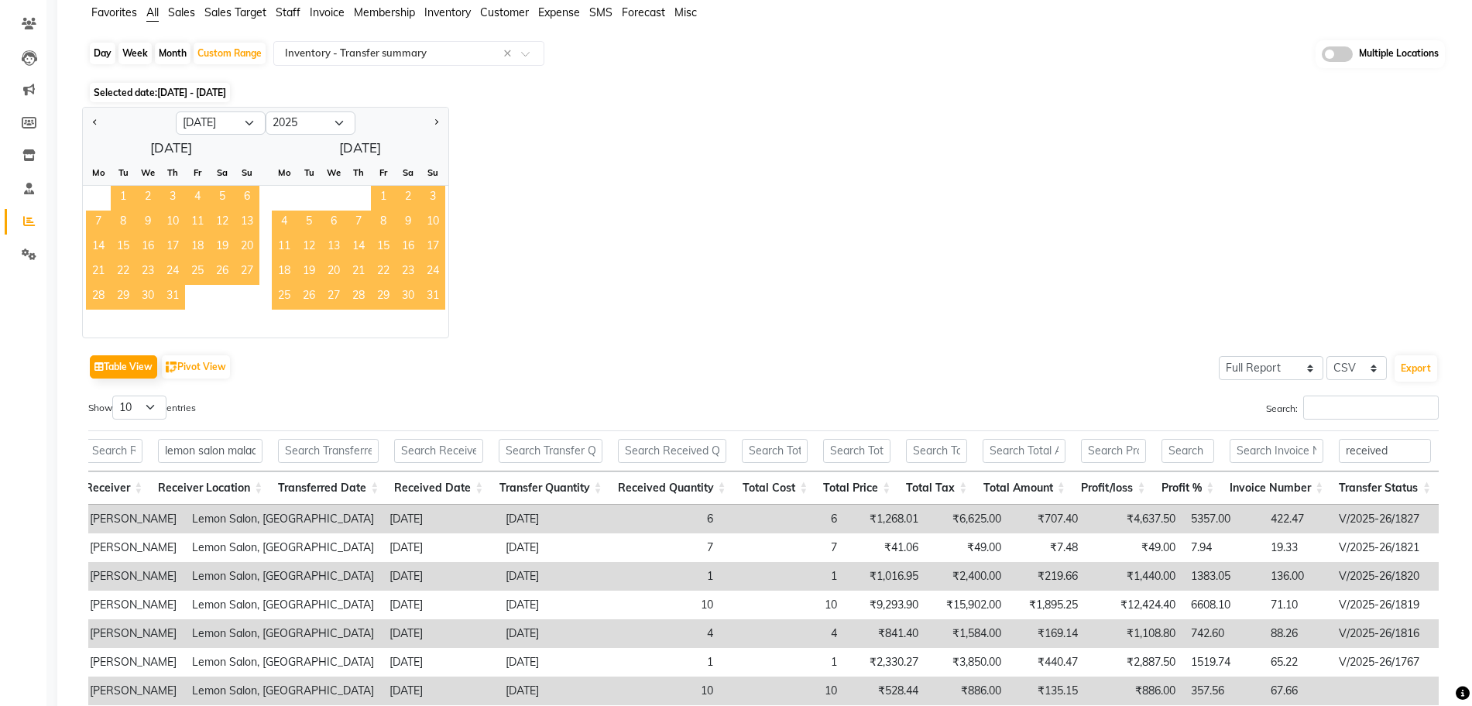
click at [125, 195] on span "1" at bounding box center [123, 198] width 25 height 25
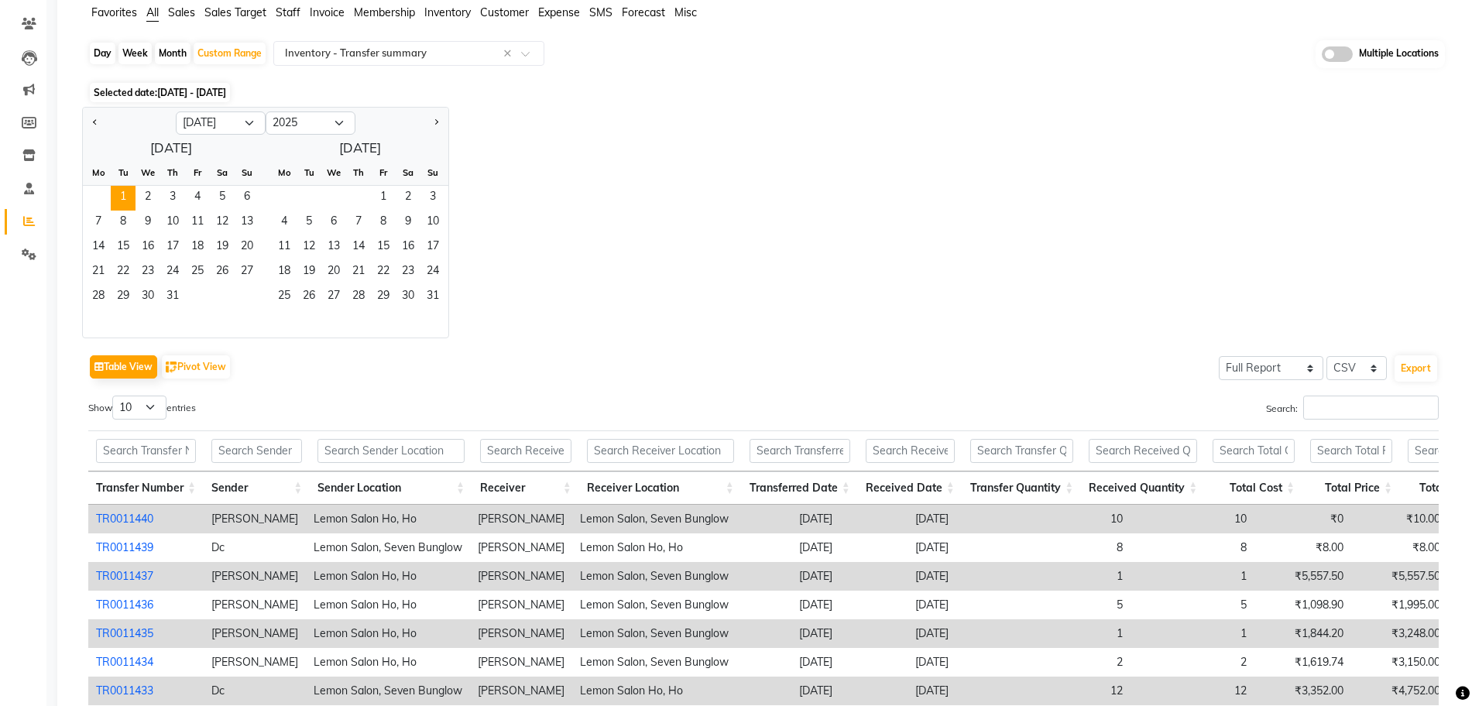
scroll to position [0, 0]
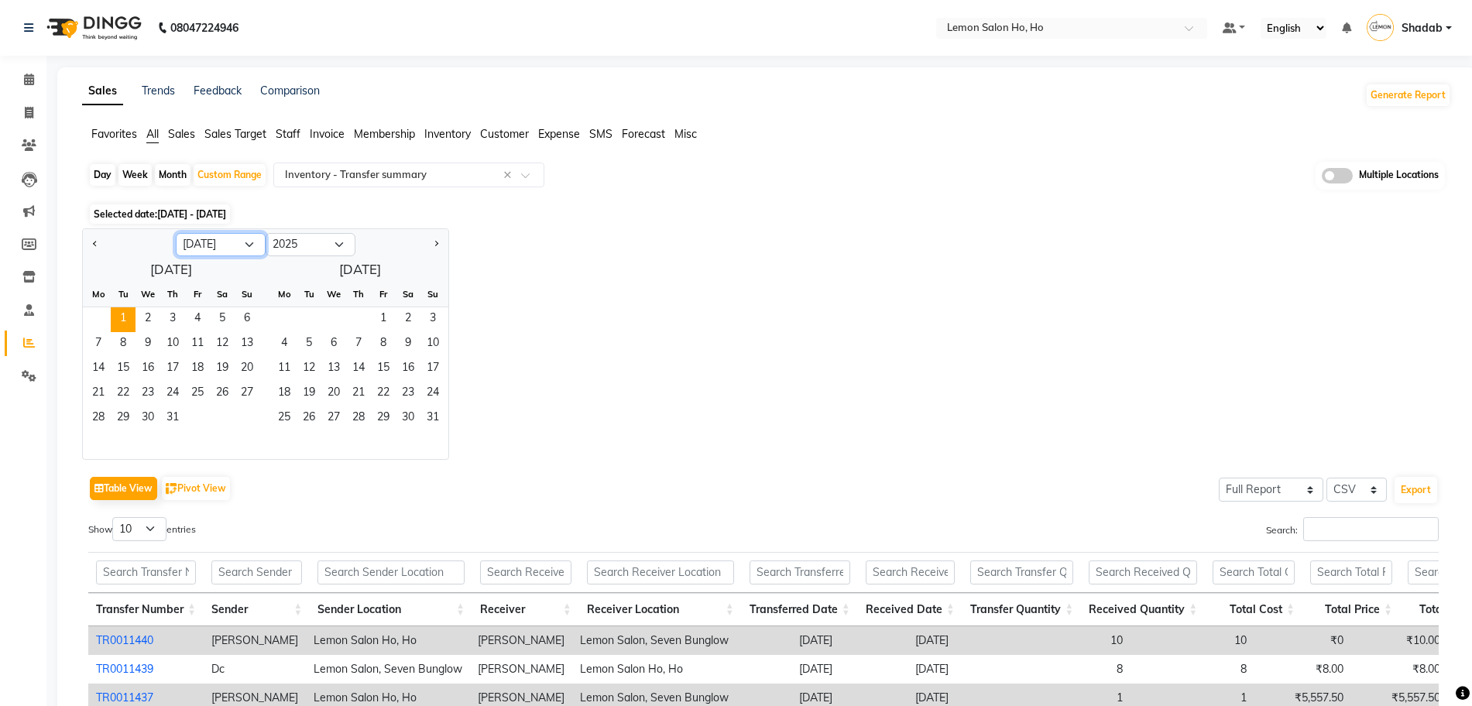
click at [222, 241] on select "Jan Feb Mar Apr May Jun Jul Aug Sep Oct Nov Dec" at bounding box center [221, 244] width 90 height 23
select select "8"
click at [176, 233] on select "Jan Feb Mar Apr May Jun Jul Aug Sep Oct Nov Dec" at bounding box center [221, 244] width 90 height 23
click at [252, 417] on span "31" at bounding box center [247, 419] width 25 height 25
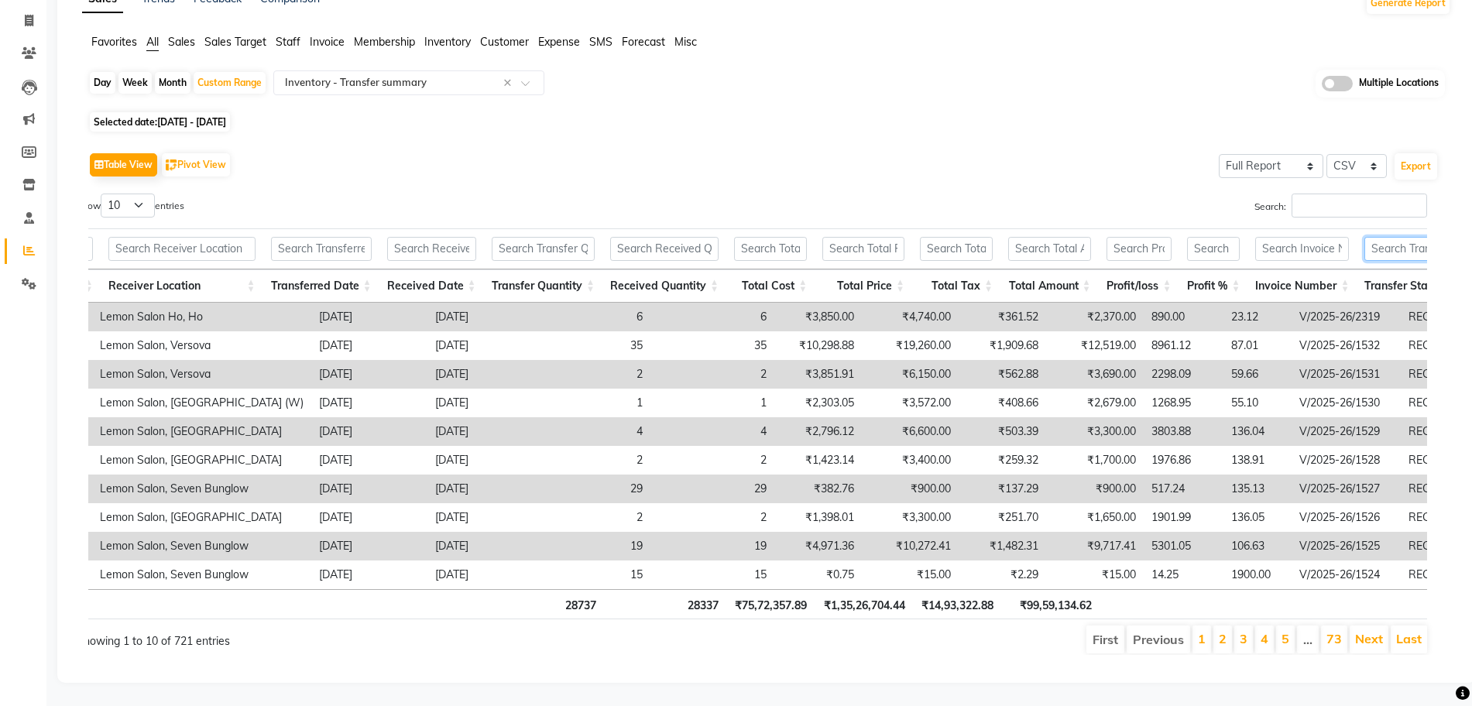
click at [1409, 237] on input "text" at bounding box center [1411, 249] width 92 height 24
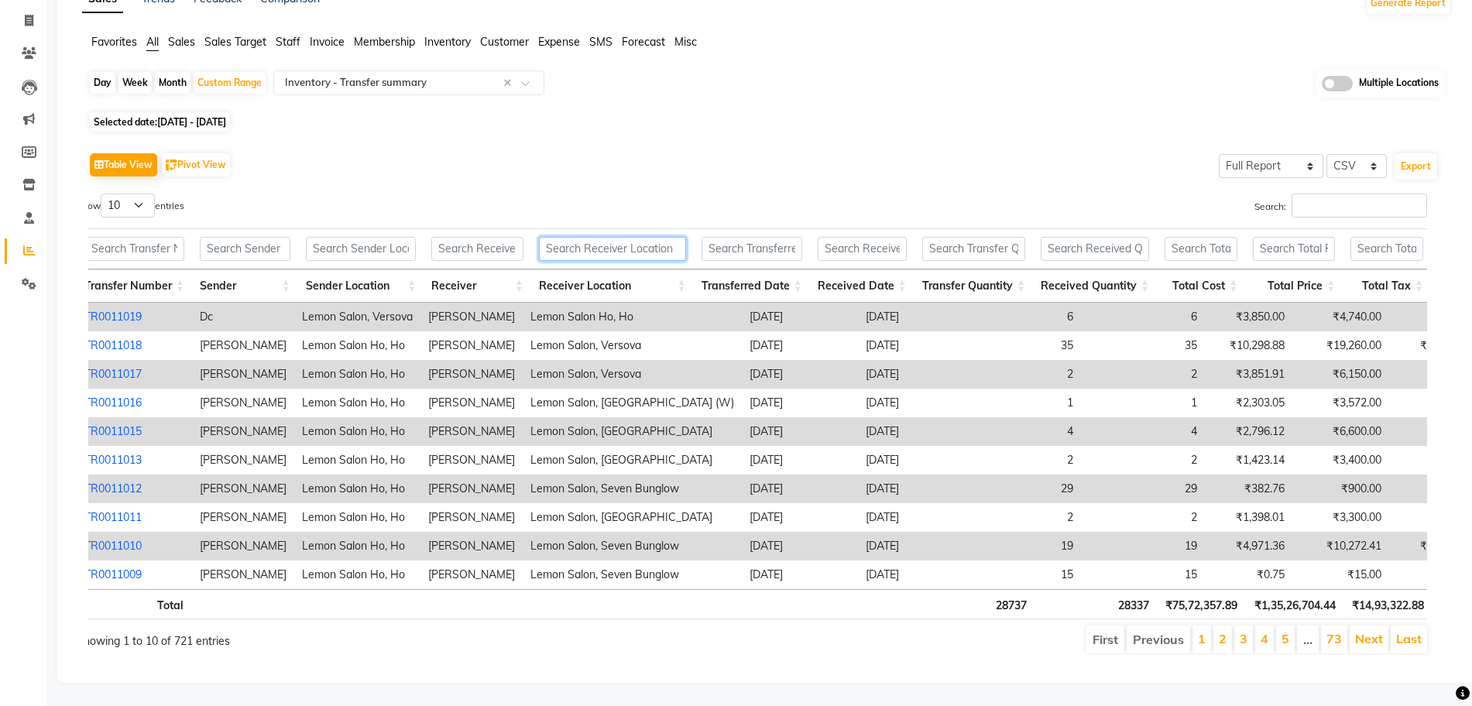
click at [594, 237] on input "text" at bounding box center [612, 249] width 147 height 24
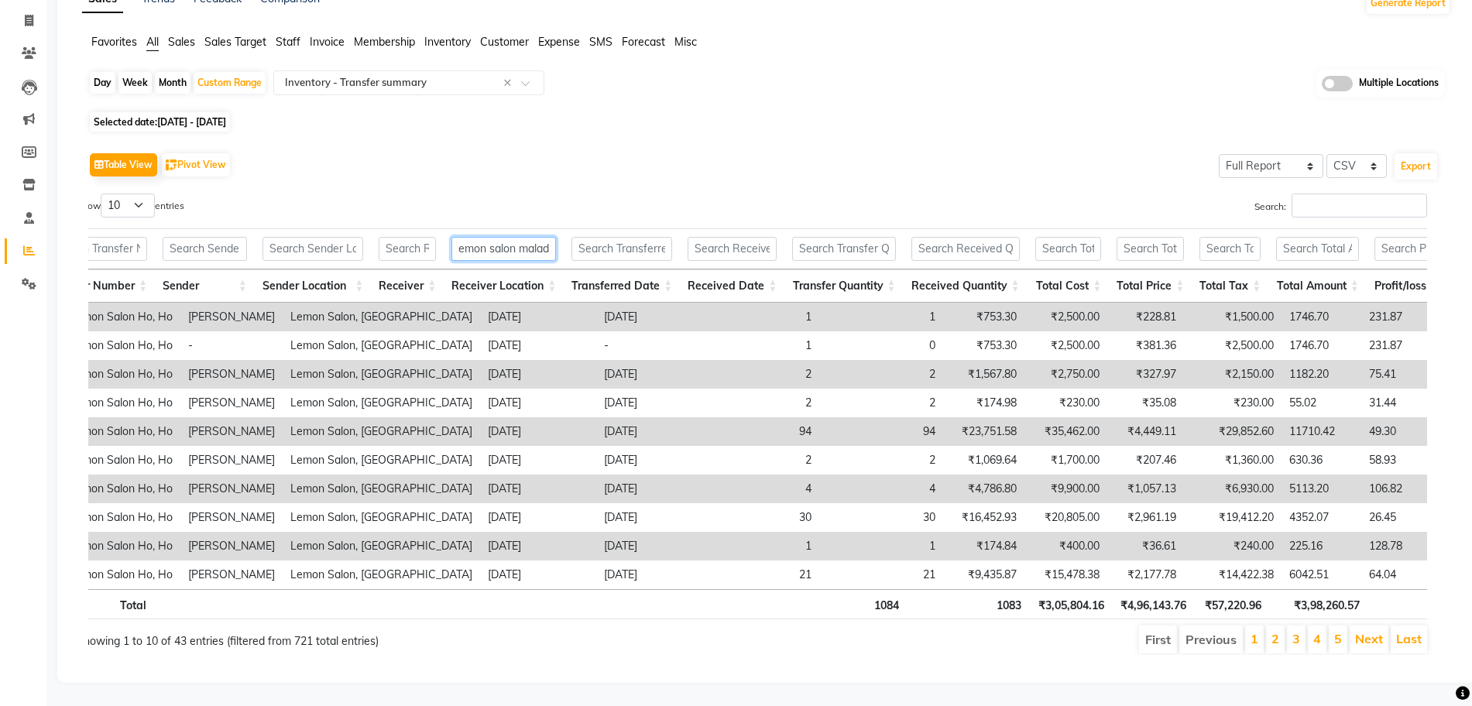
scroll to position [0, 232]
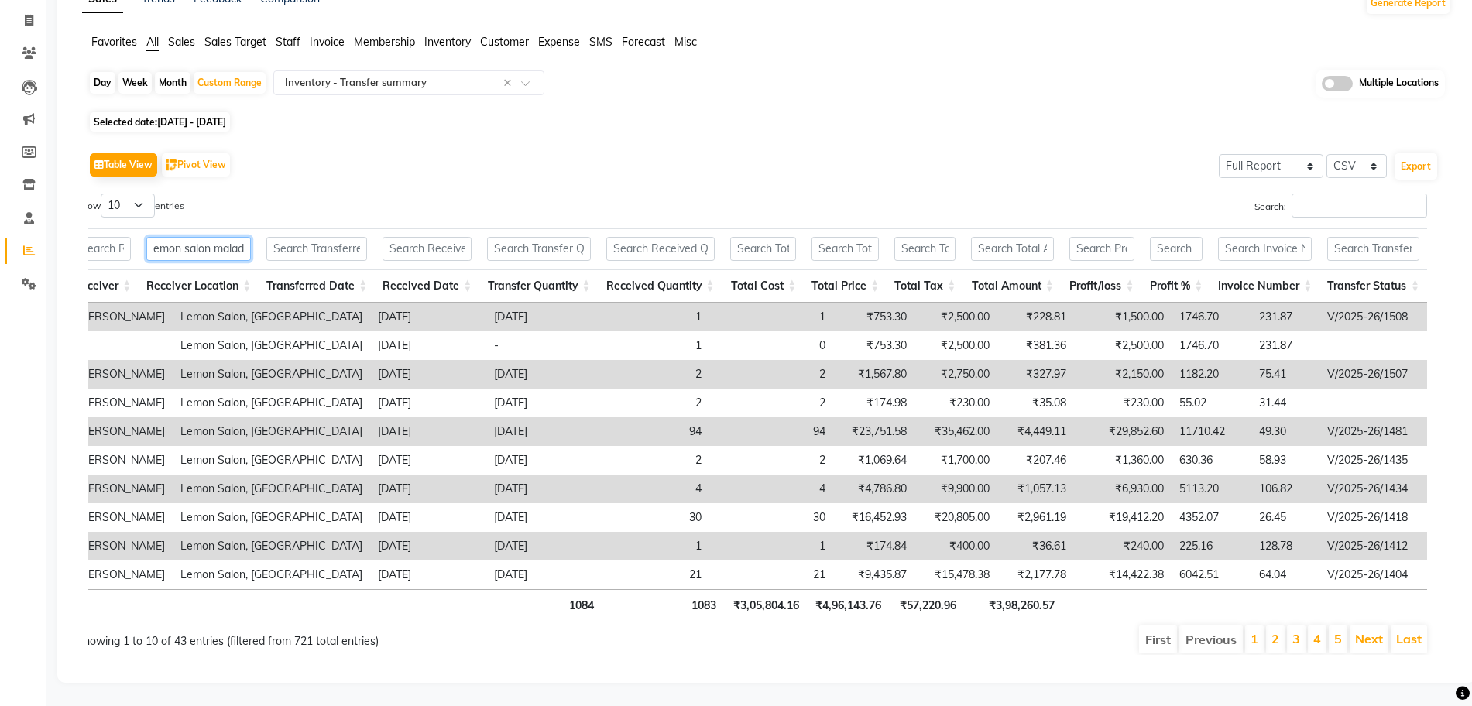
type input "lemon salon malad"
click at [1371, 237] on input "text" at bounding box center [1373, 249] width 92 height 24
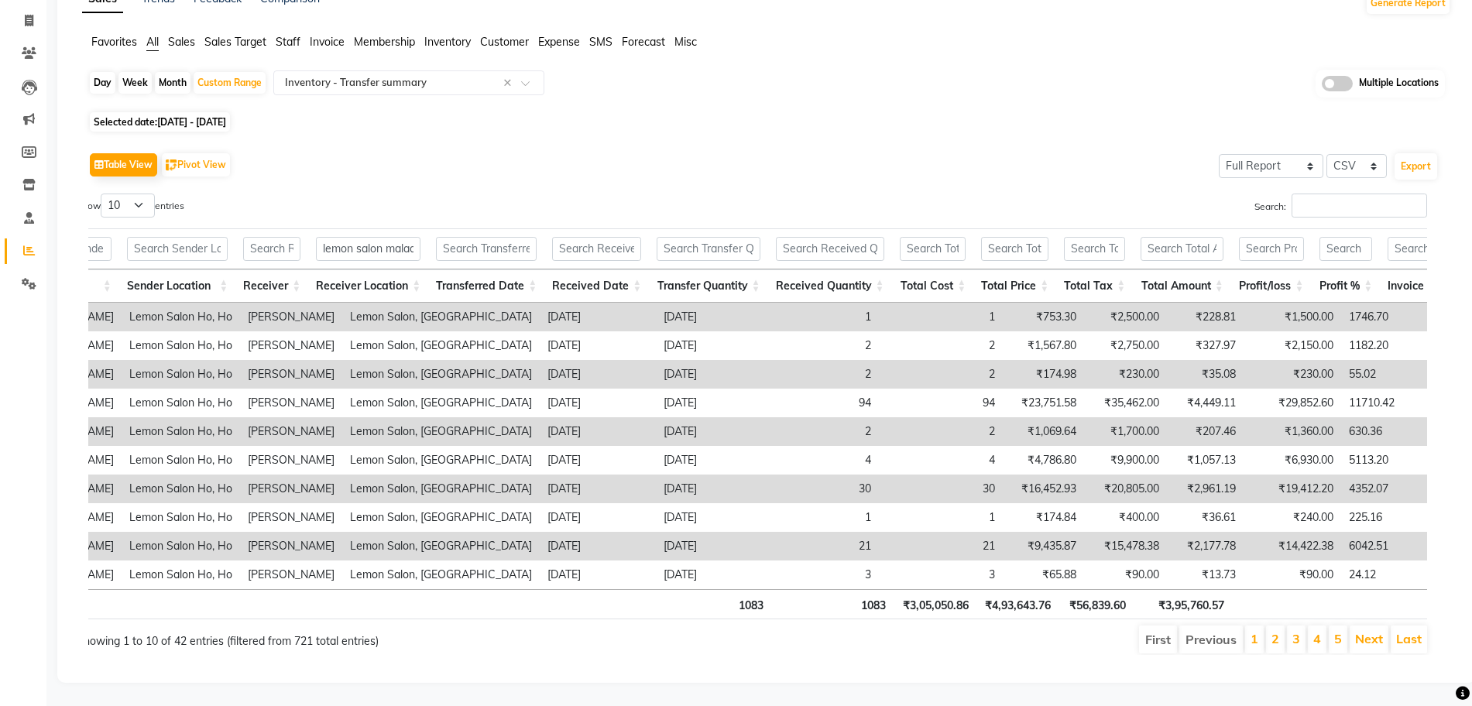
scroll to position [0, 0]
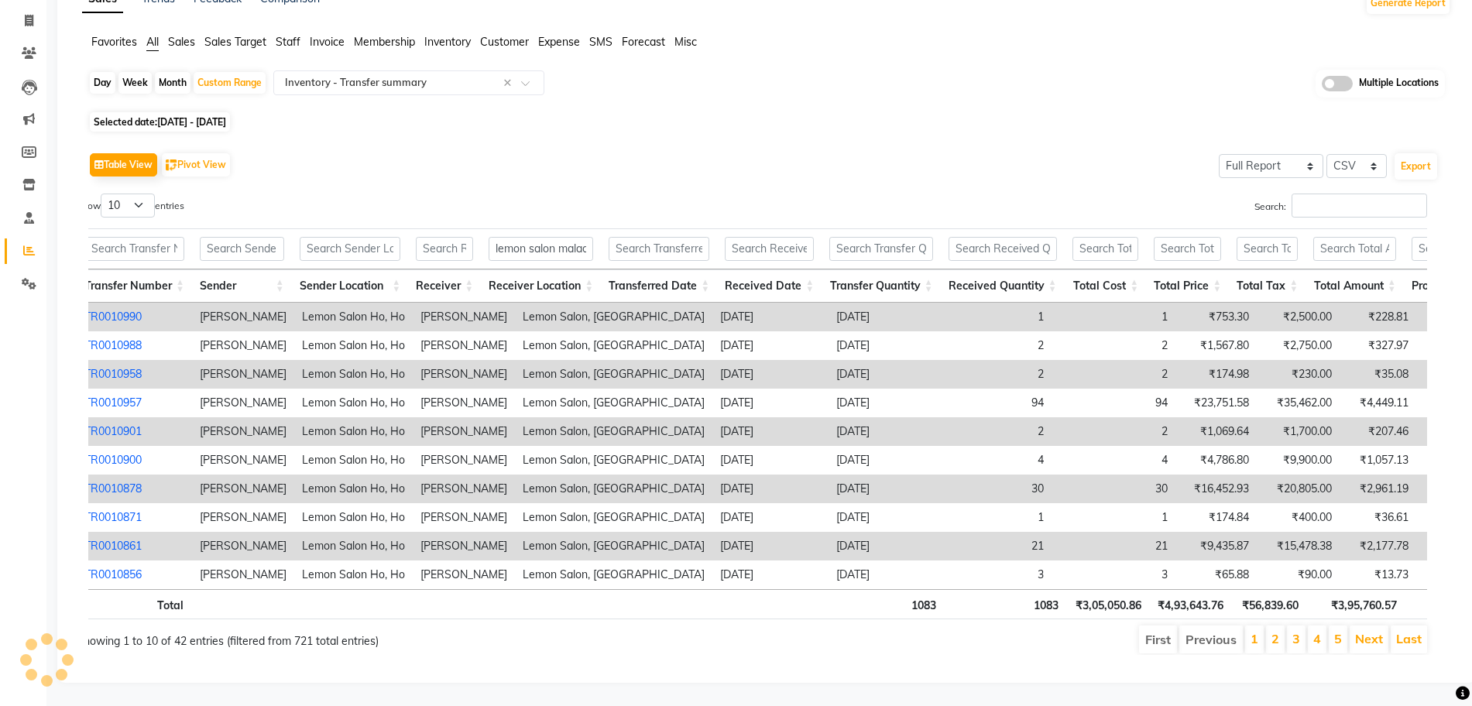
type input "received"
click at [373, 237] on input "text" at bounding box center [350, 249] width 101 height 24
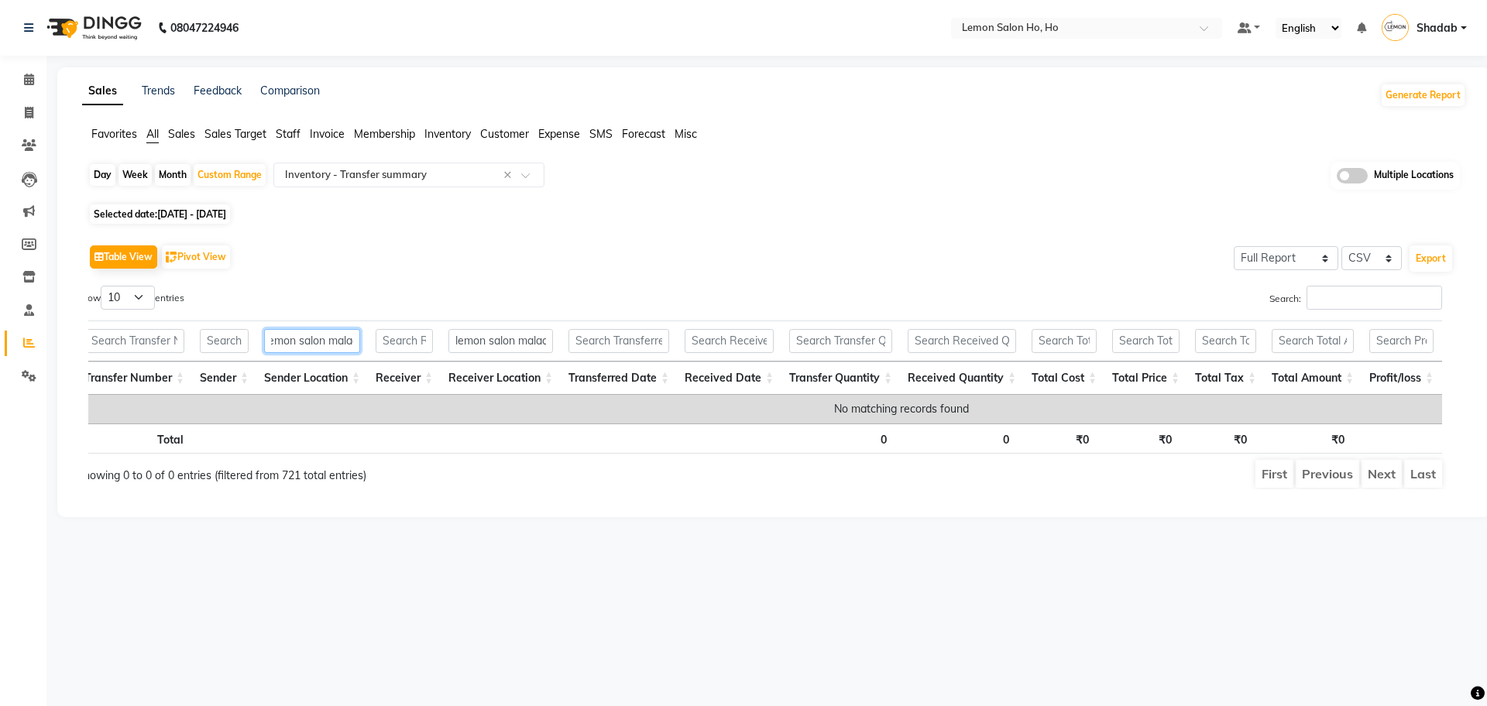
scroll to position [0, 15]
type input "lemon salon malad"
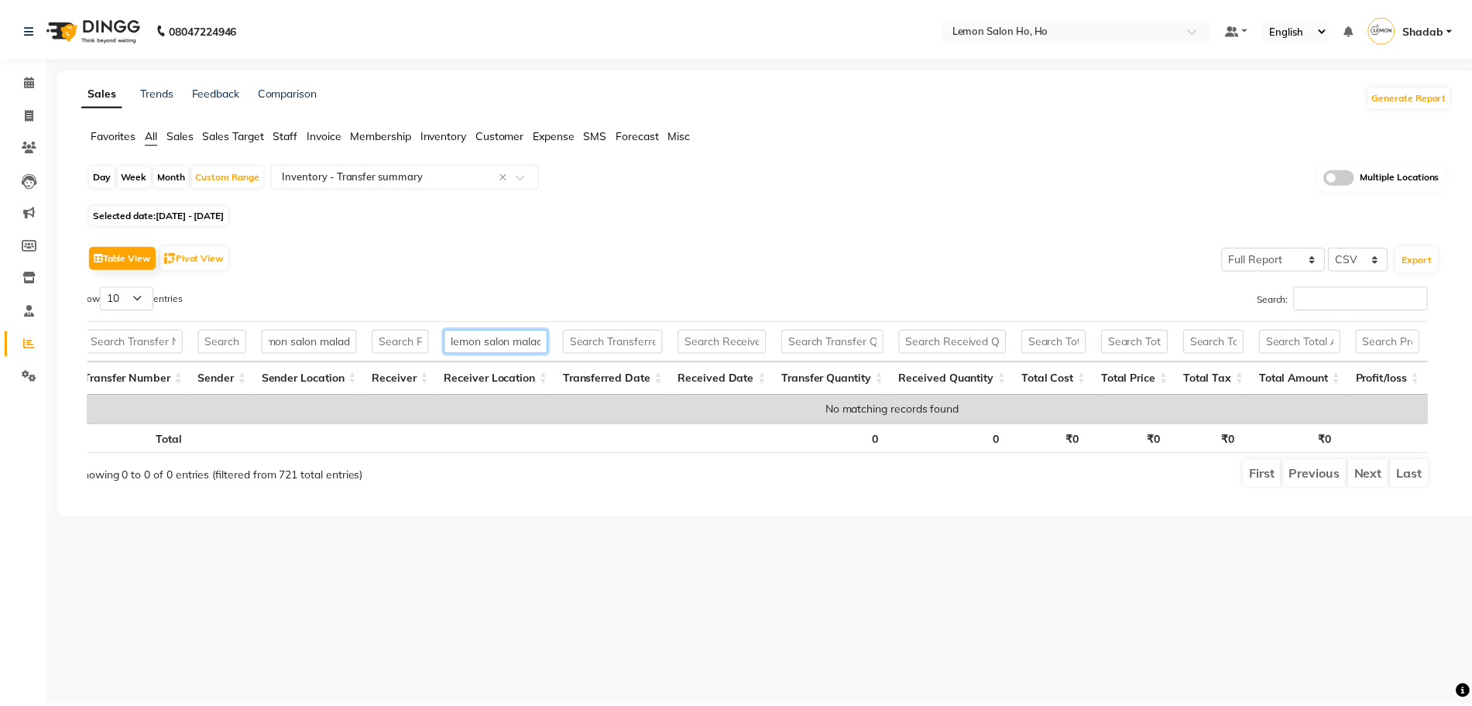
scroll to position [0, 0]
click at [452, 344] on input "lemon salon malad" at bounding box center [500, 341] width 105 height 24
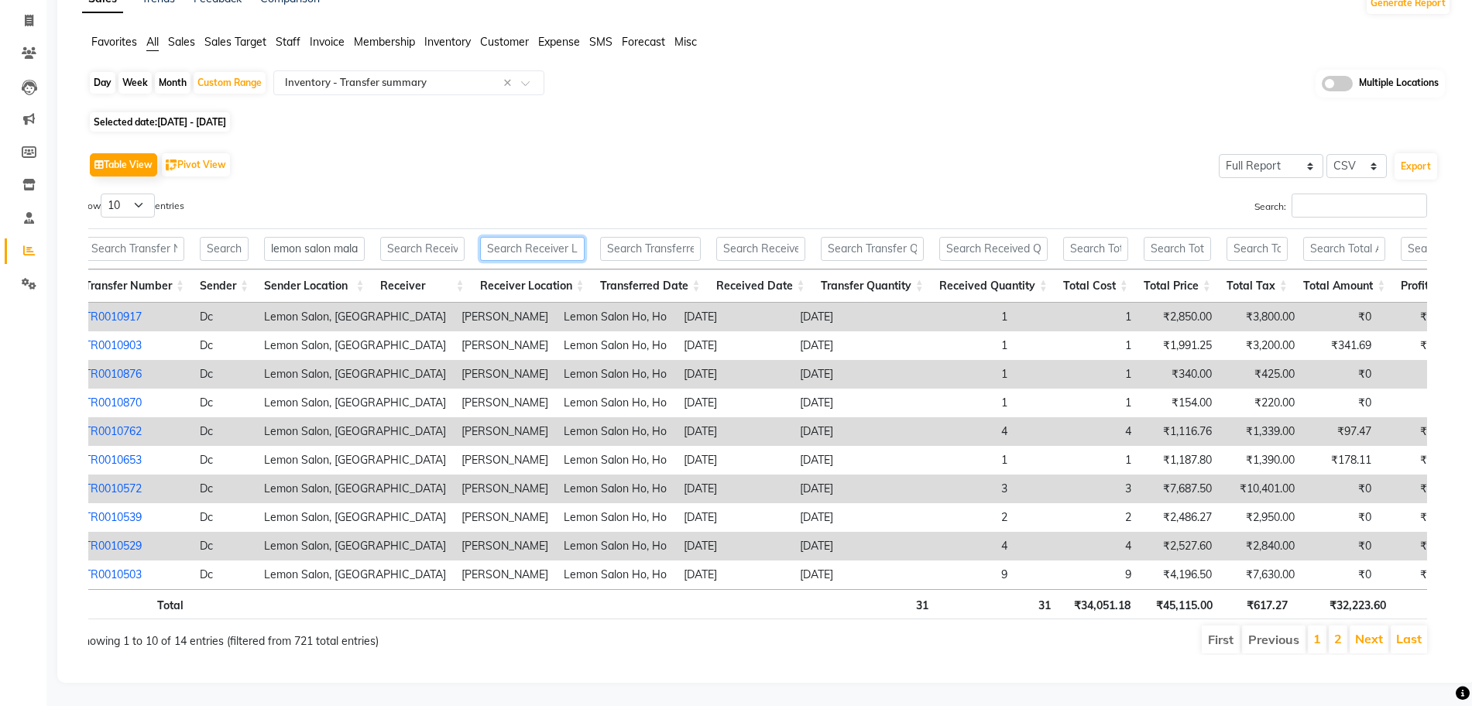
scroll to position [122, 0]
click at [1345, 630] on li "2" at bounding box center [1338, 640] width 19 height 28
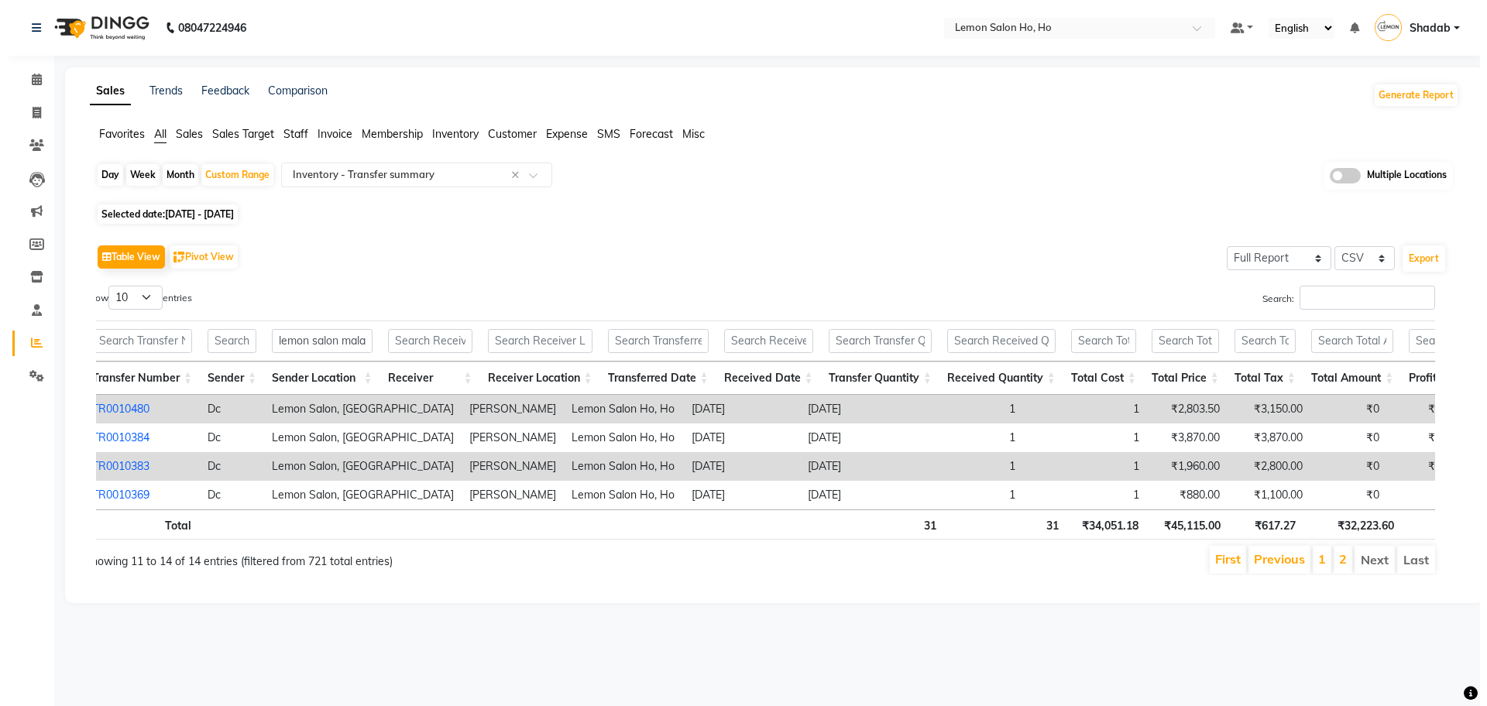
scroll to position [0, 0]
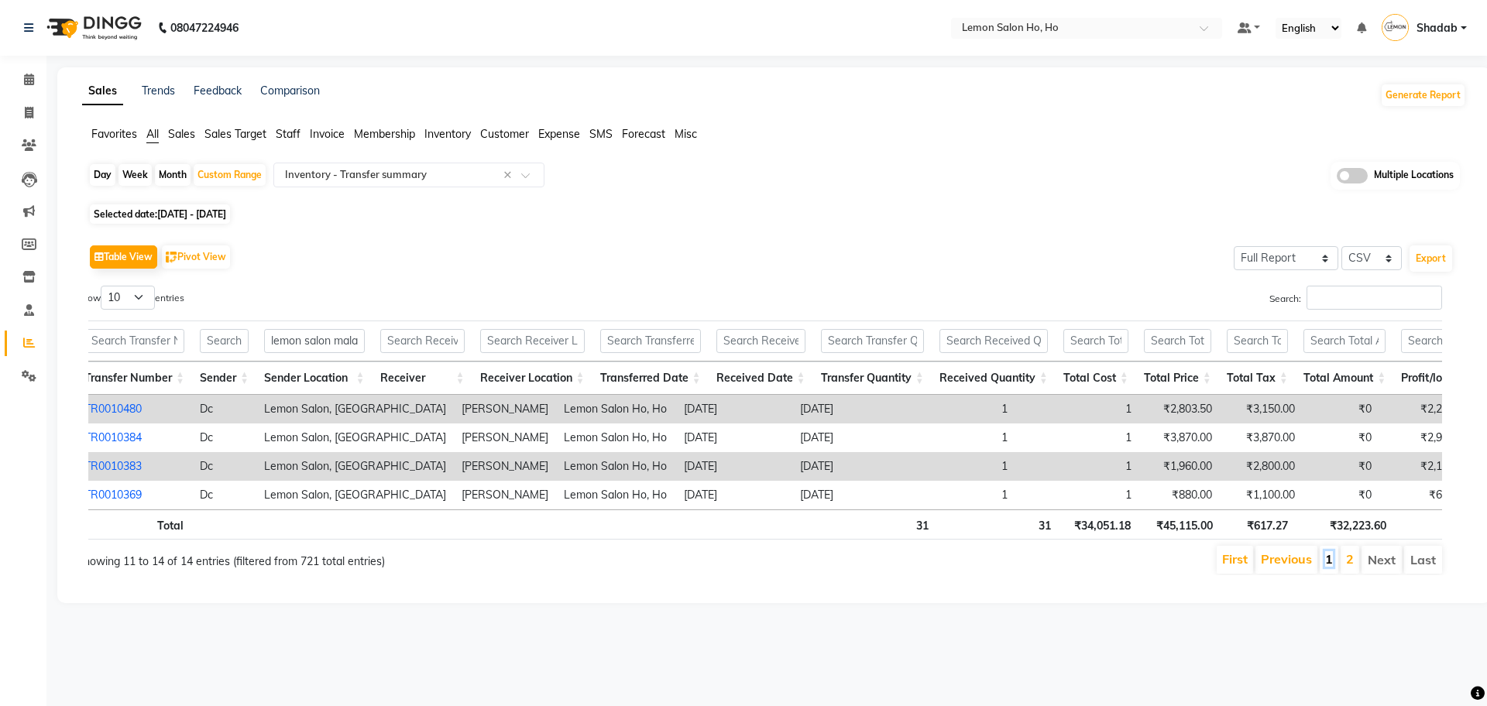
click at [1330, 567] on link "1" at bounding box center [1329, 558] width 8 height 15
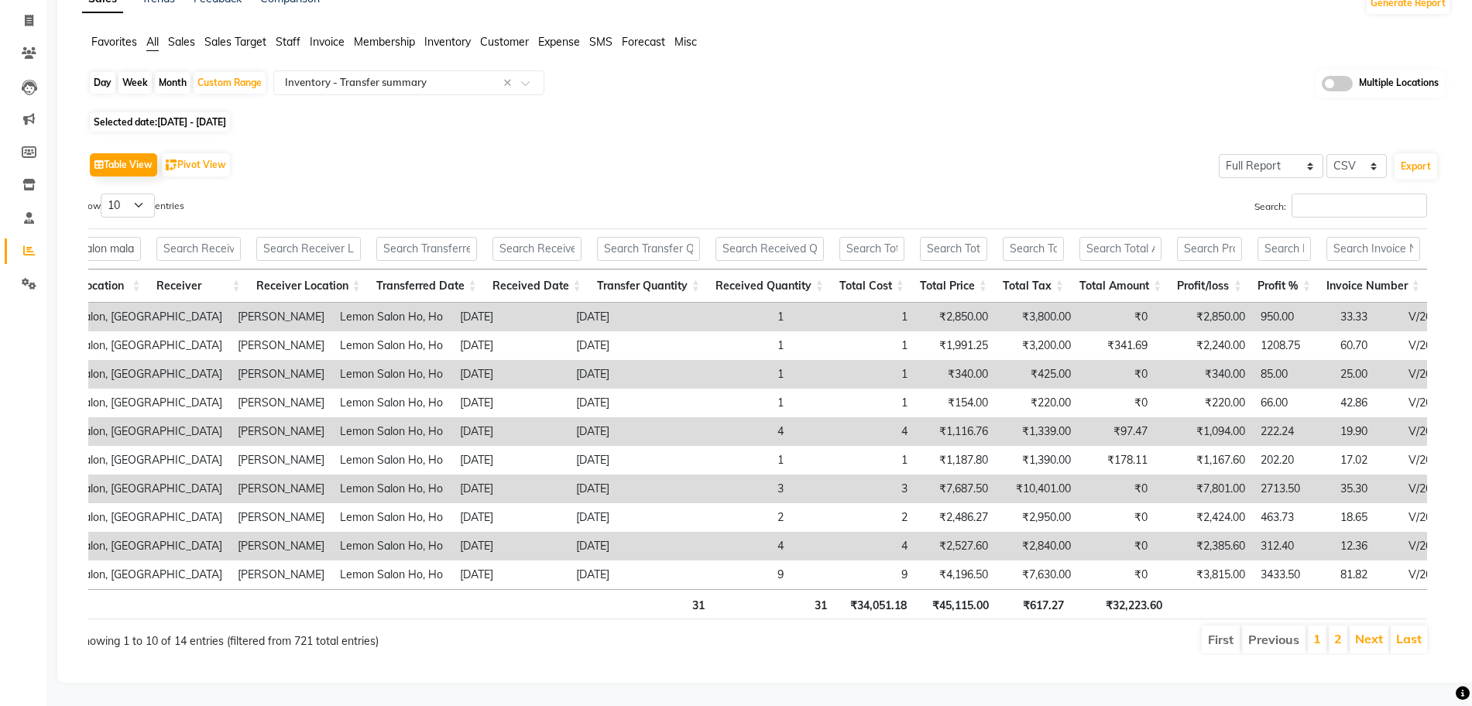
scroll to position [0, 321]
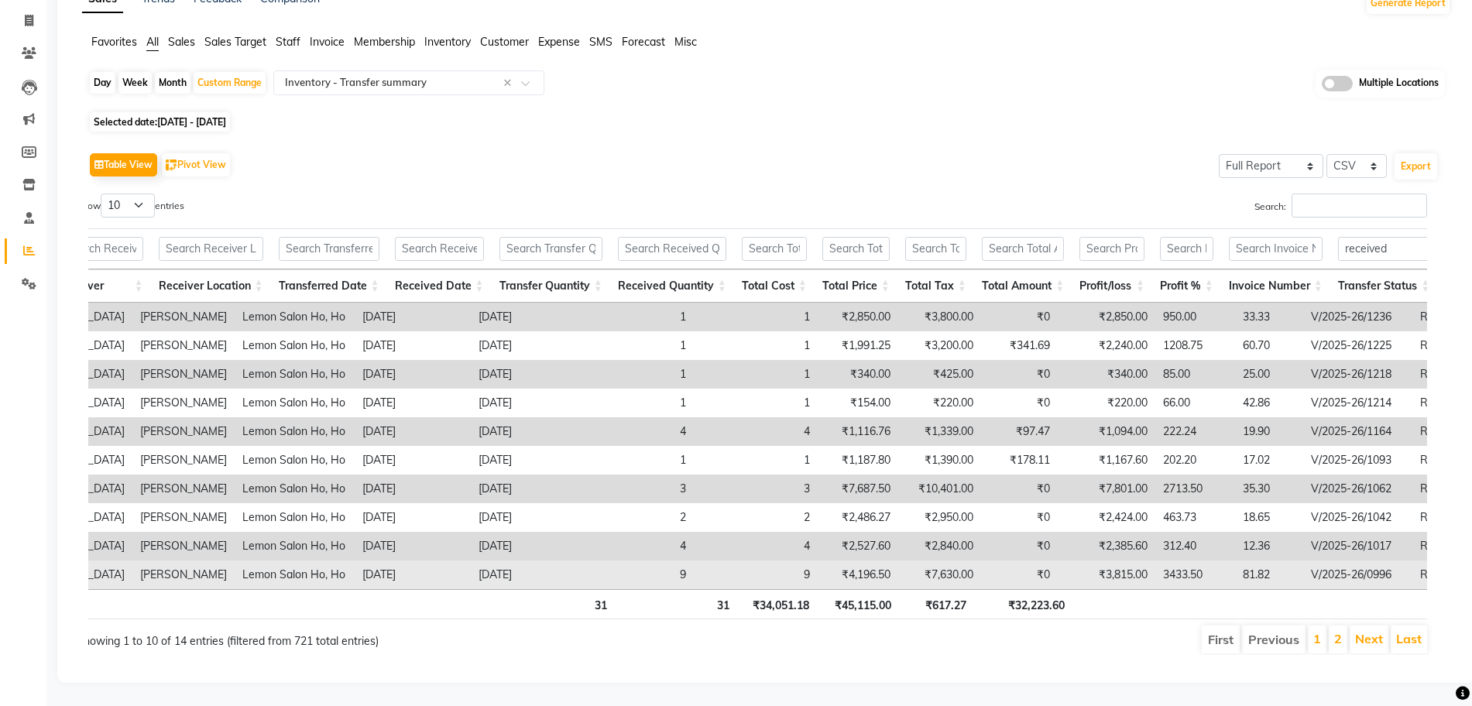
click at [1235, 561] on td "81.82" at bounding box center [1269, 575] width 68 height 29
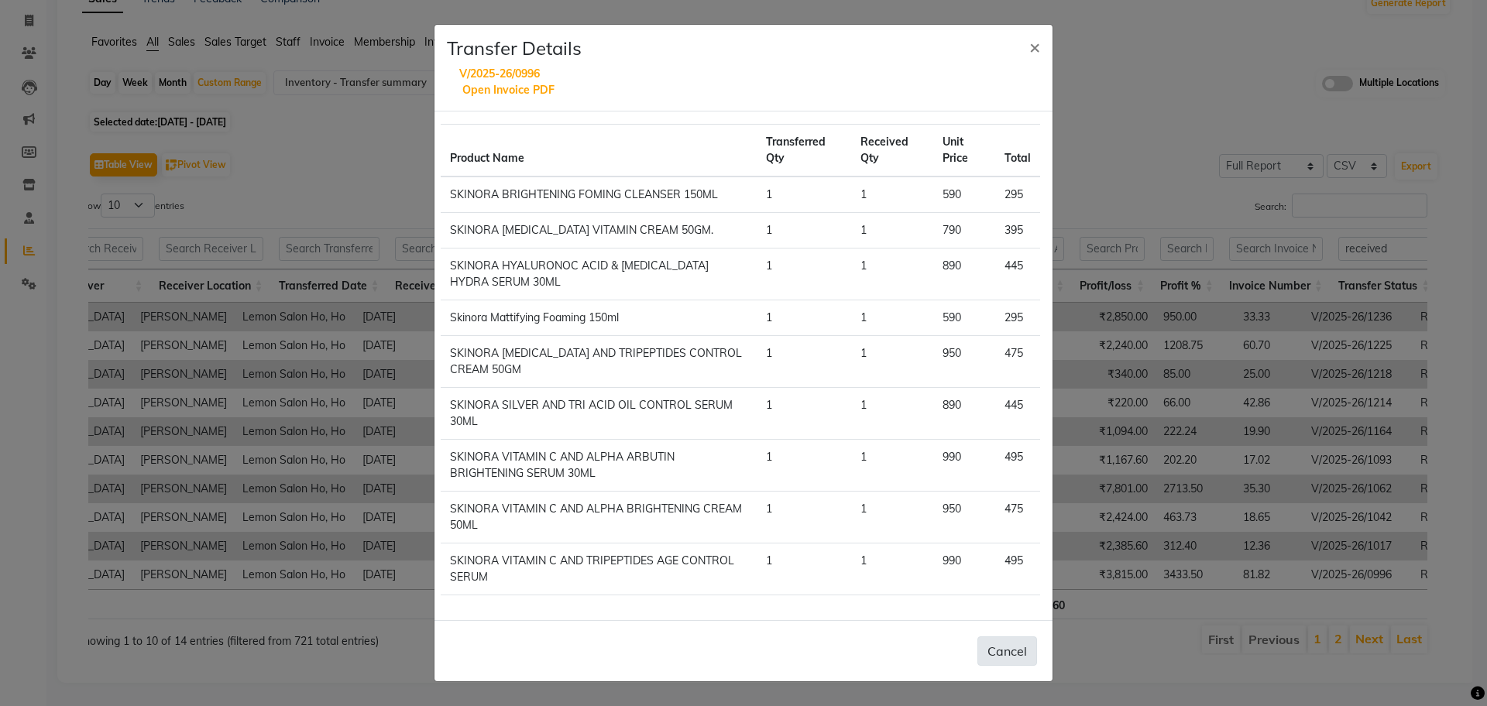
click at [1029, 649] on button "Cancel" at bounding box center [1007, 651] width 60 height 29
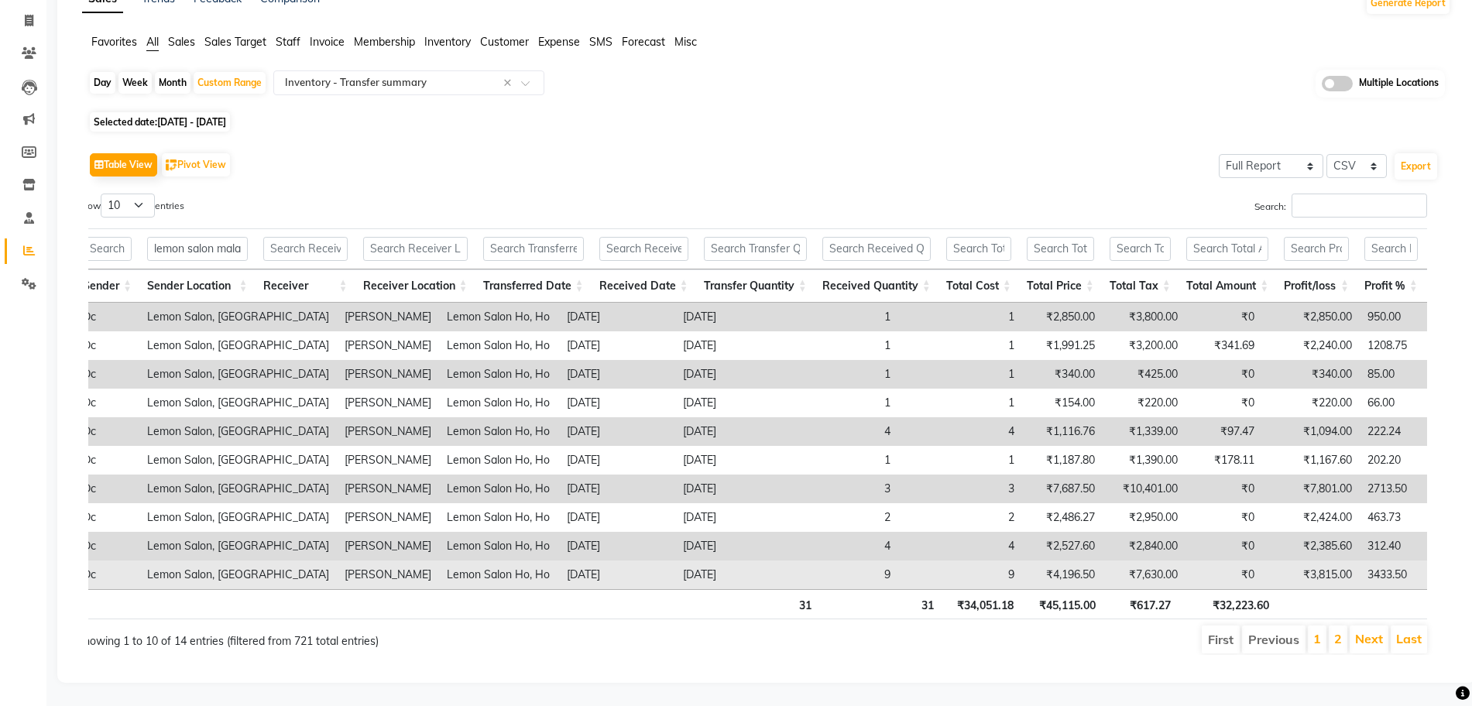
scroll to position [0, 220]
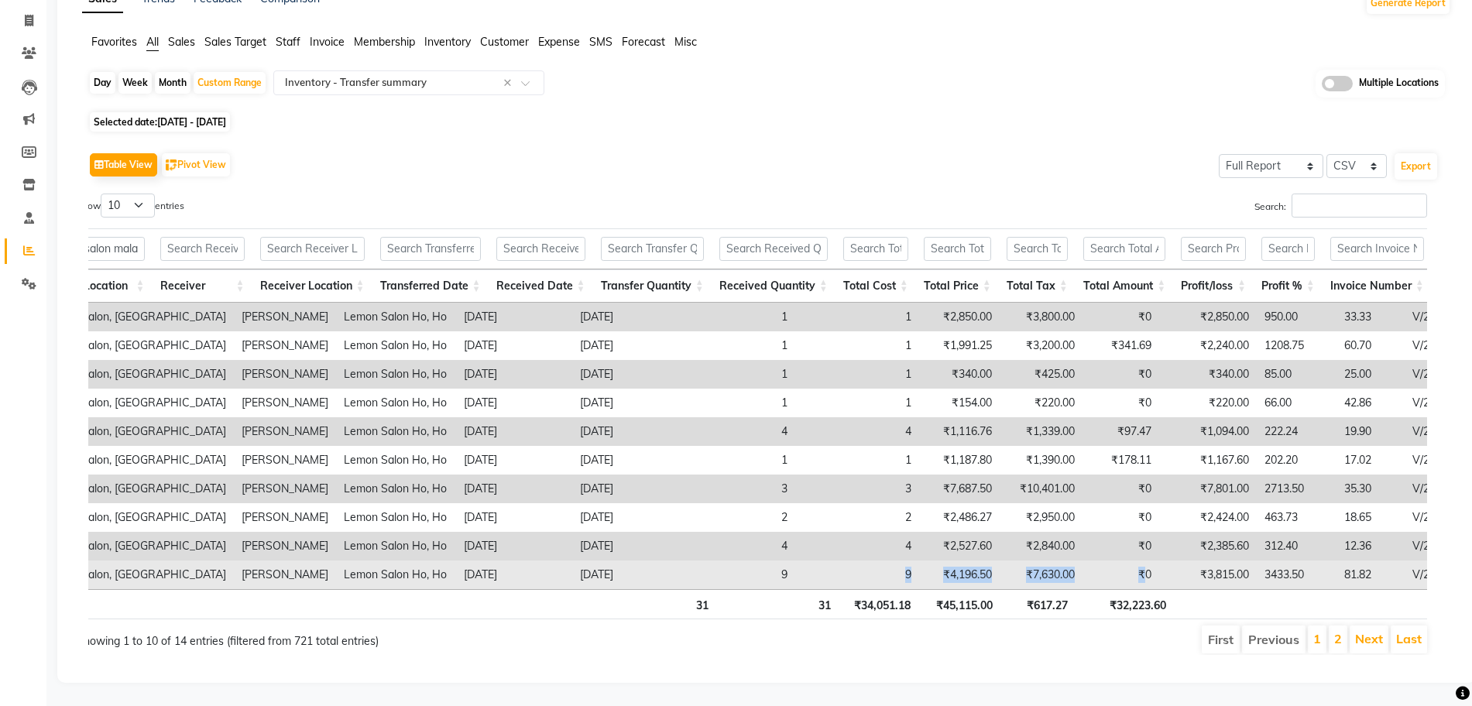
click at [1059, 561] on tr "TR0010503 Dc Lemon Salon, Malad Mohammed Faisal Lemon Salon Ho, Ho 2025-07-23 2…" at bounding box center [739, 575] width 1764 height 29
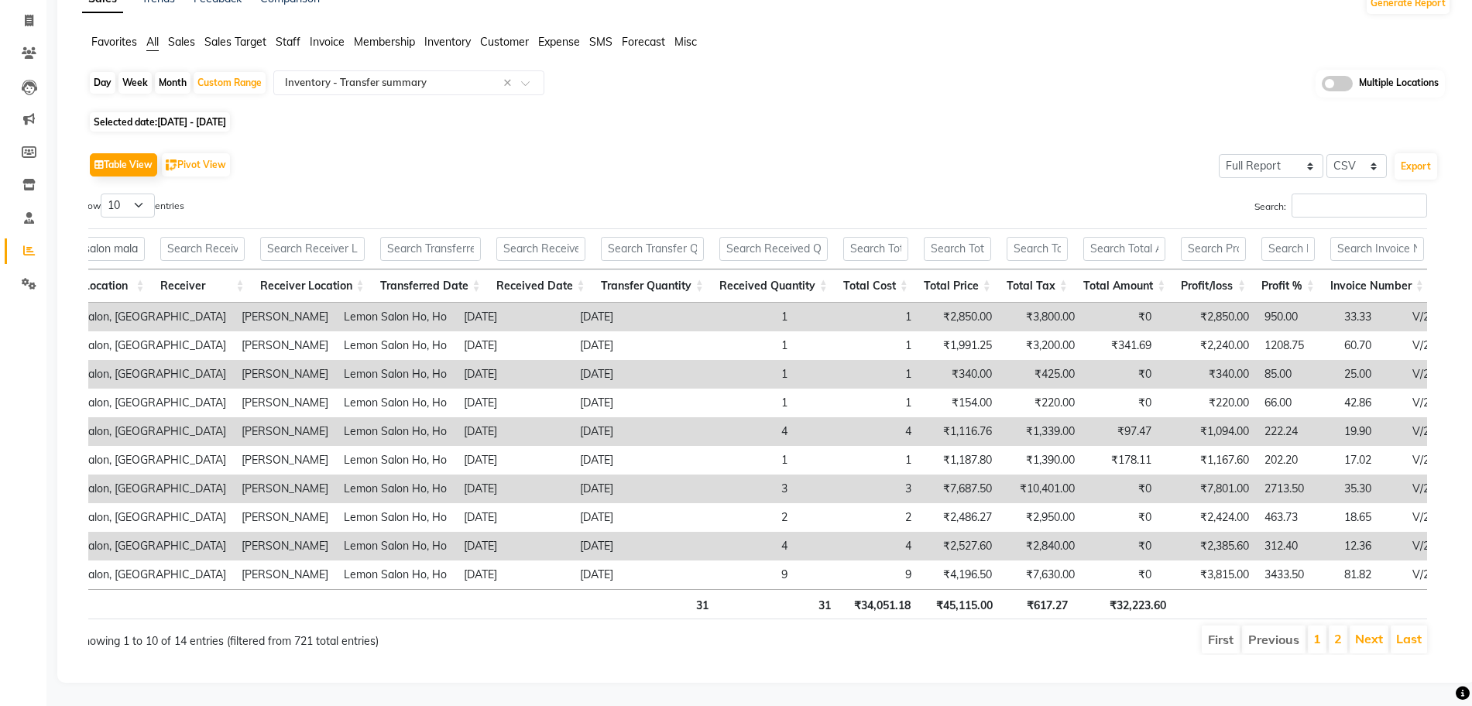
click at [1028, 603] on th "₹617.27" at bounding box center [1038, 604] width 75 height 30
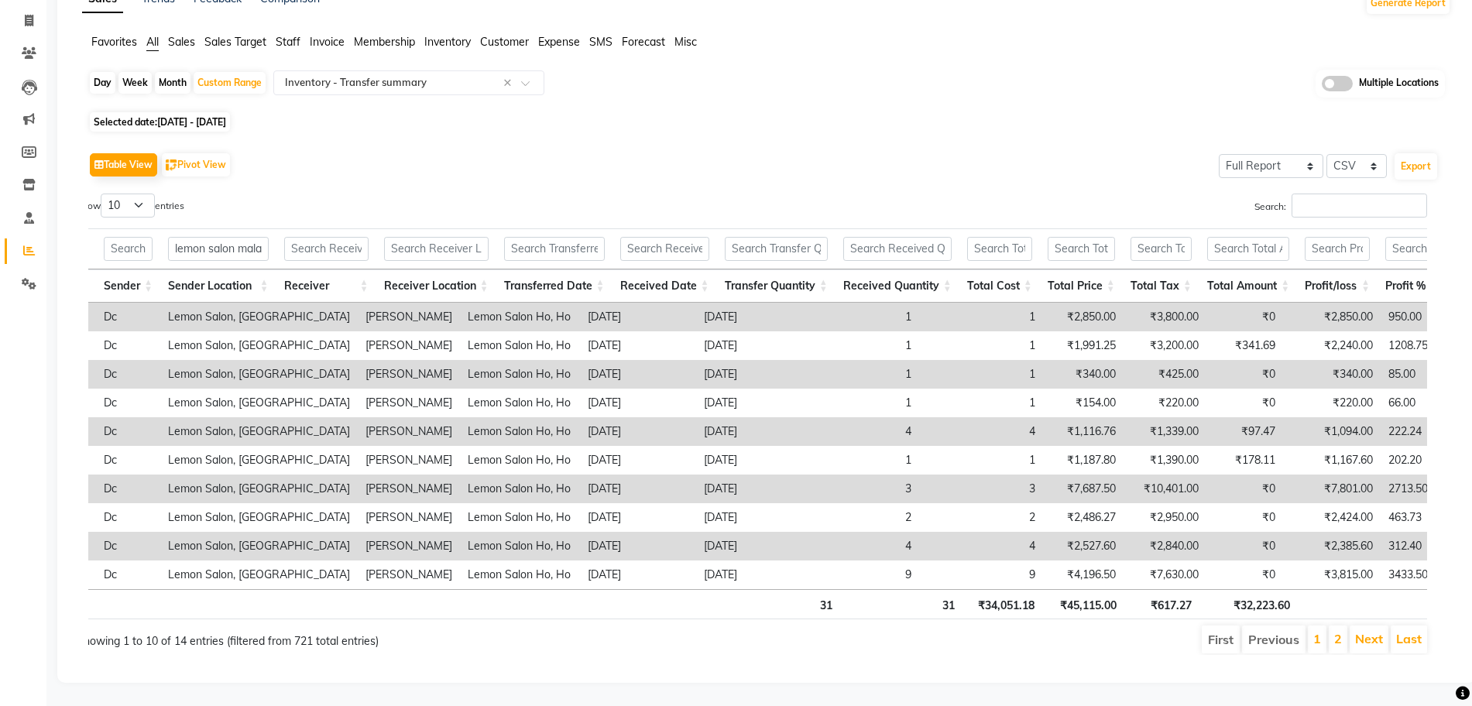
scroll to position [0, 91]
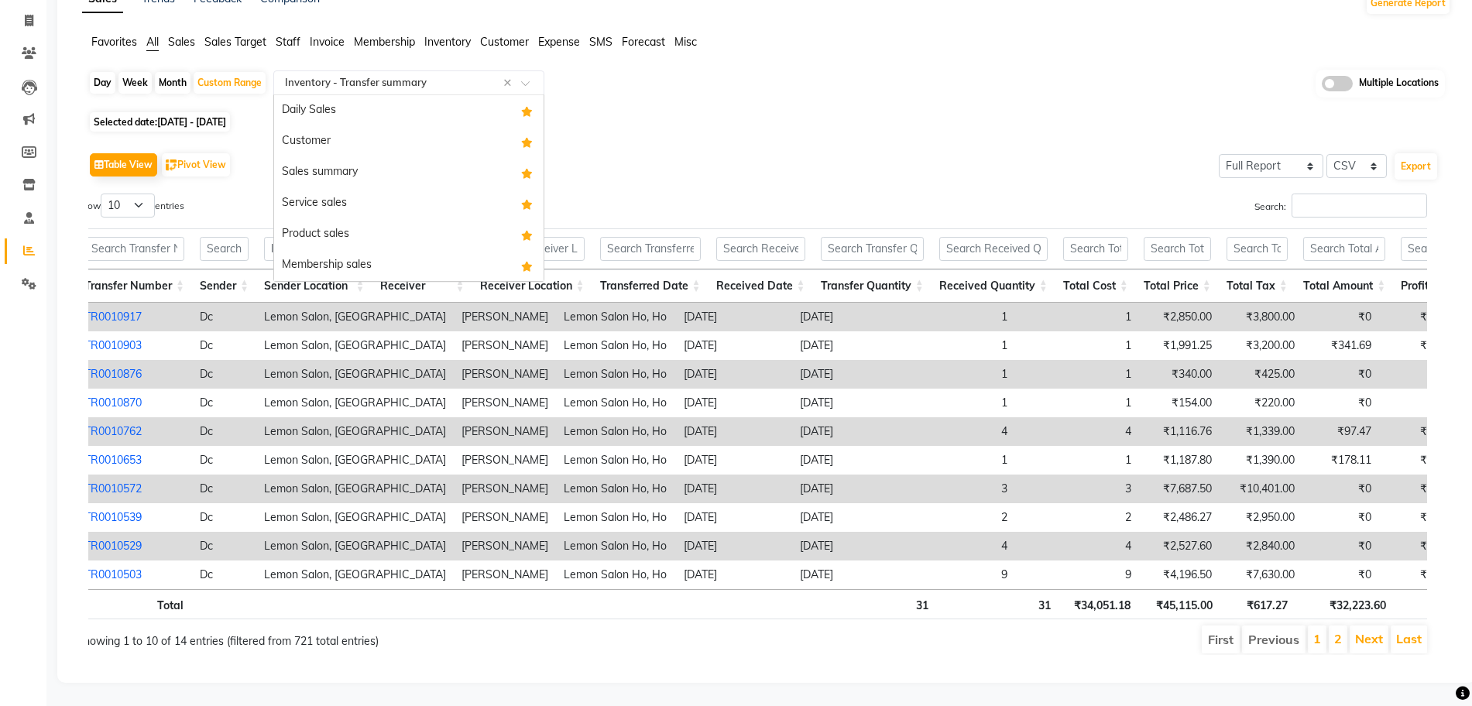
click at [411, 75] on input "text" at bounding box center [393, 82] width 223 height 15
type input "invoi"
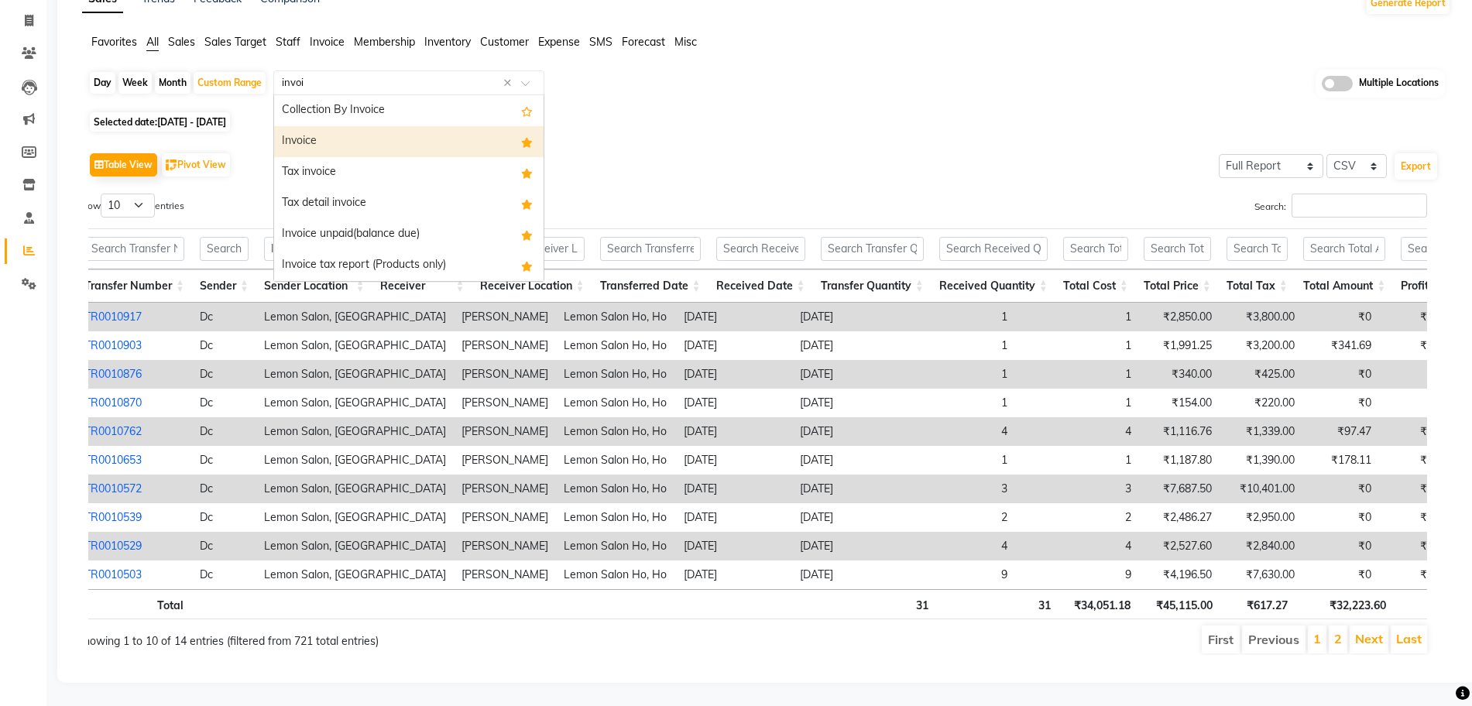
click at [400, 126] on div "Invoice" at bounding box center [409, 141] width 270 height 31
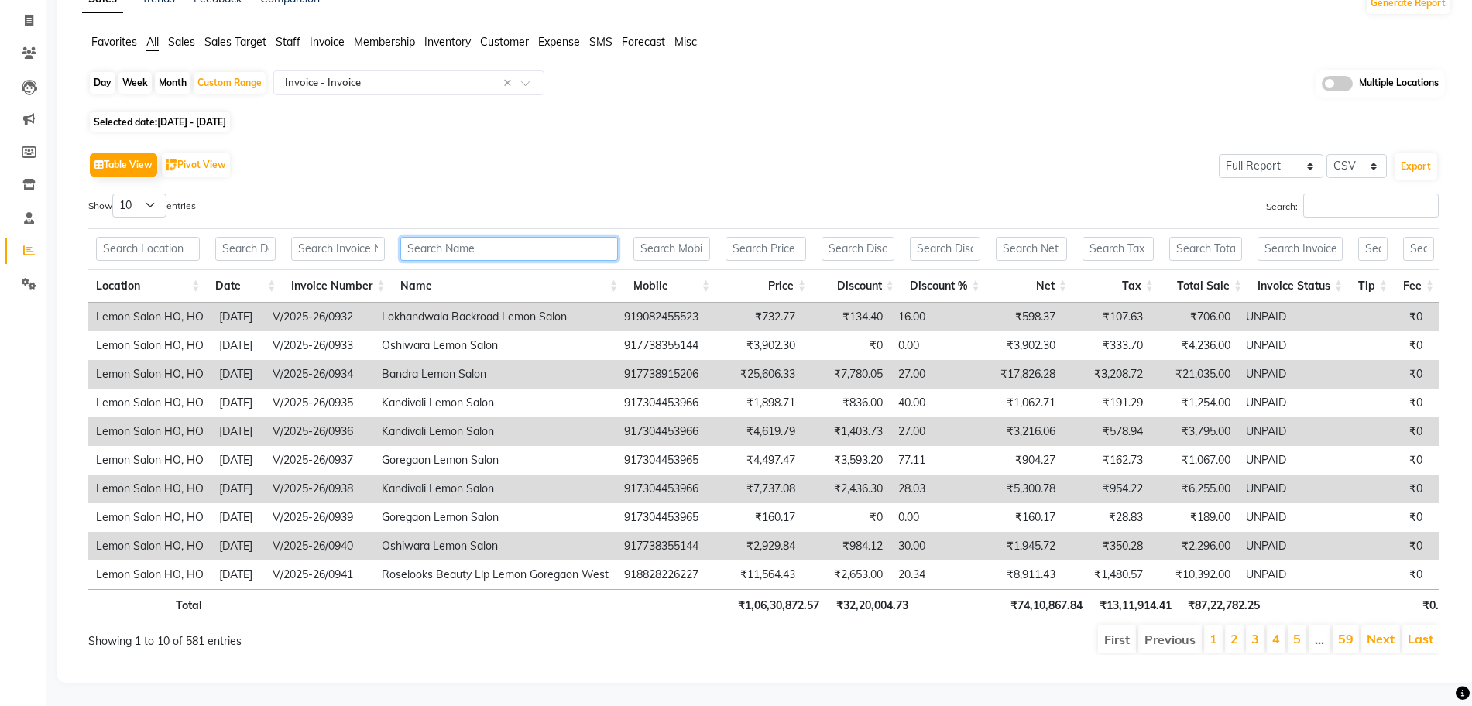
click at [518, 237] on input "text" at bounding box center [509, 249] width 218 height 24
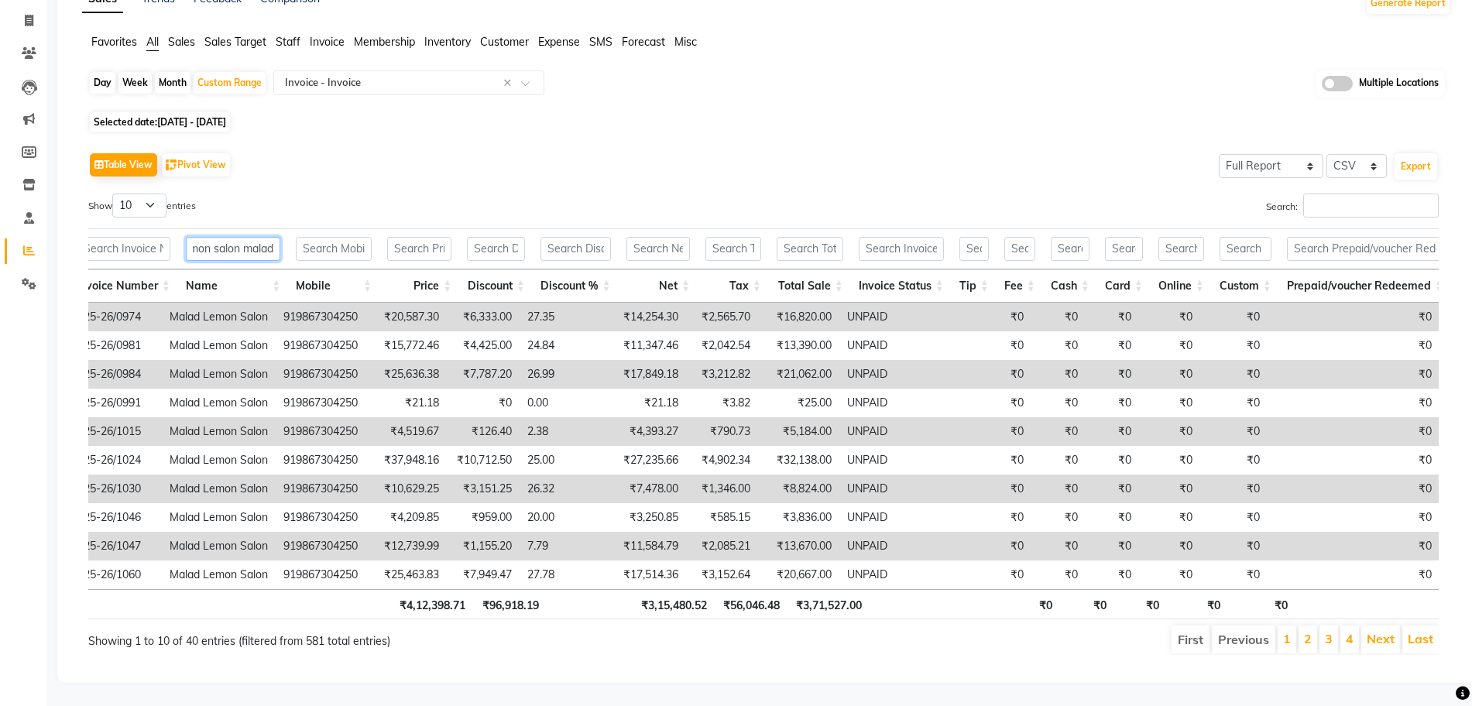
type input "lemon salon malad"
click at [929, 237] on input "text" at bounding box center [901, 249] width 85 height 24
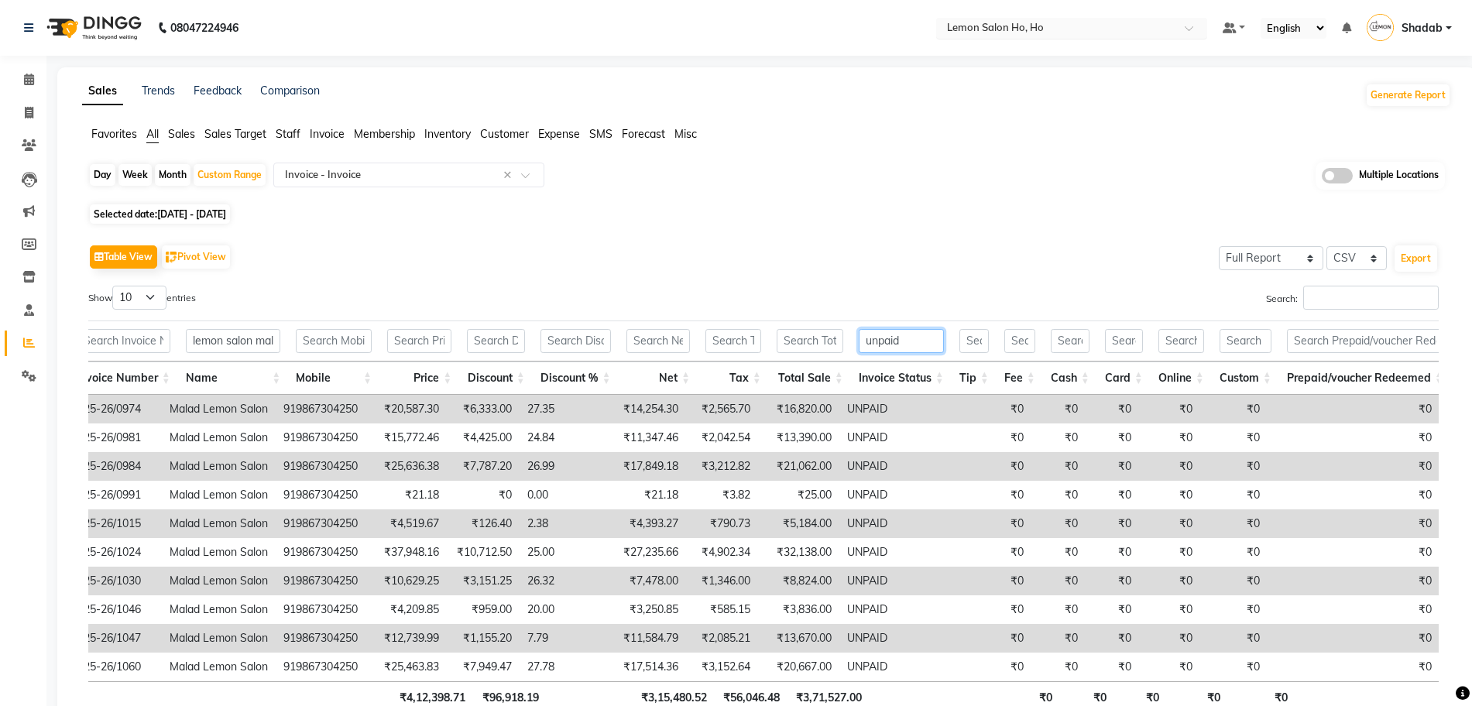
type input "unpaid"
click at [1062, 31] on input "text" at bounding box center [1056, 29] width 225 height 15
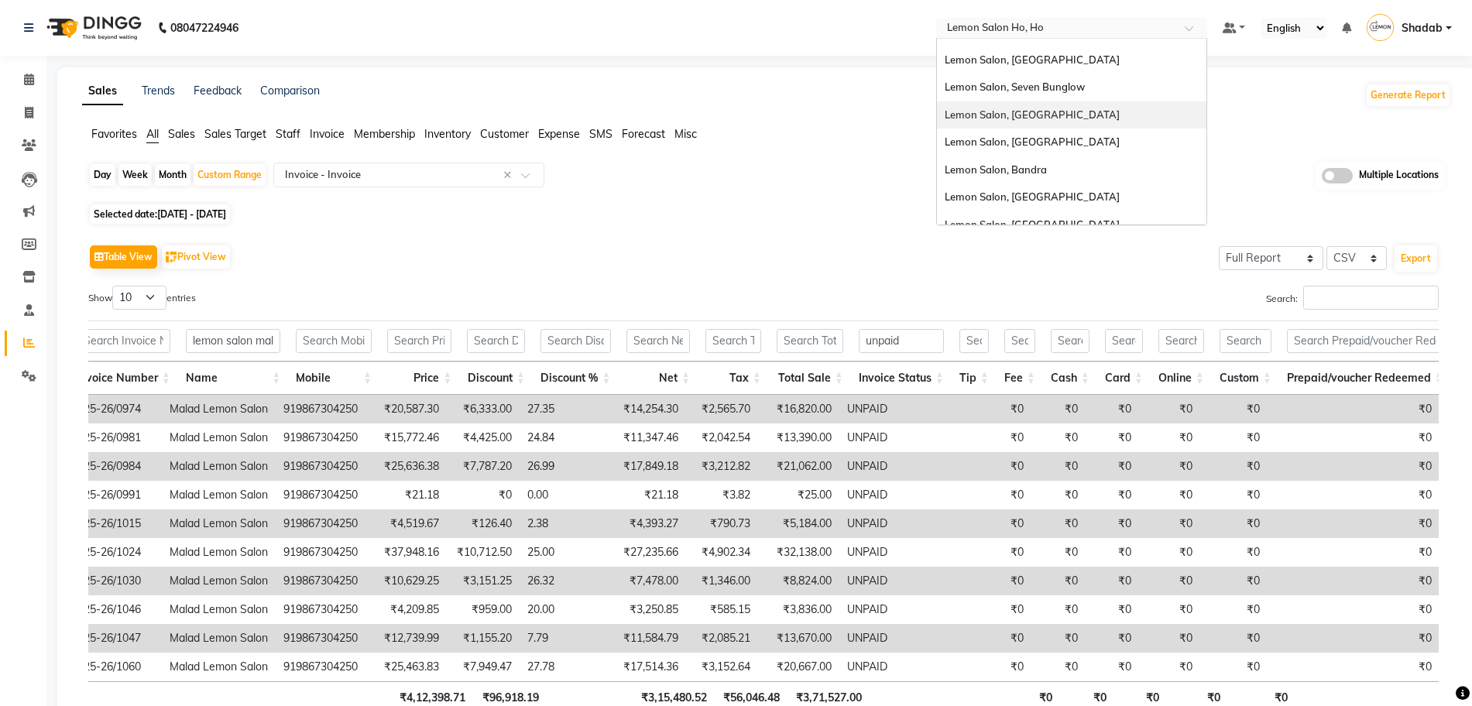
click at [1039, 111] on span "Lemon Salon, [GEOGRAPHIC_DATA]" at bounding box center [1032, 114] width 175 height 12
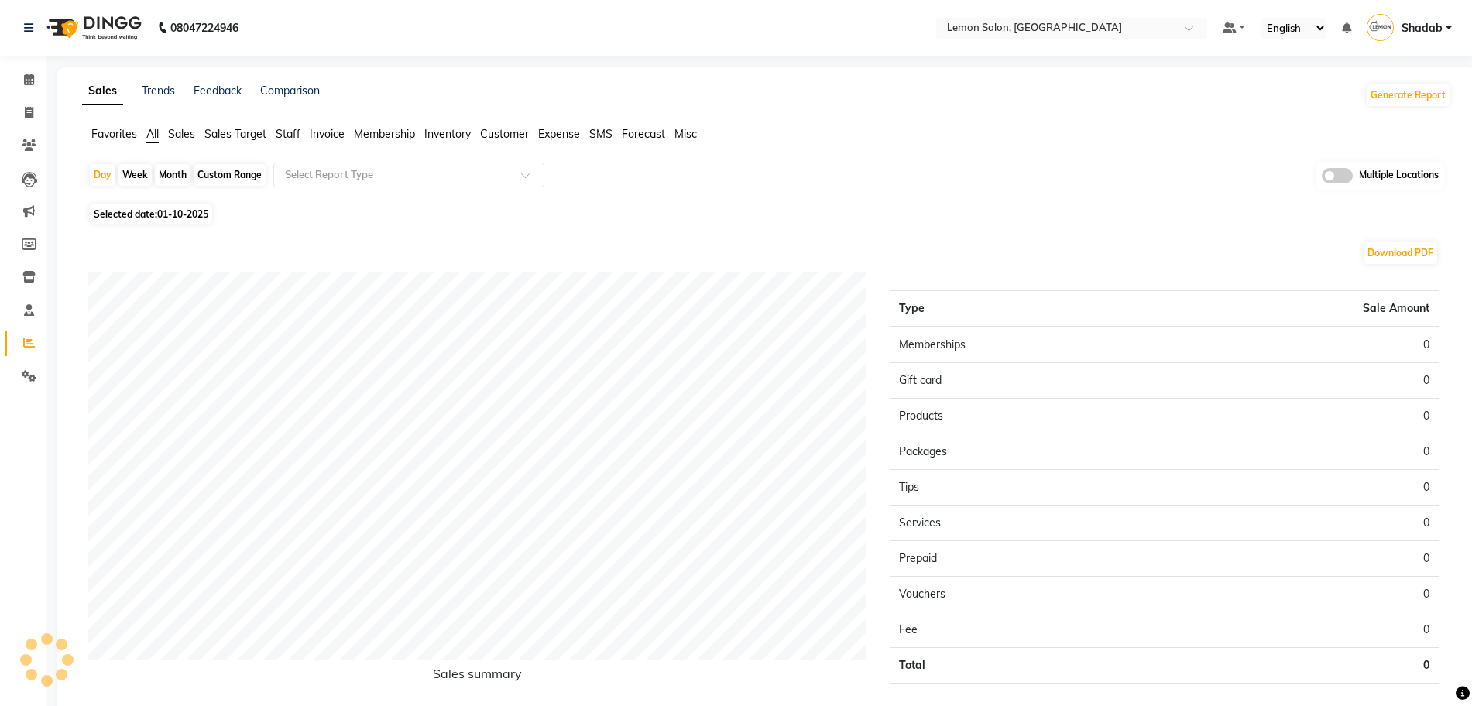
scroll to position [77, 0]
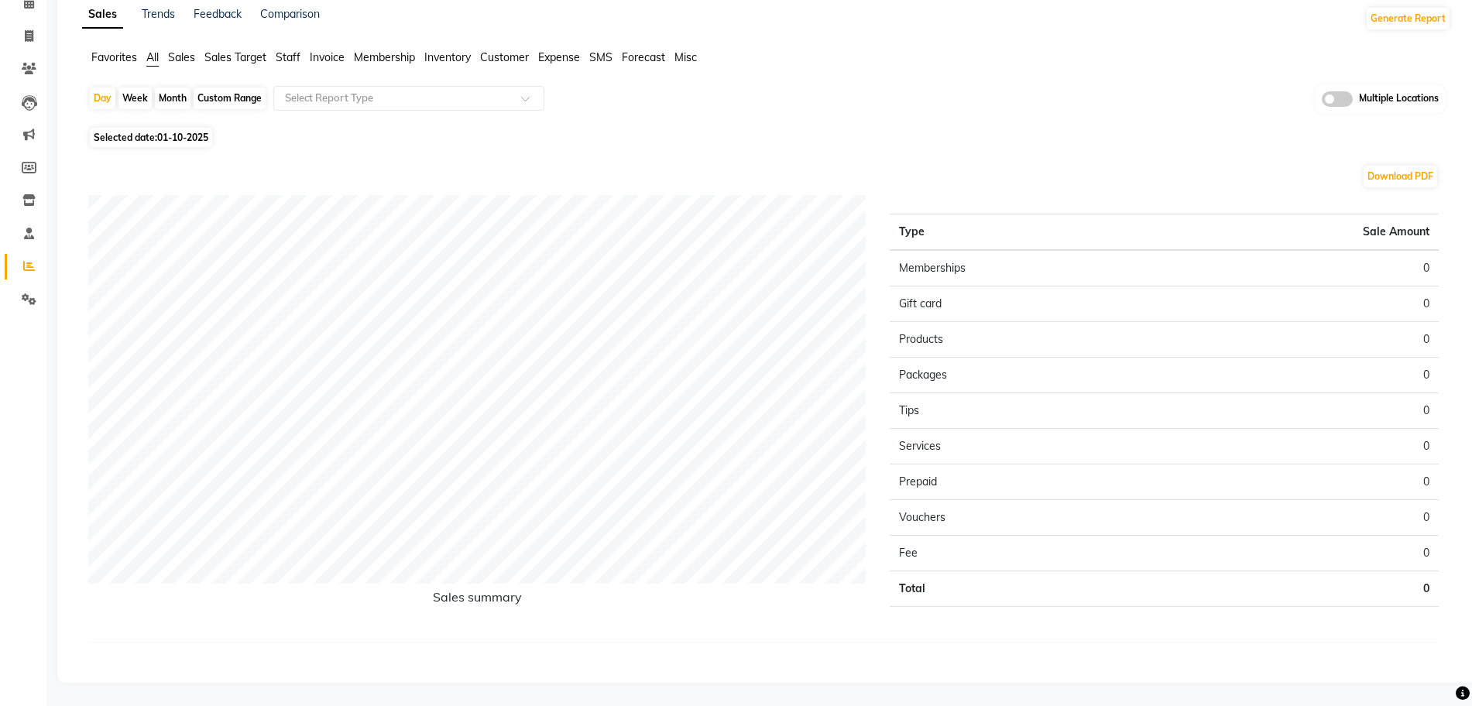
click at [900, 98] on div "Day Week Month Custom Range Select Report Type Multiple Locations" at bounding box center [766, 104] width 1357 height 38
